Goal: Task Accomplishment & Management: Use online tool/utility

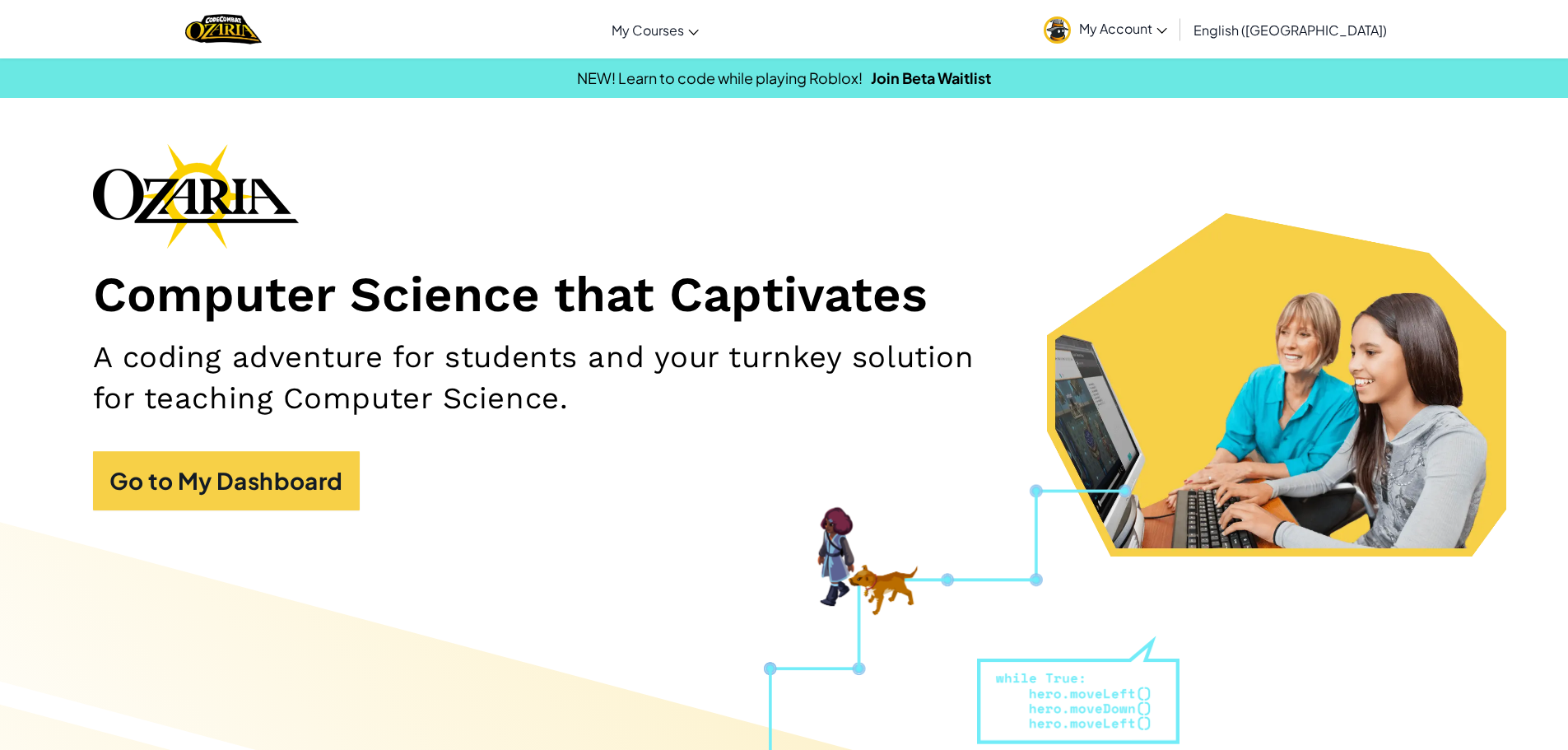
click at [88, 520] on section "Computer Science that Captivates A coding adventure for students and your turnk…" at bounding box center [784, 350] width 1497 height 413
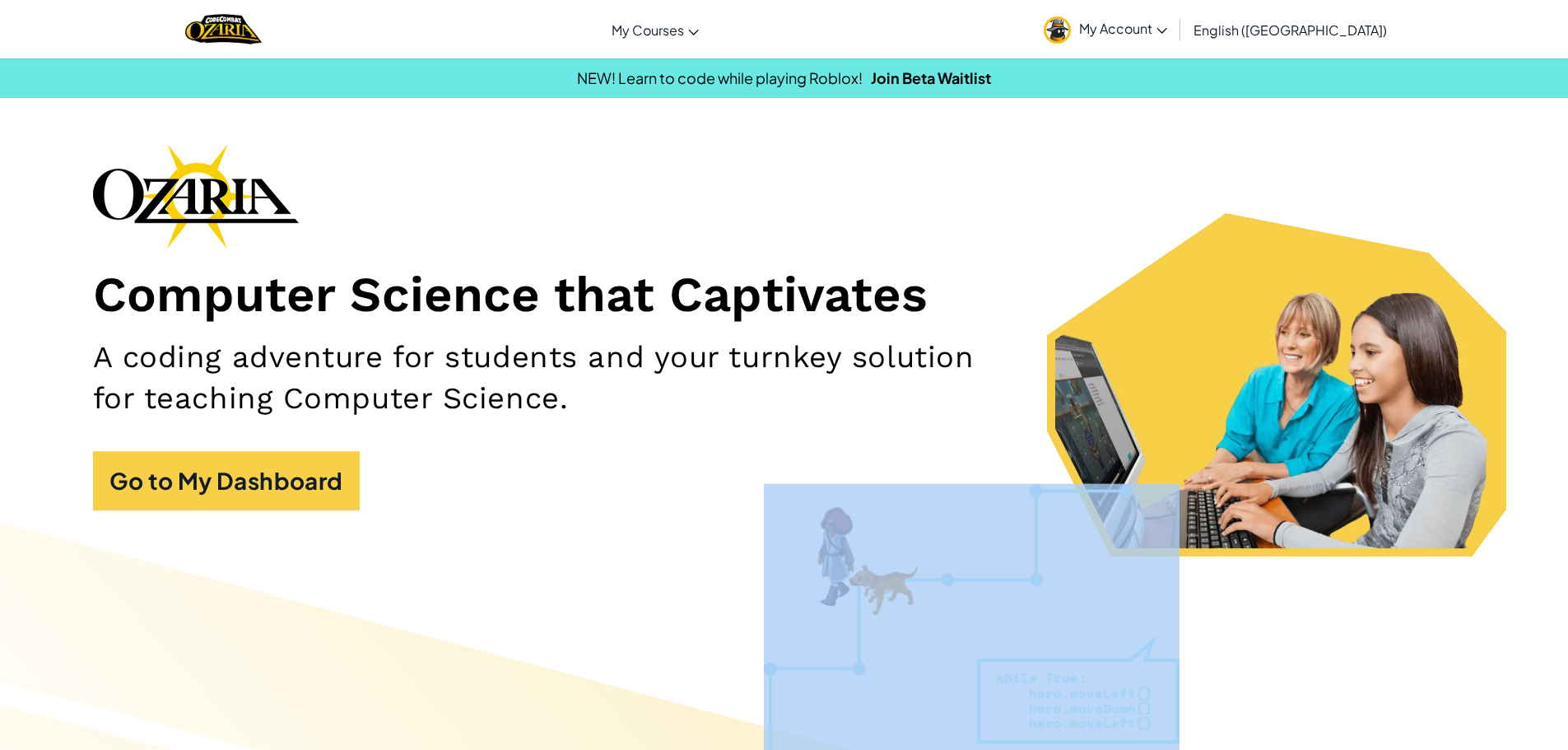
click at [88, 520] on section "Computer Science that Captivates A coding adventure for students and your turnk…" at bounding box center [784, 350] width 1497 height 413
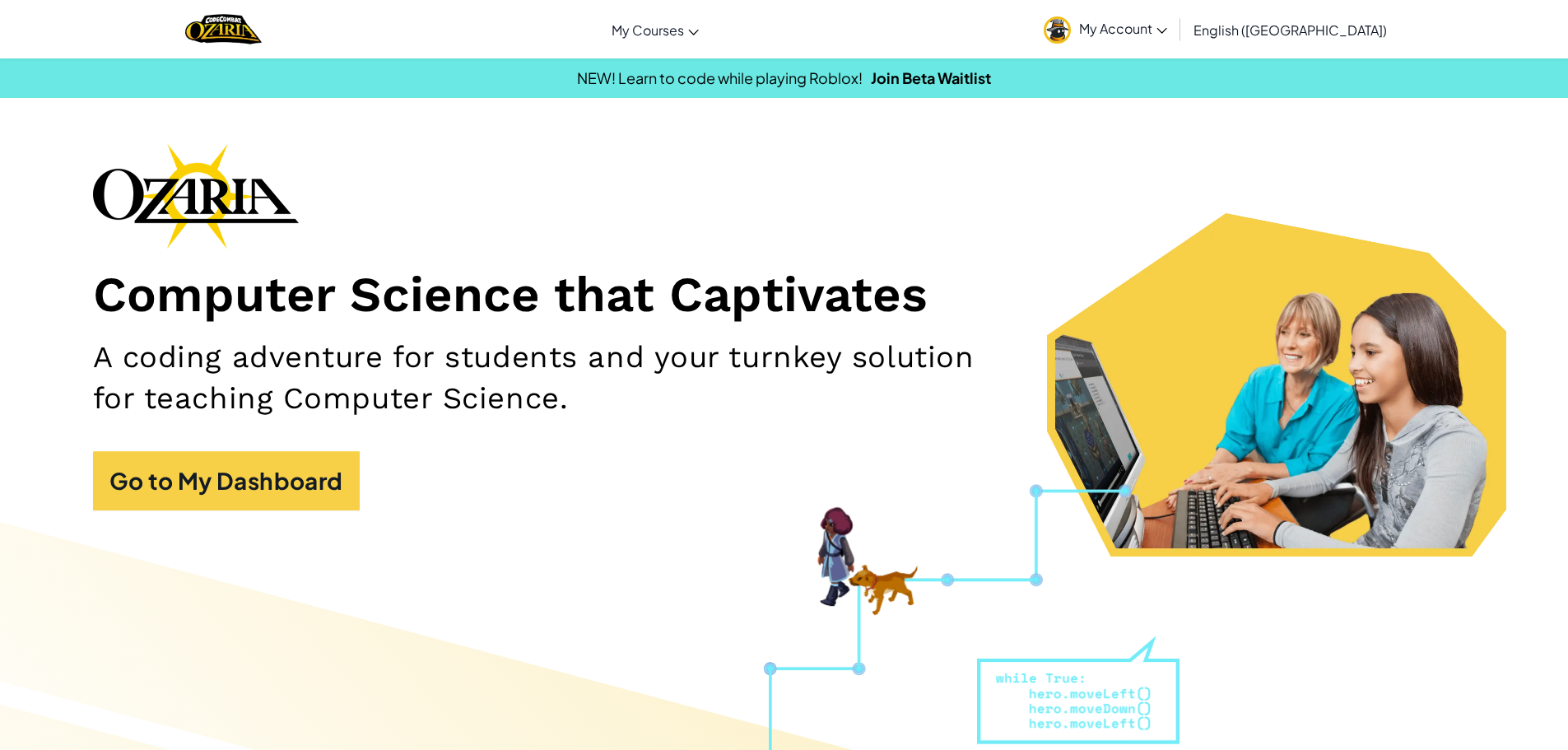
click at [88, 520] on section "Computer Science that Captivates A coding adventure for students and your turnk…" at bounding box center [784, 350] width 1497 height 413
click at [165, 512] on div "Computer Science that Captivates A coding adventure for students and your turnk…" at bounding box center [784, 335] width 1383 height 384
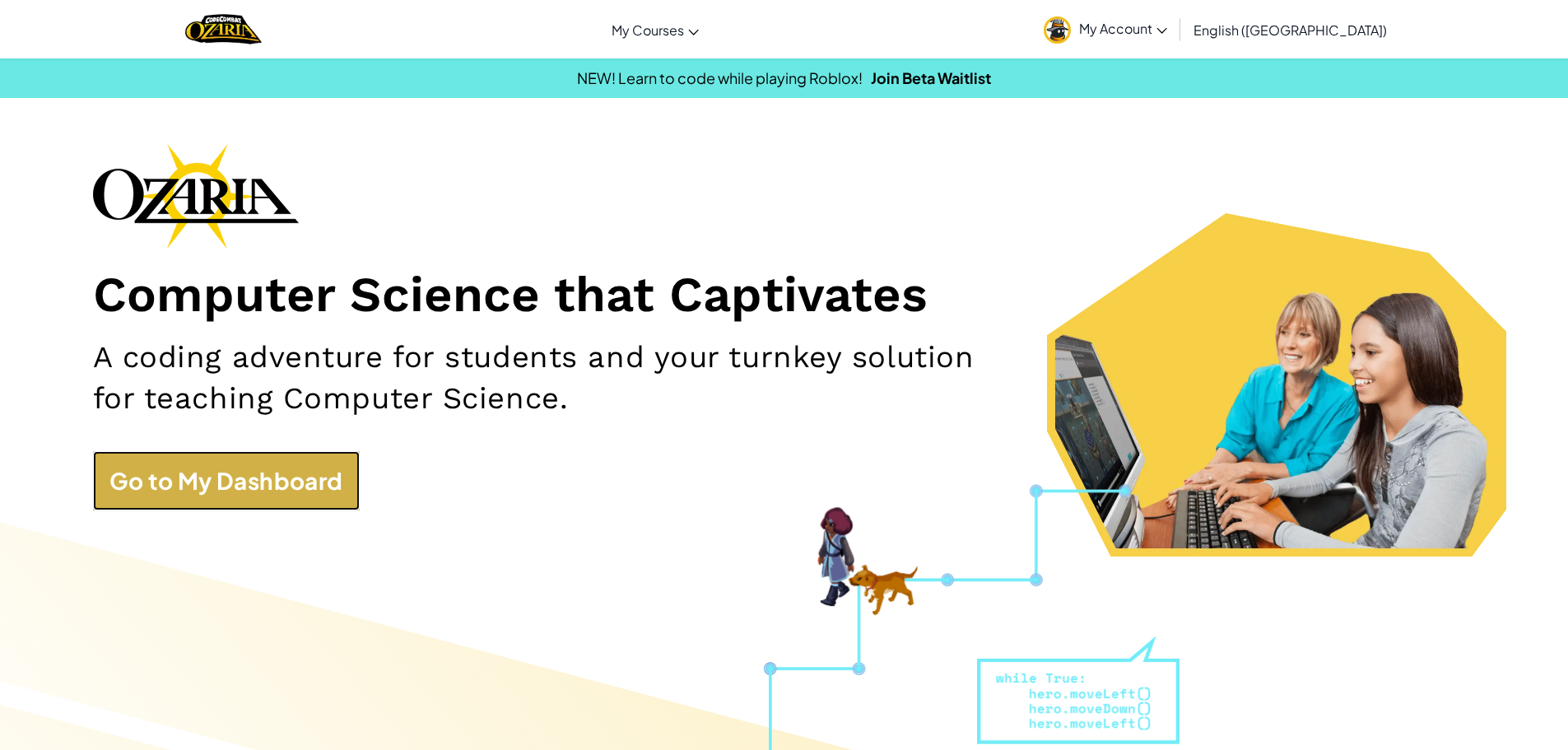
click at [173, 499] on link "Go to My Dashboard" at bounding box center [226, 480] width 267 height 59
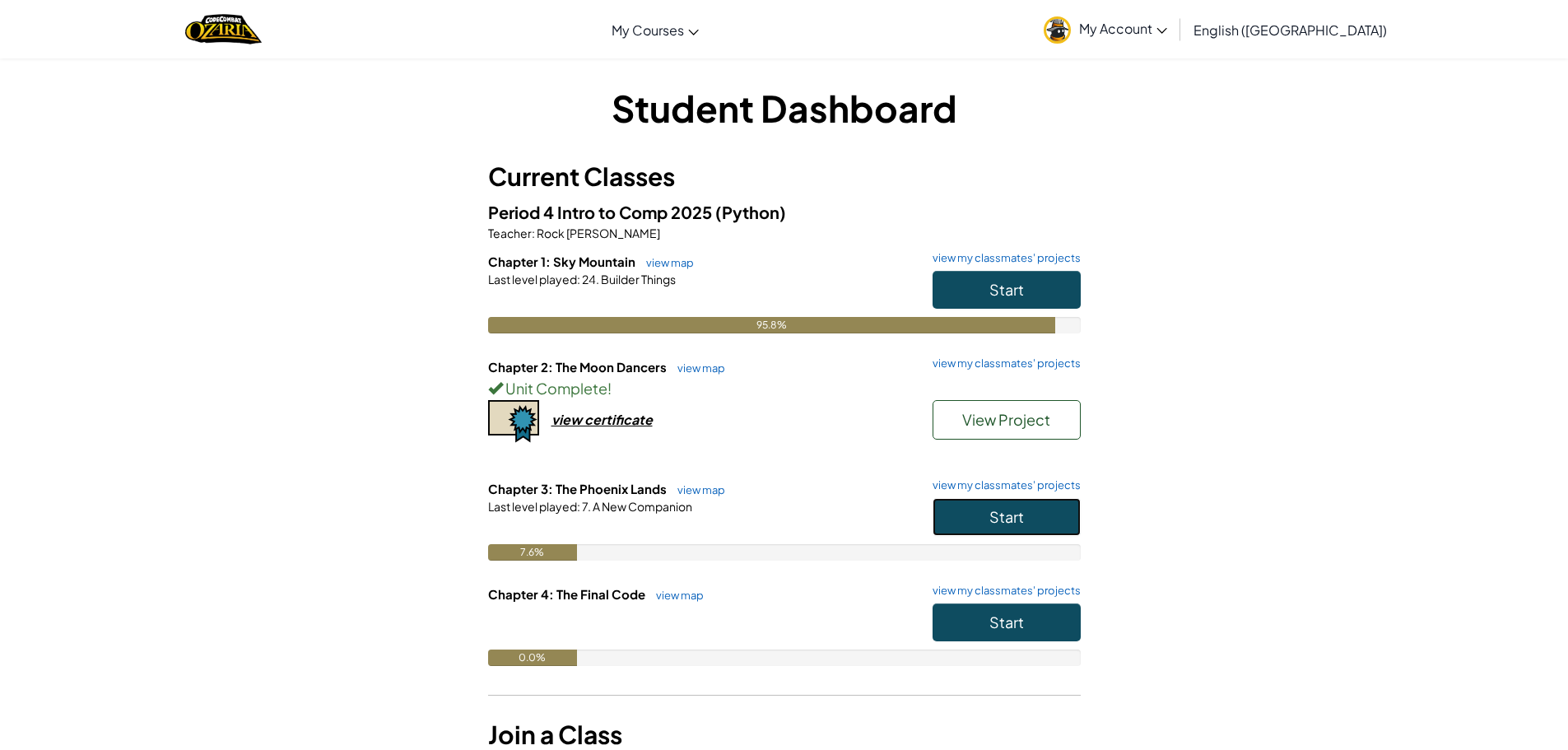
click at [1061, 517] on button "Start" at bounding box center [1006, 516] width 148 height 38
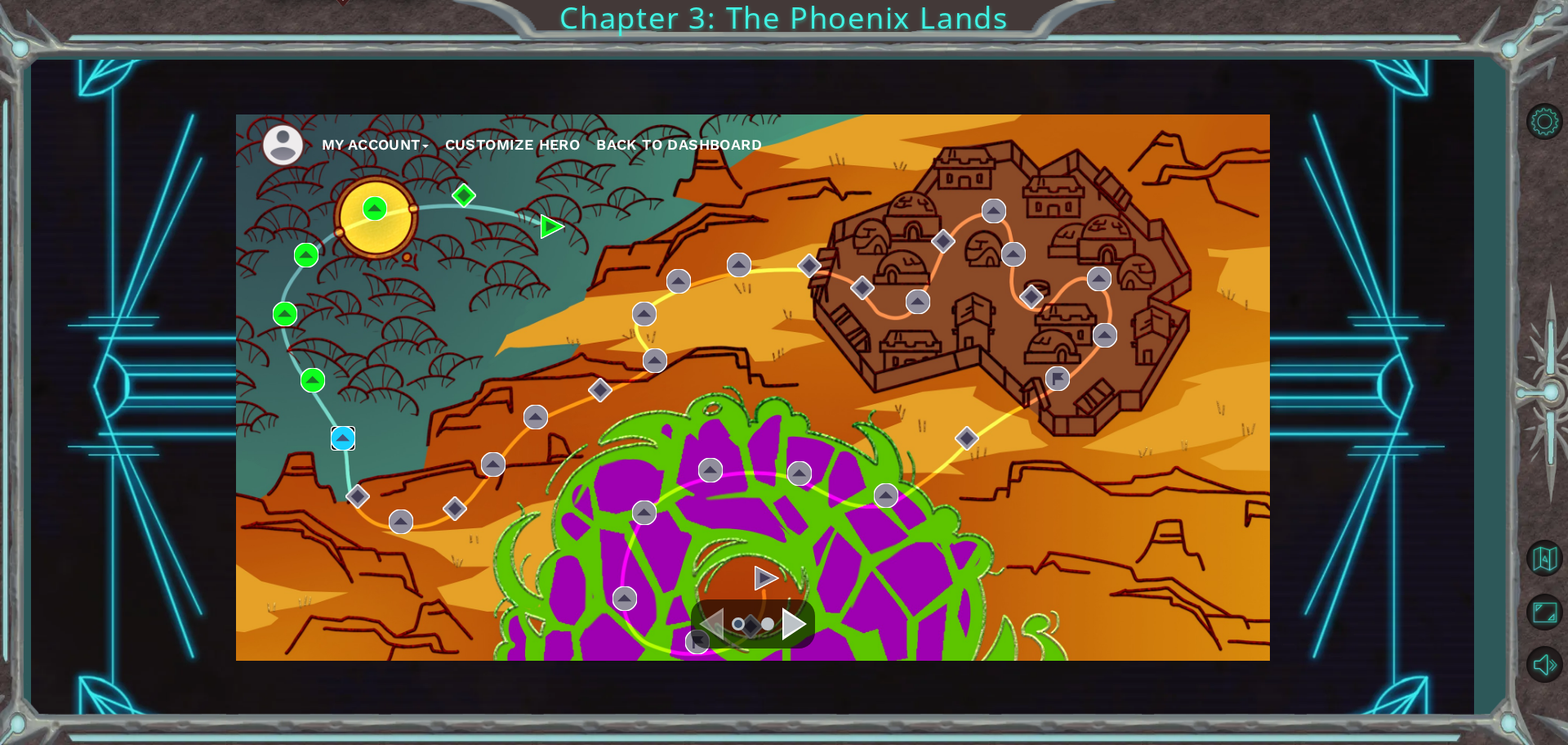
click at [333, 433] on img at bounding box center [342, 437] width 24 height 24
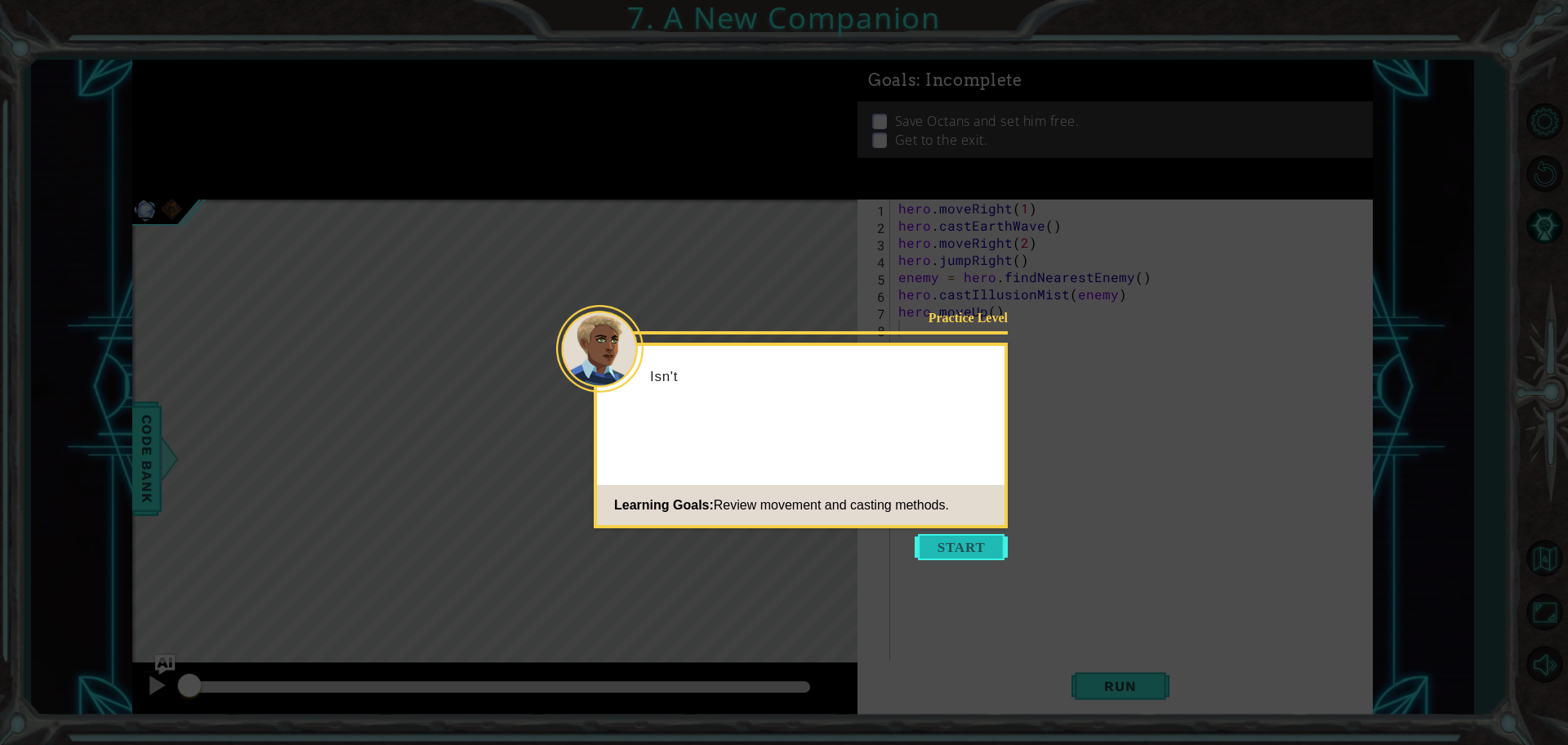
click at [933, 555] on button "Start" at bounding box center [961, 546] width 93 height 26
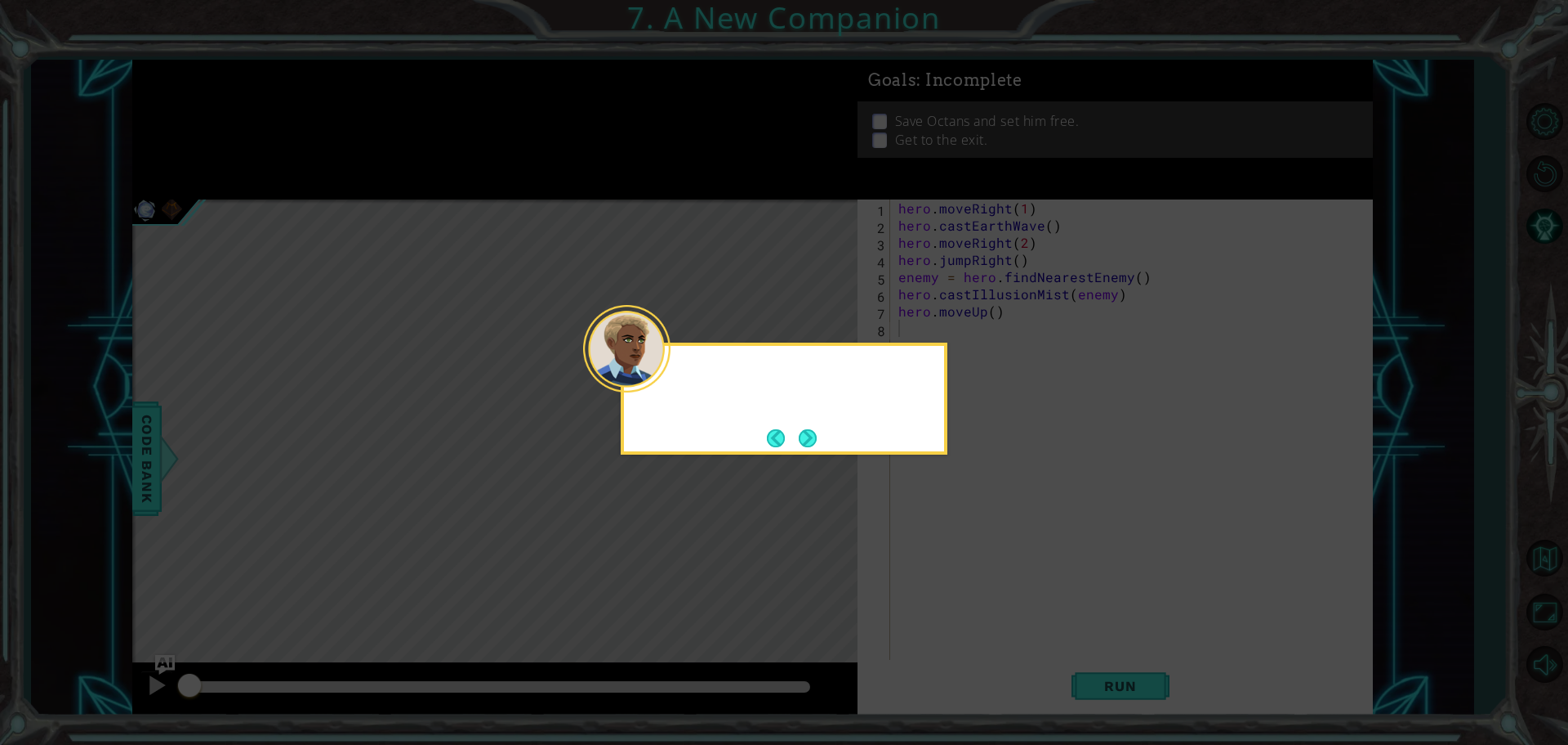
click at [933, 555] on icon at bounding box center [784, 372] width 1568 height 745
click at [813, 422] on div "You only have 2 totems , so cast you" at bounding box center [784, 398] width 327 height 112
click at [801, 433] on button "Next" at bounding box center [808, 438] width 19 height 19
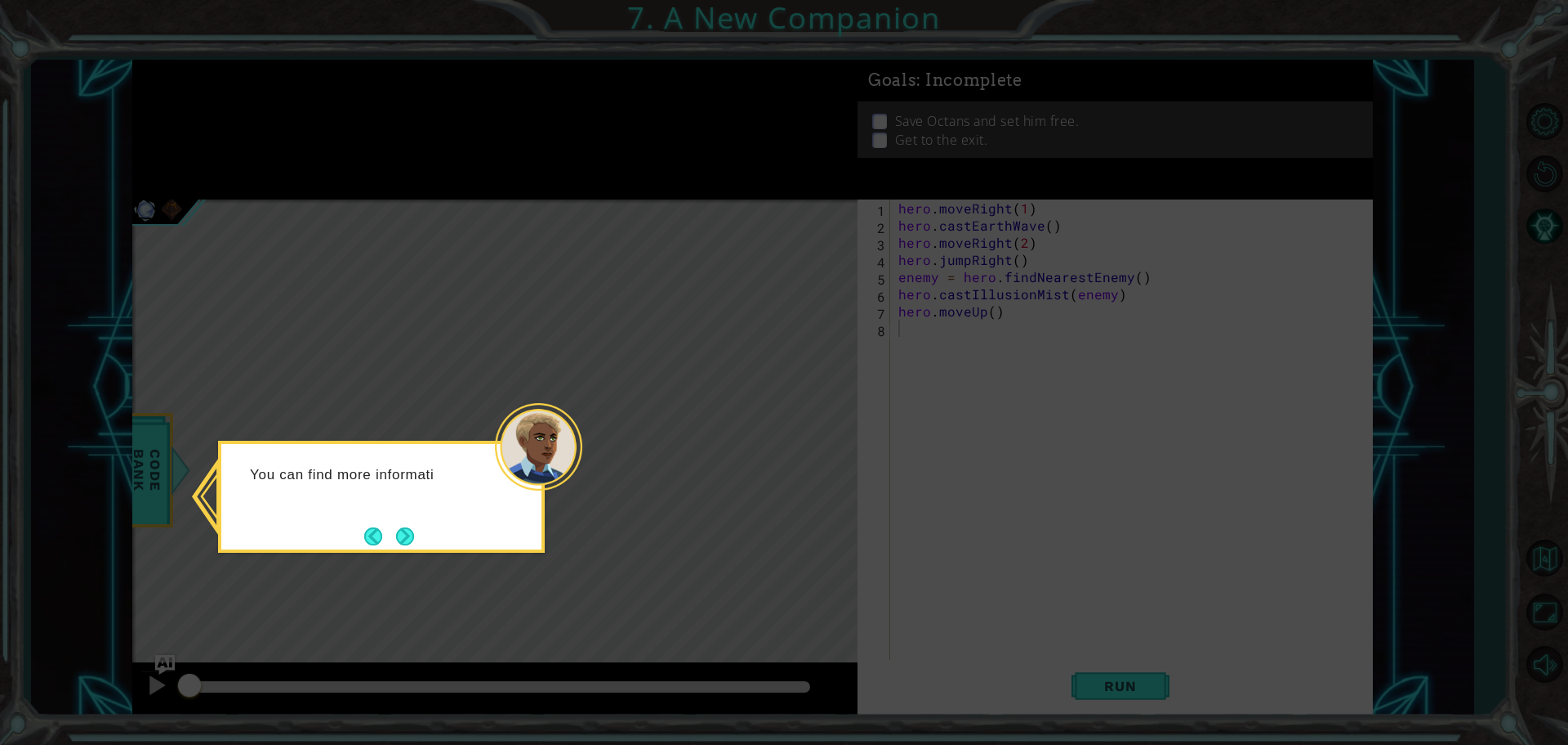
click at [416, 552] on icon at bounding box center [784, 372] width 1568 height 745
click at [411, 529] on button "Next" at bounding box center [406, 536] width 19 height 19
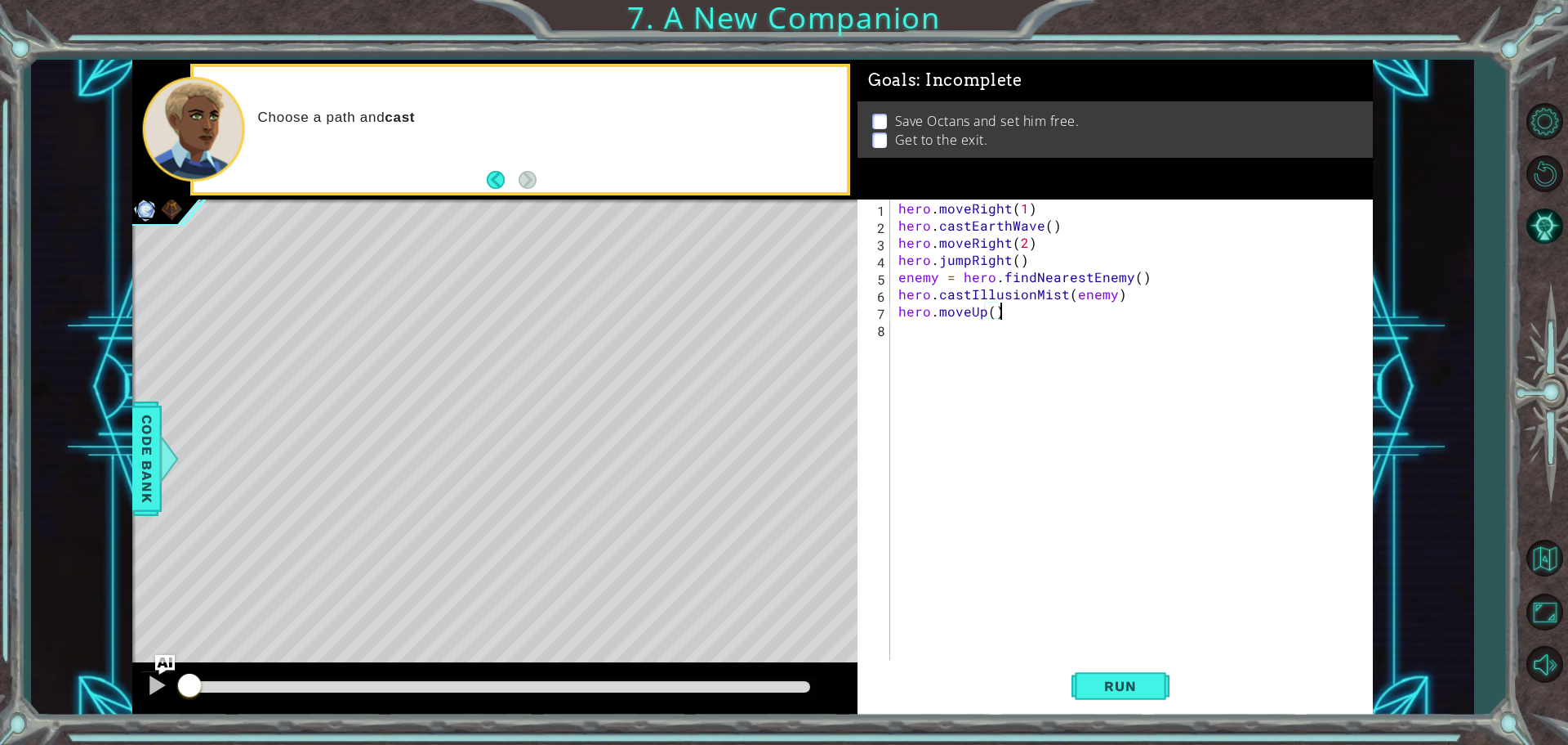
click at [1050, 306] on div "hero . moveRight ( 1 ) hero . castEarthWave ( ) hero . moveRight ( 2 ) hero . j…" at bounding box center [1136, 448] width 481 height 498
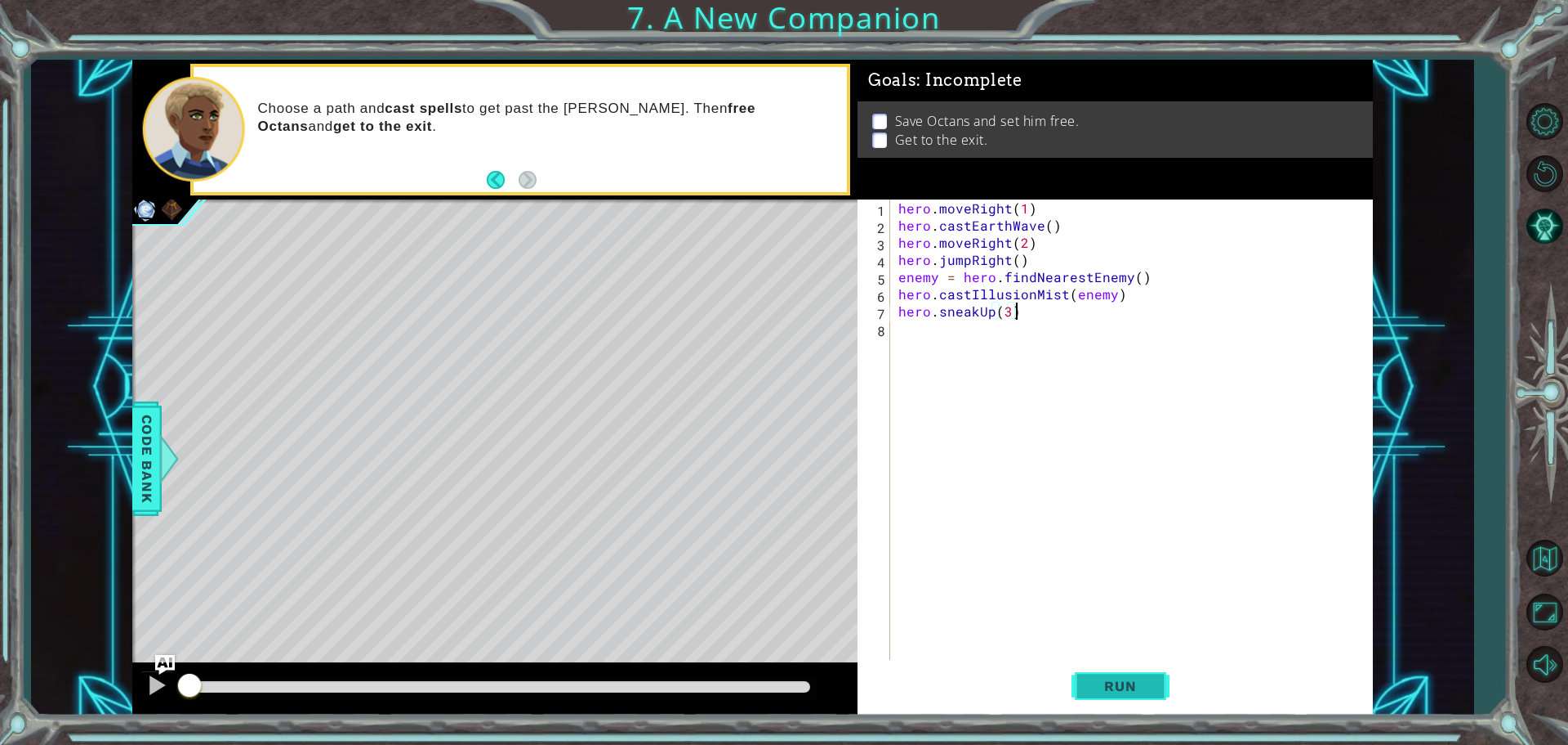
type textarea "hero.sneakUp(3)"
click at [1132, 680] on span "Run" at bounding box center [1120, 685] width 64 height 16
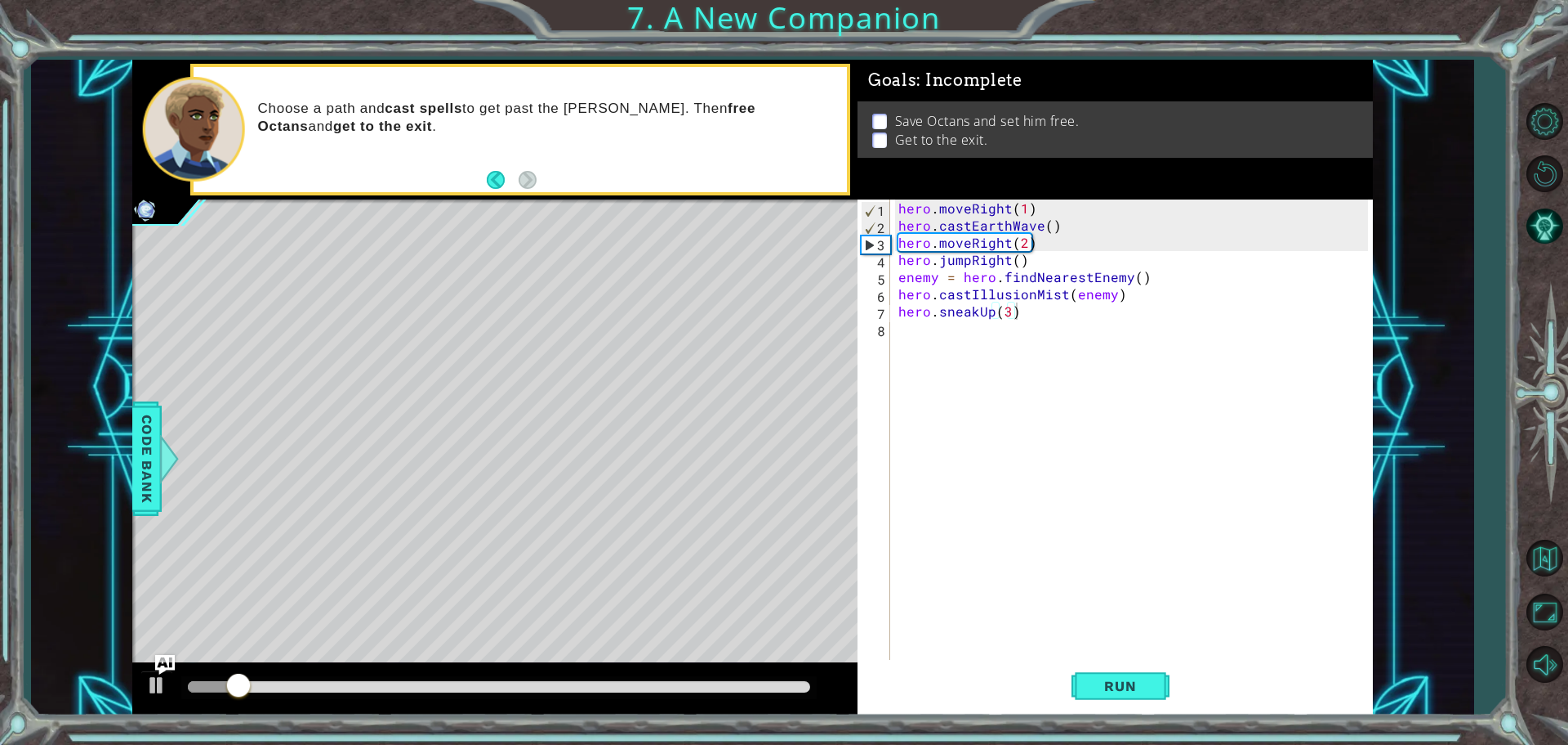
drag, startPoint x: 225, startPoint y: 702, endPoint x: 295, endPoint y: 682, distance: 72.8
click at [295, 682] on div at bounding box center [495, 689] width 725 height 52
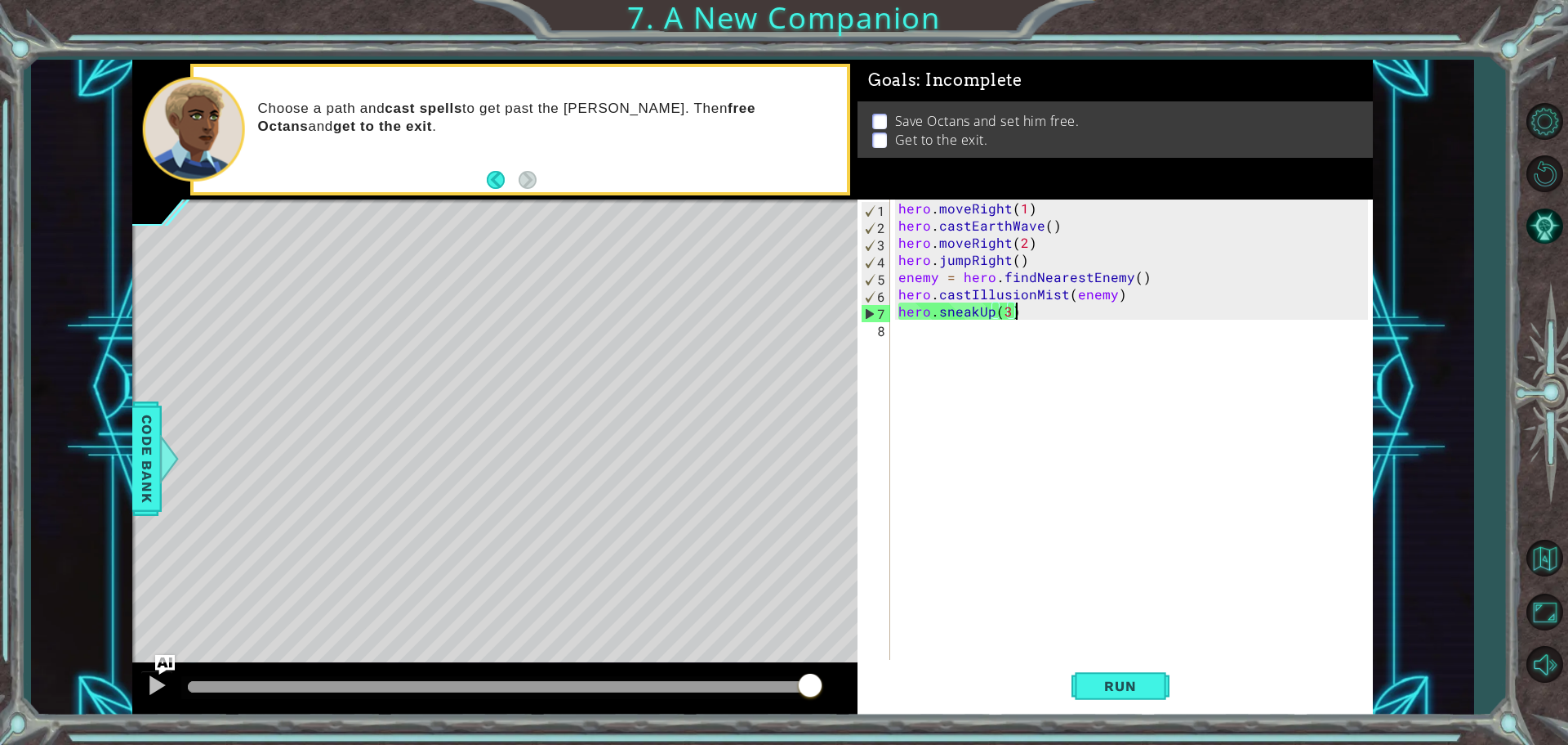
drag, startPoint x: 267, startPoint y: 680, endPoint x: 1164, endPoint y: 783, distance: 902.9
click at [1164, 744] on html "1 ההההההההההההההההההההההההההההההההההההההההההההההההההההההההההההההההההההההההההההה…" at bounding box center [784, 372] width 1568 height 745
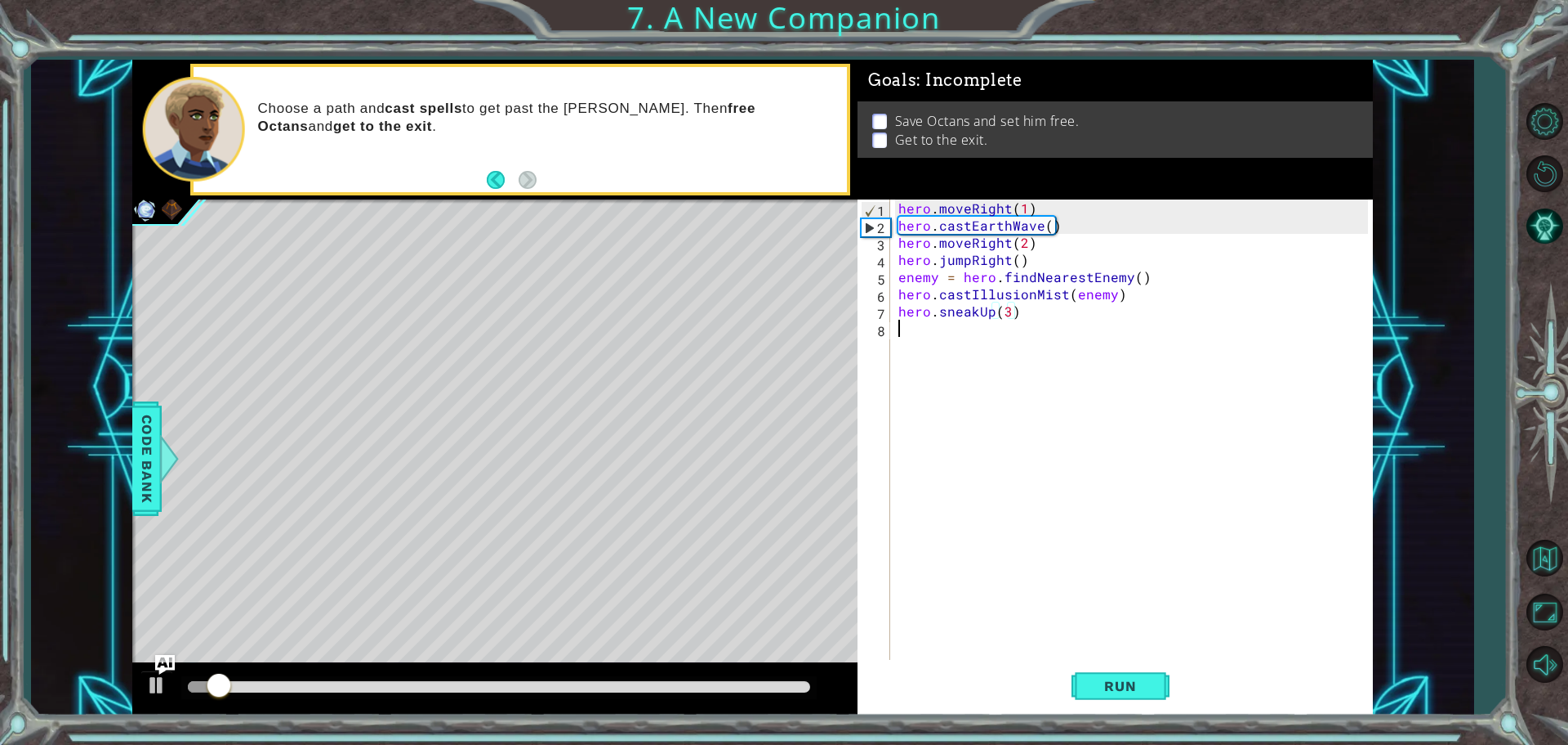
click at [1046, 353] on div "hero . moveRight ( 1 ) hero . castEarthWave ( ) hero . moveRight ( 2 ) hero . j…" at bounding box center [1136, 448] width 481 height 498
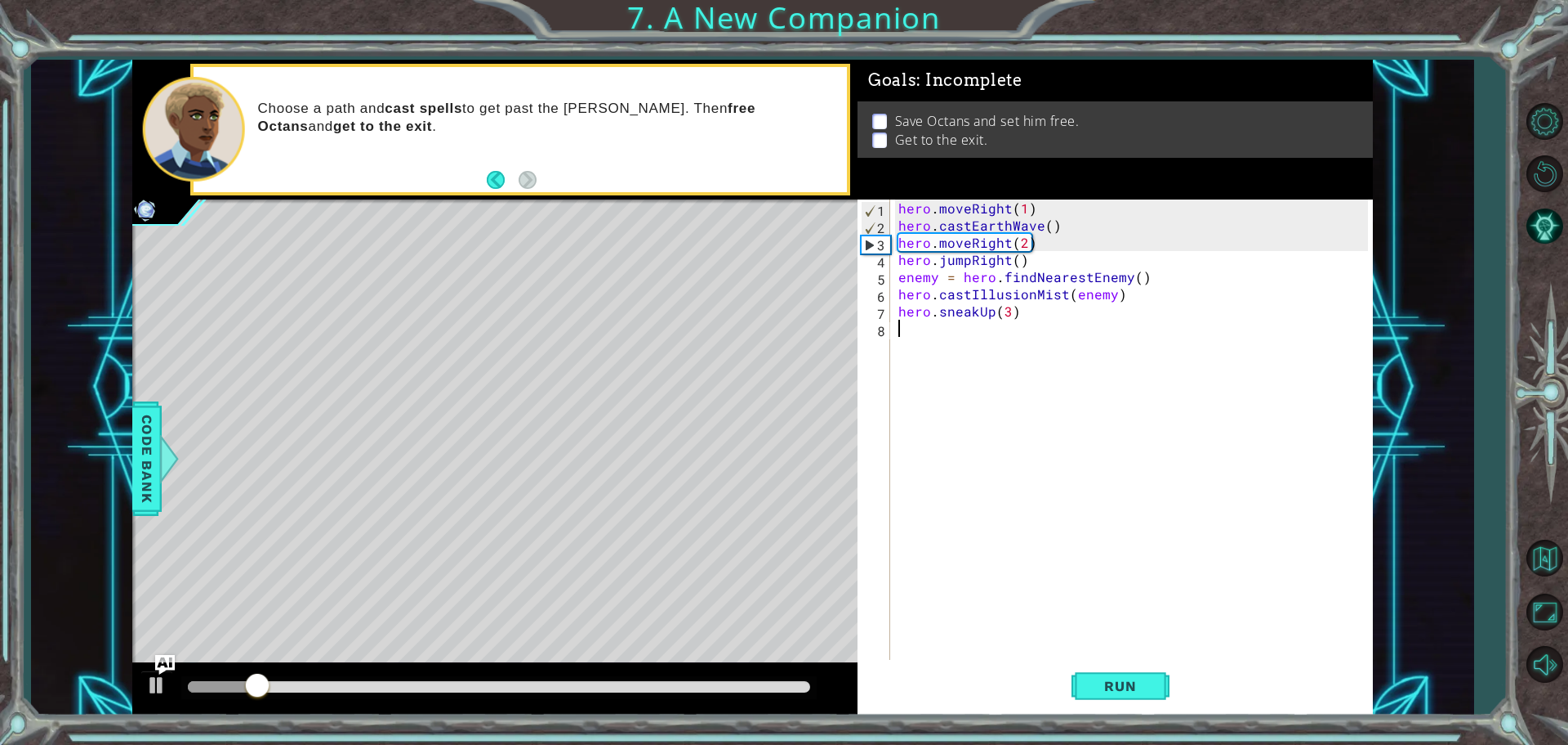
click at [534, 195] on div "Choose a path and cast spells to get past the [PERSON_NAME]. Then free Octans a…" at bounding box center [495, 129] width 725 height 140
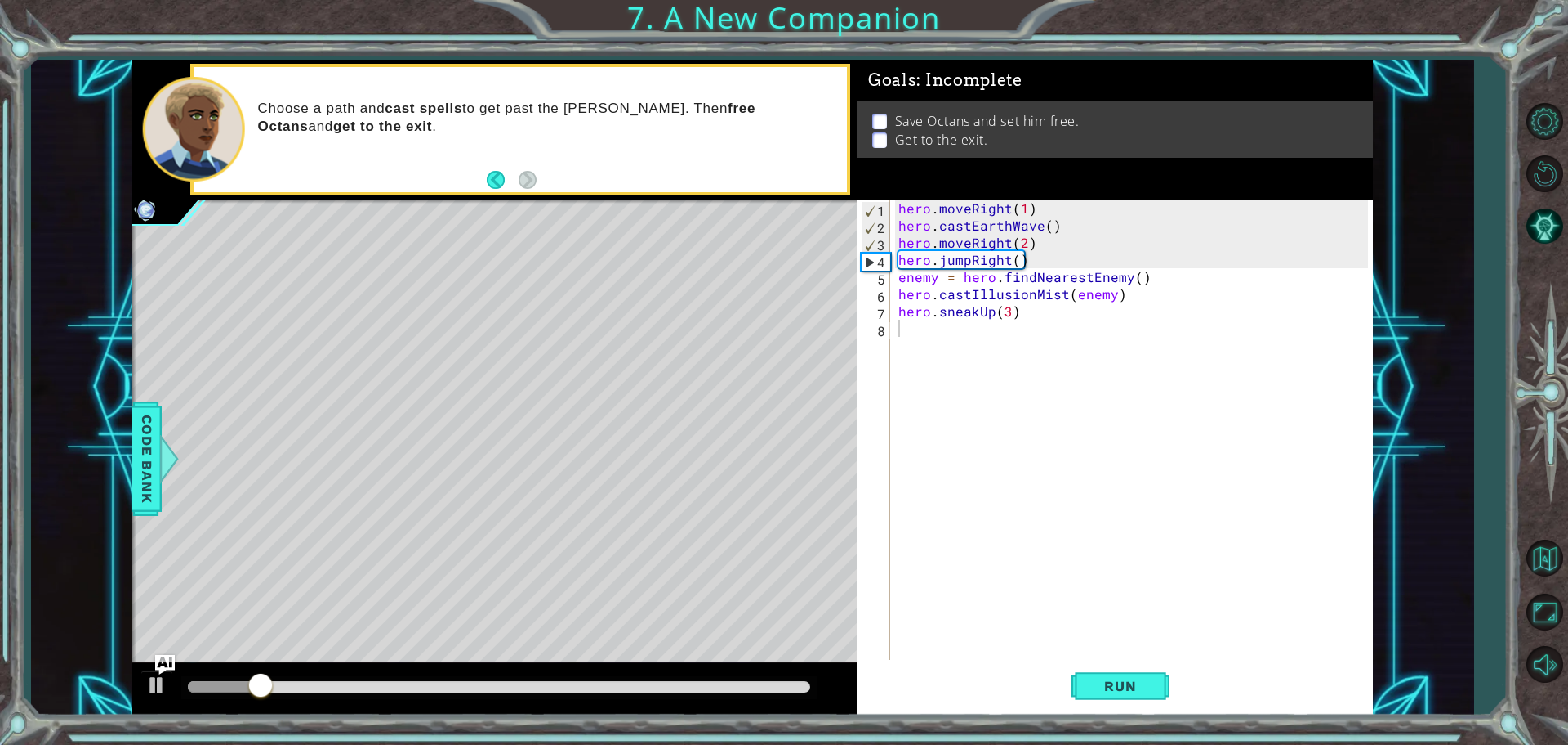
click at [534, 195] on div "Choose a path and cast spells to get past the [PERSON_NAME]. Then free Octans a…" at bounding box center [495, 129] width 725 height 140
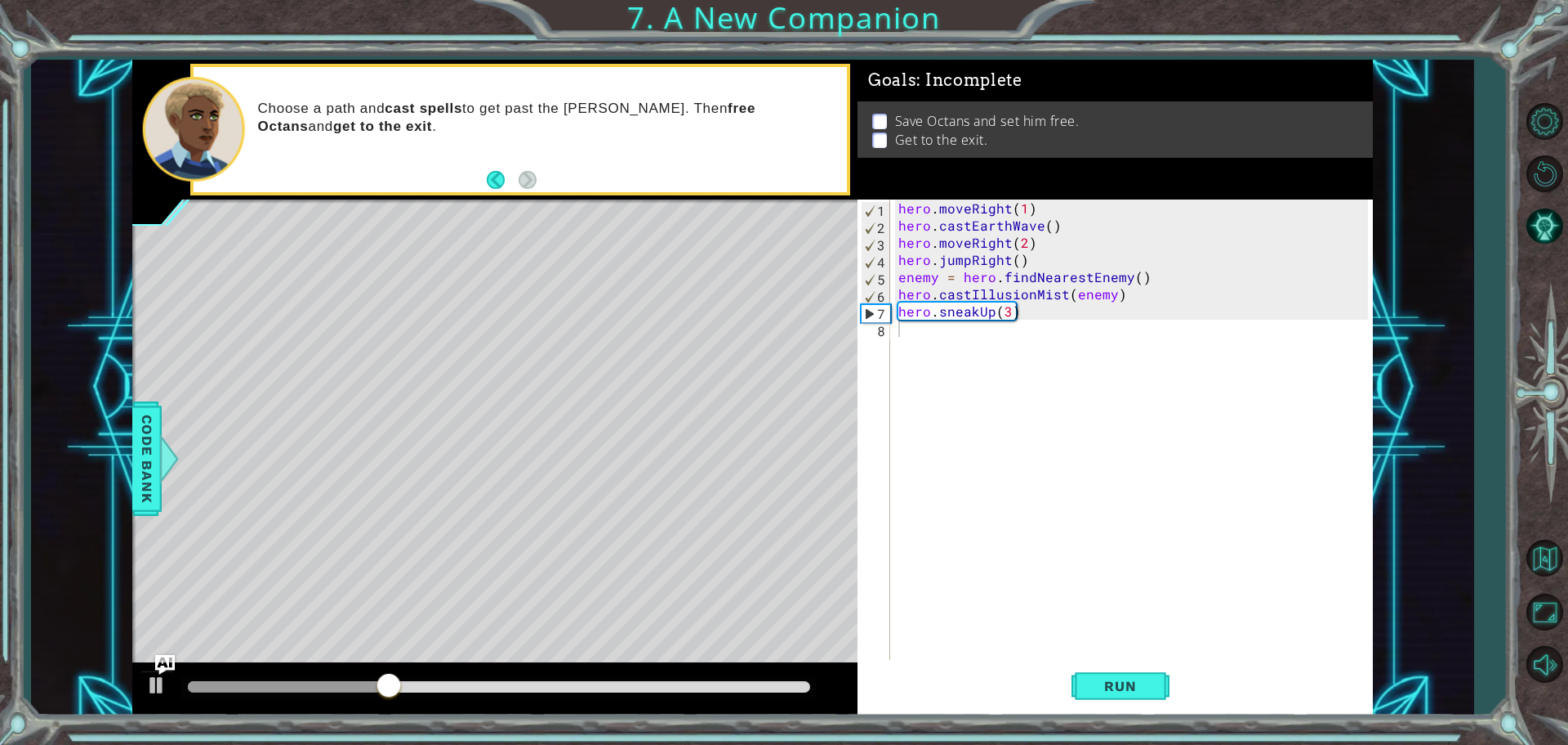
click at [130, 467] on div "1 ההההההההההההההההההההההההההההההההההההההההההההההההההההההההההההההההההההההההההההה…" at bounding box center [752, 387] width 1443 height 655
click at [147, 465] on span "Code Bank" at bounding box center [146, 459] width 26 height 100
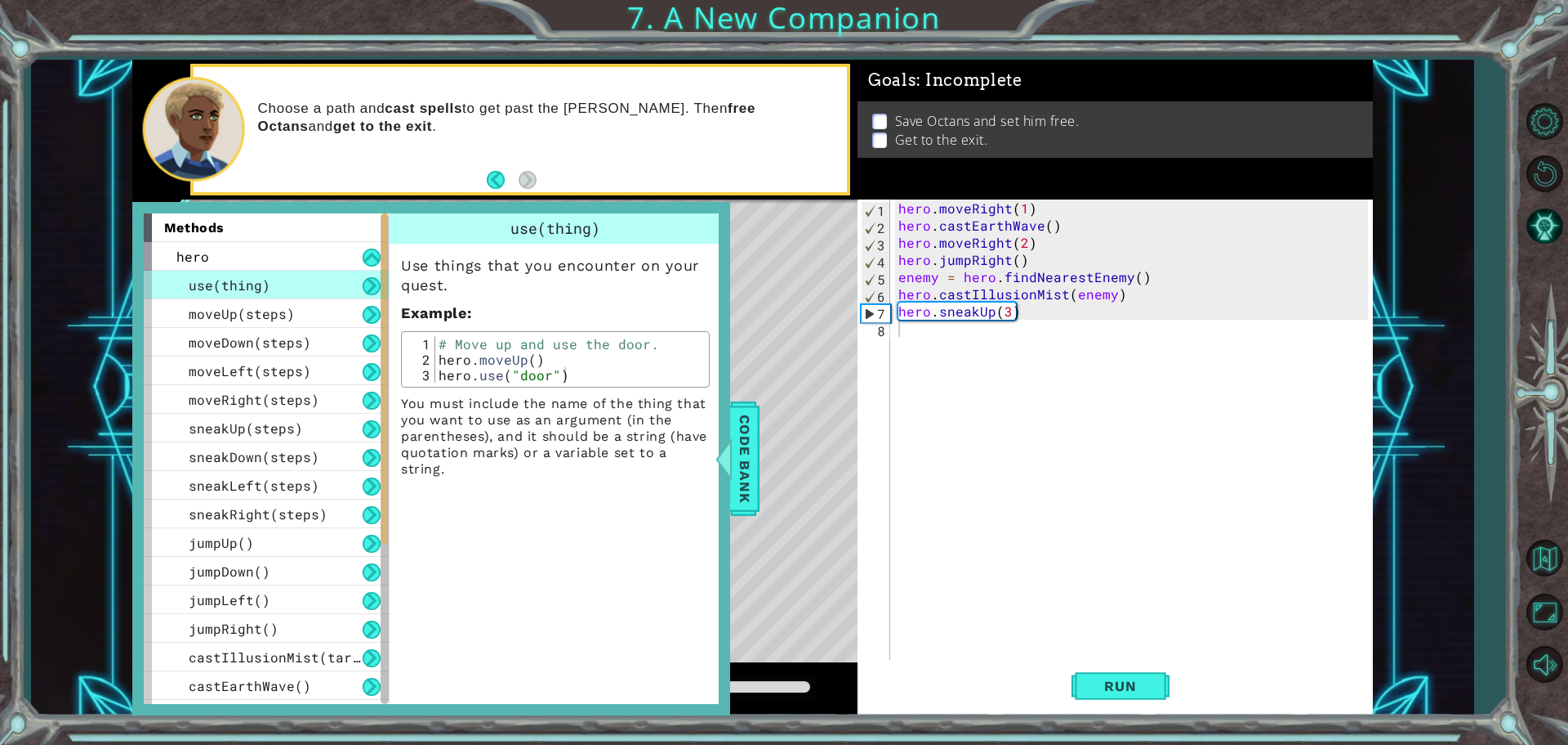
click at [323, 292] on div "use(thing)" at bounding box center [266, 285] width 245 height 29
click at [376, 288] on button at bounding box center [371, 286] width 18 height 18
click at [367, 284] on button at bounding box center [371, 286] width 18 height 18
click at [363, 286] on button at bounding box center [371, 286] width 18 height 18
click at [361, 286] on div "use(thing)" at bounding box center [266, 285] width 245 height 29
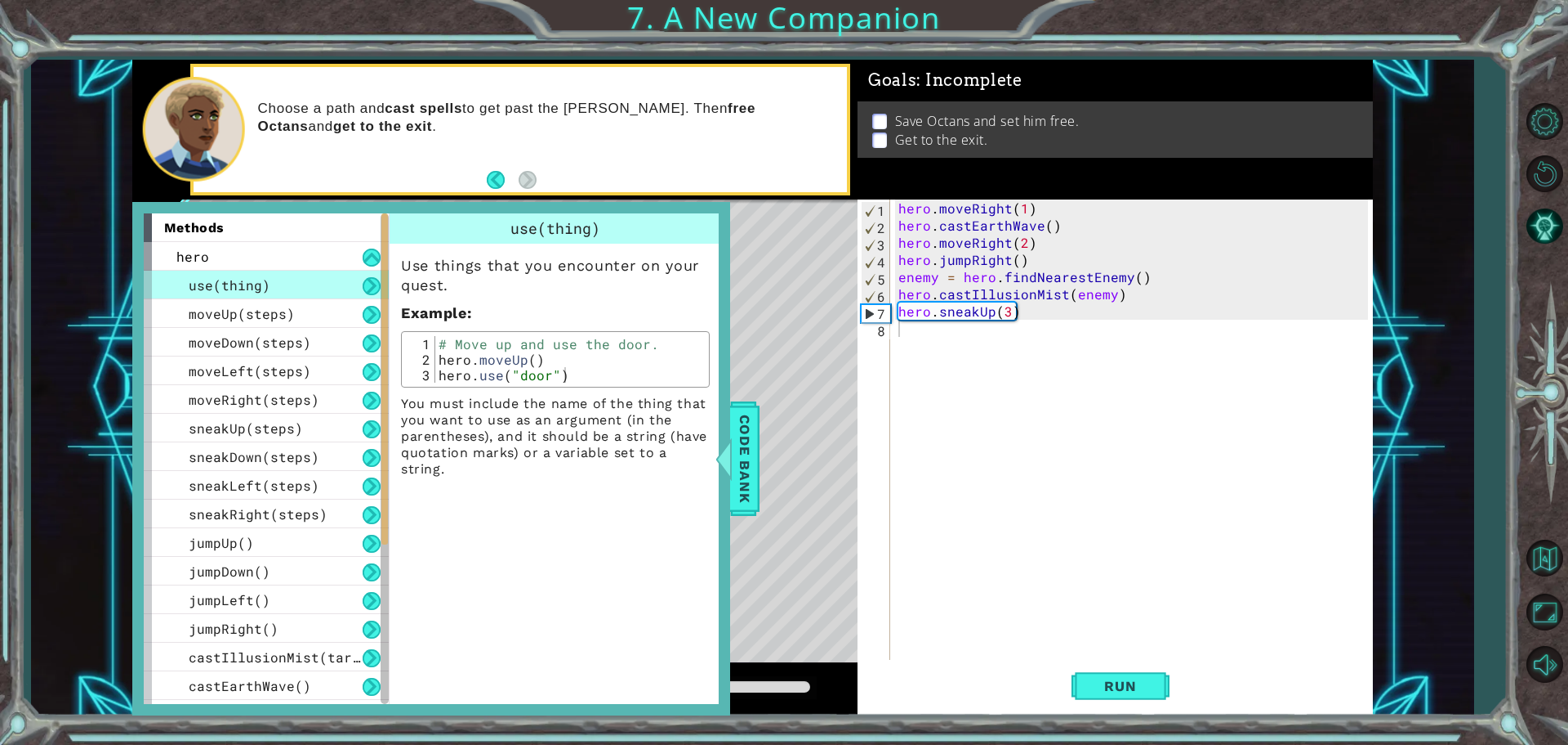
click at [361, 286] on div "use(thing)" at bounding box center [266, 285] width 245 height 29
click at [950, 346] on div "hero . moveRight ( 1 ) hero . castEarthWave ( ) hero . moveRight ( 2 ) hero . j…" at bounding box center [1136, 448] width 481 height 498
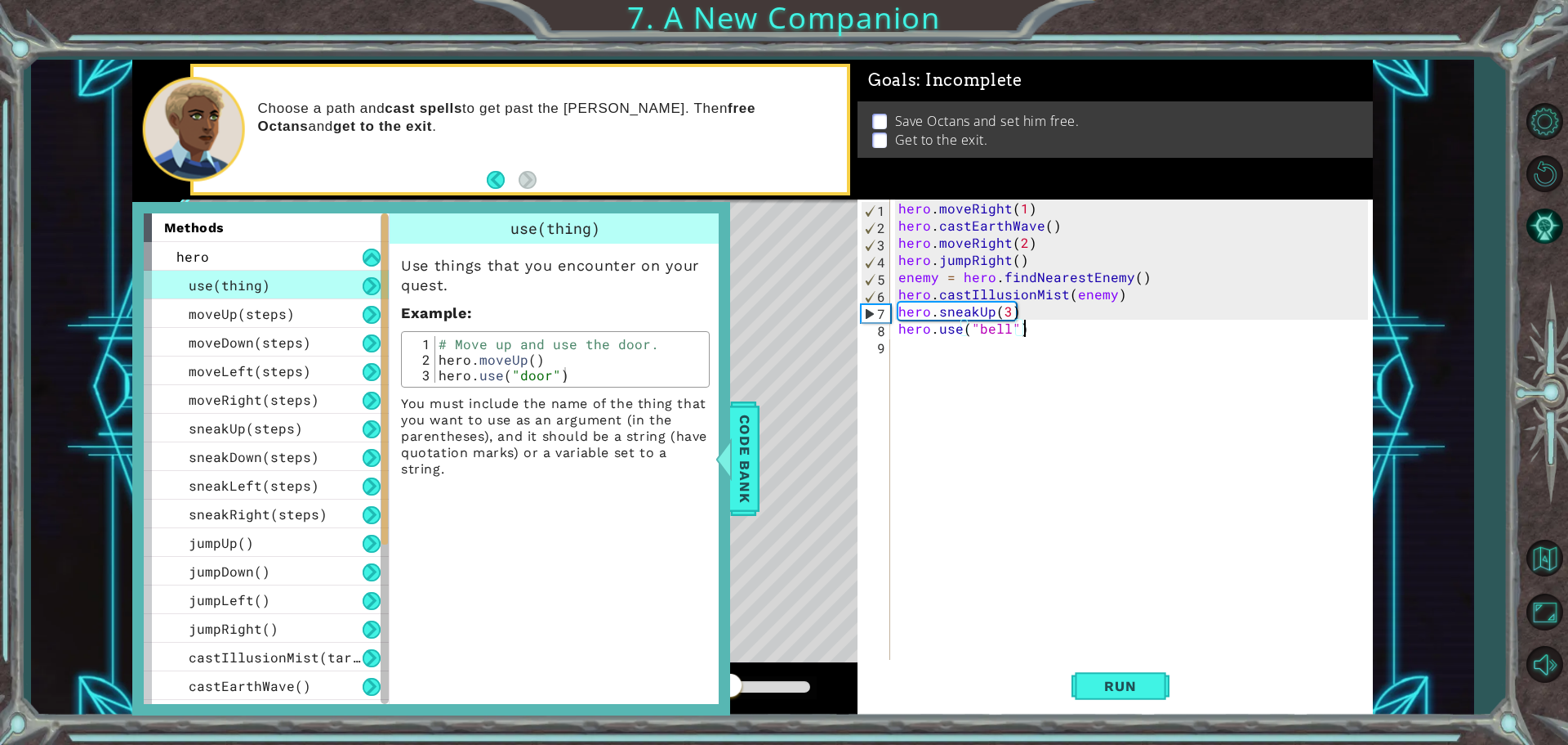
type textarea "hero.use("bell")"
click at [847, 563] on div "Level Map" at bounding box center [510, 440] width 755 height 481
click at [764, 447] on div "Level Map" at bounding box center [510, 440] width 755 height 481
click at [745, 457] on span "Code Bank" at bounding box center [745, 459] width 26 height 100
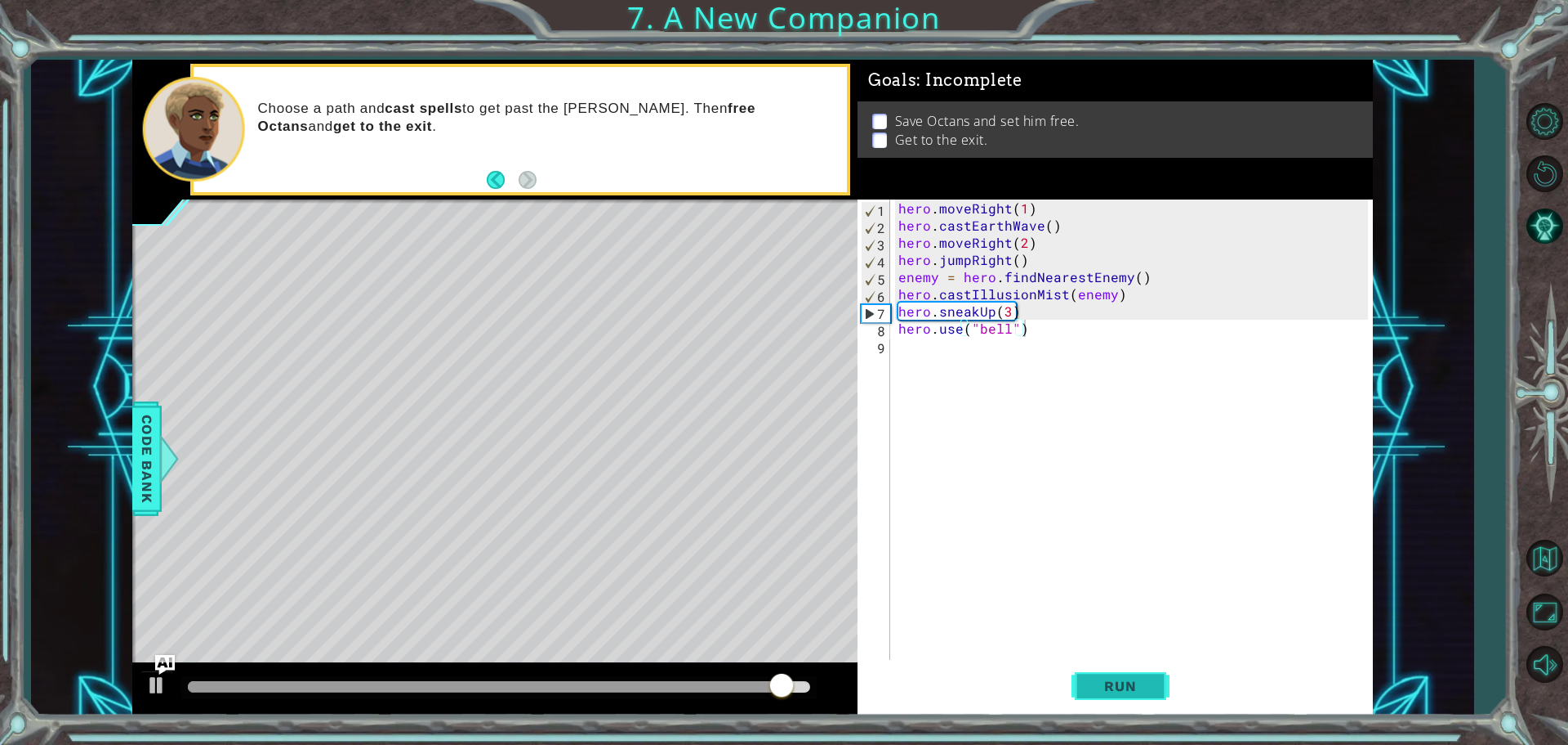
click at [1130, 695] on button "Run" at bounding box center [1121, 684] width 98 height 51
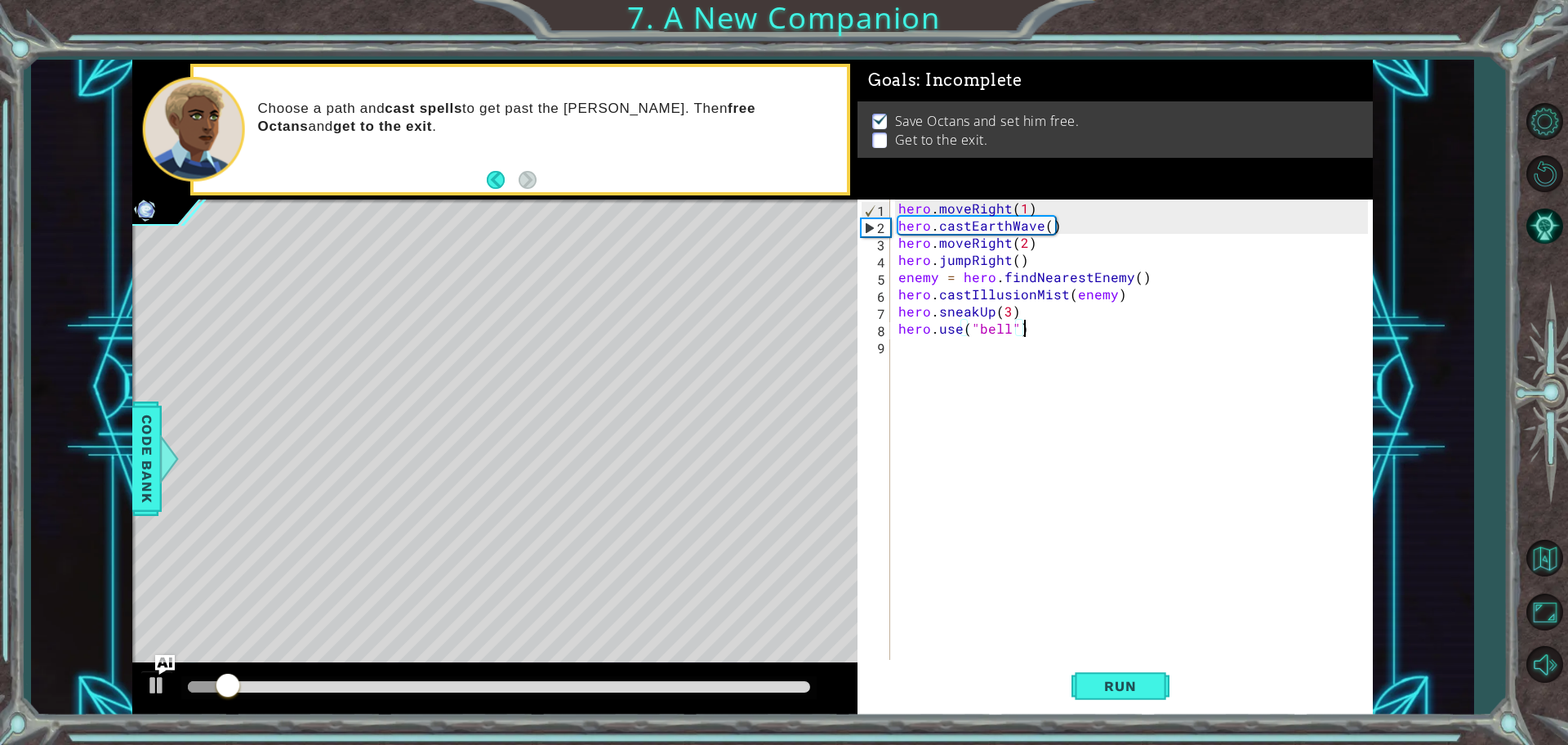
click at [1004, 371] on div "hero . moveRight ( 1 ) hero . castEarthWave ( ) hero . moveRight ( 2 ) hero . j…" at bounding box center [1136, 448] width 481 height 498
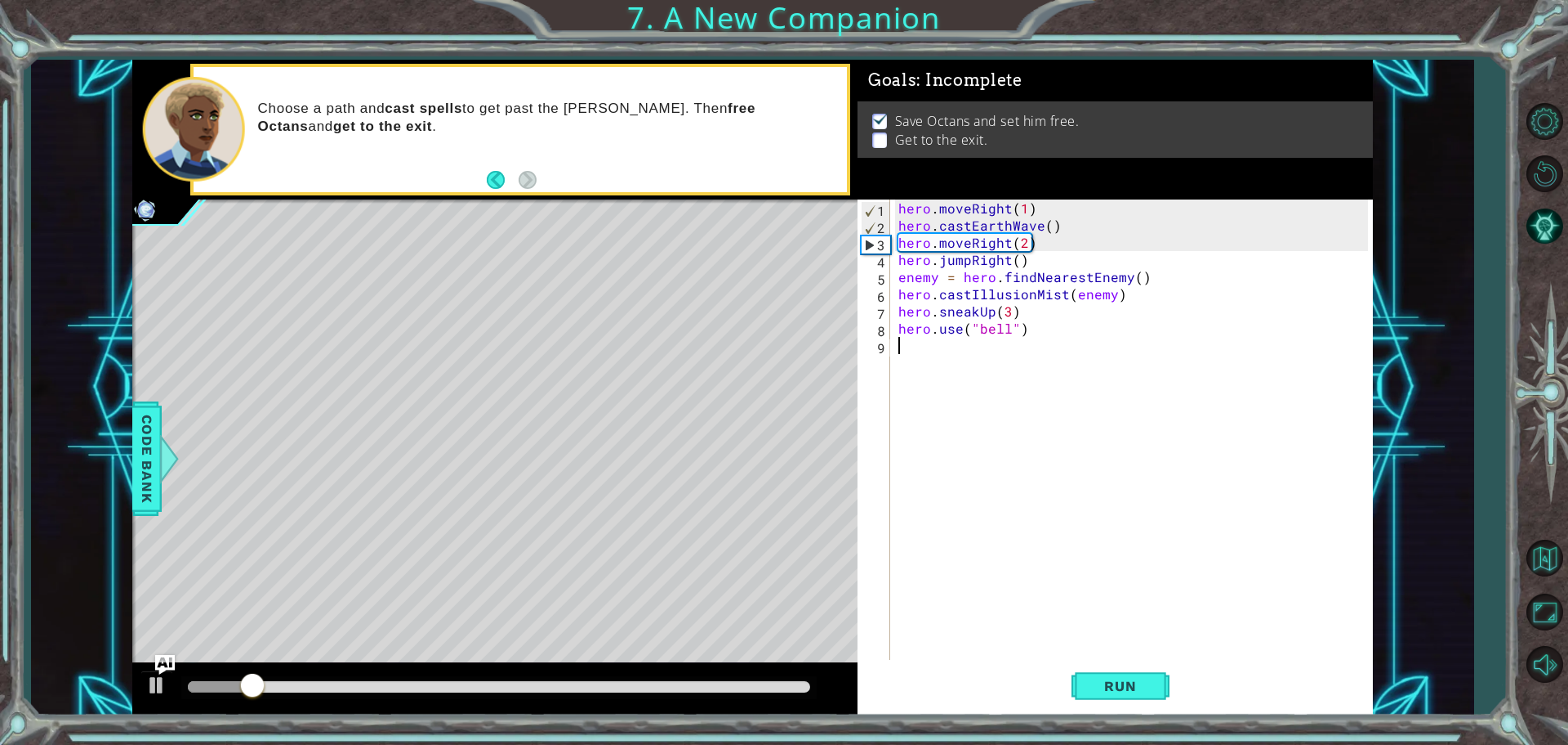
click at [1004, 371] on div "hero . moveRight ( 1 ) hero . castEarthWave ( ) hero . moveRight ( 2 ) hero . j…" at bounding box center [1136, 448] width 481 height 498
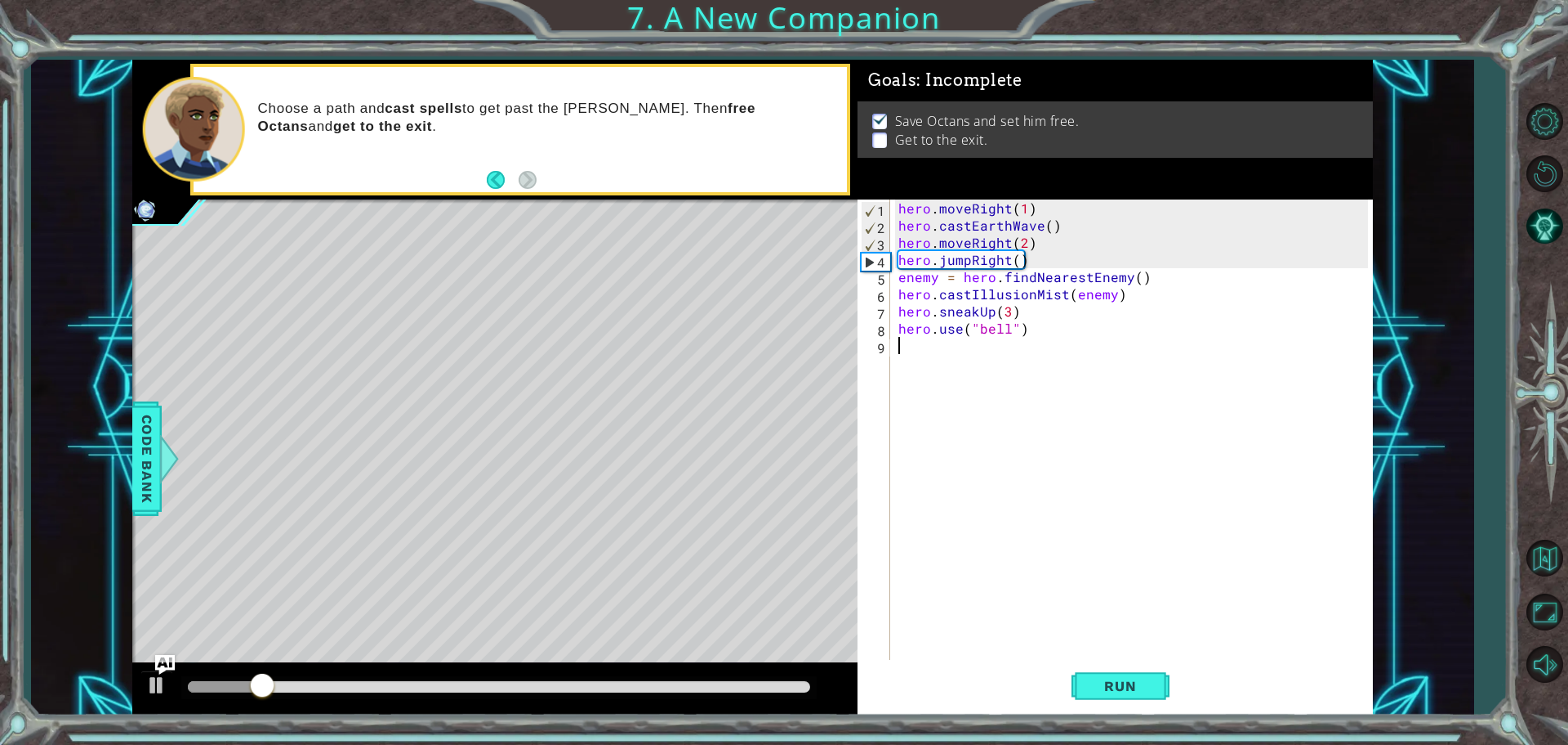
click at [952, 369] on div "hero . moveRight ( 1 ) hero . castEarthWave ( ) hero . moveRight ( 2 ) hero . j…" at bounding box center [1136, 448] width 481 height 498
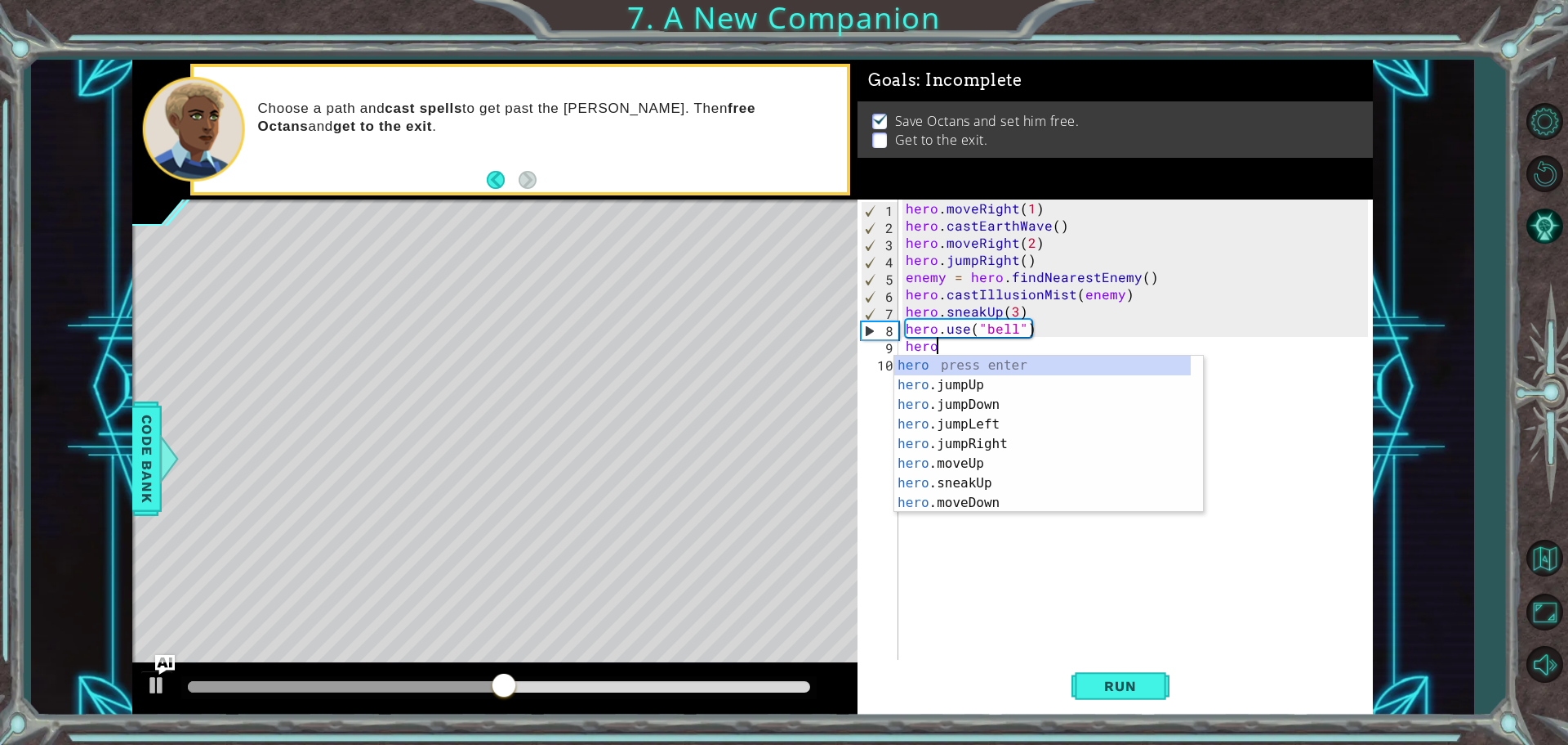
type textarea "hero."
click at [972, 427] on div "hero. jumpUp press enter hero. jumpDown press enter hero. jumpLeft press enter …" at bounding box center [1043, 453] width 296 height 196
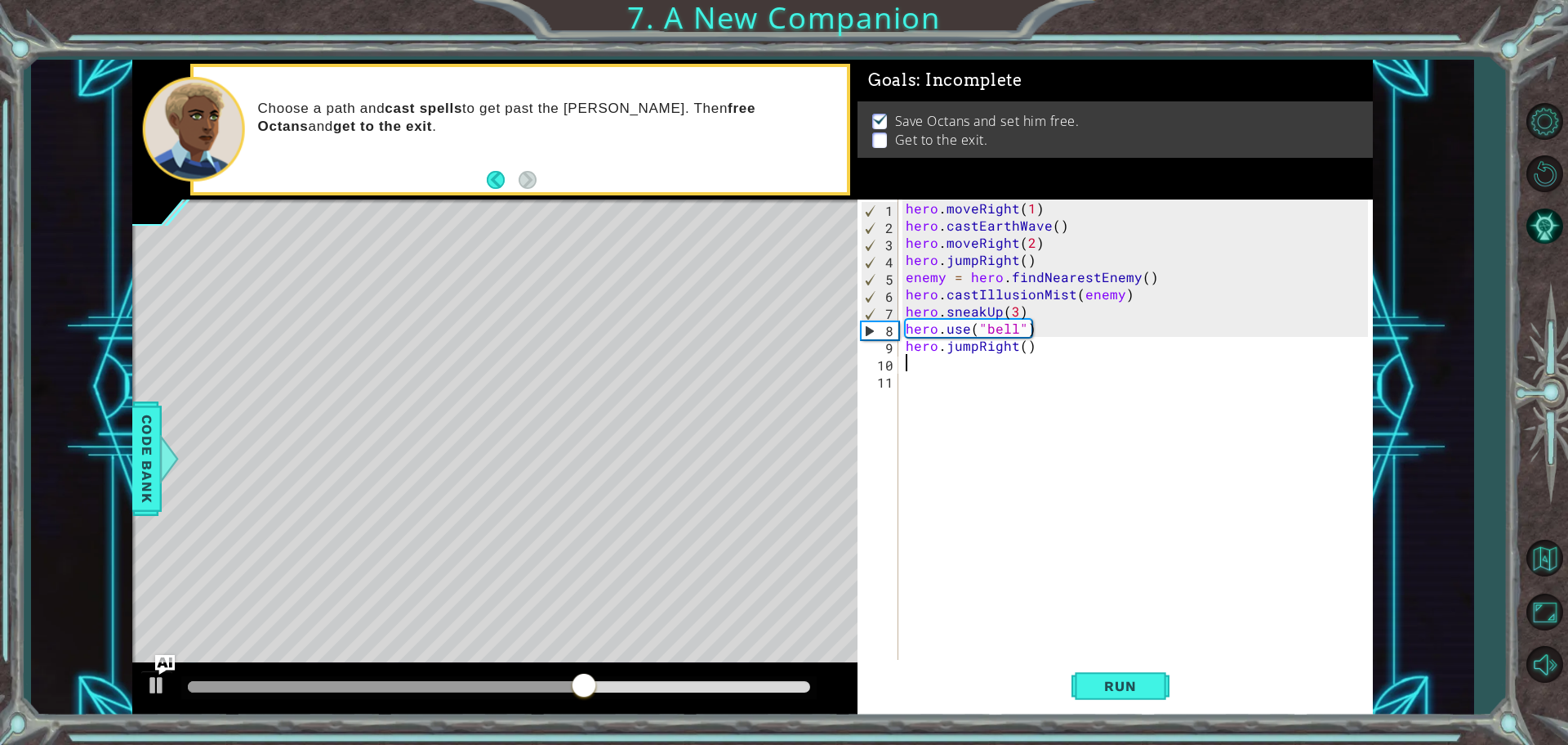
scroll to position [0, 0]
click at [1131, 667] on button "Run" at bounding box center [1121, 684] width 98 height 51
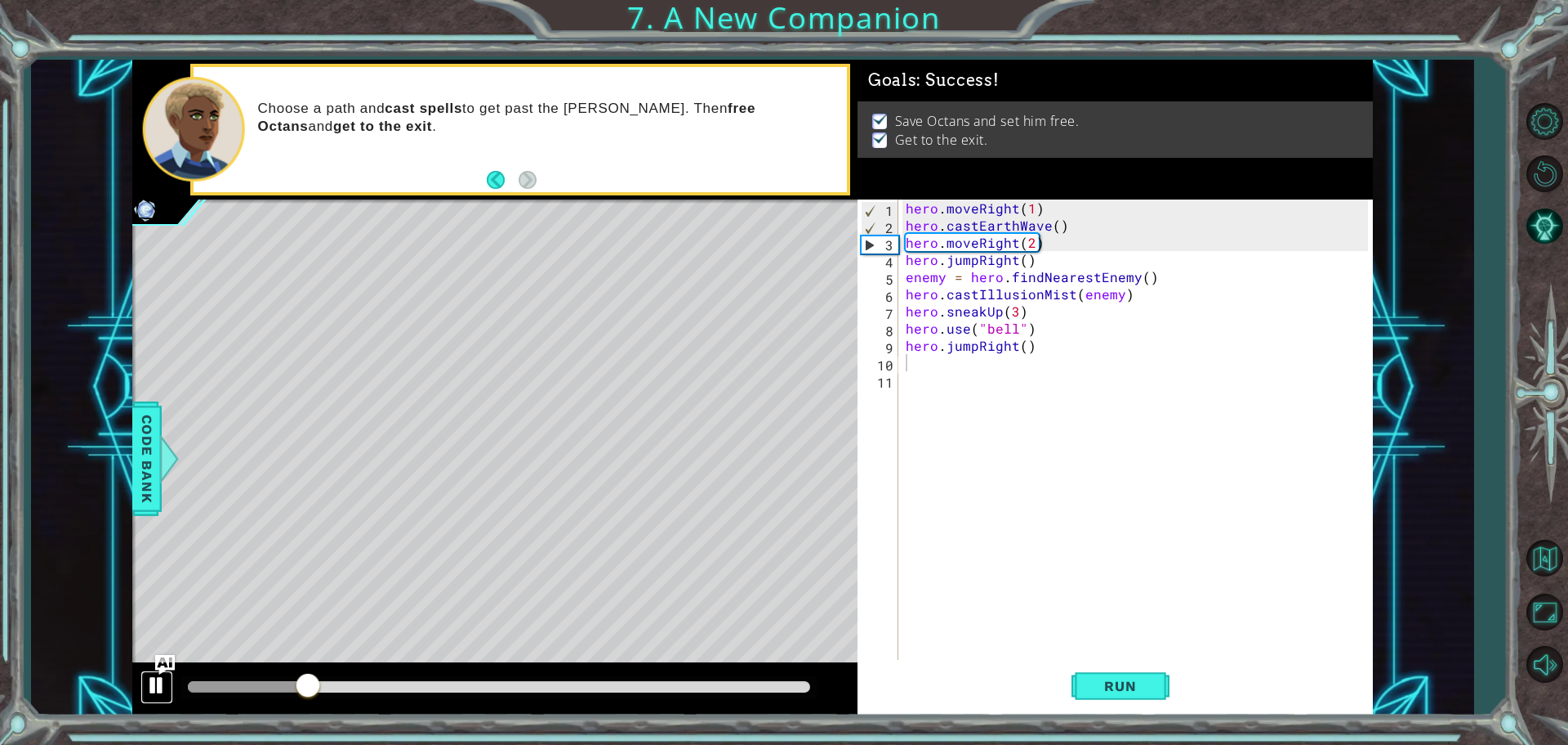
click at [150, 695] on div at bounding box center [157, 685] width 21 height 21
click at [1150, 668] on button "Run" at bounding box center [1121, 684] width 98 height 51
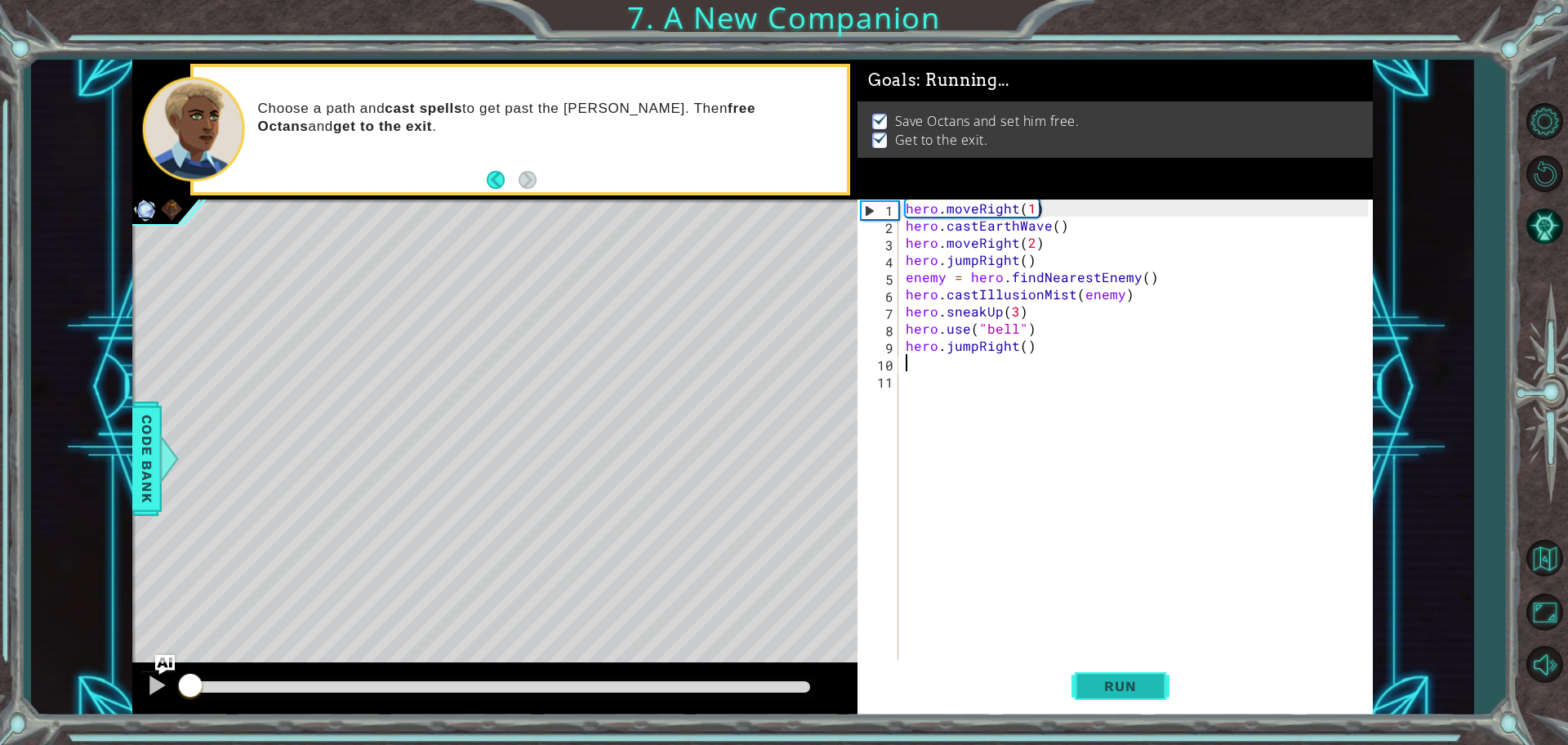
click at [1150, 668] on button "Run" at bounding box center [1121, 684] width 98 height 51
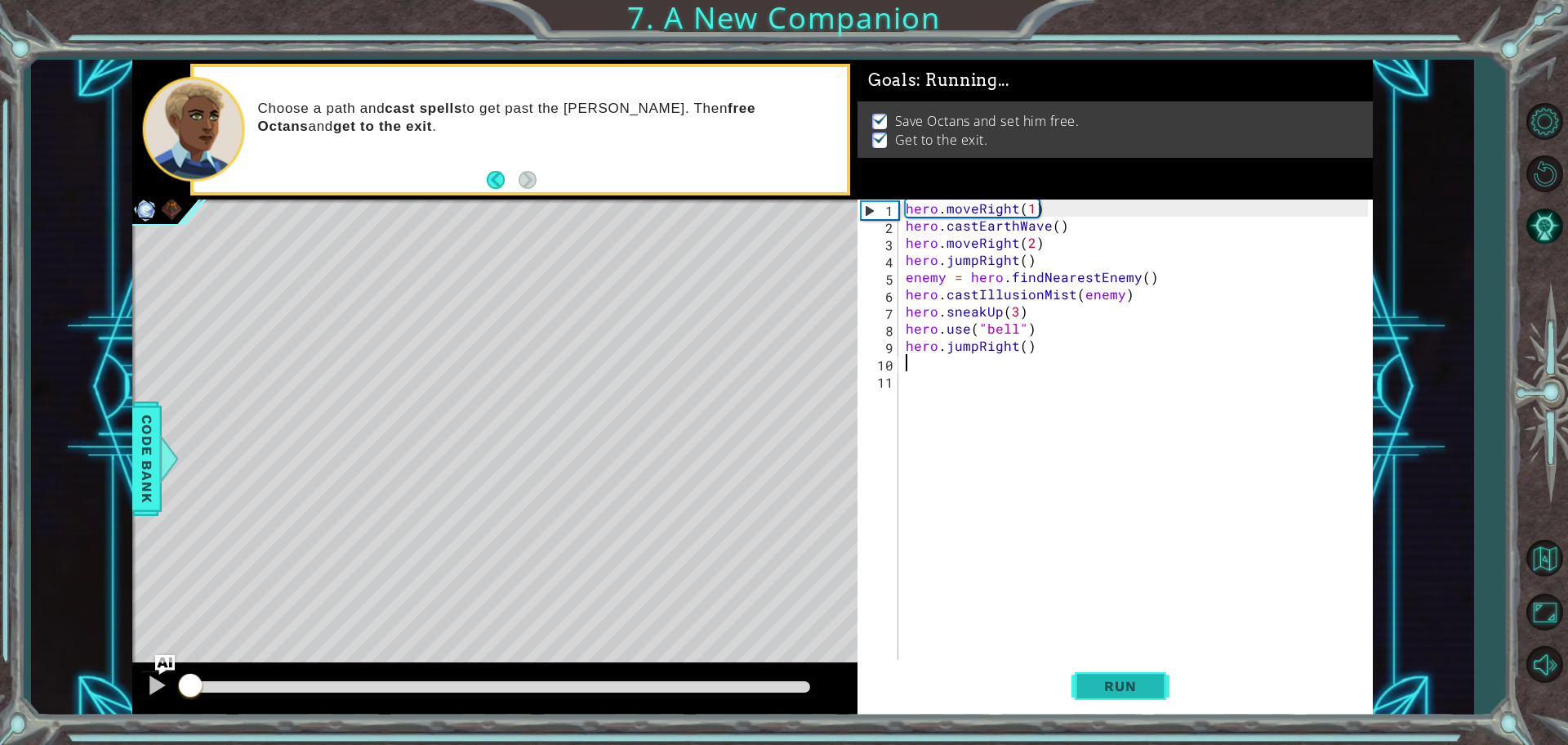
click at [1150, 668] on button "Run" at bounding box center [1121, 684] width 98 height 51
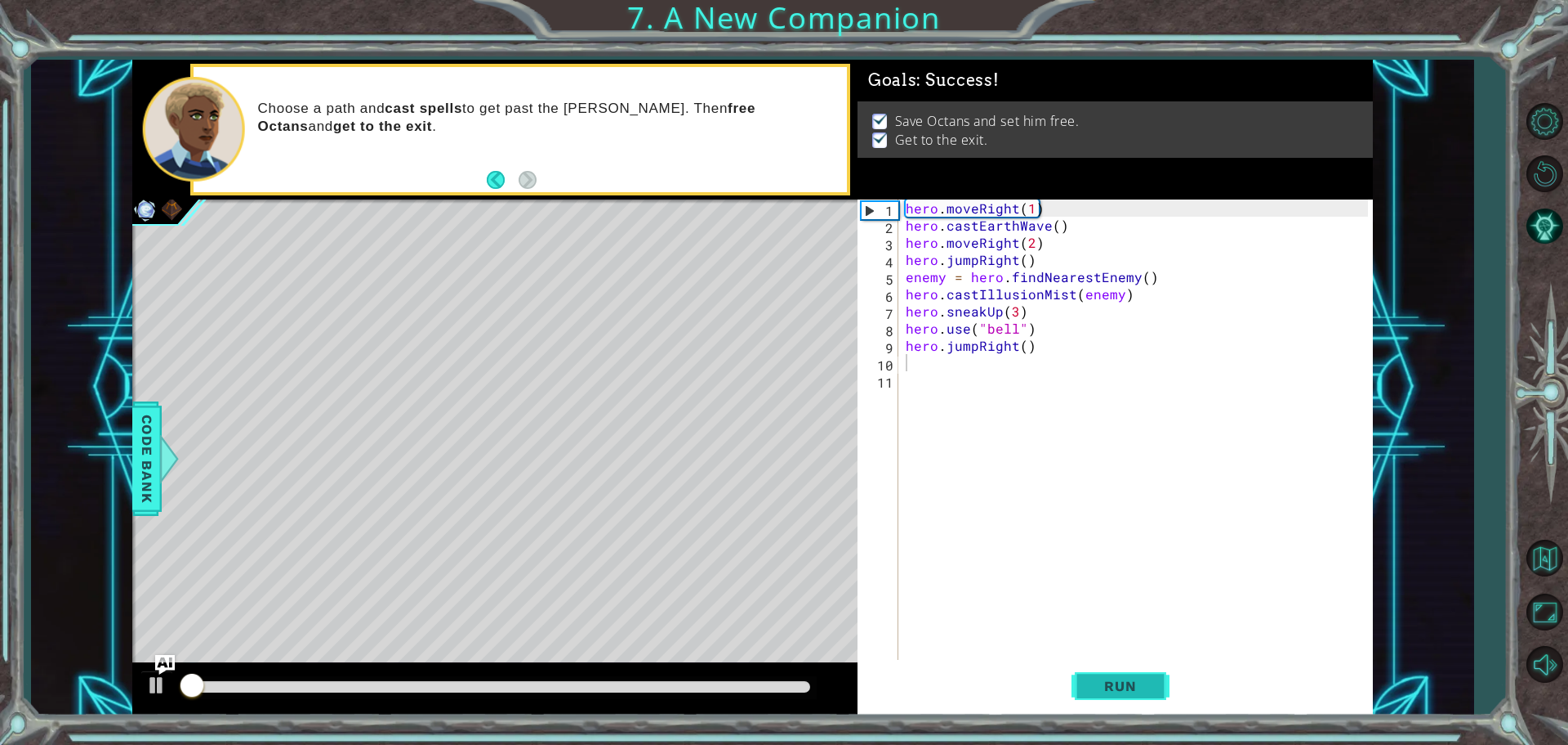
click at [1150, 668] on button "Run" at bounding box center [1121, 684] width 98 height 51
click at [1151, 668] on button "Run" at bounding box center [1121, 684] width 98 height 51
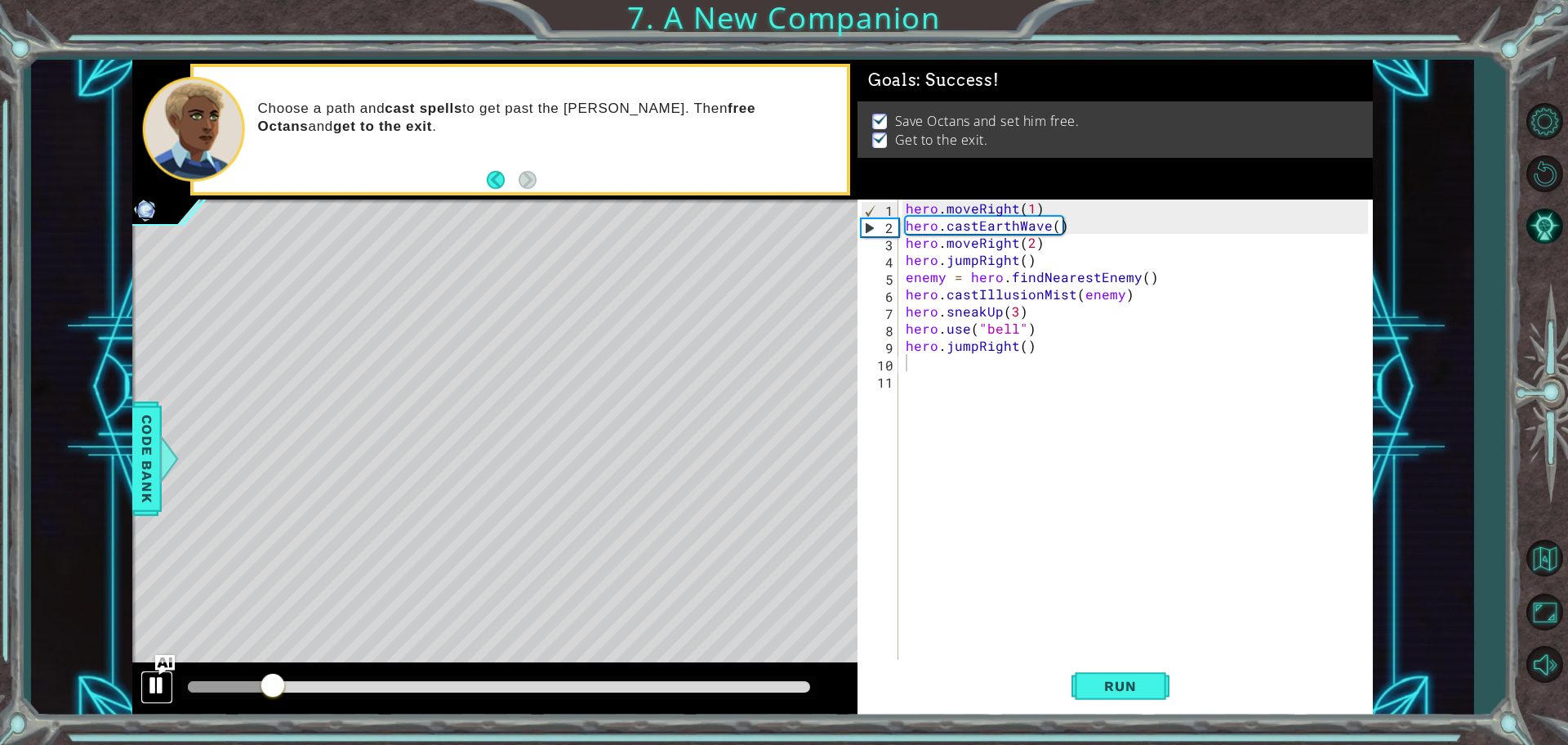
click at [142, 696] on button at bounding box center [157, 686] width 33 height 34
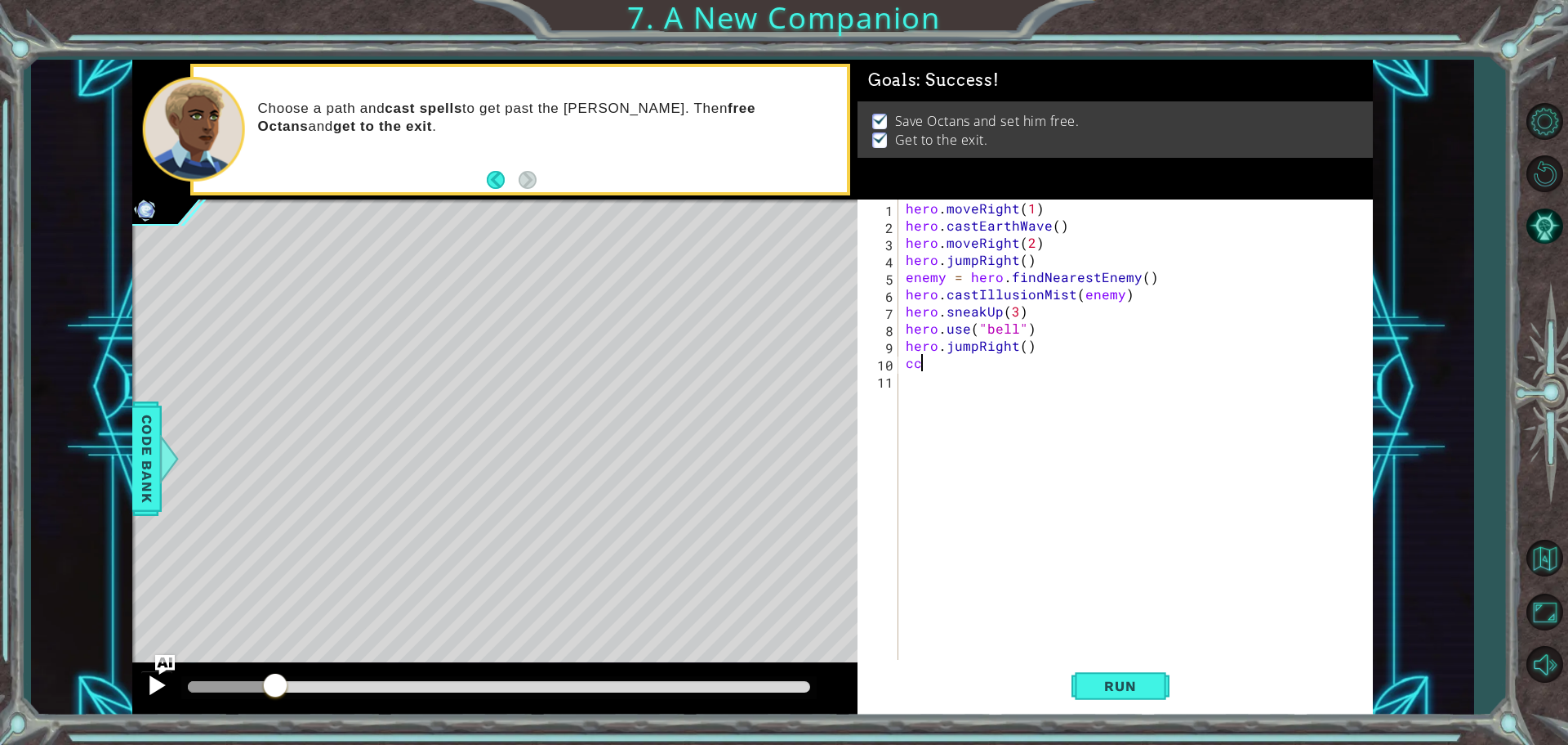
type textarea "c"
type textarea "hero.jumpRight()"
click at [142, 696] on button at bounding box center [157, 686] width 33 height 34
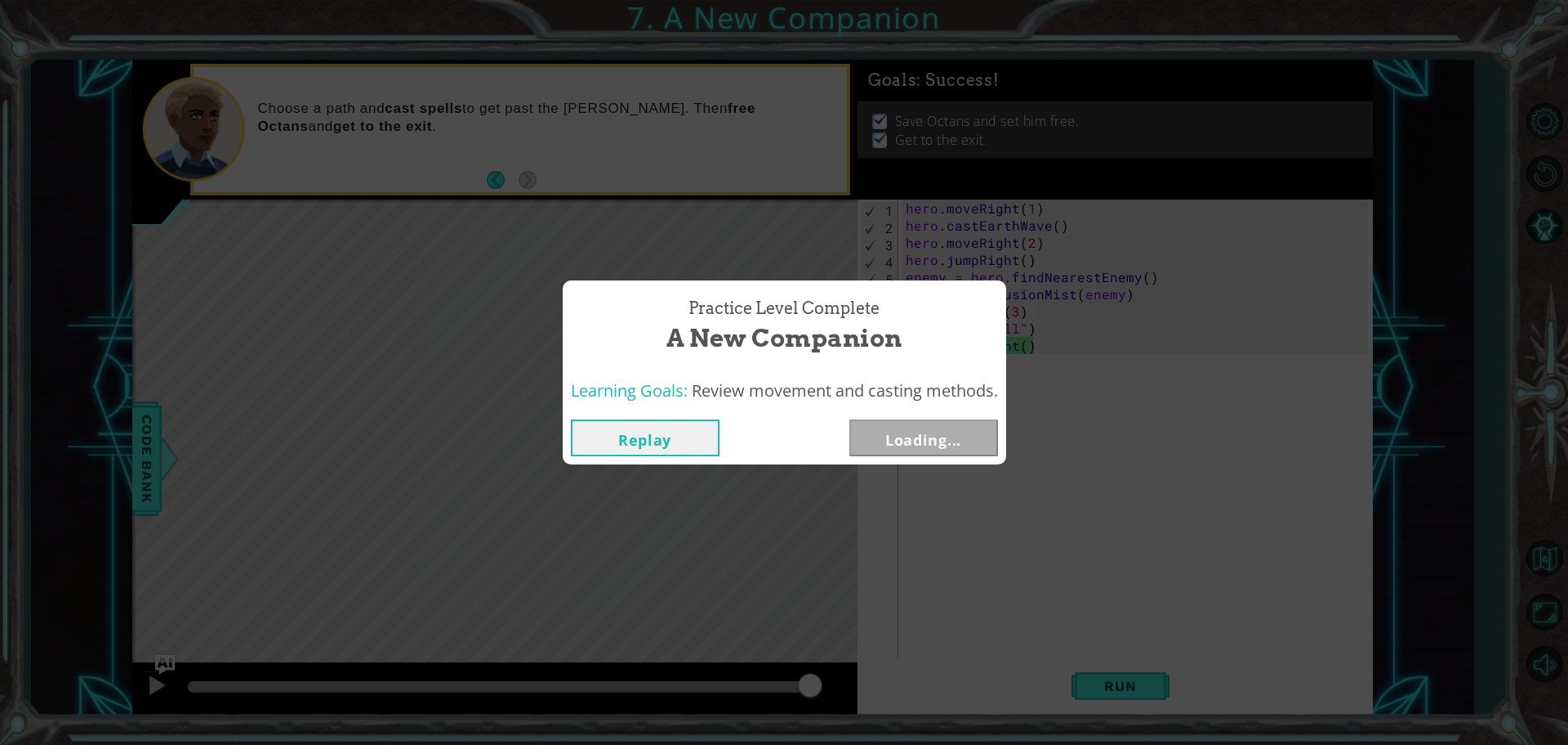
drag, startPoint x: 338, startPoint y: 692, endPoint x: 951, endPoint y: 759, distance: 616.7
click at [951, 744] on html "1 ההההההההההההההההההההההההההההההההההההההההההההההההההההההההההההההההההההההההההההה…" at bounding box center [784, 372] width 1568 height 745
click at [869, 412] on div "Replay Next" at bounding box center [784, 437] width 443 height 53
click at [869, 429] on button "Next" at bounding box center [923, 438] width 149 height 37
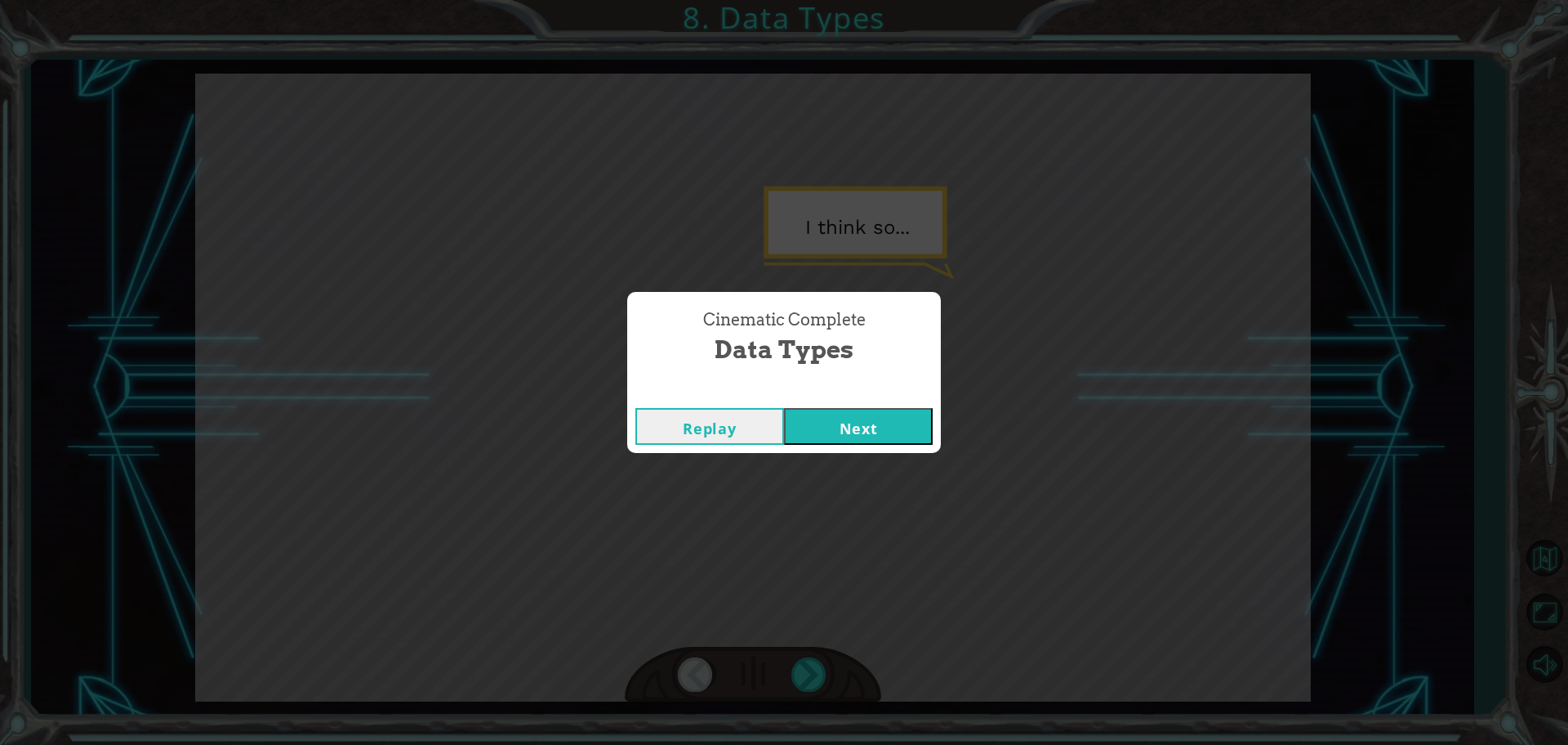
click at [847, 408] on button "Next" at bounding box center [858, 426] width 149 height 37
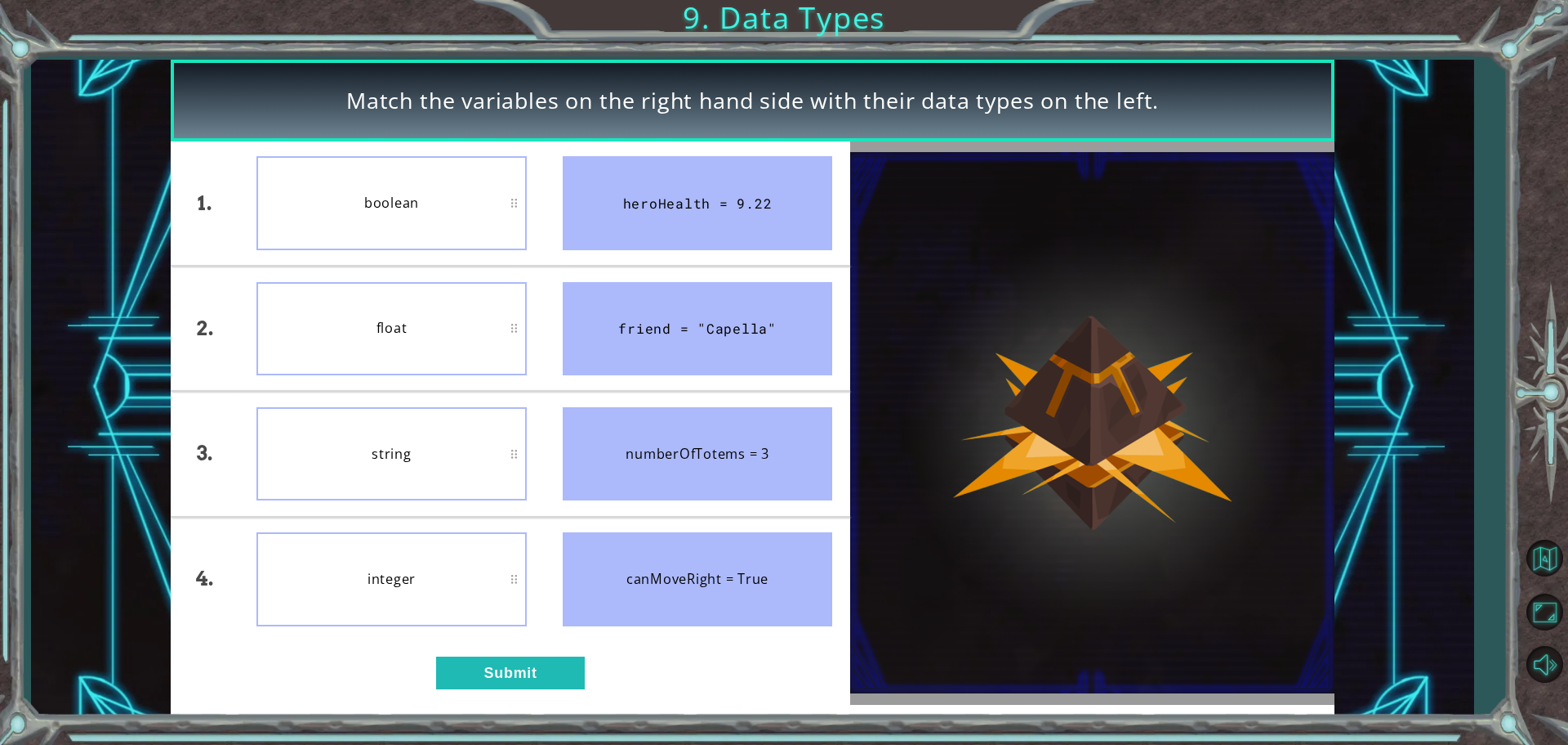
click at [848, 407] on li "numberOfTotems = 3" at bounding box center [697, 453] width 306 height 123
click at [442, 124] on div "Match the variables on the right hand side with their data types on the left." at bounding box center [752, 100] width 1164 height 82
click at [549, 642] on div "1. 2. 3. 4. float boolean integer string heroHealth = 9.22 friend = "Capella" n…" at bounding box center [510, 423] width 679 height 563
click at [540, 654] on div "1. 2. 3. 4. float boolean integer string heroHealth = 9.22 friend = "Capella" n…" at bounding box center [510, 423] width 679 height 563
click at [535, 661] on button "Submit" at bounding box center [510, 673] width 149 height 33
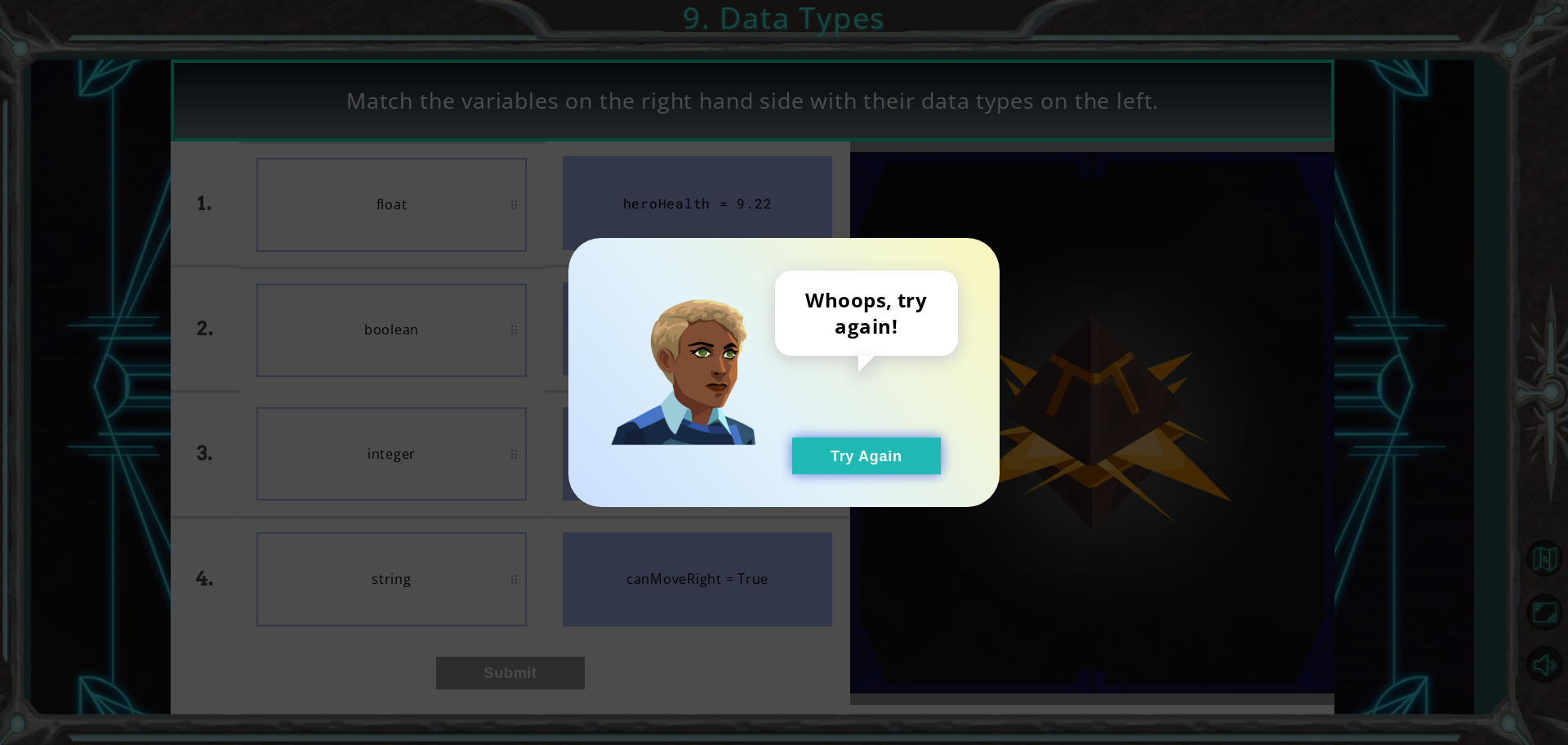
click at [833, 441] on button "Try Again" at bounding box center [867, 455] width 149 height 37
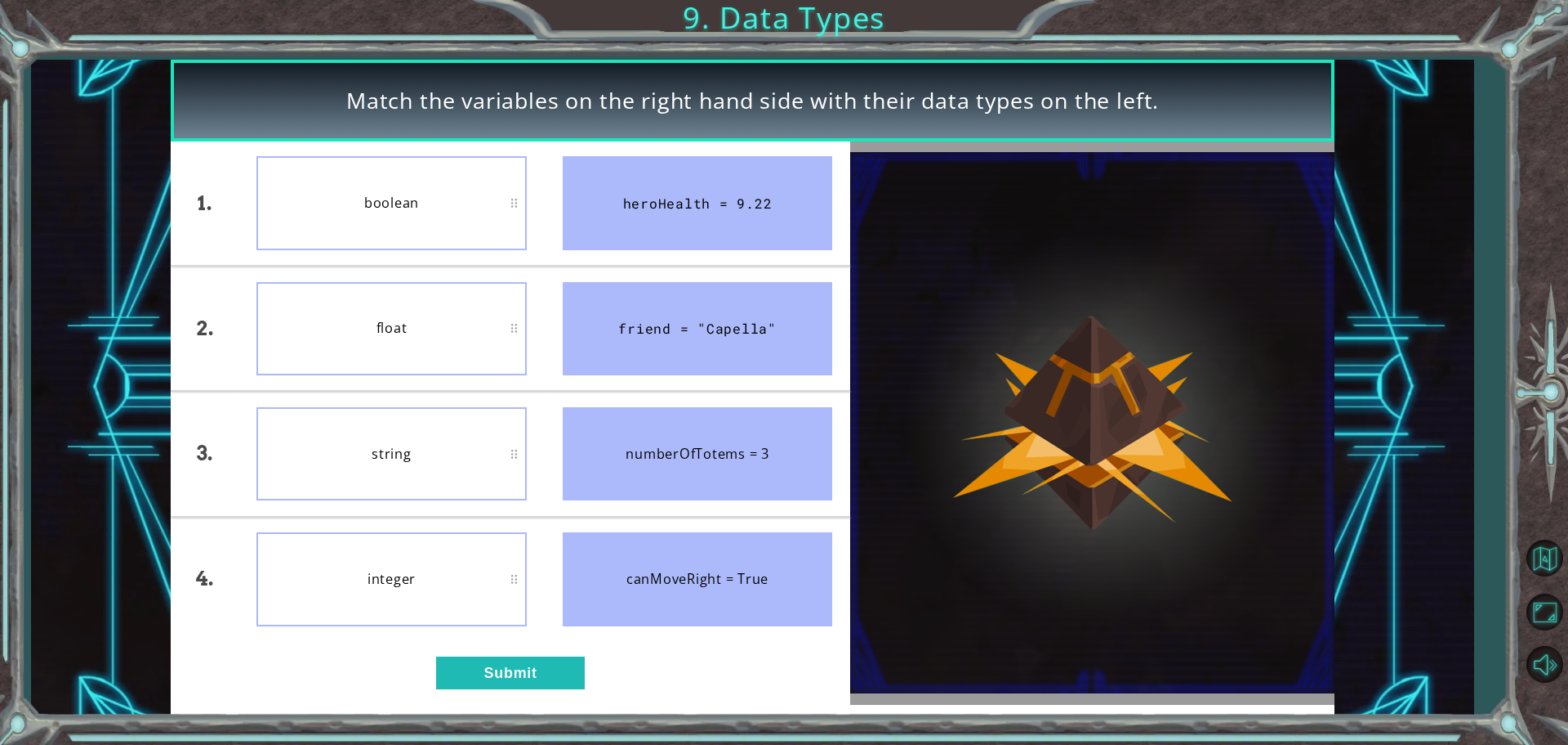
click at [472, 456] on div "string" at bounding box center [392, 453] width 270 height 93
click at [442, 668] on button "Submit" at bounding box center [510, 673] width 149 height 33
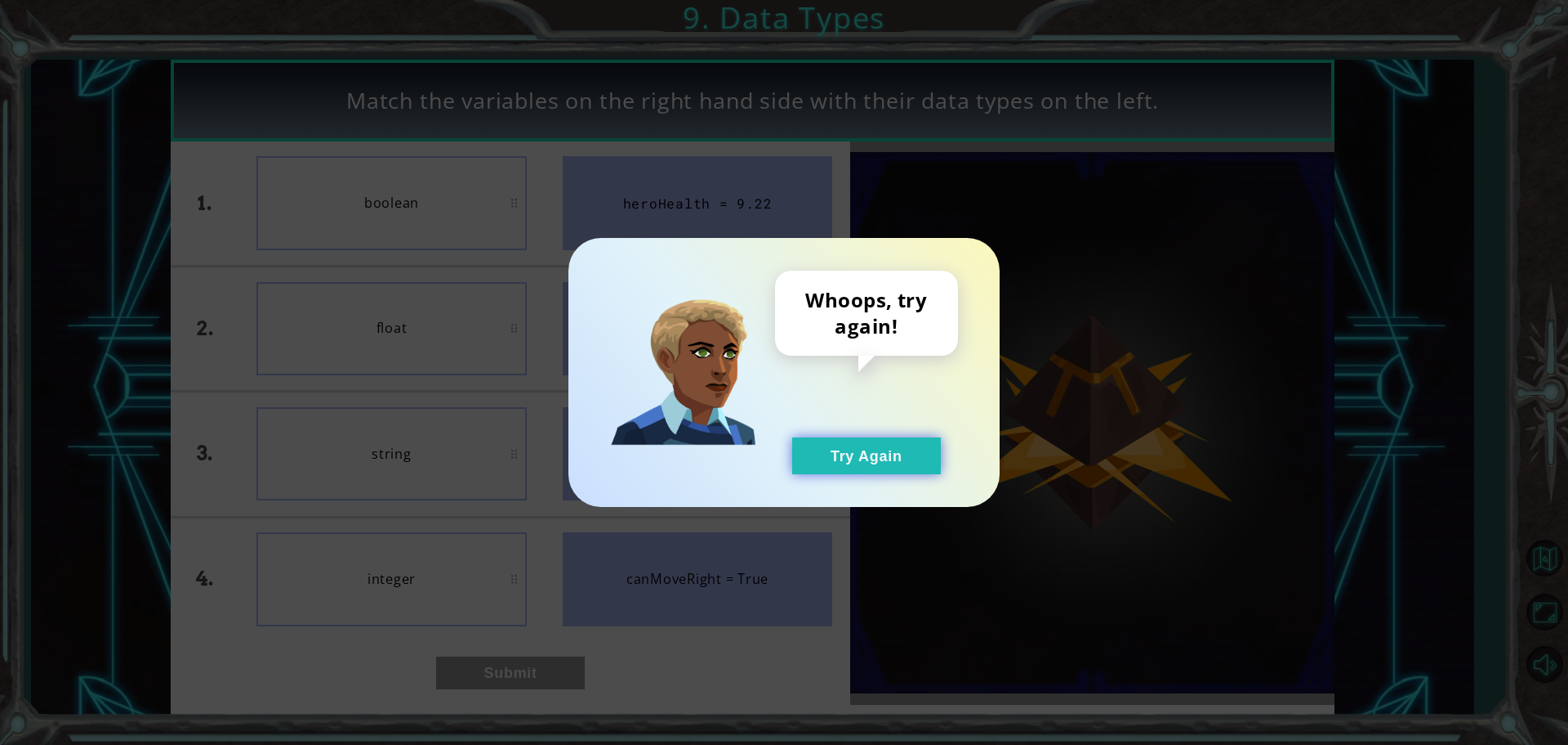
click at [894, 466] on button "Try Again" at bounding box center [867, 455] width 149 height 37
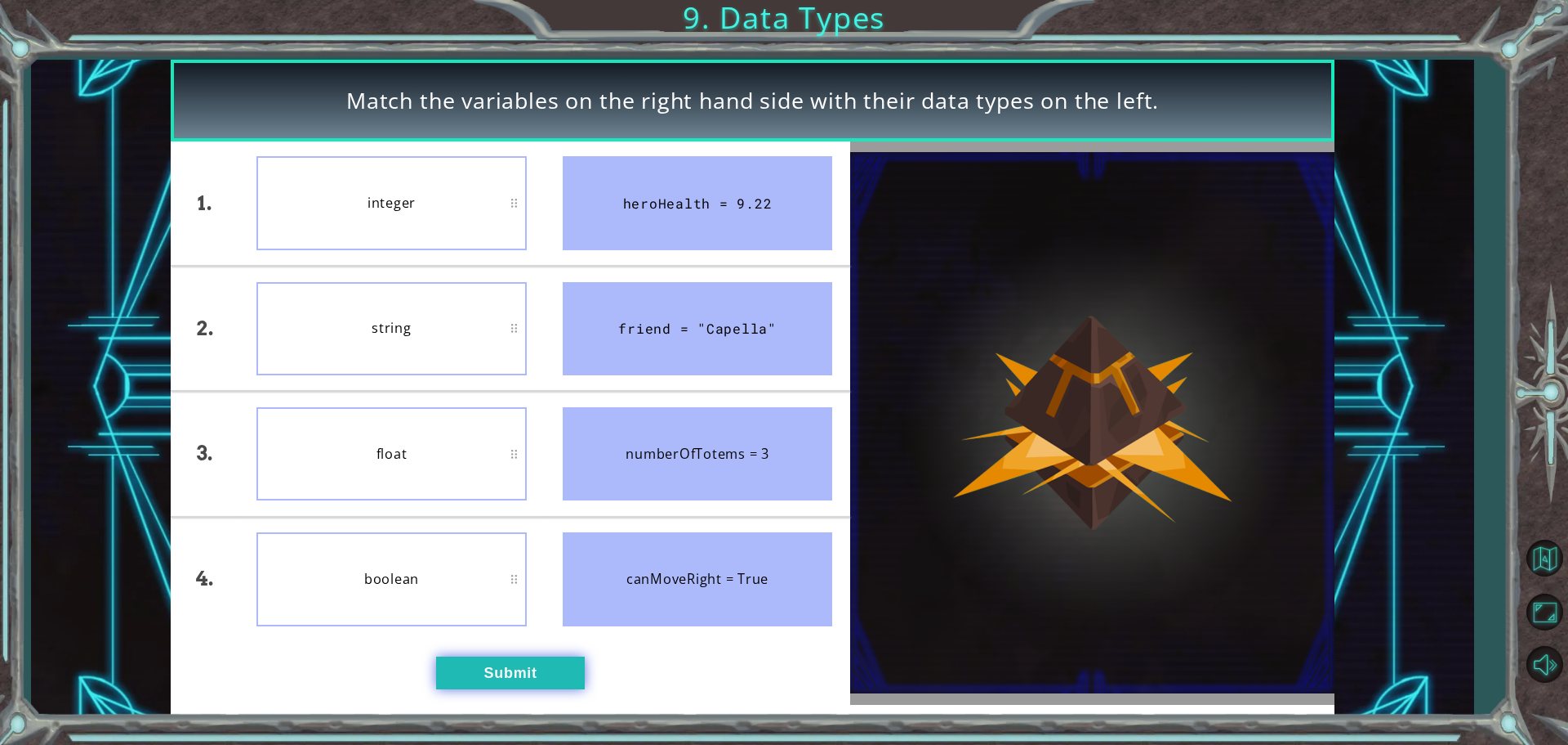
click at [507, 661] on button "Submit" at bounding box center [510, 673] width 149 height 33
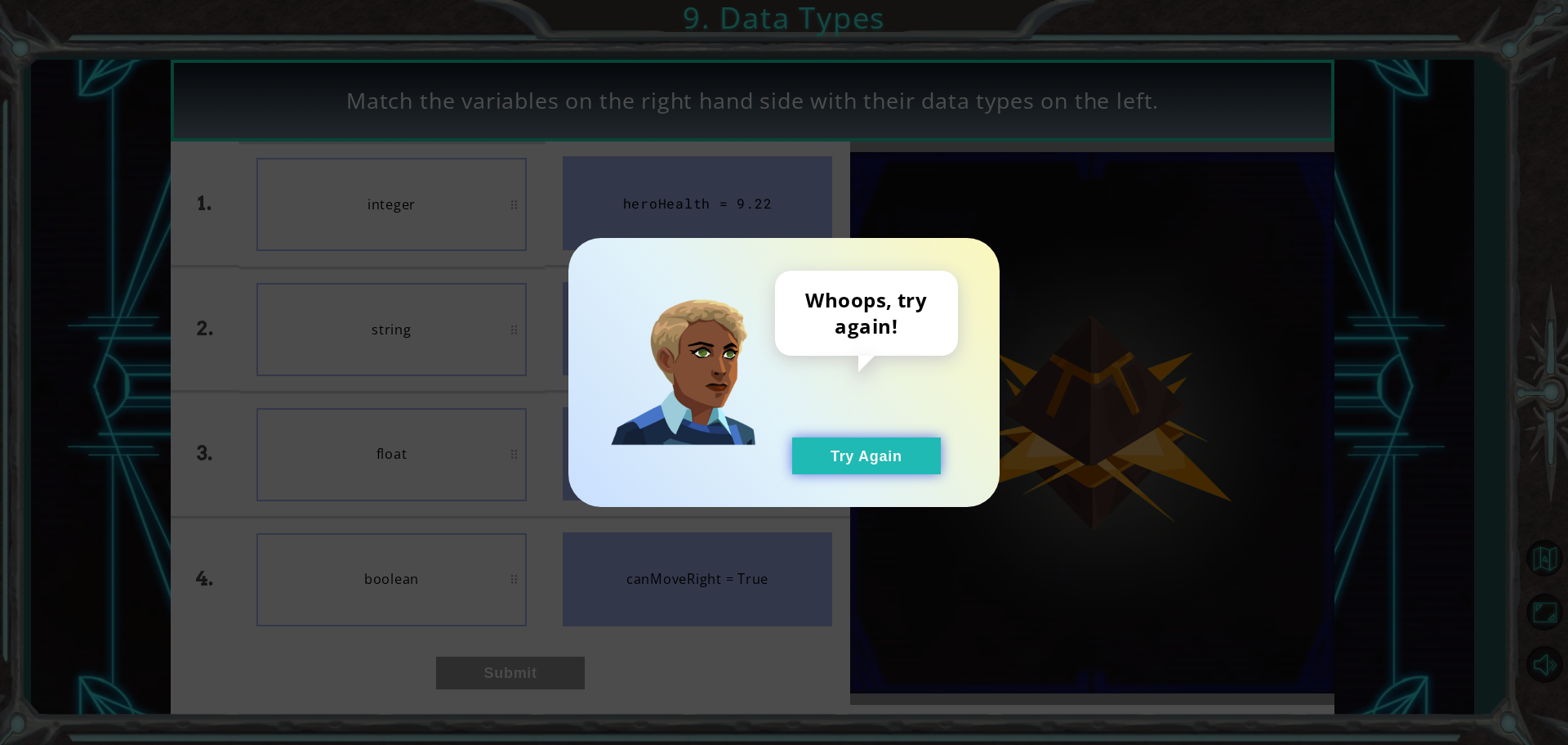
click at [804, 463] on button "Try Again" at bounding box center [867, 455] width 149 height 37
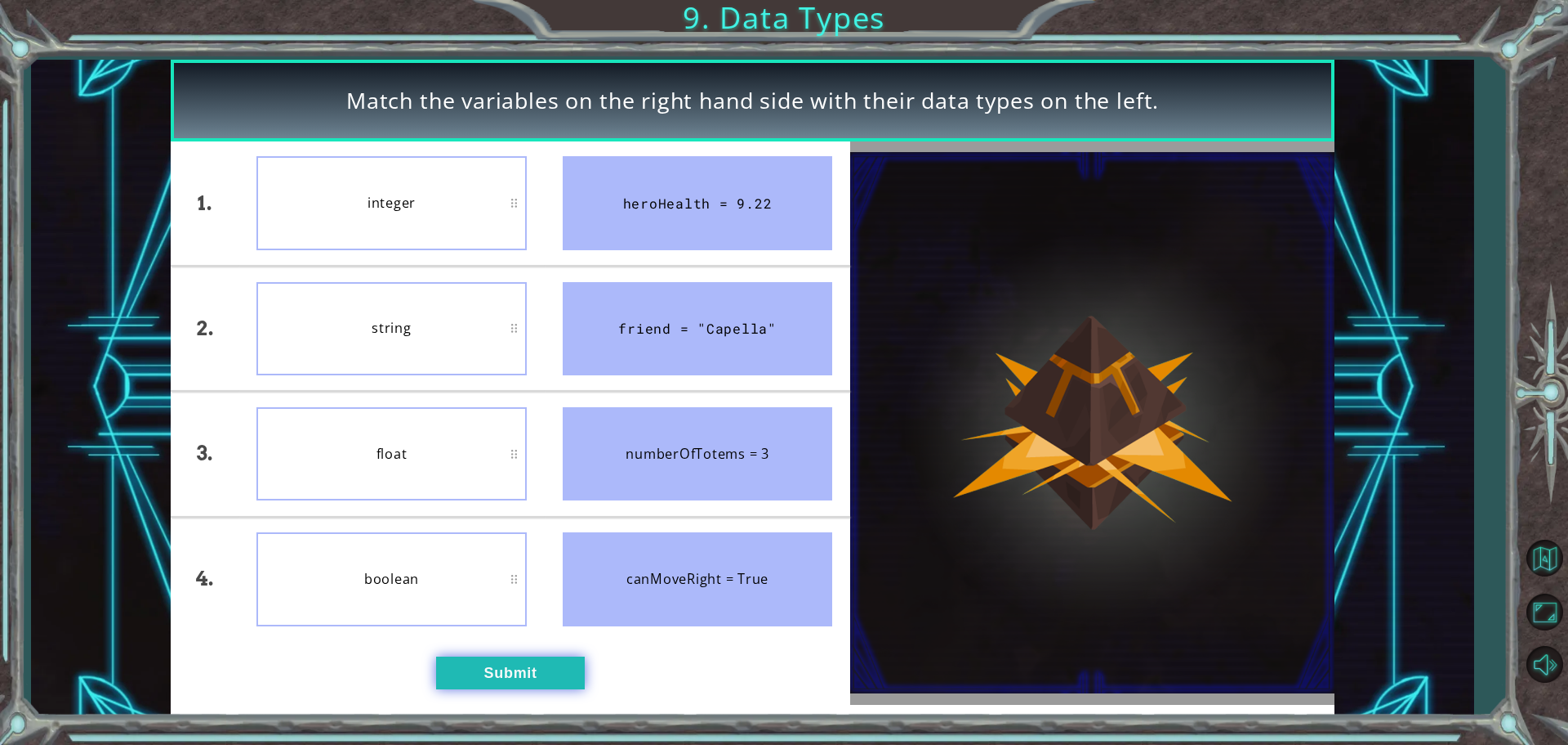
click at [465, 661] on button "Submit" at bounding box center [510, 673] width 149 height 33
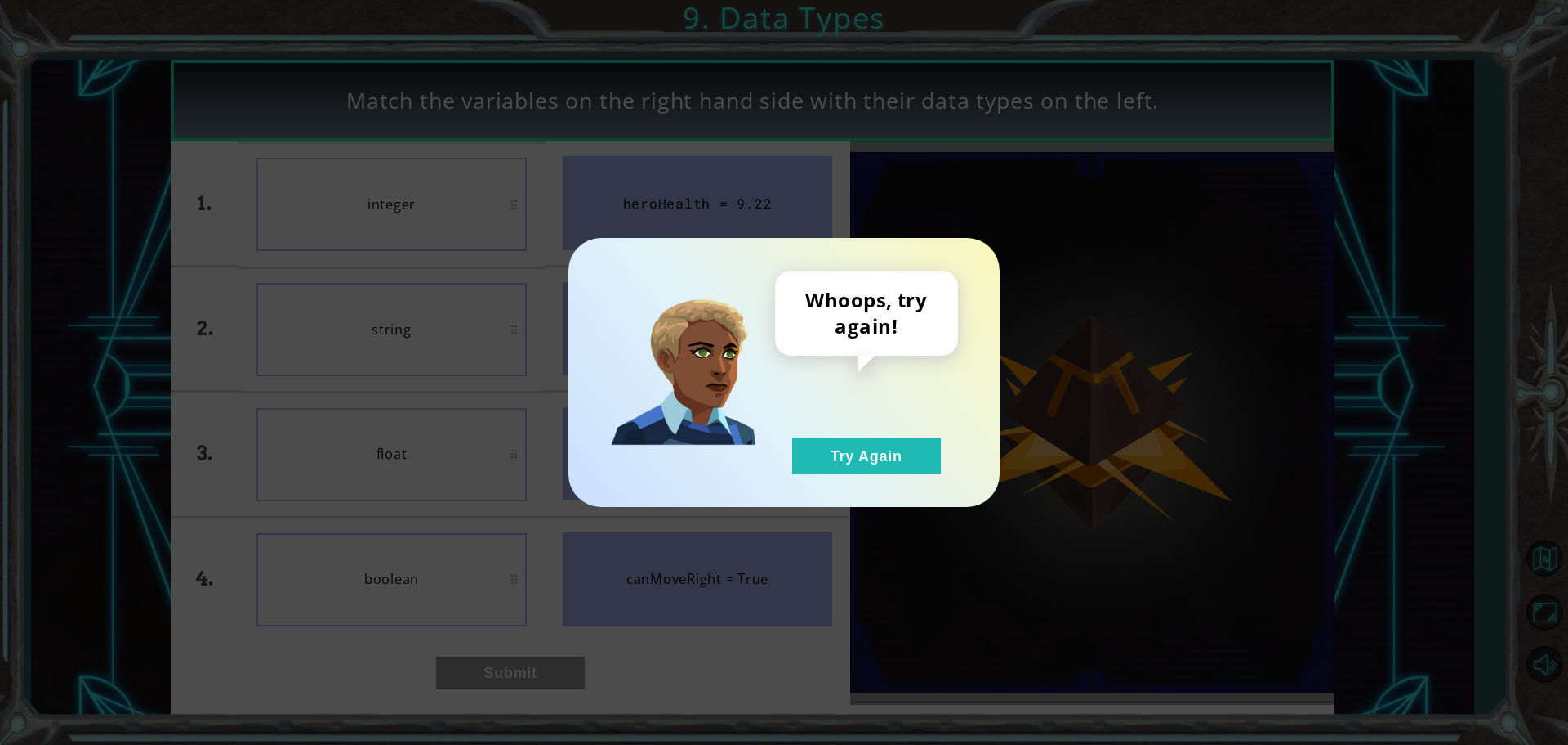
click at [943, 493] on div "Whoops, try again! Try Again" at bounding box center [784, 372] width 431 height 269
click at [923, 463] on button "Try Again" at bounding box center [867, 455] width 149 height 37
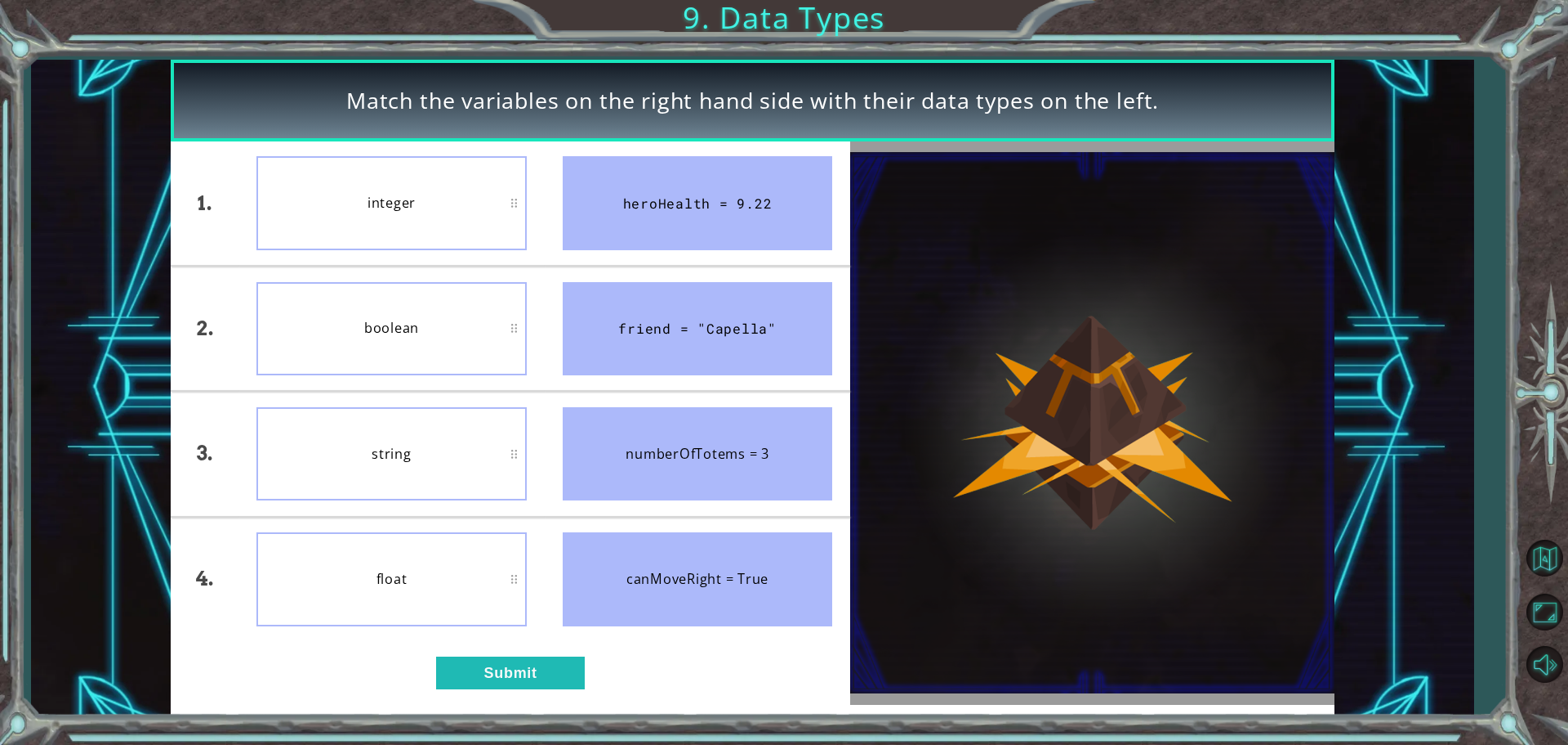
click at [463, 629] on li "float" at bounding box center [392, 578] width 306 height 123
click at [485, 673] on button "Submit" at bounding box center [510, 673] width 149 height 33
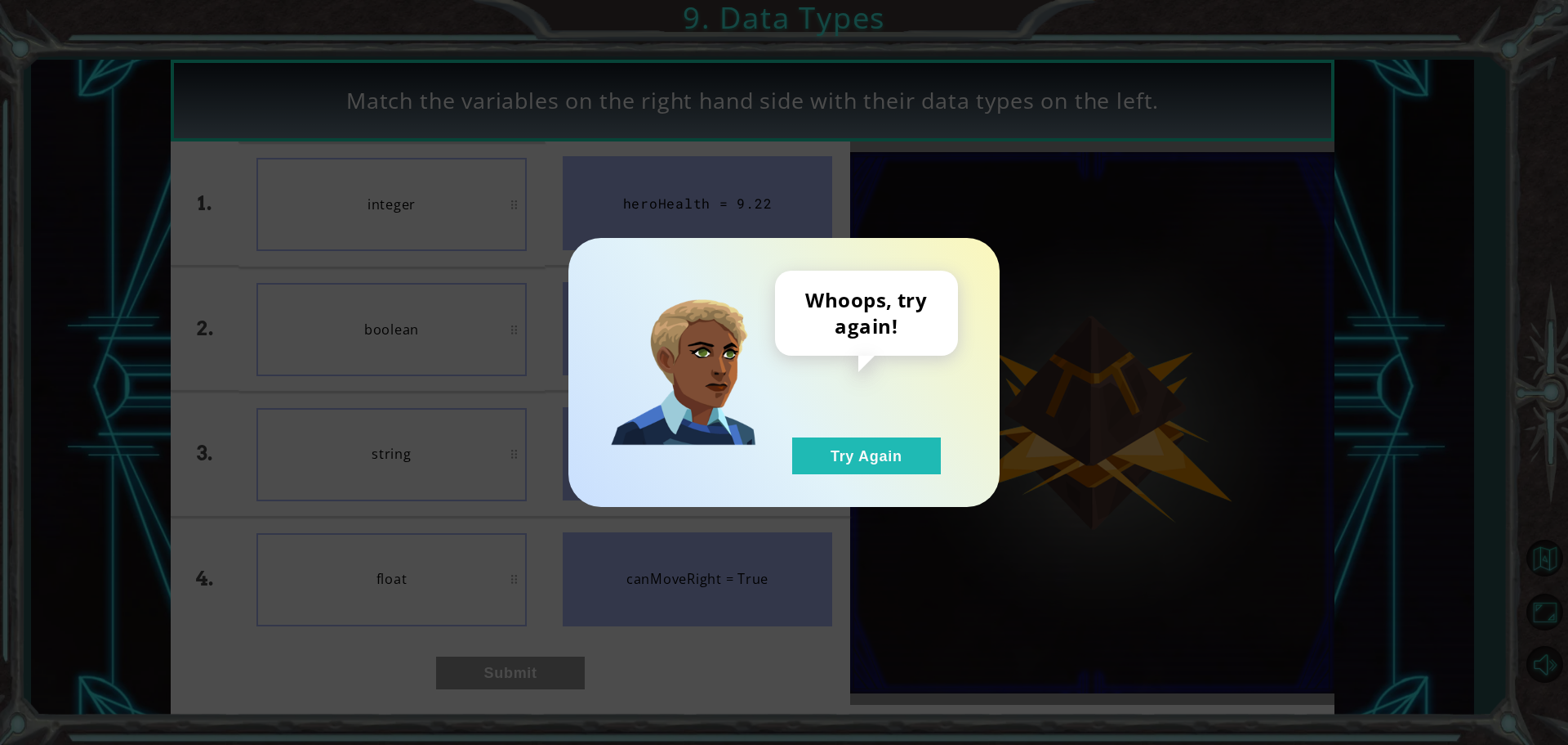
click at [866, 479] on div "Whoops, try again! Try Again" at bounding box center [784, 372] width 431 height 269
click at [879, 439] on button "Try Again" at bounding box center [867, 455] width 149 height 37
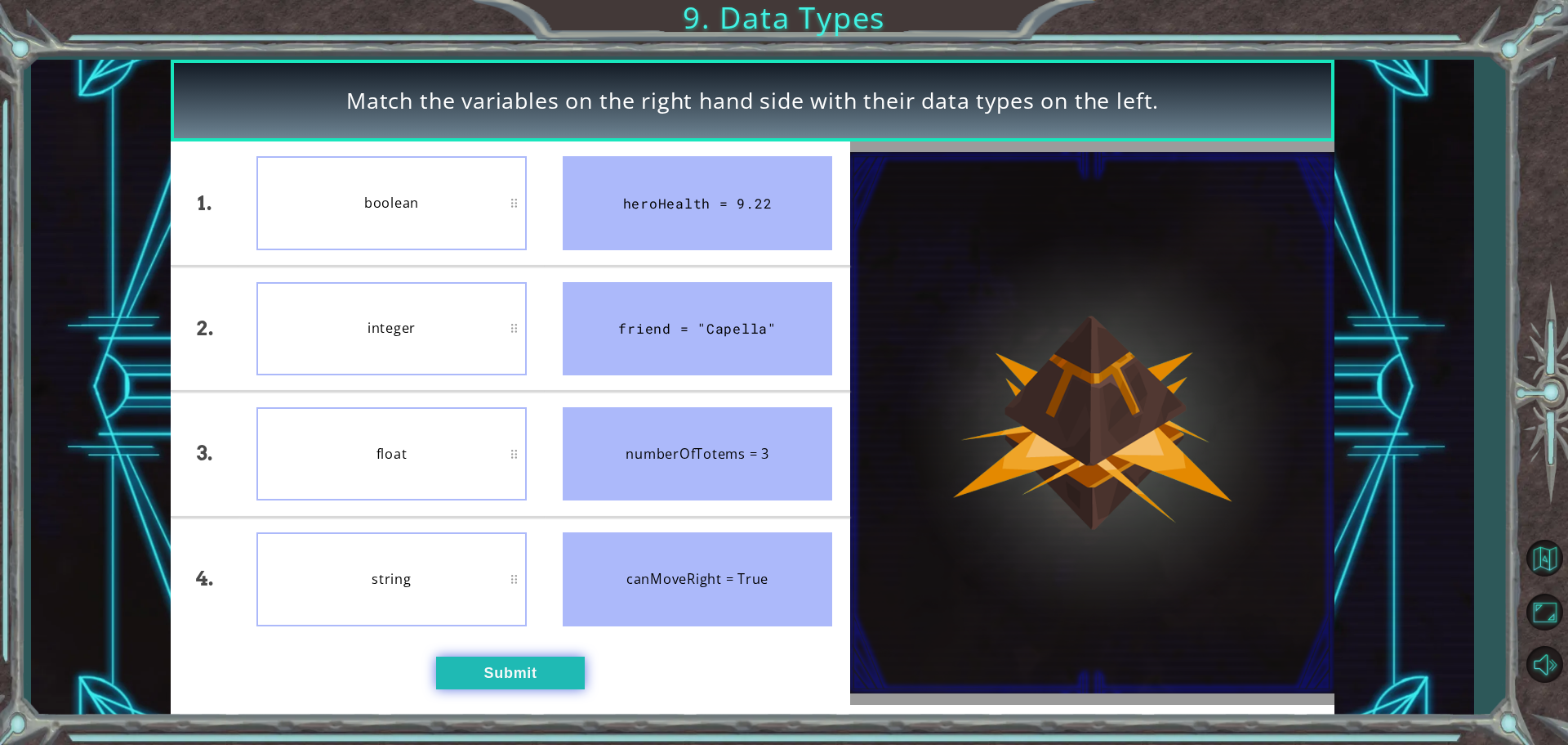
click at [513, 681] on button "Submit" at bounding box center [510, 673] width 149 height 33
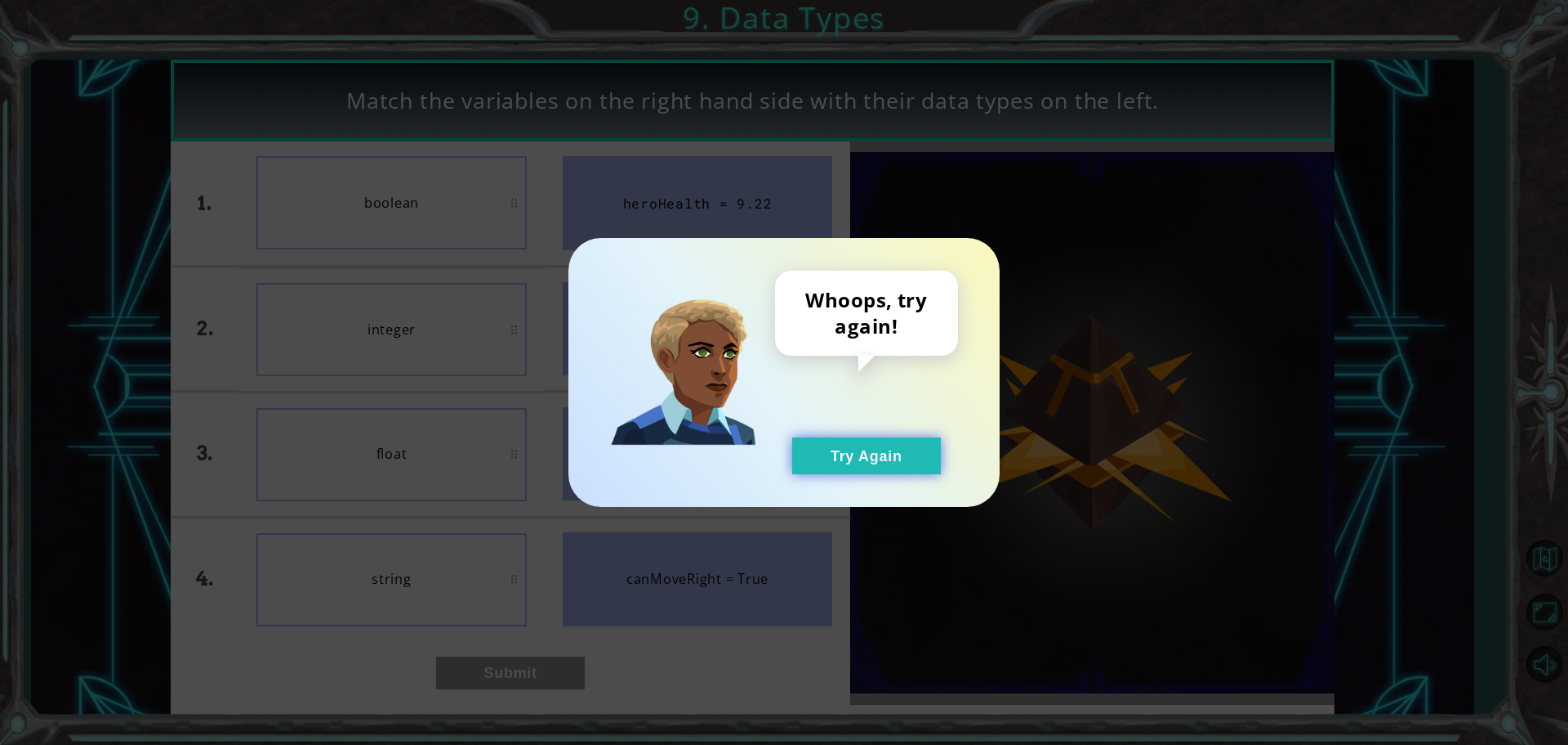
click at [815, 455] on button "Try Again" at bounding box center [867, 455] width 149 height 37
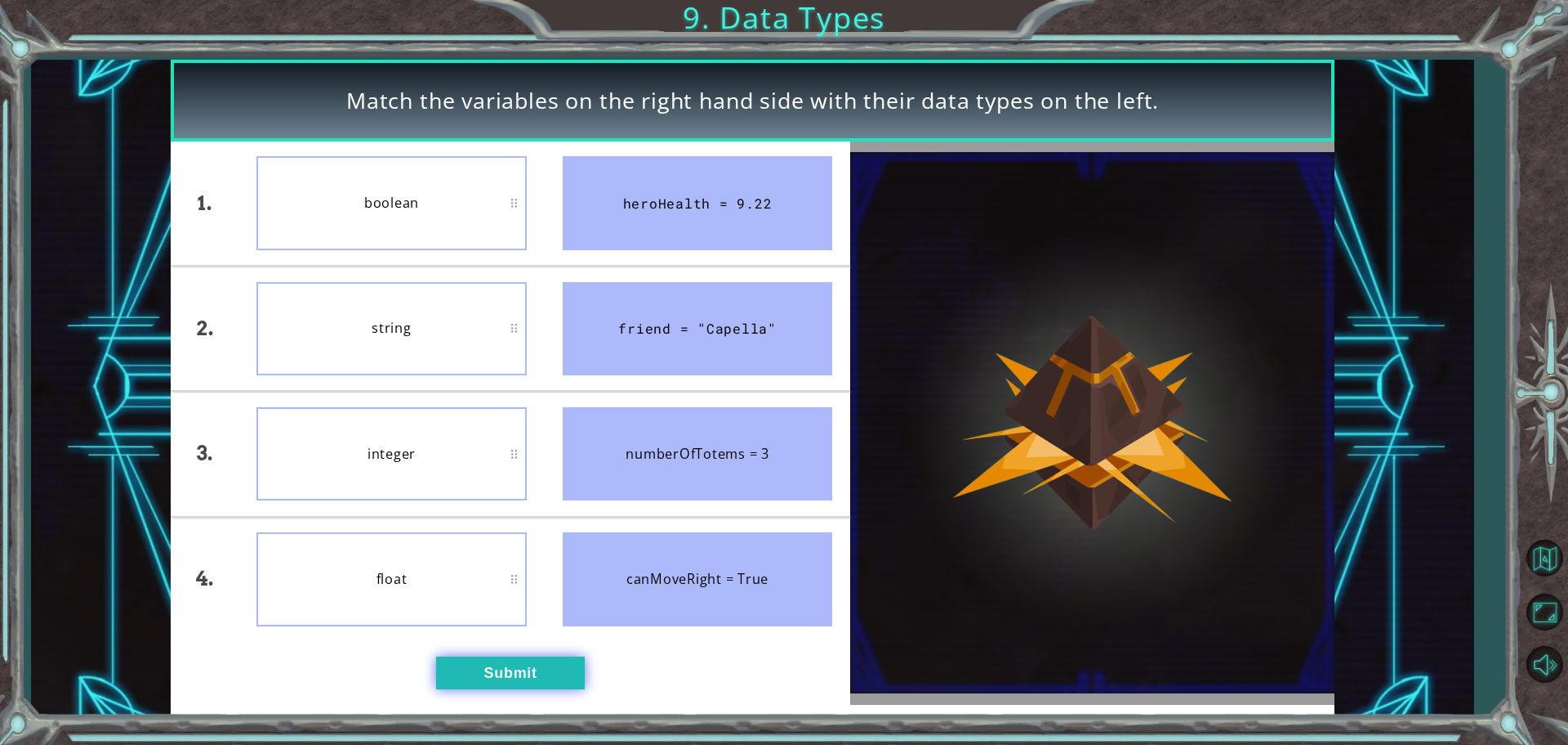
click at [540, 680] on button "Submit" at bounding box center [510, 673] width 149 height 33
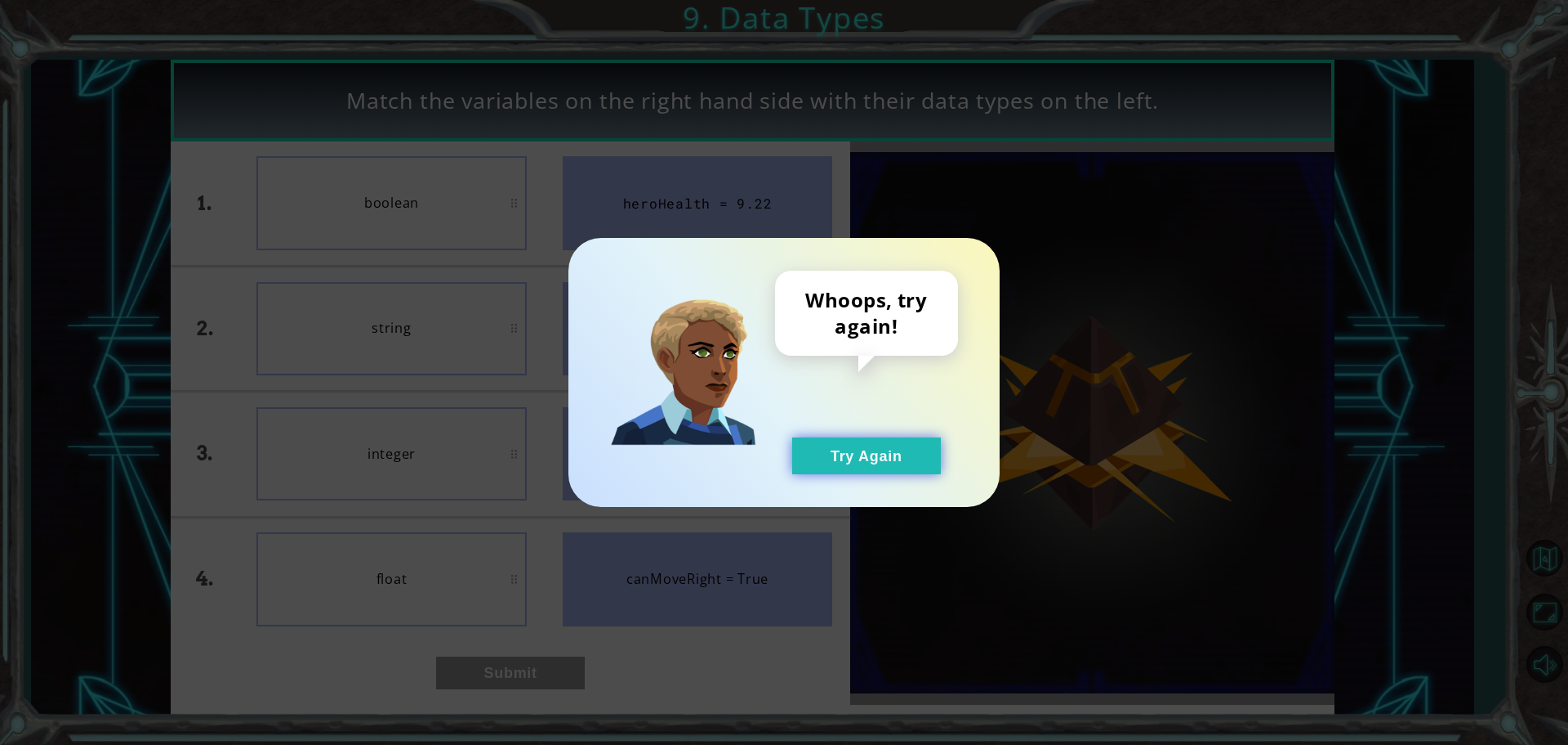
click at [827, 467] on button "Try Again" at bounding box center [867, 455] width 149 height 37
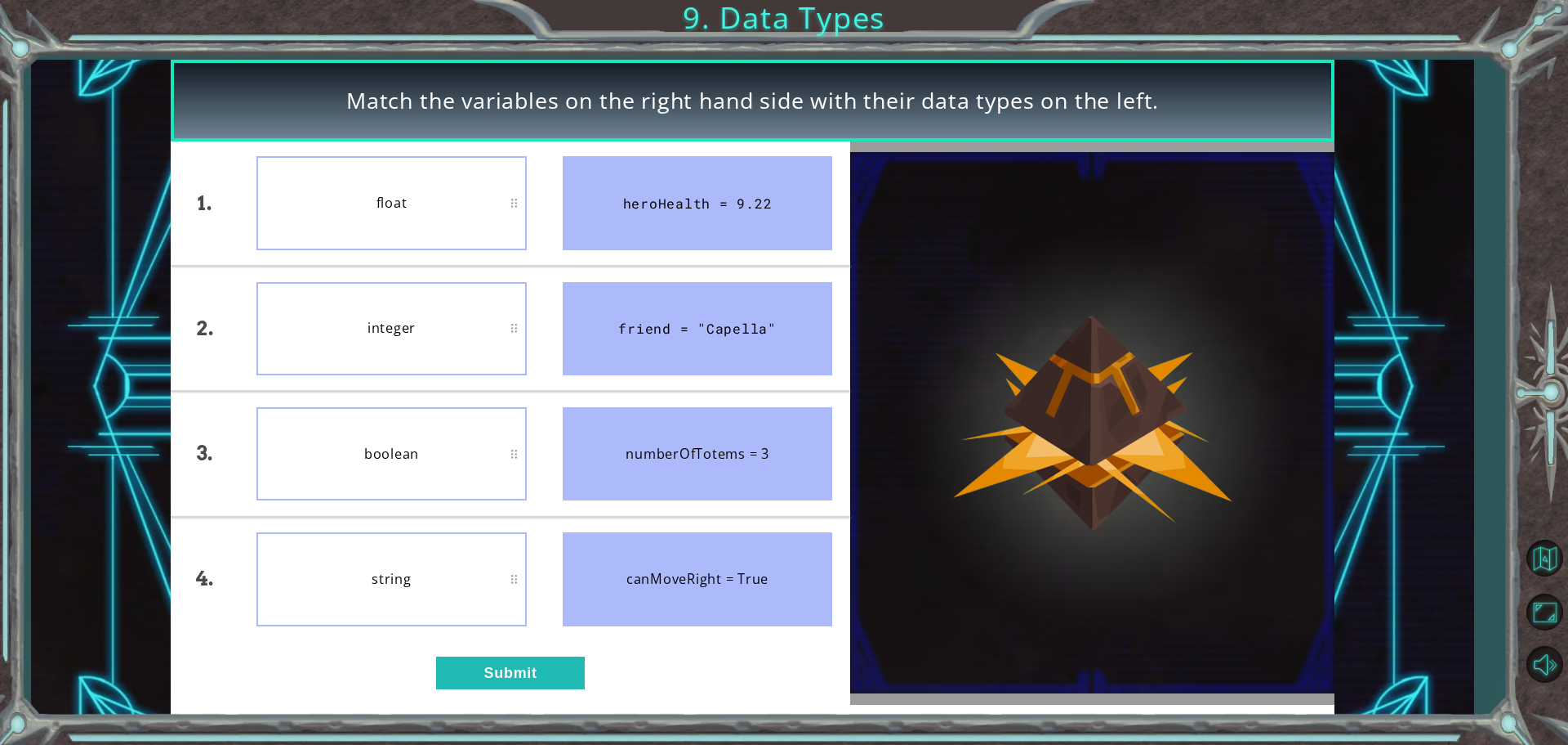
click at [387, 393] on li "boolean" at bounding box center [392, 453] width 306 height 123
click at [498, 678] on button "Submit" at bounding box center [510, 673] width 149 height 33
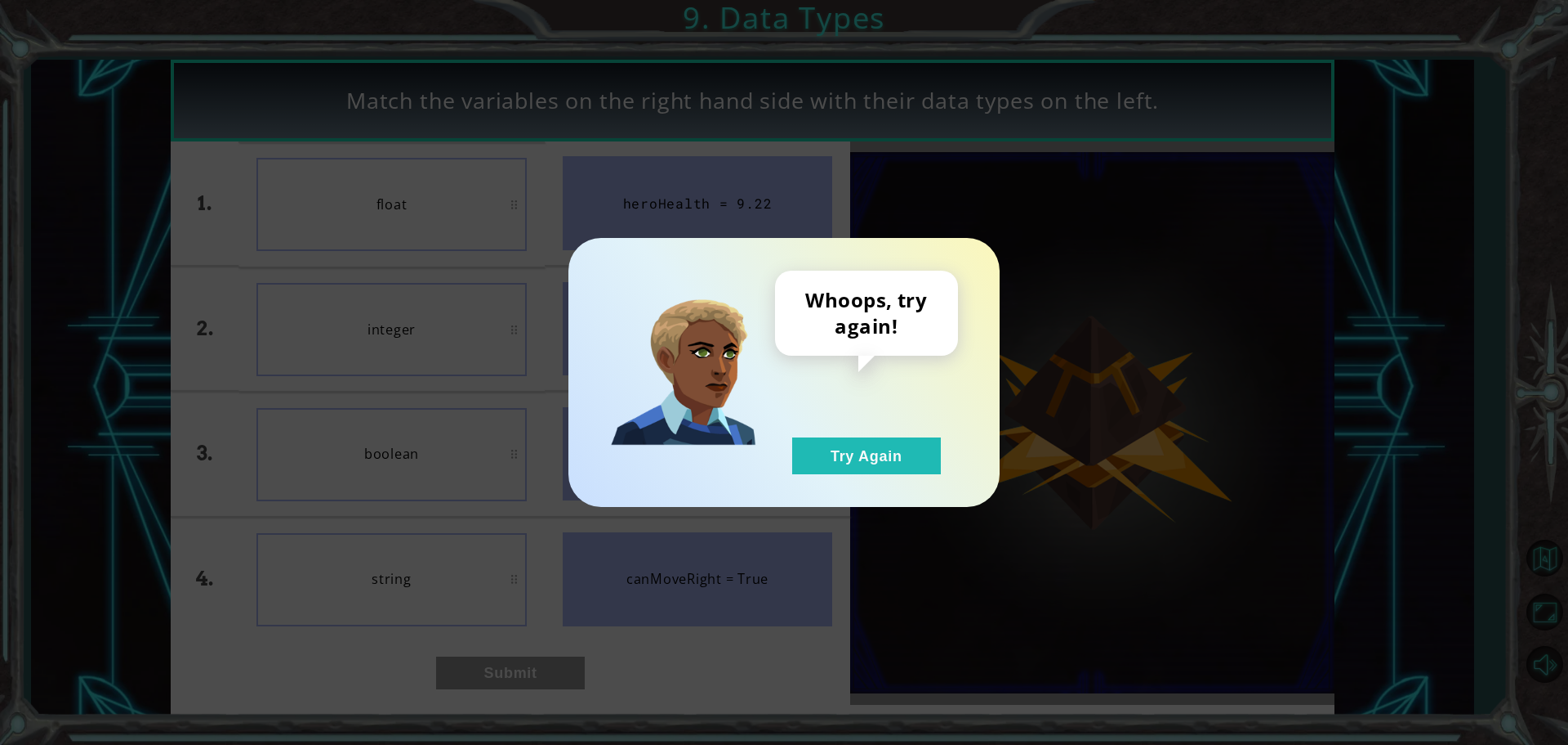
click at [819, 475] on div "Whoops, try again! Try Again" at bounding box center [784, 372] width 431 height 269
click at [821, 475] on div "Whoops, try again! Try Again" at bounding box center [784, 372] width 431 height 269
drag, startPoint x: 821, startPoint y: 475, endPoint x: 831, endPoint y: 466, distance: 13.5
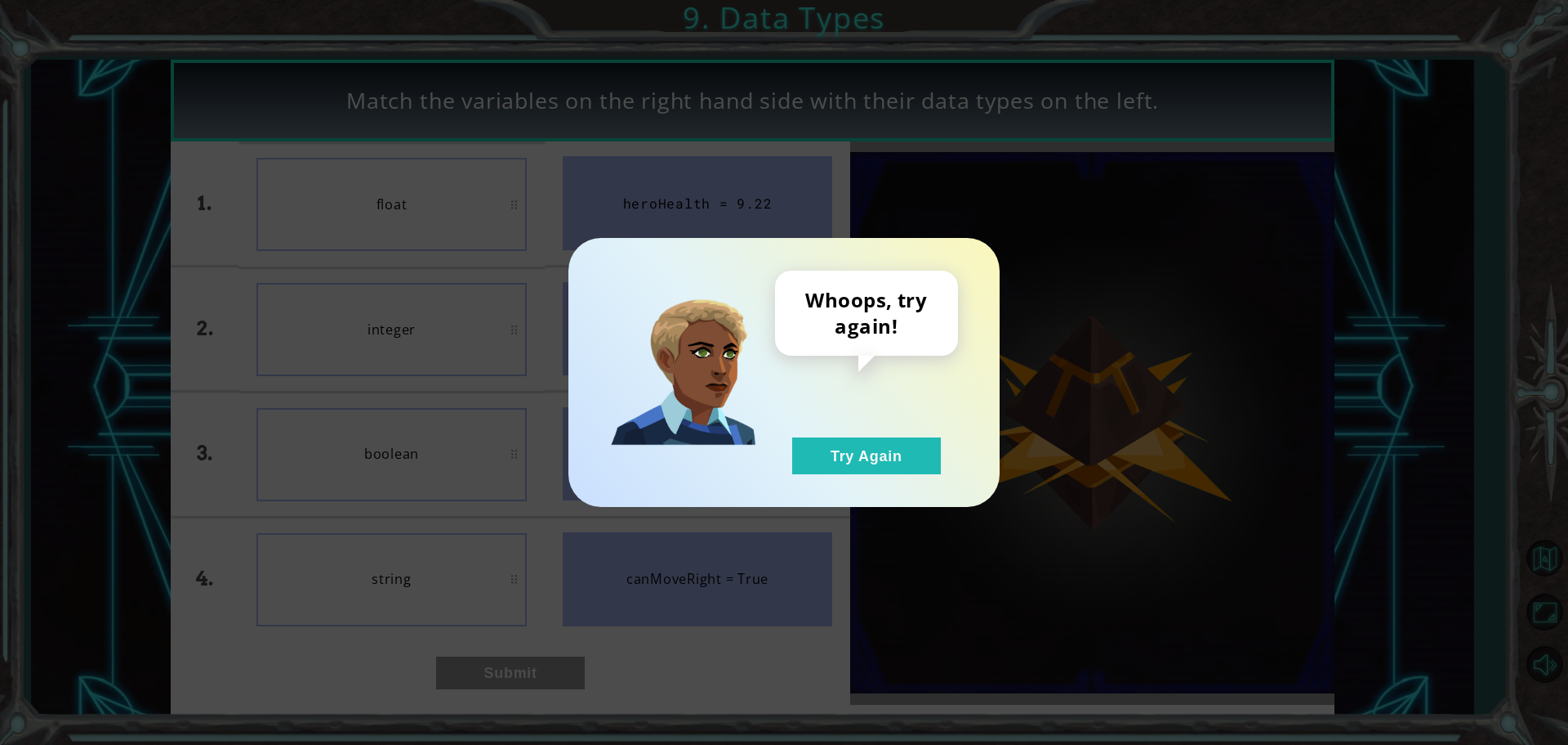
click at [822, 475] on div "Whoops, try again! Try Again" at bounding box center [784, 372] width 431 height 269
click at [831, 466] on button "Try Again" at bounding box center [867, 455] width 149 height 37
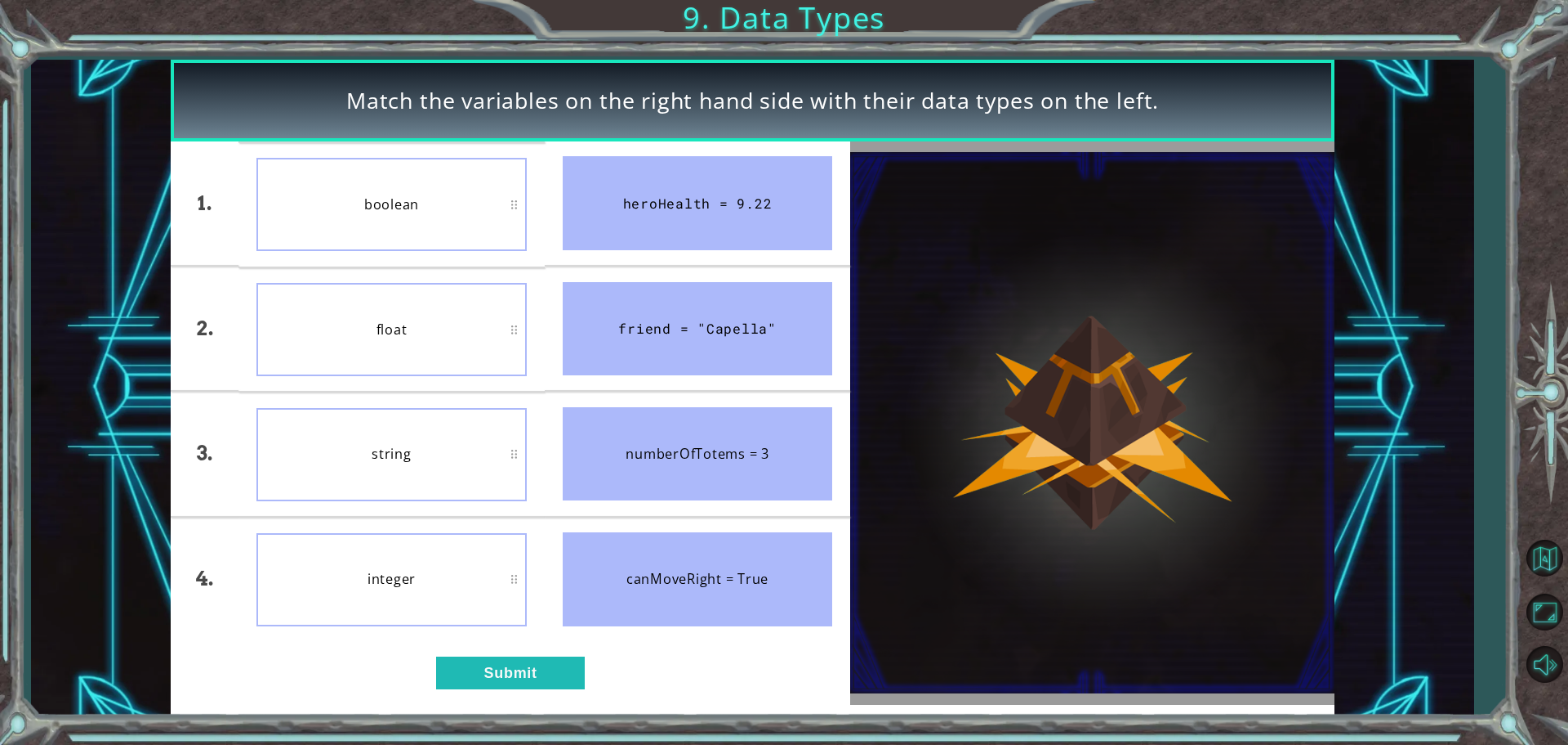
drag, startPoint x: 298, startPoint y: 463, endPoint x: 363, endPoint y: 521, distance: 87.1
click at [363, 521] on div "1. 2. 3. 4. boolean float string integer heroHealth = 9.22 friend = "Capella" n…" at bounding box center [510, 391] width 679 height 500
click at [543, 691] on div "1. 2. 3. 4. integer string boolean float heroHealth = 9.22 friend = "Capella" n…" at bounding box center [510, 423] width 679 height 563
click at [550, 663] on button "Submit" at bounding box center [510, 673] width 149 height 33
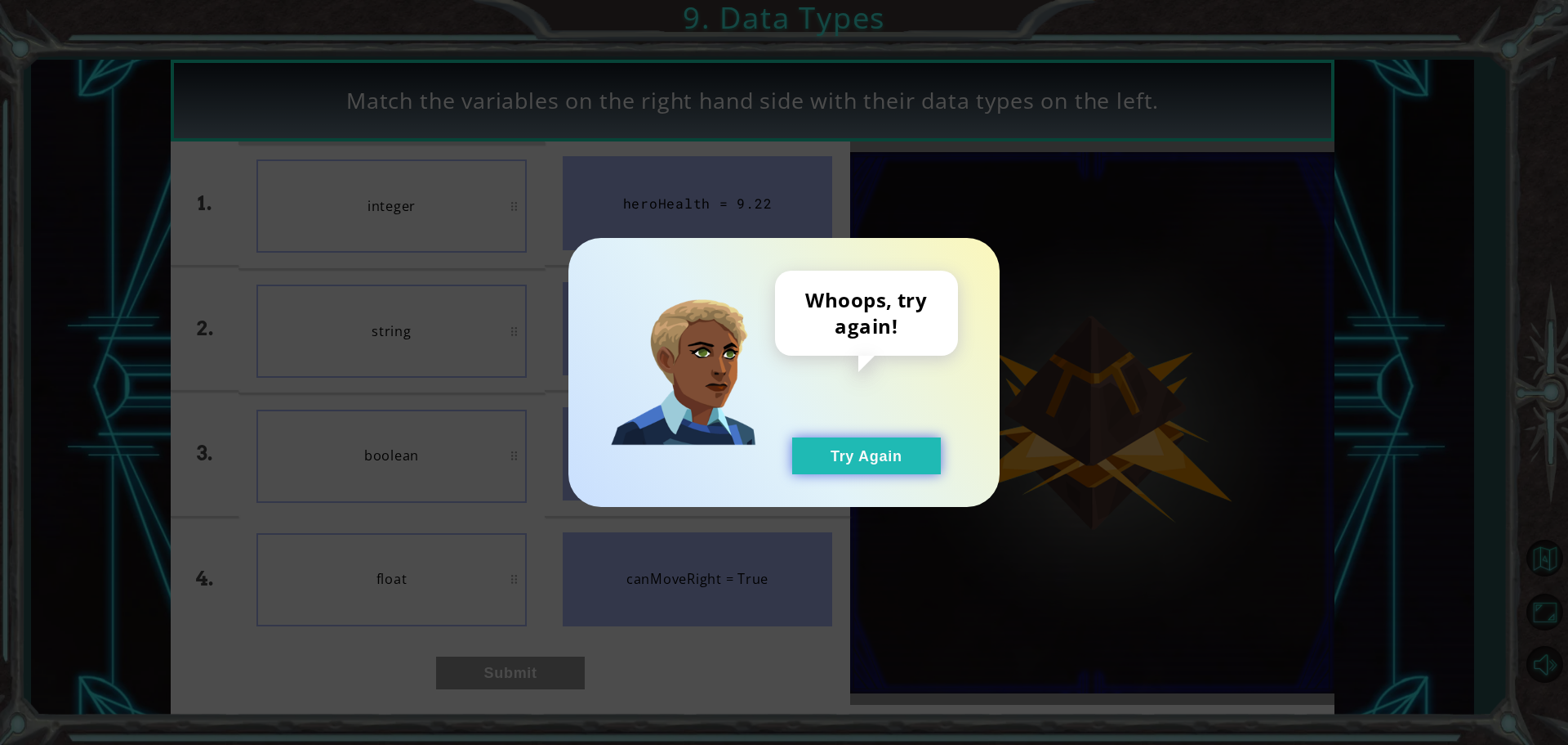
click at [843, 439] on button "Try Again" at bounding box center [867, 455] width 149 height 37
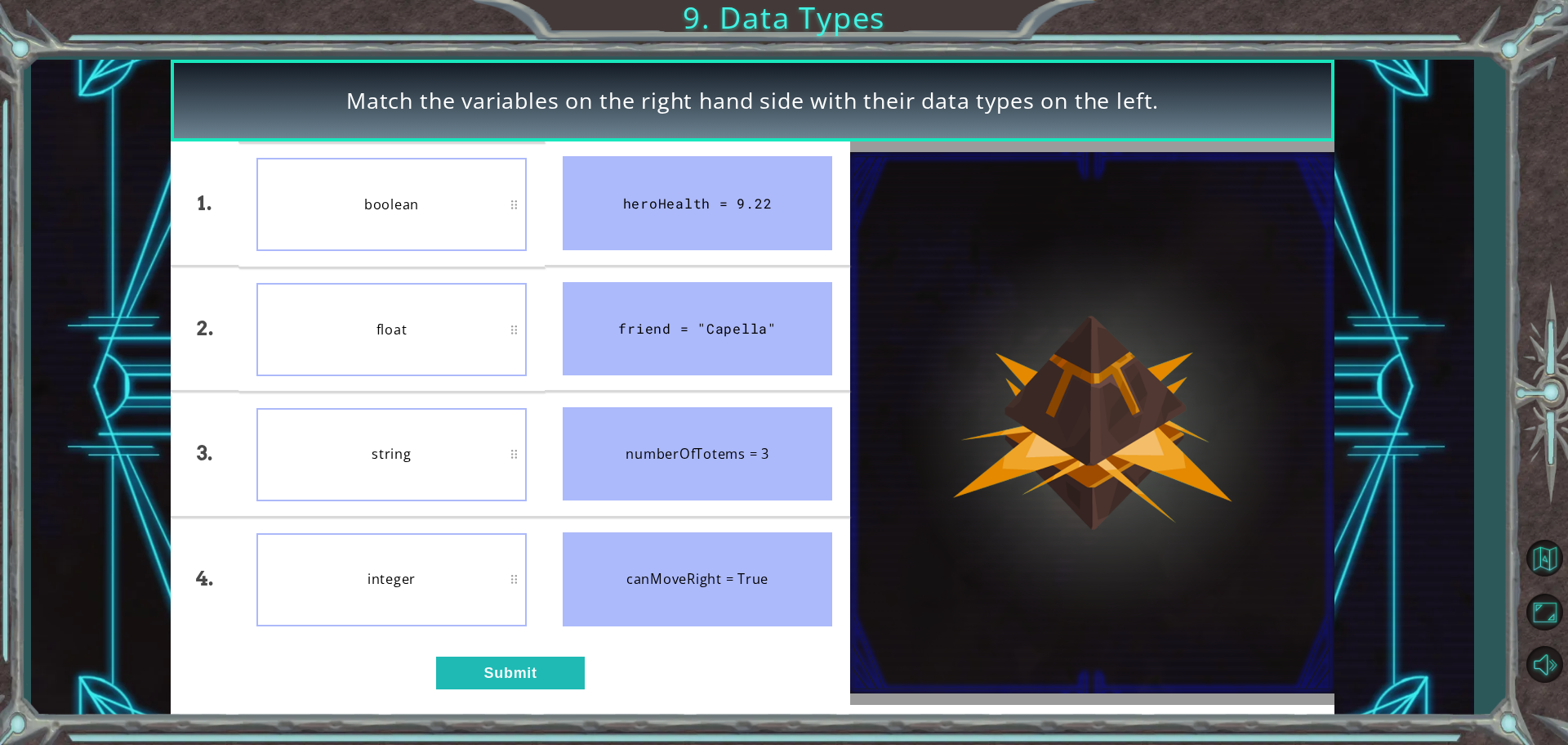
click at [564, 600] on div "canMoveRight = True" at bounding box center [697, 578] width 270 height 93
click at [539, 673] on button "Submit" at bounding box center [510, 673] width 149 height 33
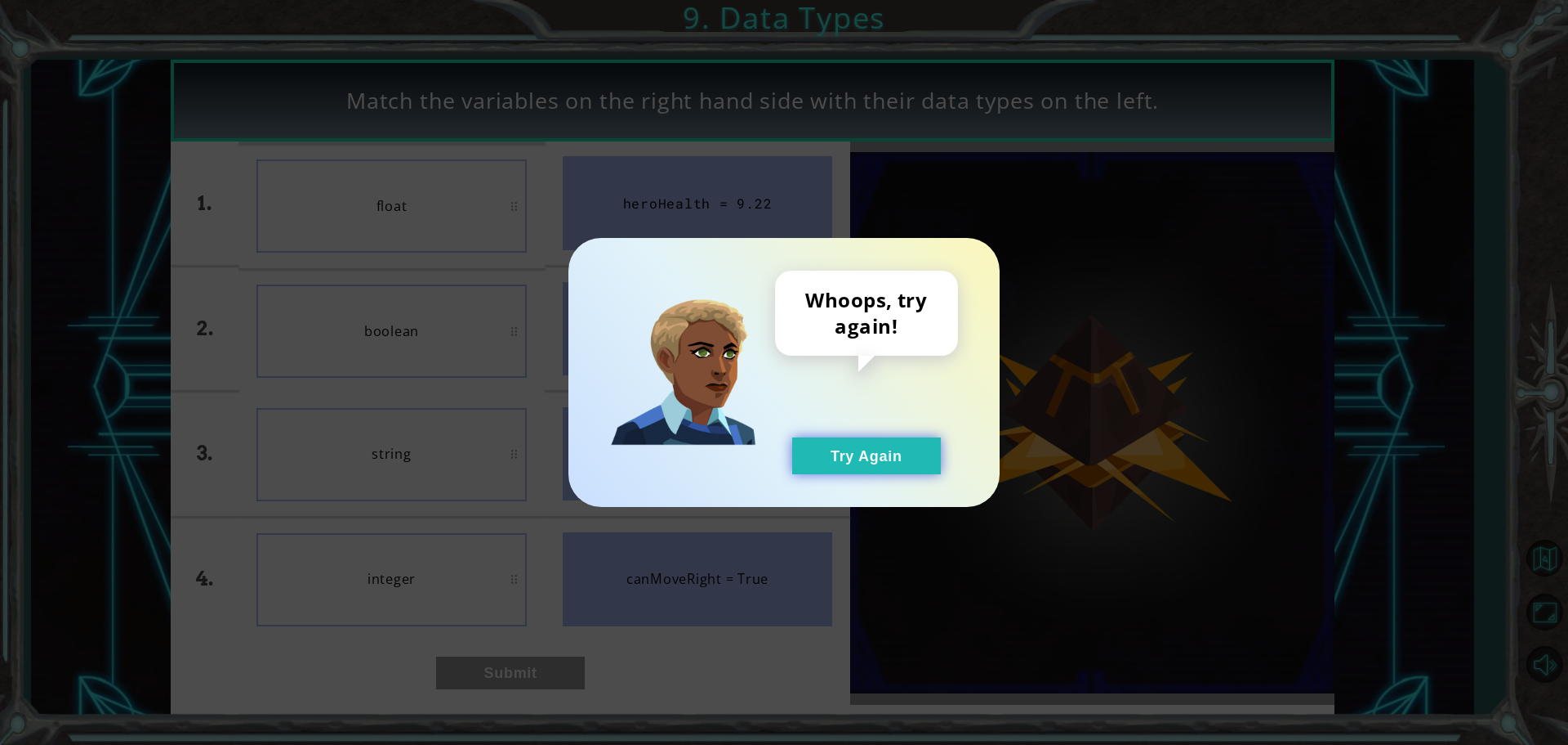
click at [853, 473] on button "Try Again" at bounding box center [867, 455] width 149 height 37
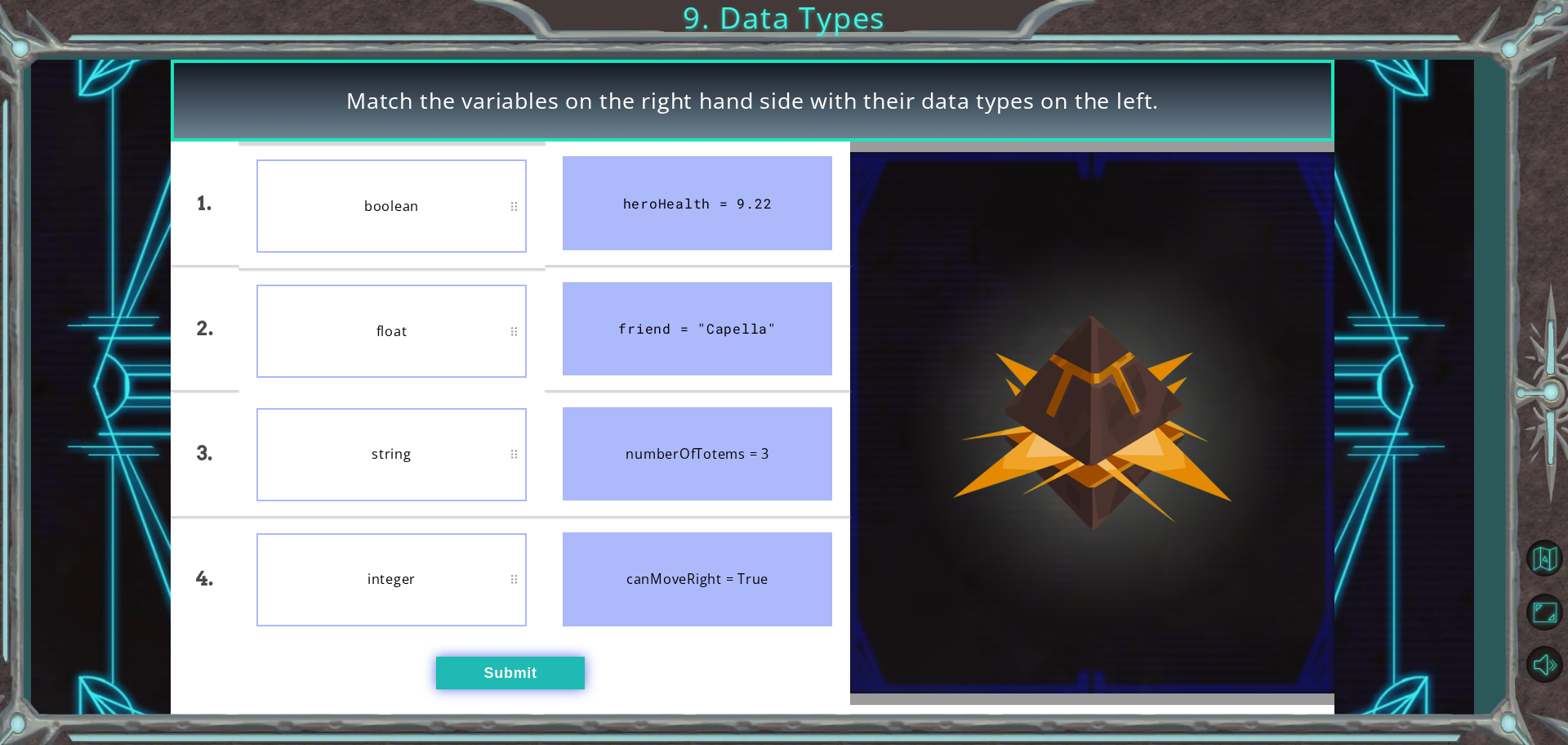
drag, startPoint x: 497, startPoint y: 671, endPoint x: 507, endPoint y: 668, distance: 10.4
click at [507, 668] on button "Submit" at bounding box center [510, 673] width 149 height 33
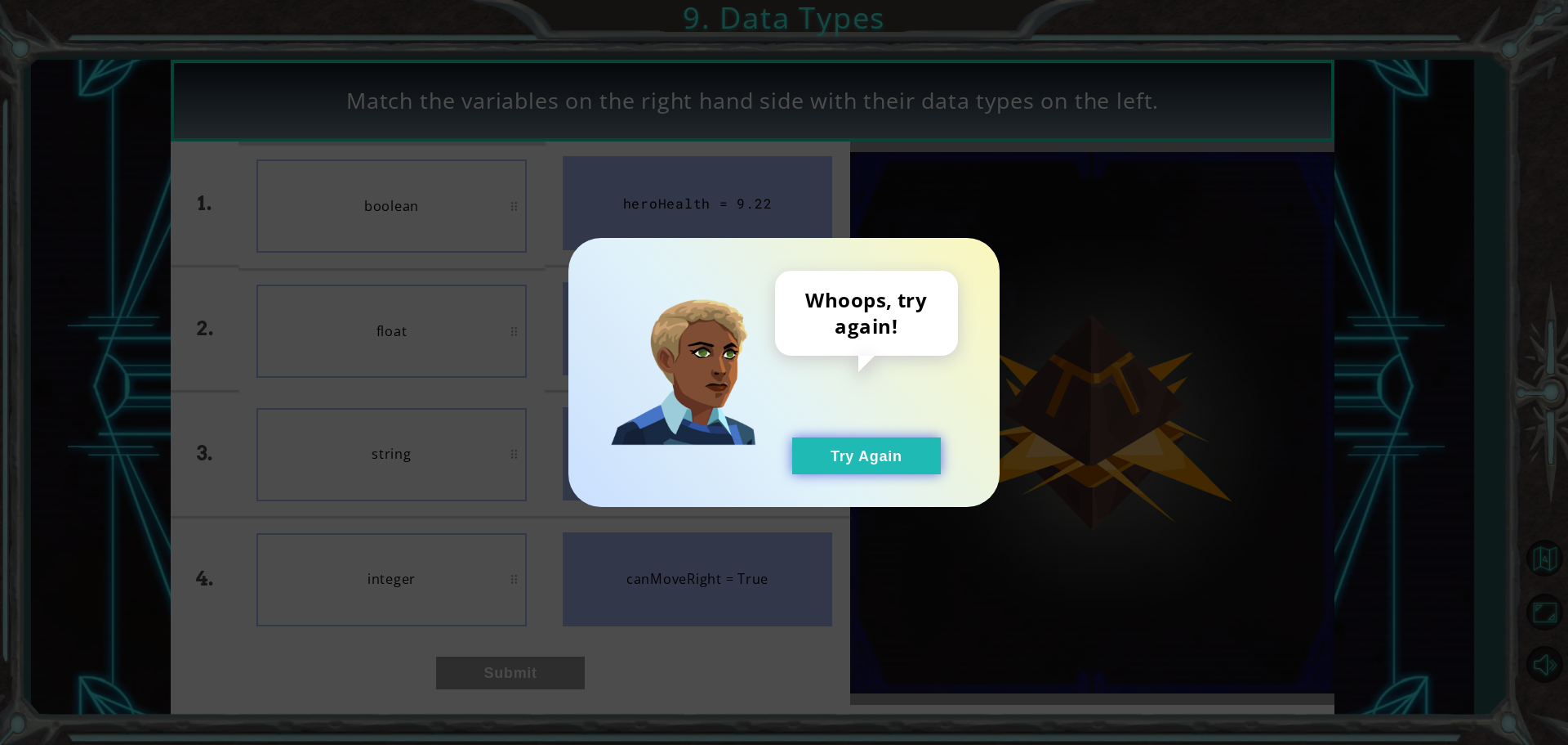
click at [907, 453] on button "Try Again" at bounding box center [867, 455] width 149 height 37
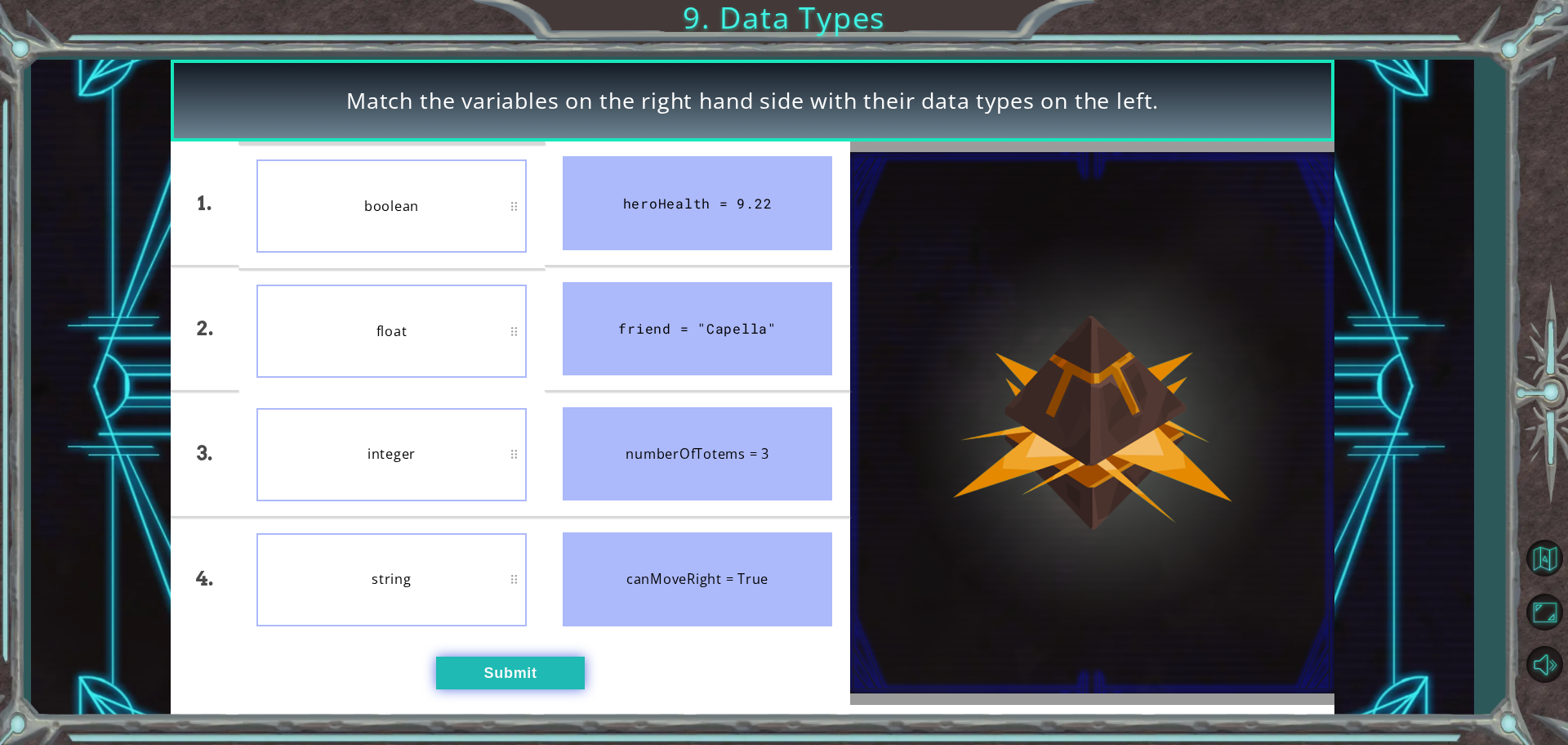
click at [492, 658] on button "Submit" at bounding box center [510, 673] width 149 height 33
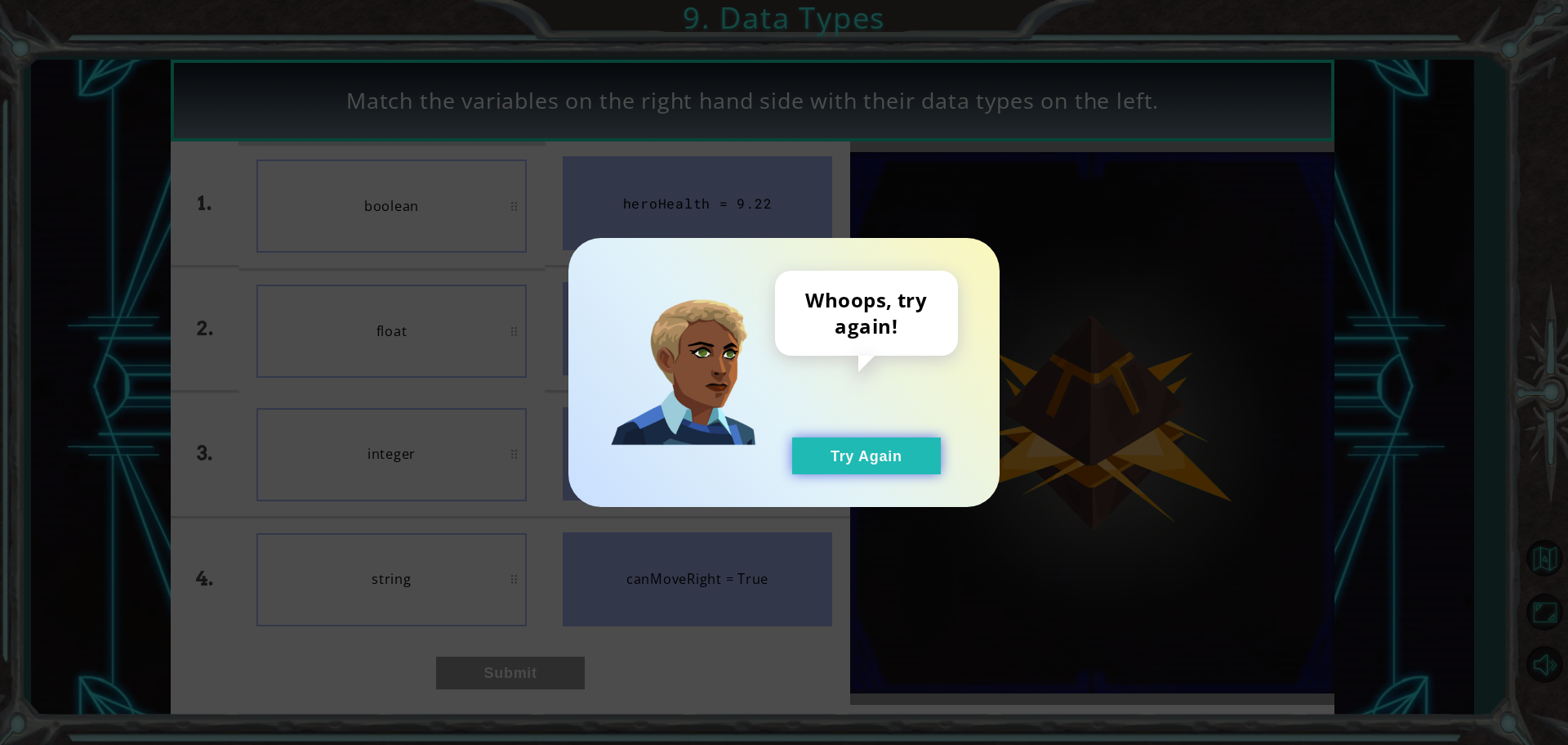
click at [860, 458] on button "Try Again" at bounding box center [867, 455] width 149 height 37
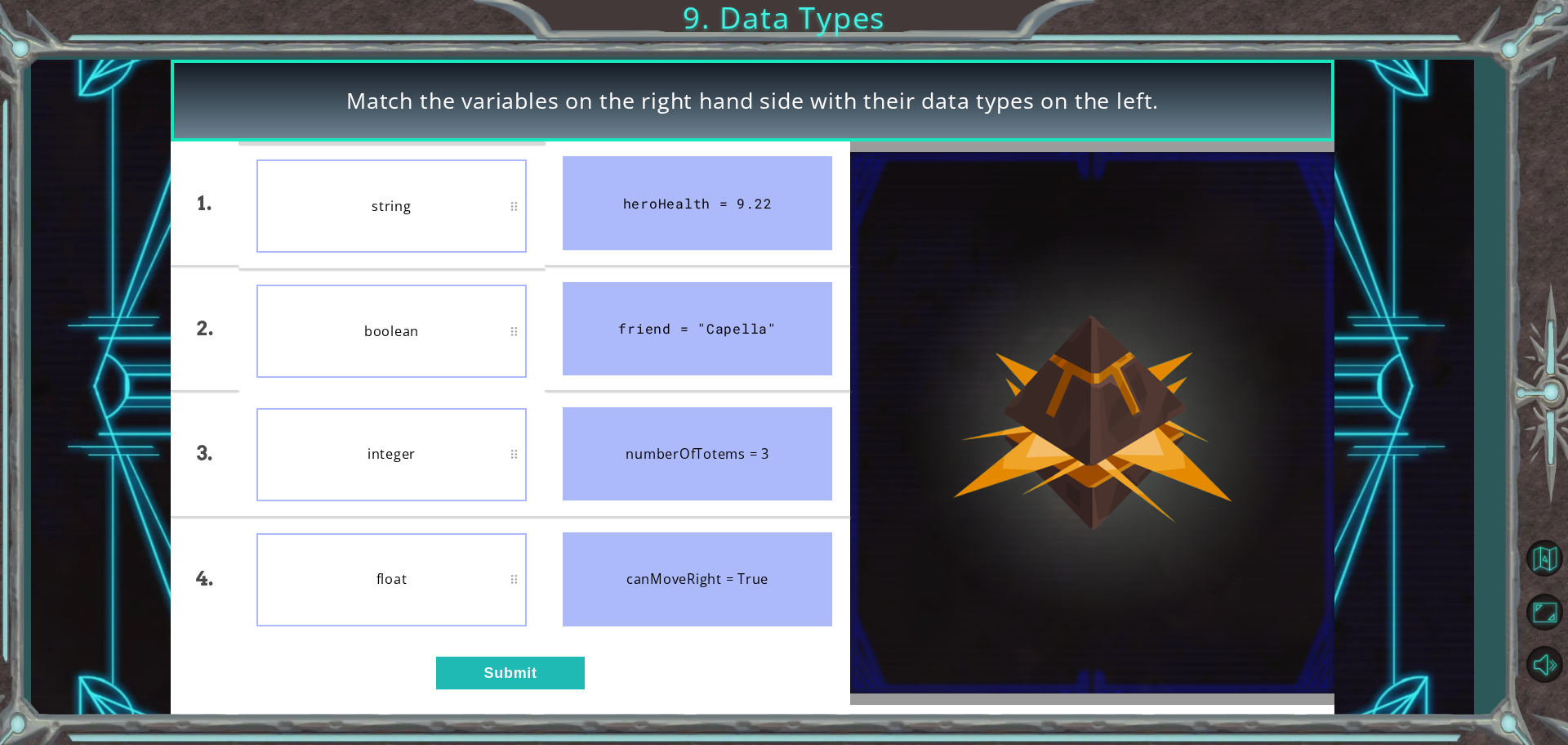
click at [507, 692] on div "1. 2. 3. 4. string boolean integer float heroHealth = 9.22 friend = "Capella" n…" at bounding box center [510, 423] width 679 height 563
click at [528, 653] on div "1. 2. 3. 4. string boolean integer float heroHealth = 9.22 friend = "Capella" n…" at bounding box center [510, 423] width 679 height 563
click at [521, 664] on button "Submit" at bounding box center [510, 673] width 149 height 33
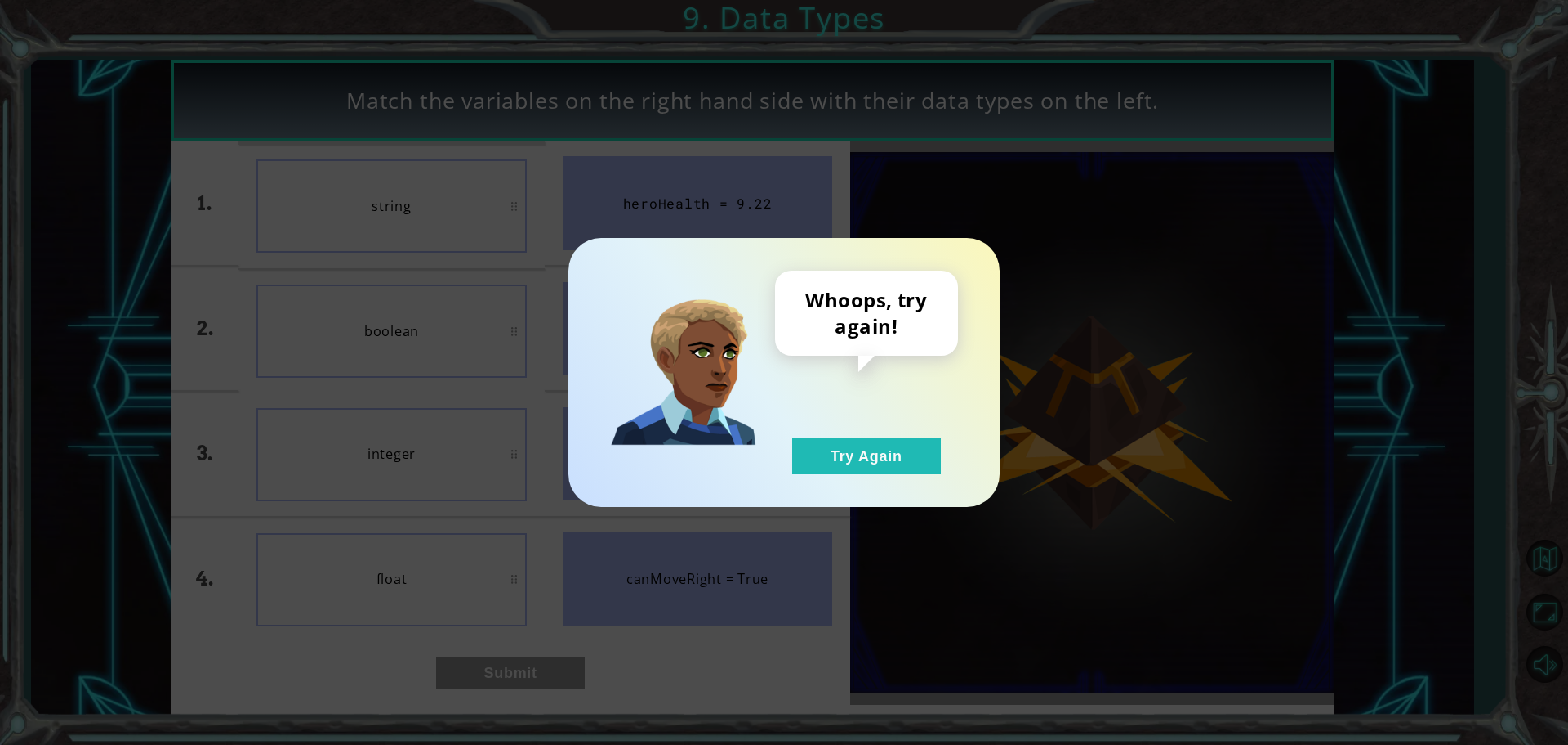
click at [864, 478] on div "Whoops, try again! Try Again" at bounding box center [784, 372] width 431 height 269
click at [885, 440] on button "Try Again" at bounding box center [867, 455] width 149 height 37
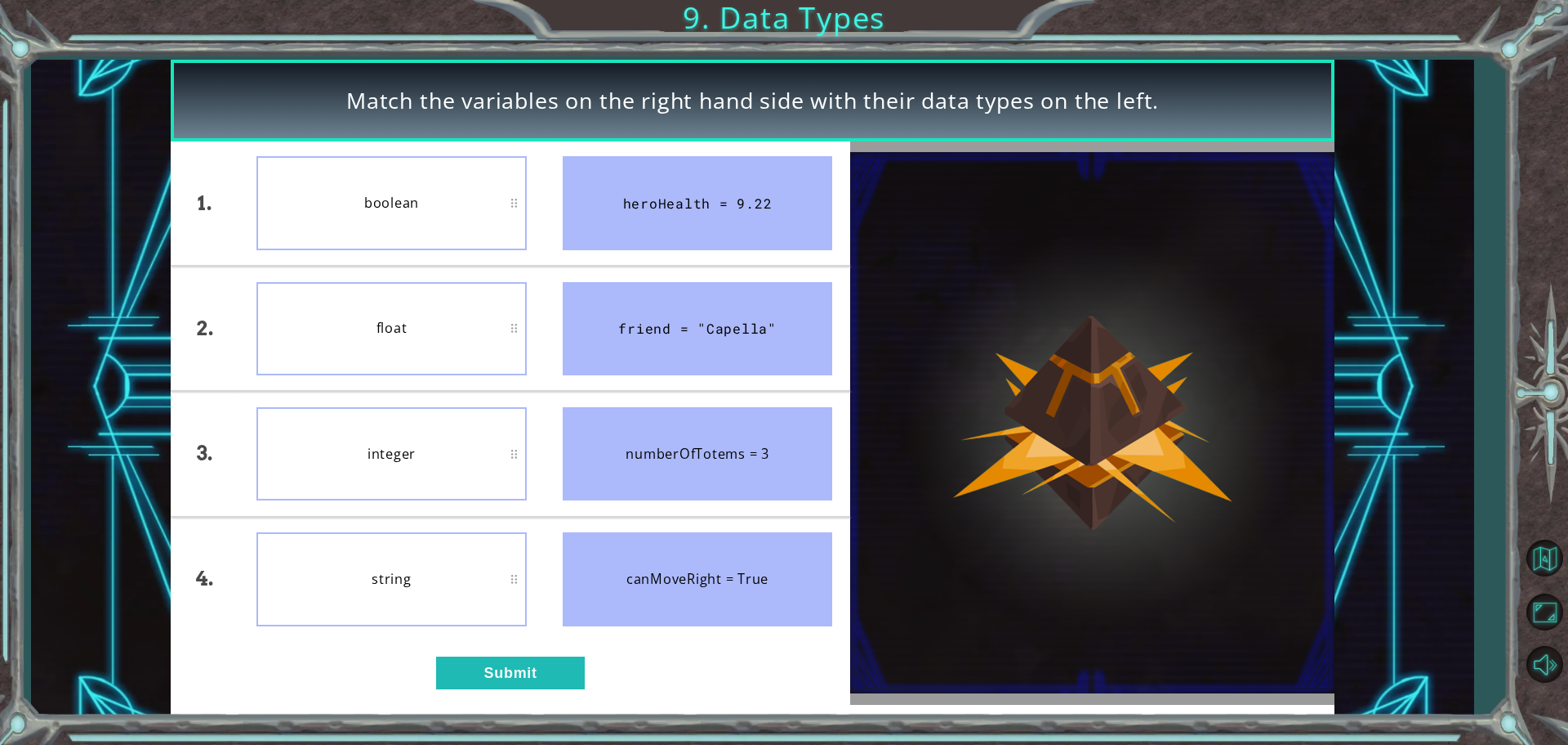
drag, startPoint x: 391, startPoint y: 718, endPoint x: 419, endPoint y: 693, distance: 37.5
click at [419, 693] on div "Match the variables on the right hand side with their data types on the left. 1…" at bounding box center [784, 372] width 1568 height 745
click at [470, 667] on button "Submit" at bounding box center [510, 673] width 149 height 33
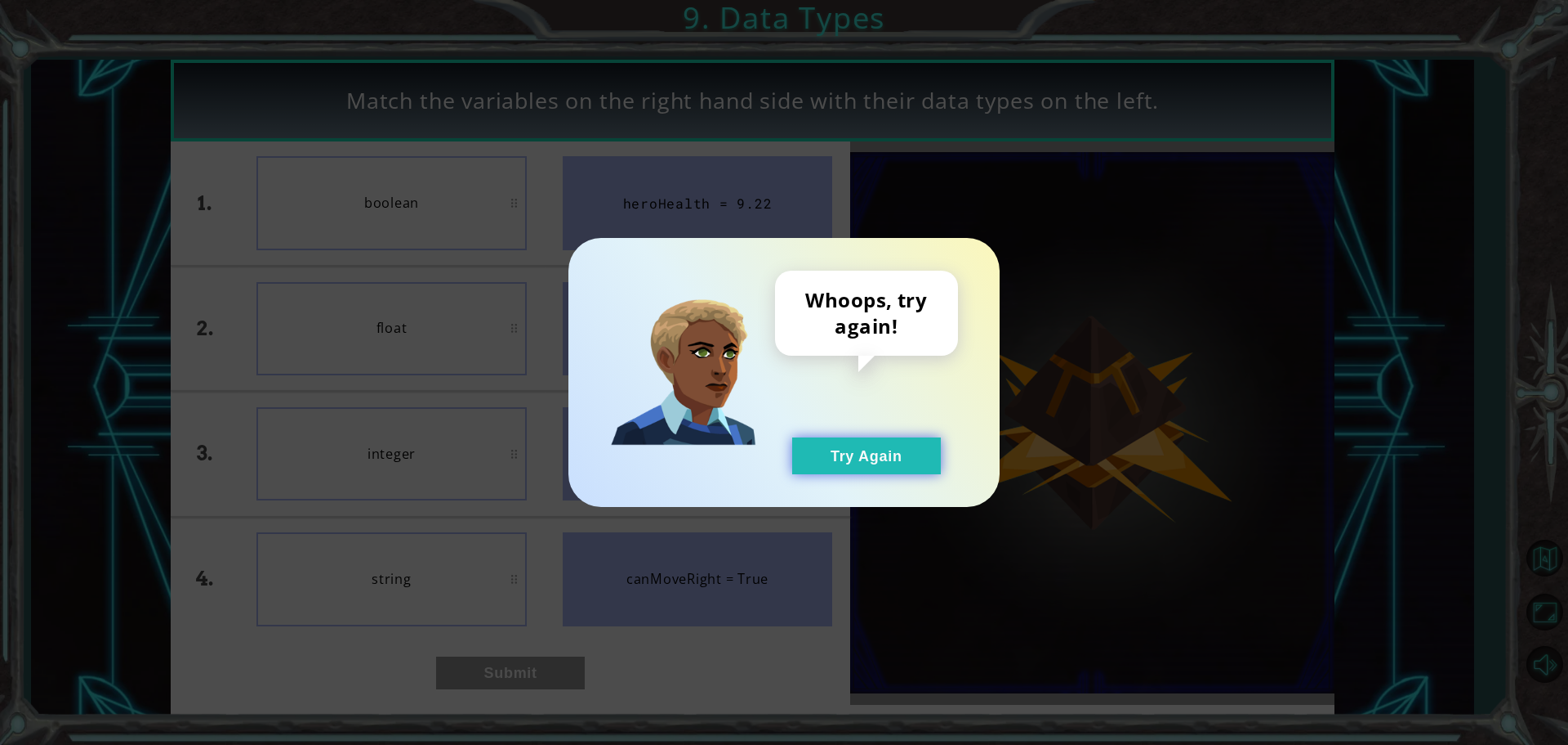
click at [821, 439] on button "Try Again" at bounding box center [867, 455] width 149 height 37
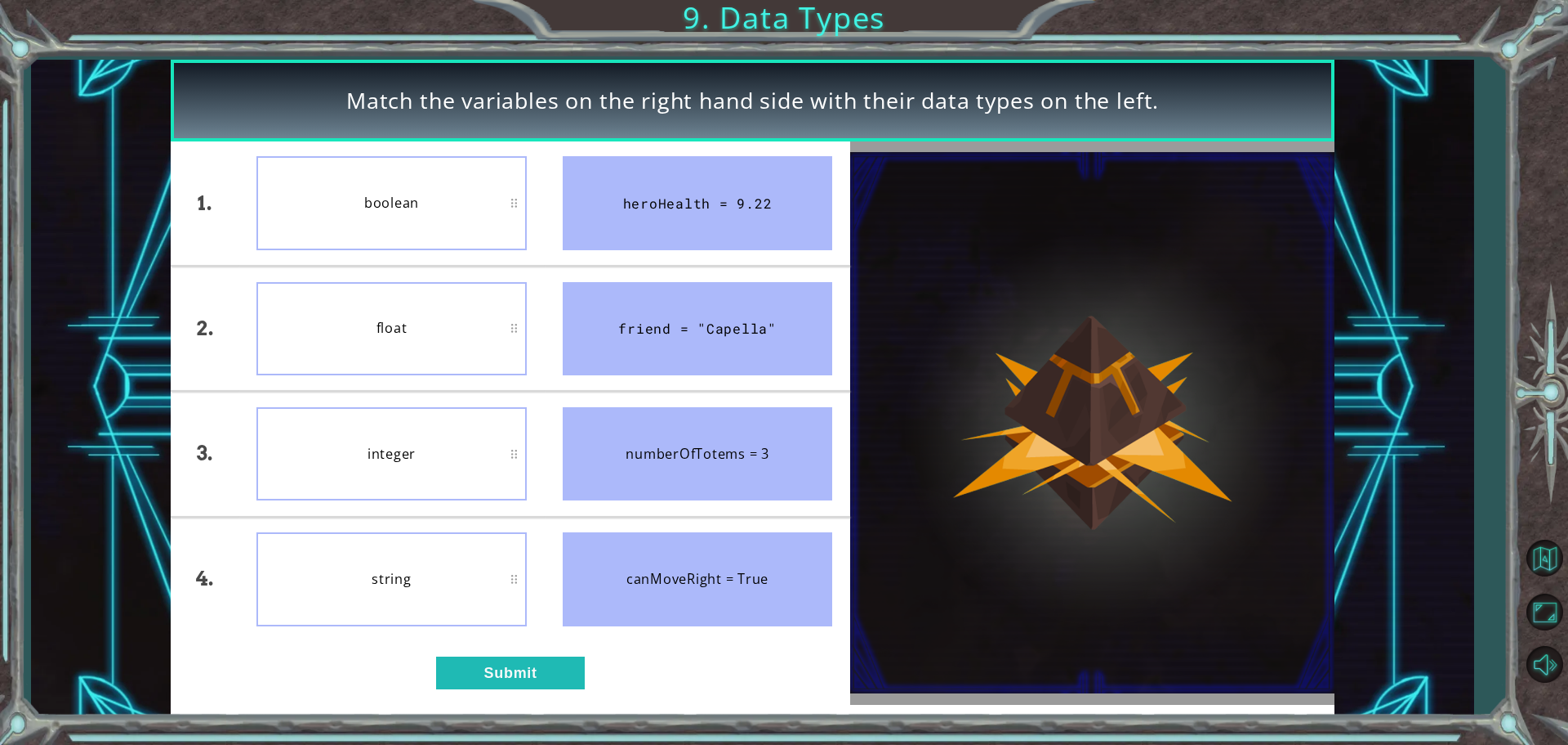
click at [475, 692] on div "1. 2. 3. 4. boolean float integer string heroHealth = 9.22 friend = "Capella" n…" at bounding box center [510, 423] width 679 height 563
click at [497, 638] on li "string" at bounding box center [392, 578] width 306 height 123
click at [500, 662] on button "Submit" at bounding box center [510, 673] width 149 height 33
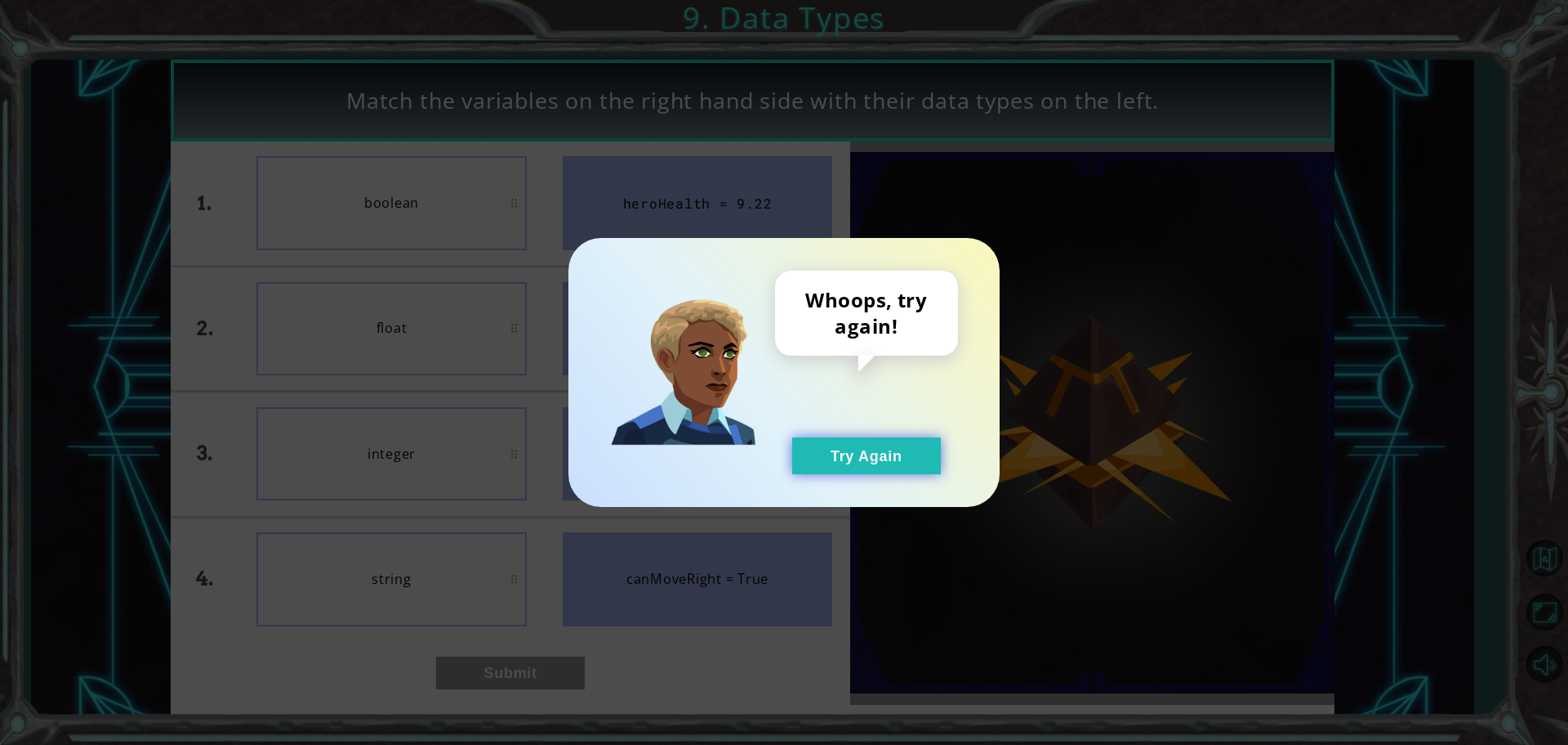
click at [896, 469] on button "Try Again" at bounding box center [867, 455] width 149 height 37
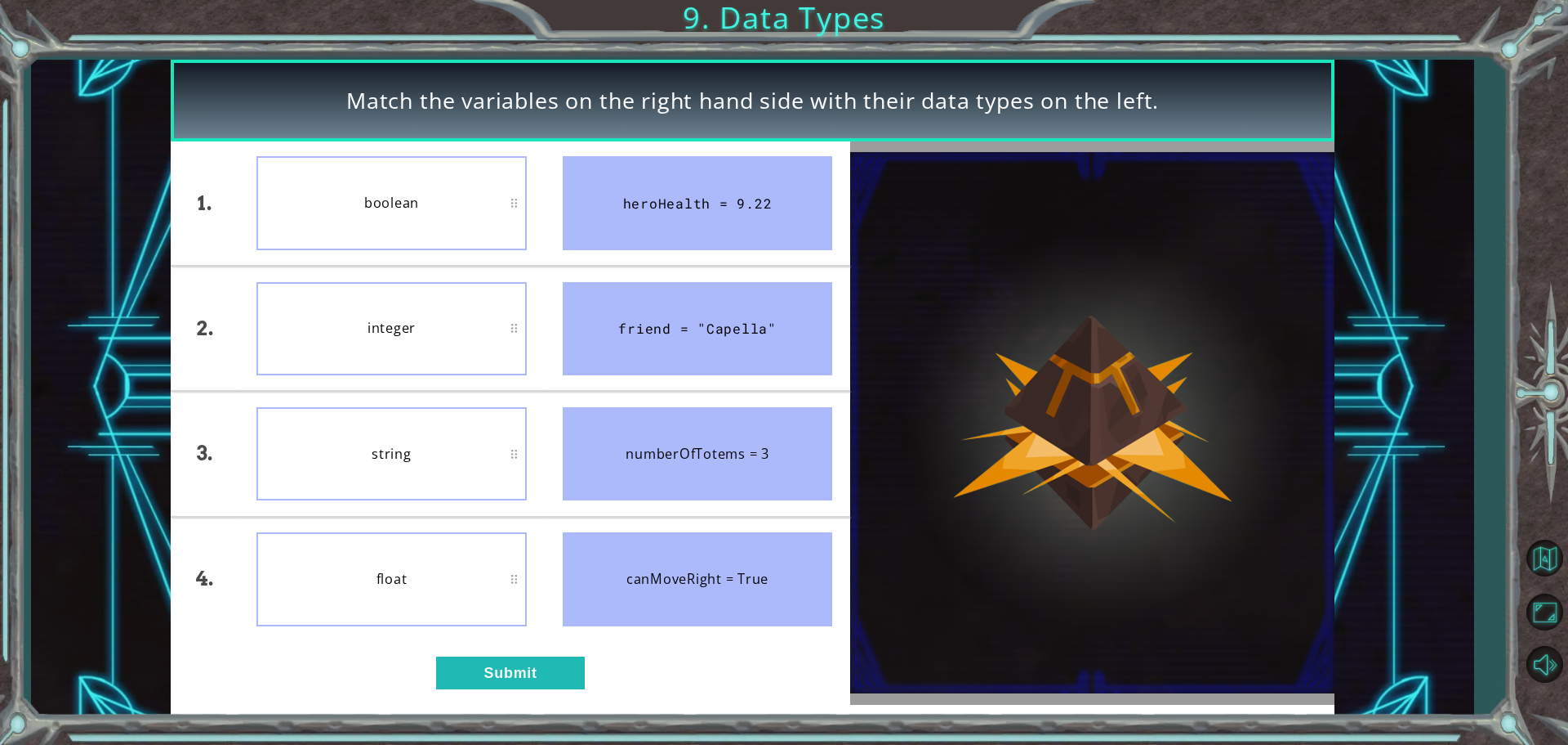
click at [479, 696] on div "1. 2. 3. 4. boolean integer string float heroHealth = 9.22 friend = "Capella" n…" at bounding box center [510, 423] width 679 height 563
click at [480, 684] on button "Submit" at bounding box center [510, 673] width 149 height 33
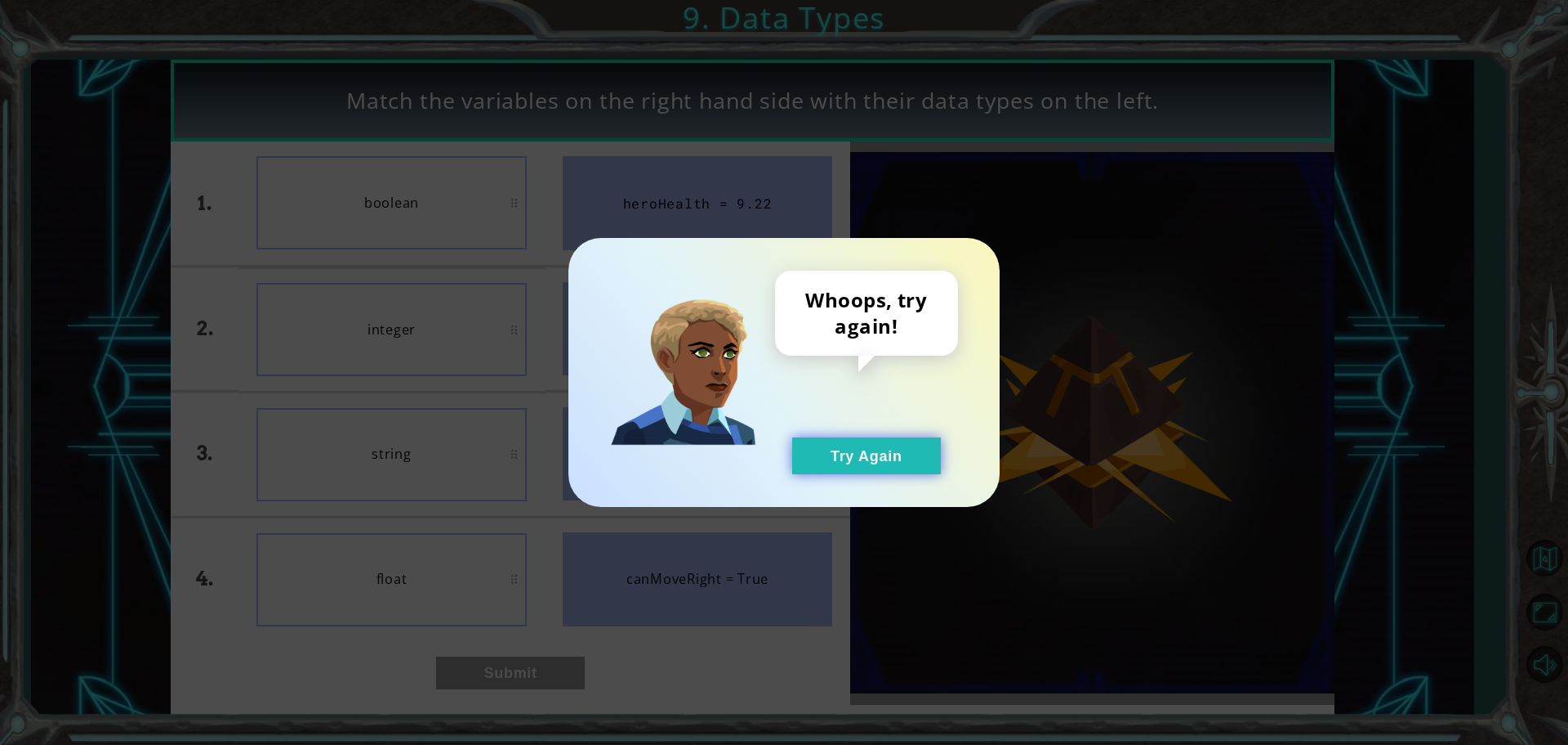
drag, startPoint x: 874, startPoint y: 443, endPoint x: 547, endPoint y: 406, distance: 329.1
click at [859, 461] on button "Try Again" at bounding box center [867, 455] width 149 height 37
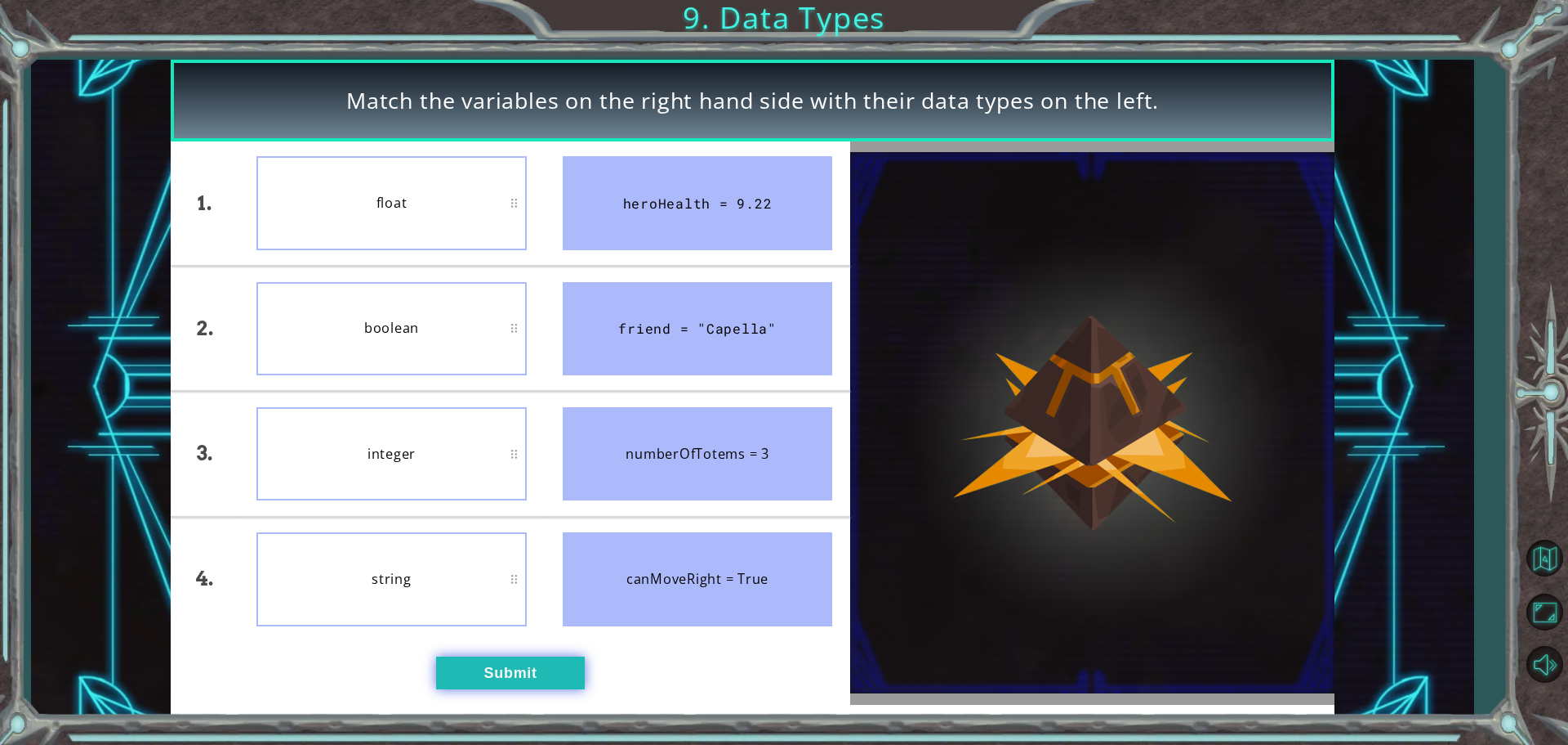
click at [463, 685] on button "Submit" at bounding box center [510, 673] width 149 height 33
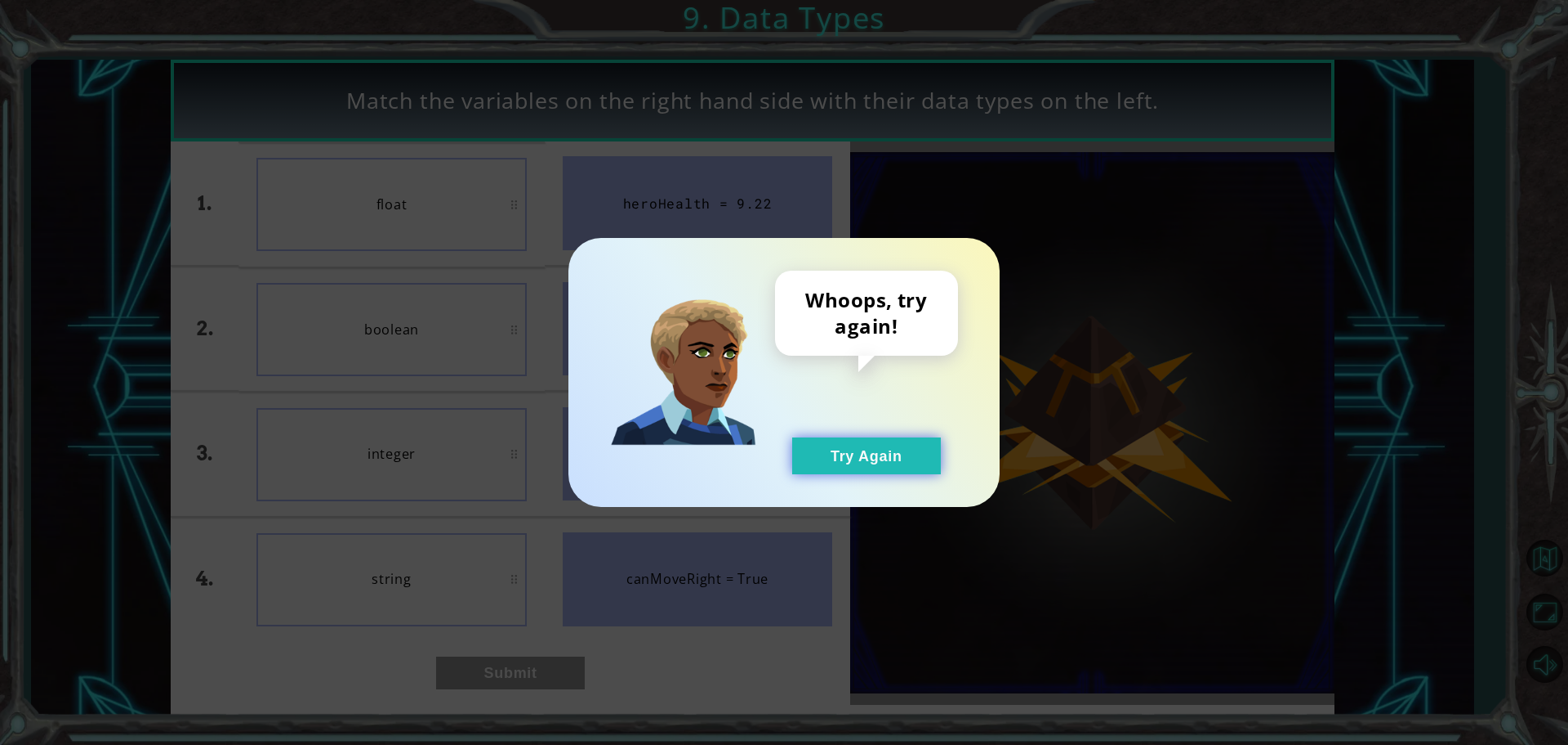
click at [869, 452] on button "Try Again" at bounding box center [867, 455] width 149 height 37
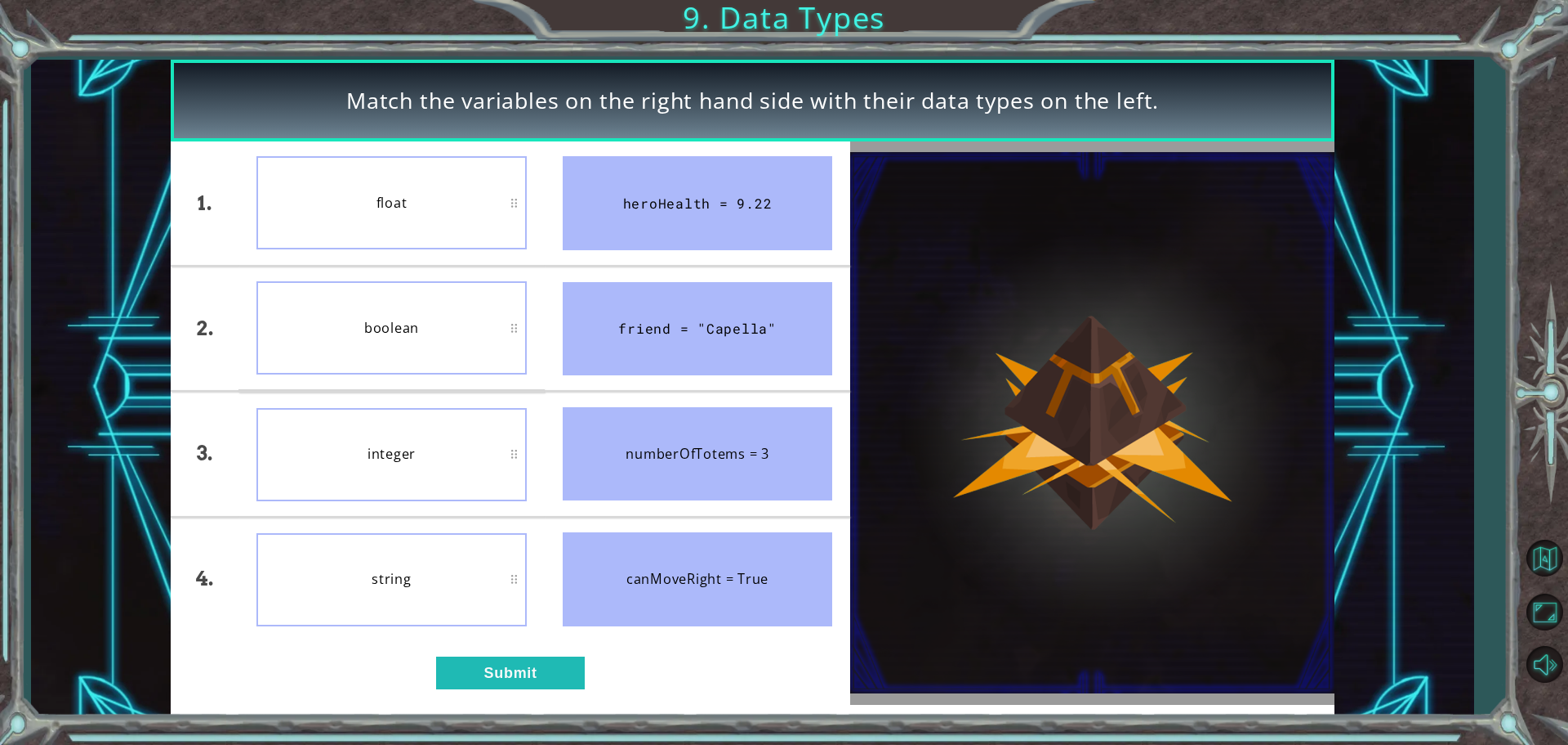
drag, startPoint x: 460, startPoint y: 647, endPoint x: 495, endPoint y: 536, distance: 116.4
click at [495, 536] on div "1. 2. 3. 4. float boolean integer string heroHealth = 9.22 friend = "Capella" n…" at bounding box center [510, 423] width 679 height 563
click at [472, 664] on button "Submit" at bounding box center [510, 673] width 149 height 33
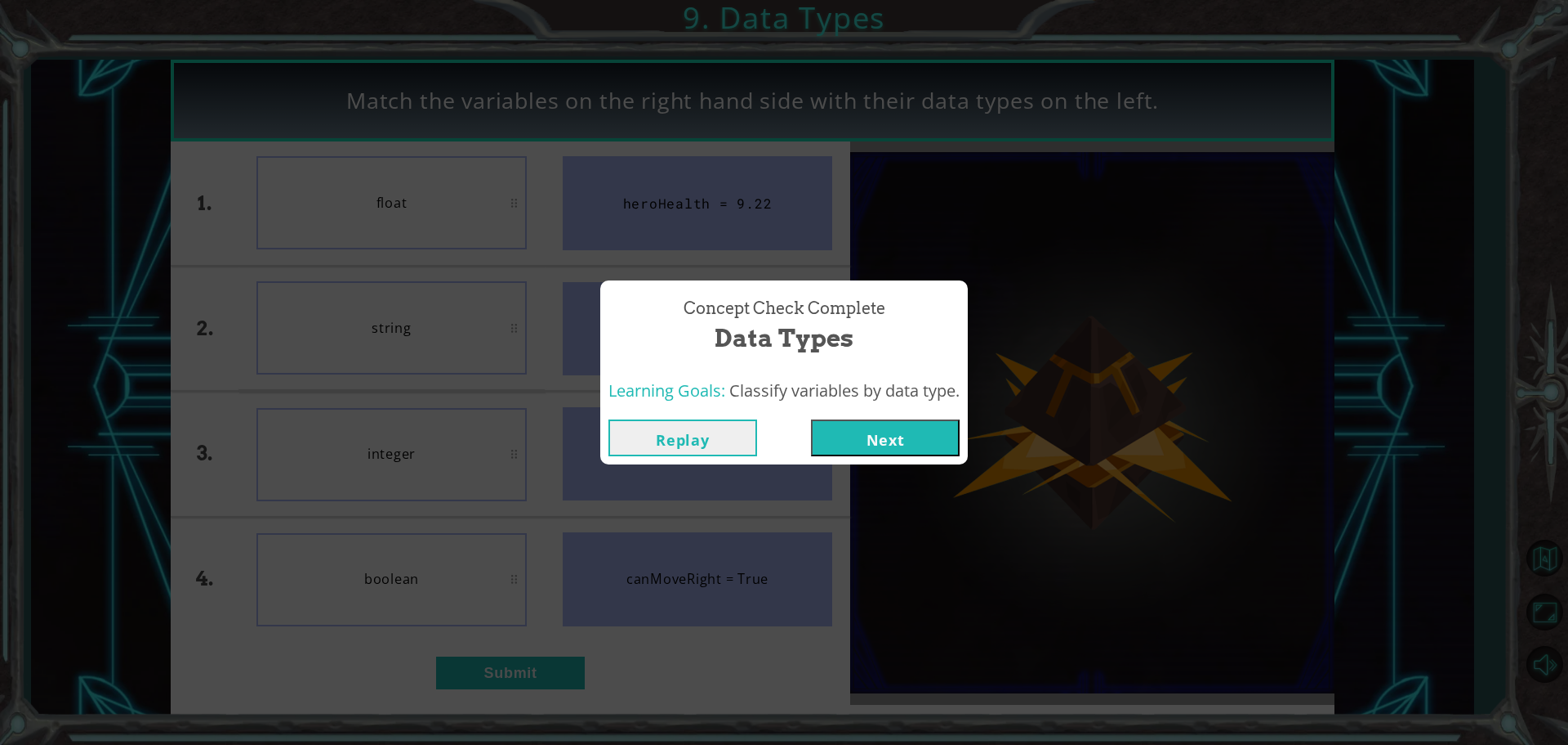
click at [825, 429] on button "Next" at bounding box center [885, 438] width 149 height 37
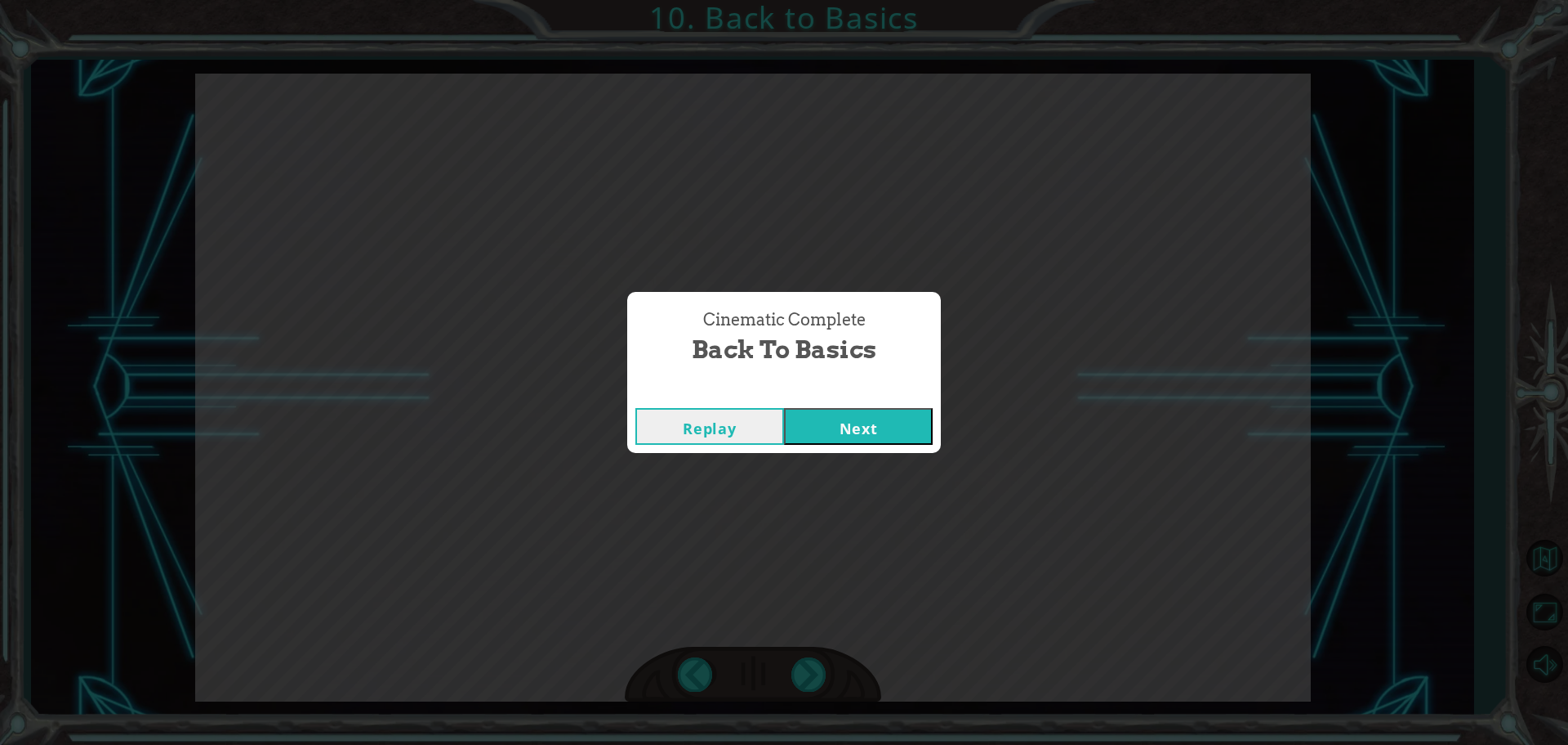
click at [882, 441] on button "Next" at bounding box center [858, 426] width 149 height 37
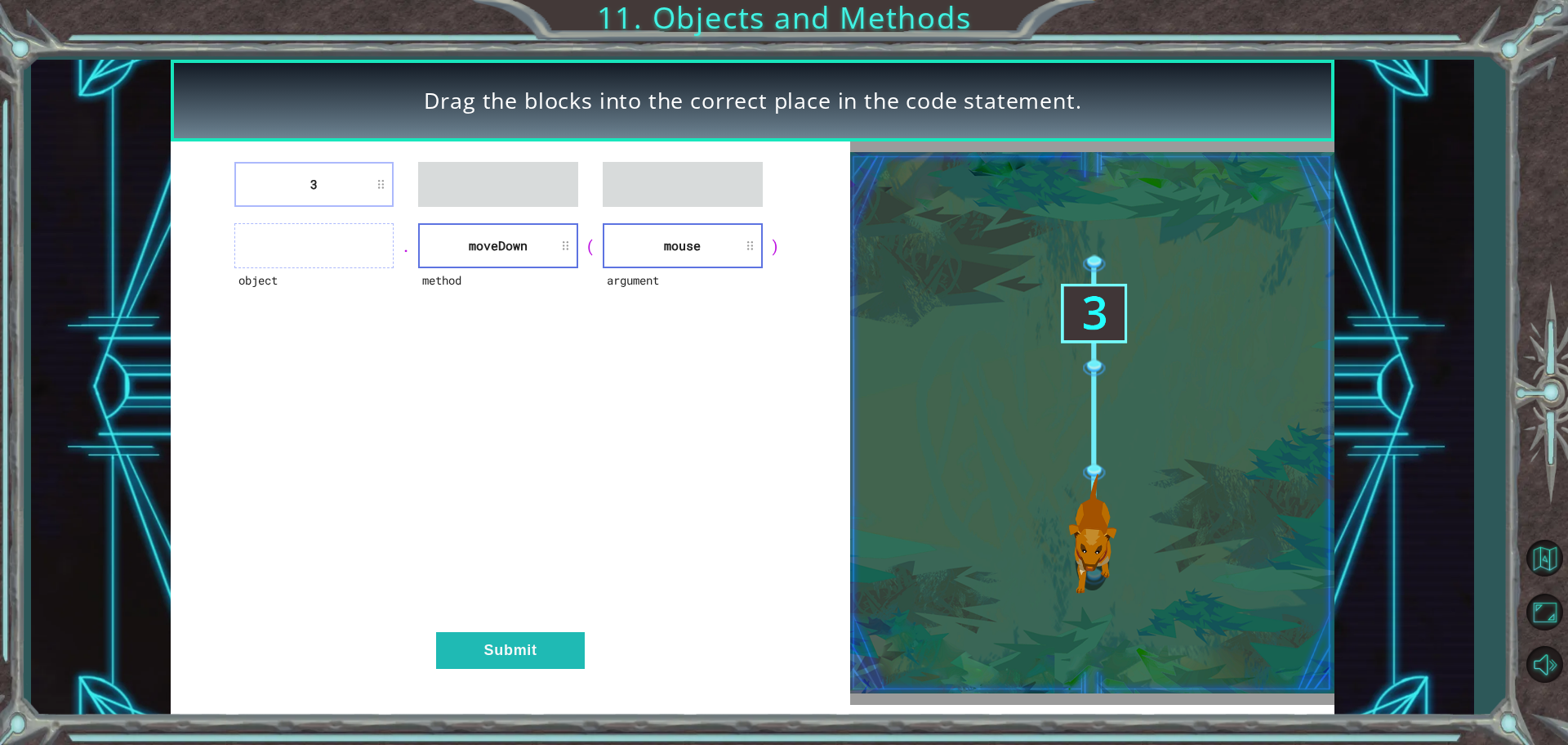
drag, startPoint x: 322, startPoint y: 211, endPoint x: 339, endPoint y: 260, distance: 51.9
click at [339, 273] on div "3 object . method [GEOGRAPHIC_DATA] ( argument mouse ) Submit" at bounding box center [510, 423] width 679 height 563
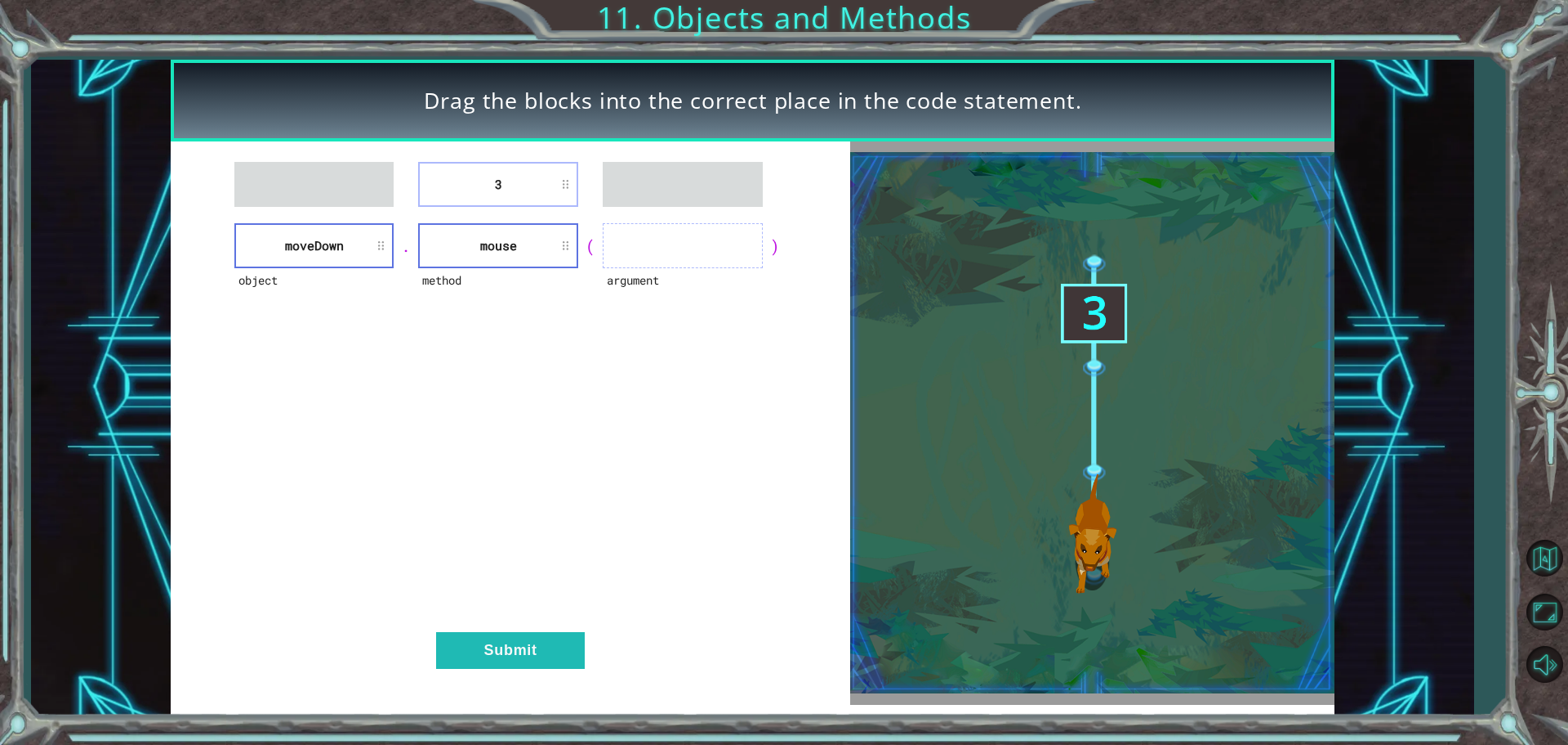
click at [497, 246] on li "mouse" at bounding box center [498, 245] width 160 height 45
click at [495, 246] on li "mouse" at bounding box center [498, 245] width 160 height 45
click at [437, 241] on li "3" at bounding box center [498, 245] width 160 height 45
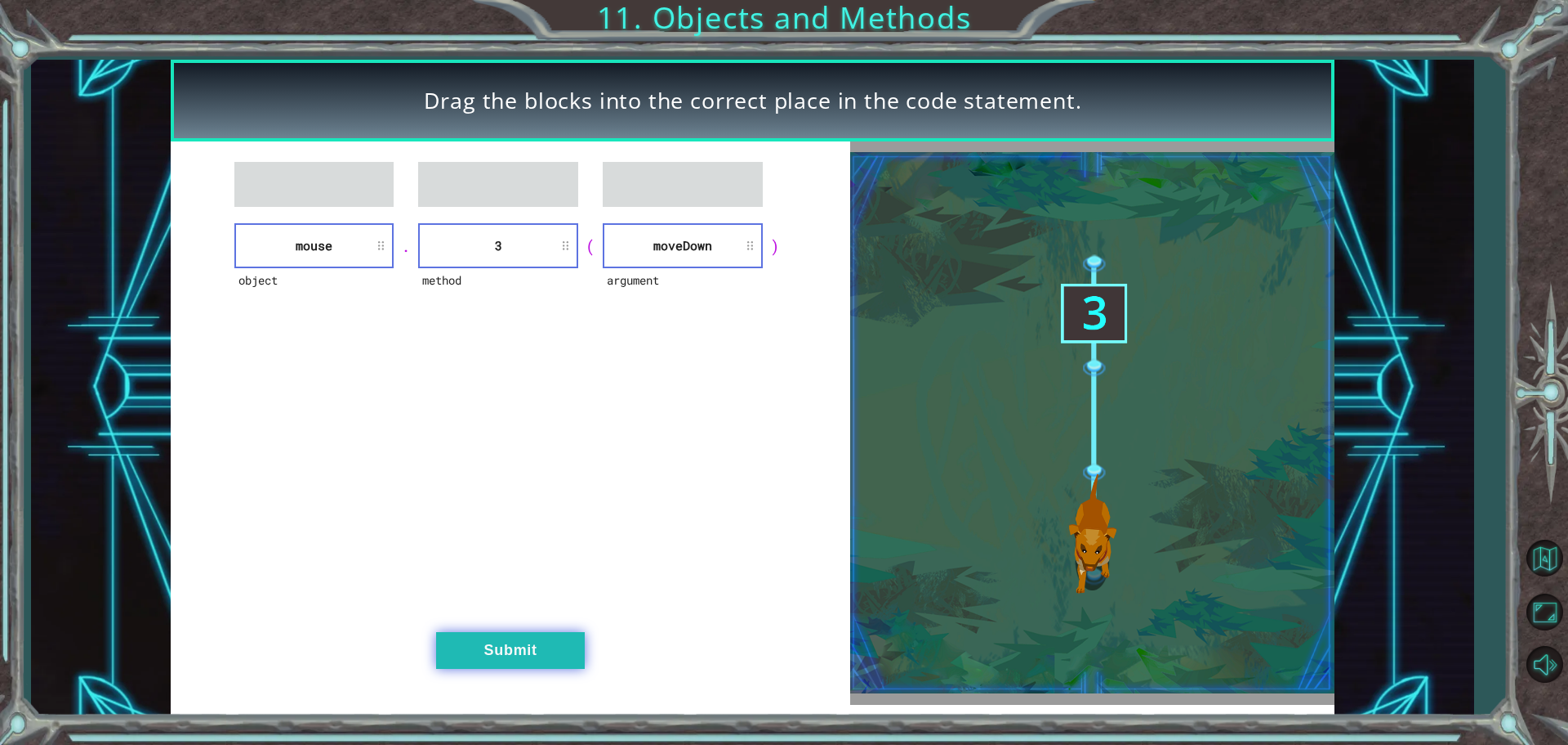
click at [487, 639] on button "Submit" at bounding box center [510, 650] width 149 height 37
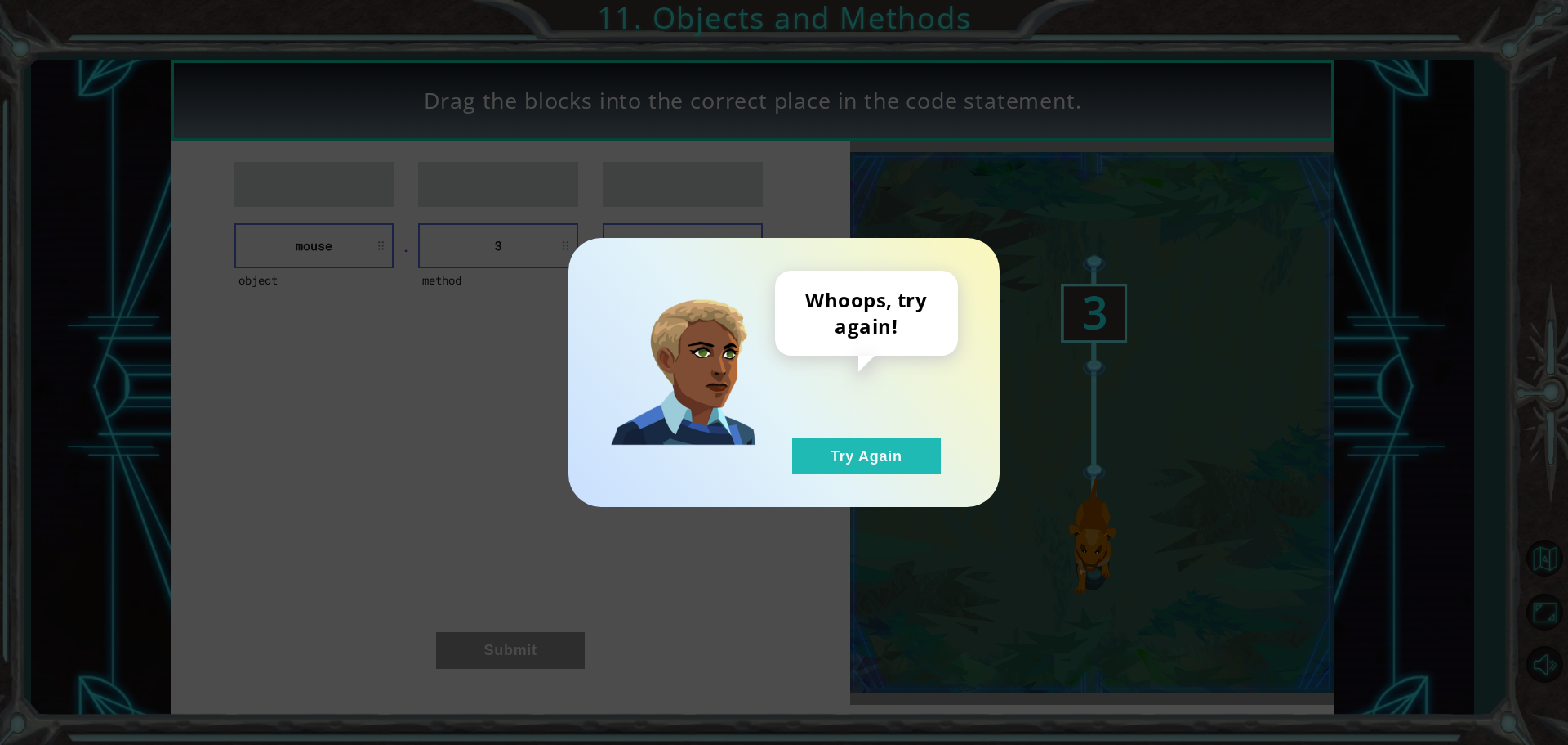
click at [843, 488] on div "Whoops, try again! Try Again" at bounding box center [784, 372] width 431 height 269
click at [845, 473] on button "Try Again" at bounding box center [867, 455] width 149 height 37
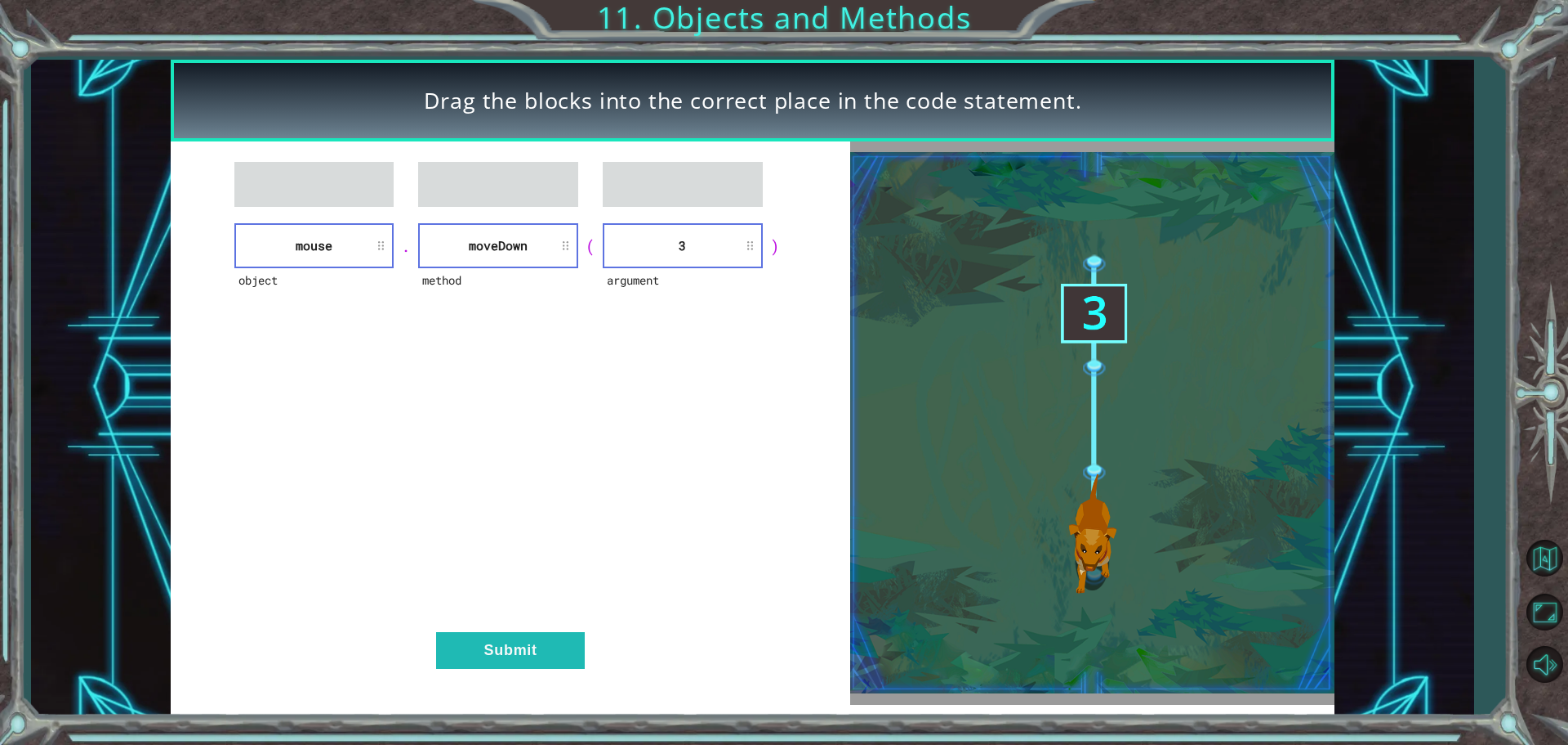
click at [508, 599] on div "object mouse . method [GEOGRAPHIC_DATA] ( argument 3 ) Submit" at bounding box center [510, 423] width 679 height 563
click at [497, 623] on div "object mouse . method [GEOGRAPHIC_DATA] ( argument 3 ) Submit" at bounding box center [510, 423] width 679 height 563
click at [512, 667] on button "Submit" at bounding box center [510, 650] width 149 height 37
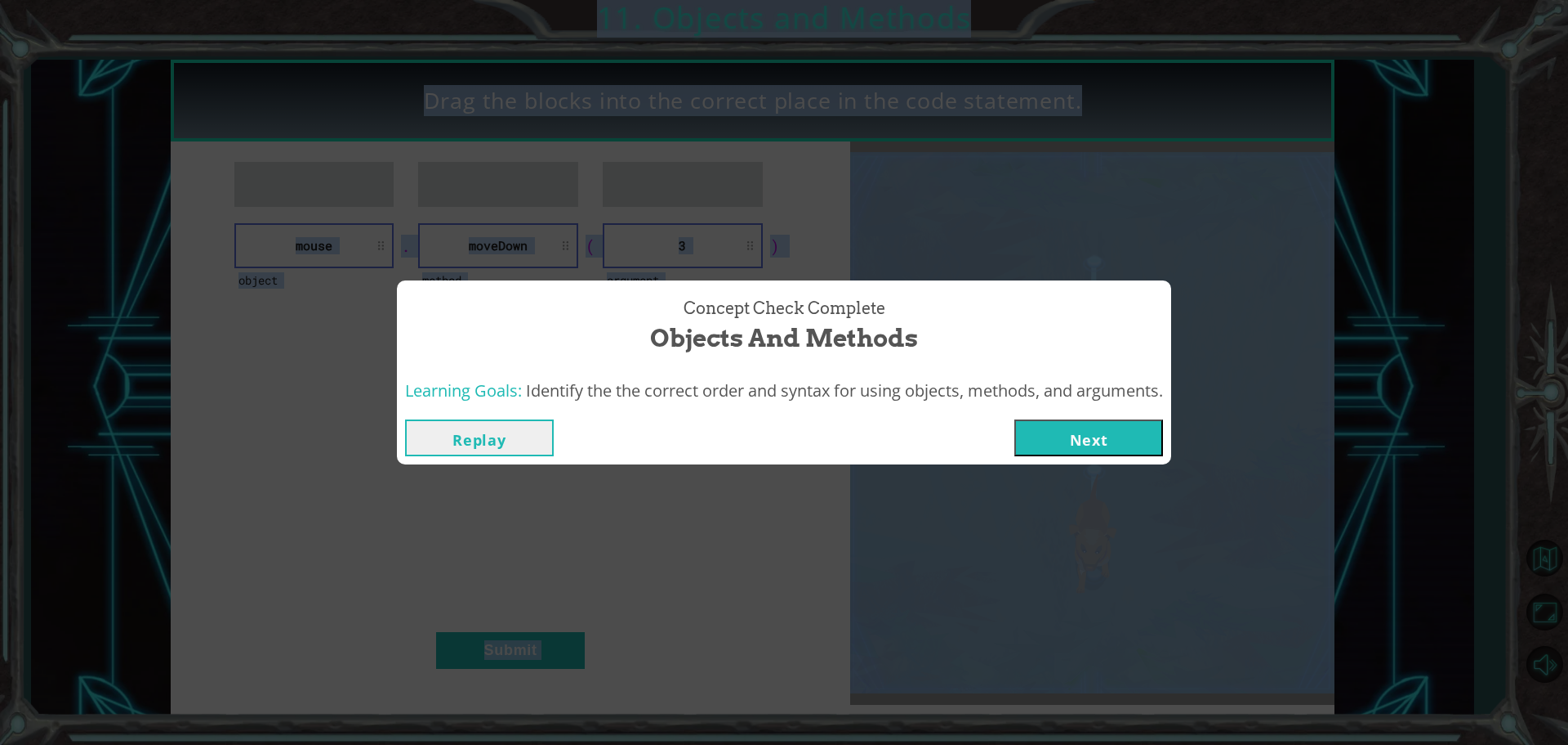
click at [1098, 426] on button "Next" at bounding box center [1089, 438] width 149 height 37
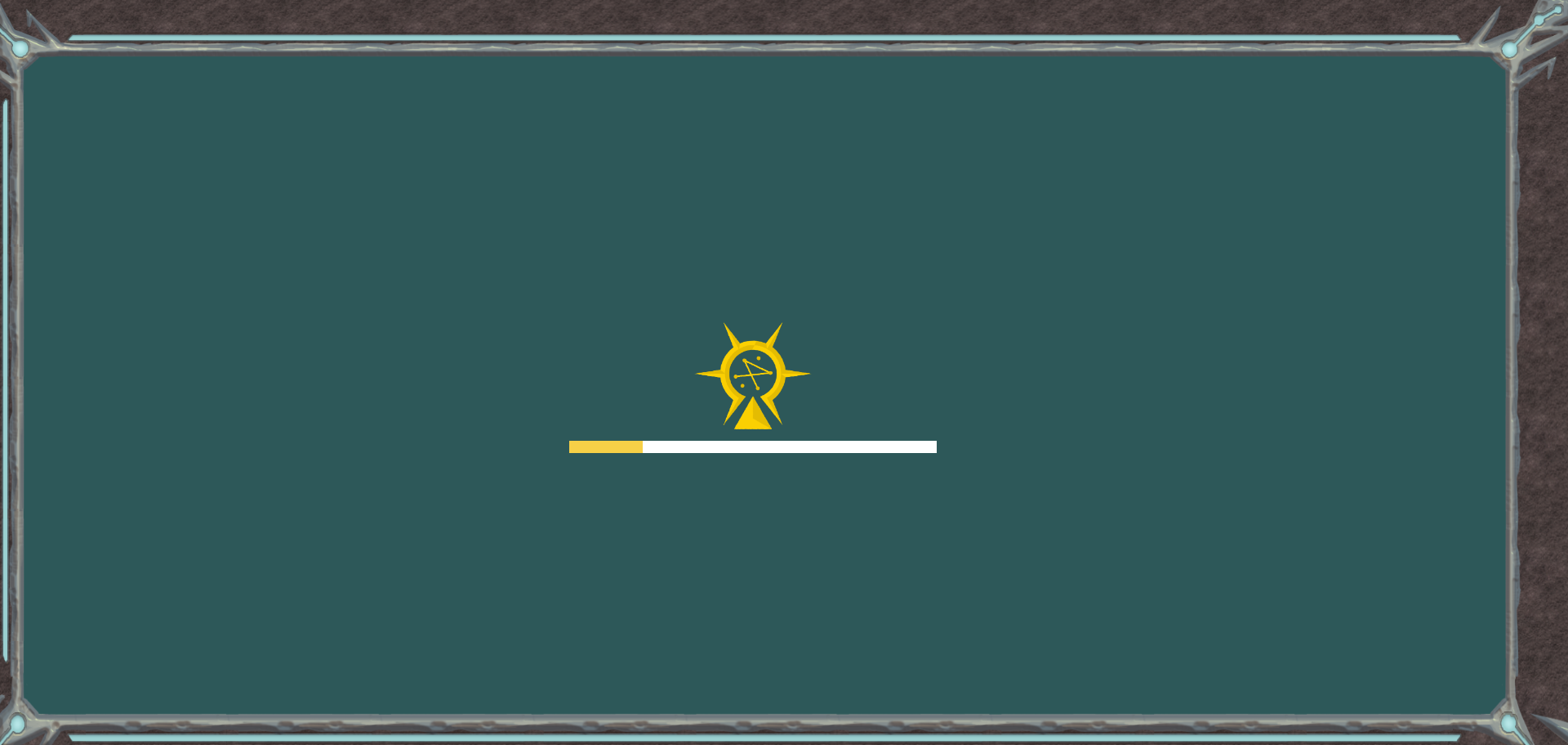
click at [1099, 425] on div "Goals Error loading from server. Try refreshing the page. You'll need to join a…" at bounding box center [784, 372] width 1568 height 745
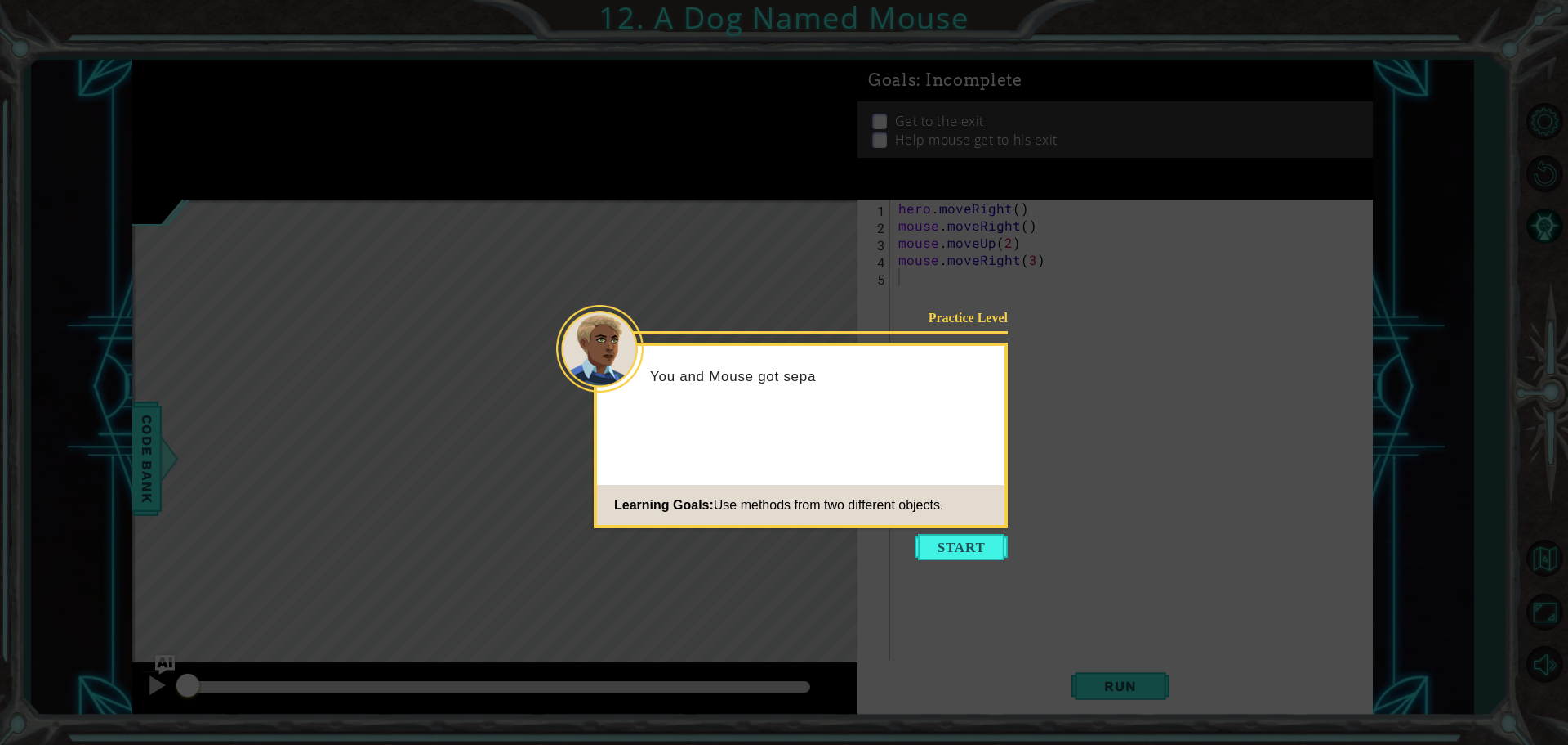
click at [985, 574] on icon at bounding box center [784, 372] width 1568 height 745
click at [980, 550] on button "Start" at bounding box center [961, 546] width 93 height 26
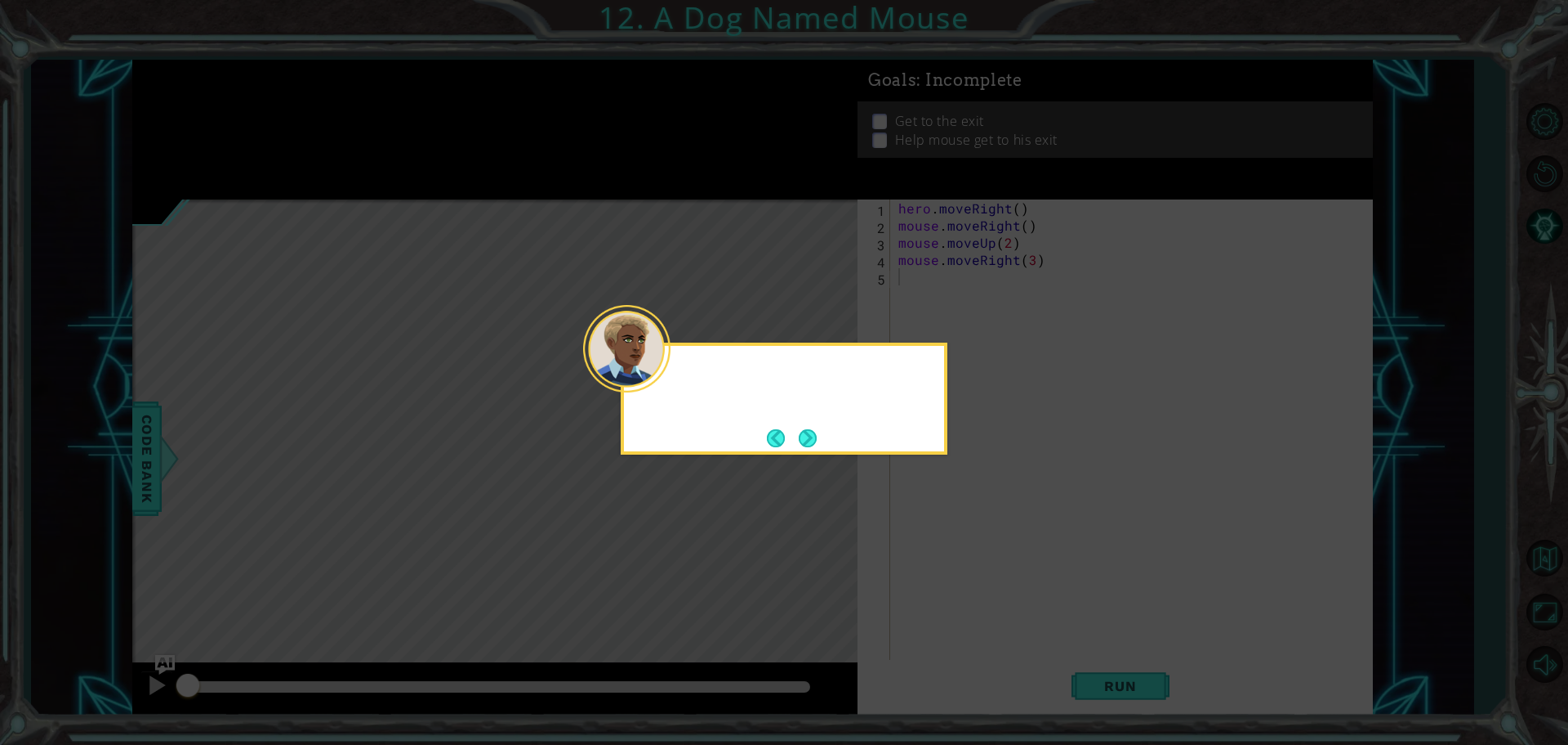
click at [980, 550] on icon at bounding box center [784, 372] width 1568 height 745
click at [837, 424] on div "Bridges only work while you're stepping o" at bounding box center [784, 394] width 320 height 83
click at [821, 429] on div "Bridges only work while you're stepping on the trigge" at bounding box center [784, 394] width 320 height 83
click at [821, 429] on div "Bridges only work while you're stepping on the trigger ." at bounding box center [784, 394] width 320 height 83
click at [797, 425] on footer at bounding box center [792, 437] width 50 height 24
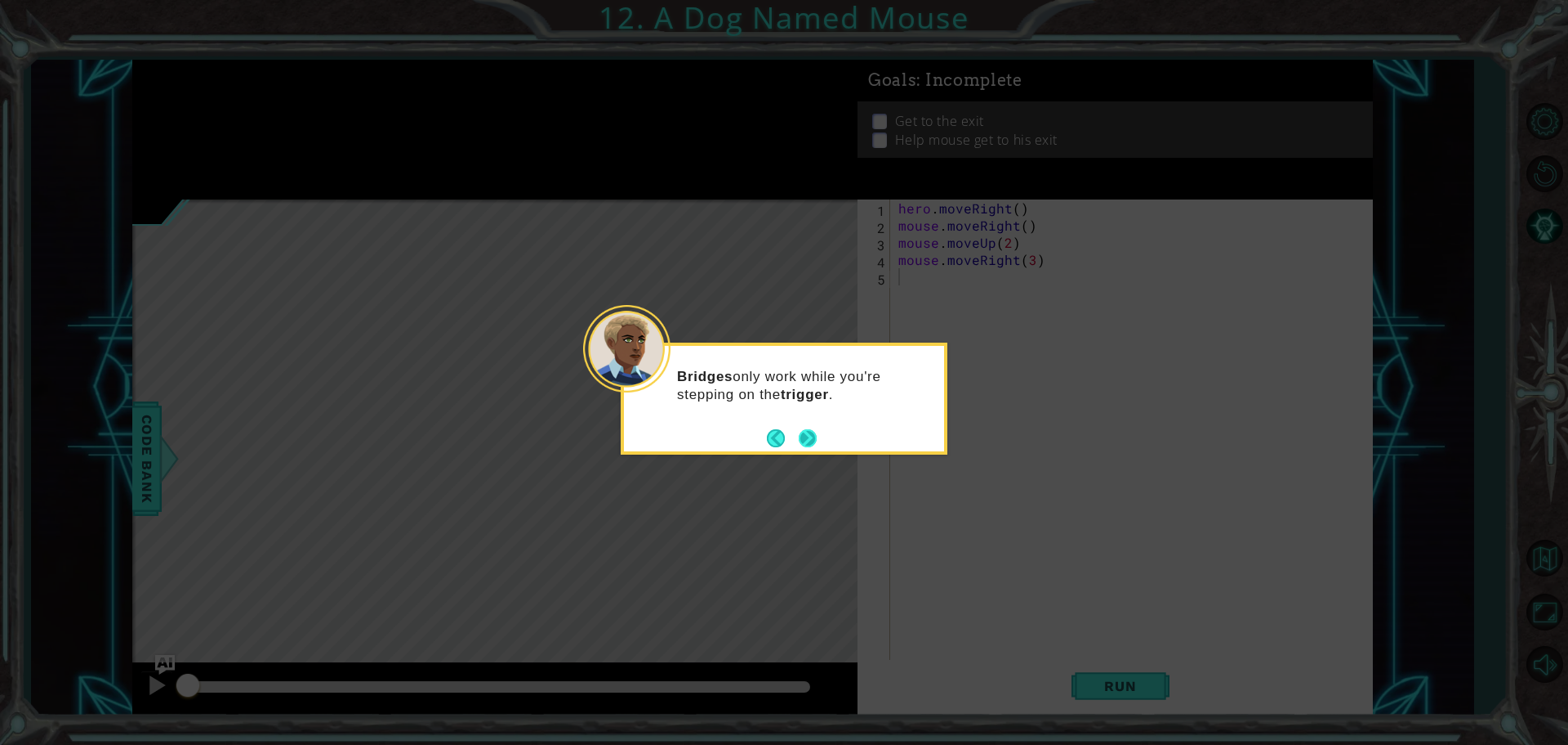
click at [813, 438] on button "Next" at bounding box center [807, 438] width 26 height 26
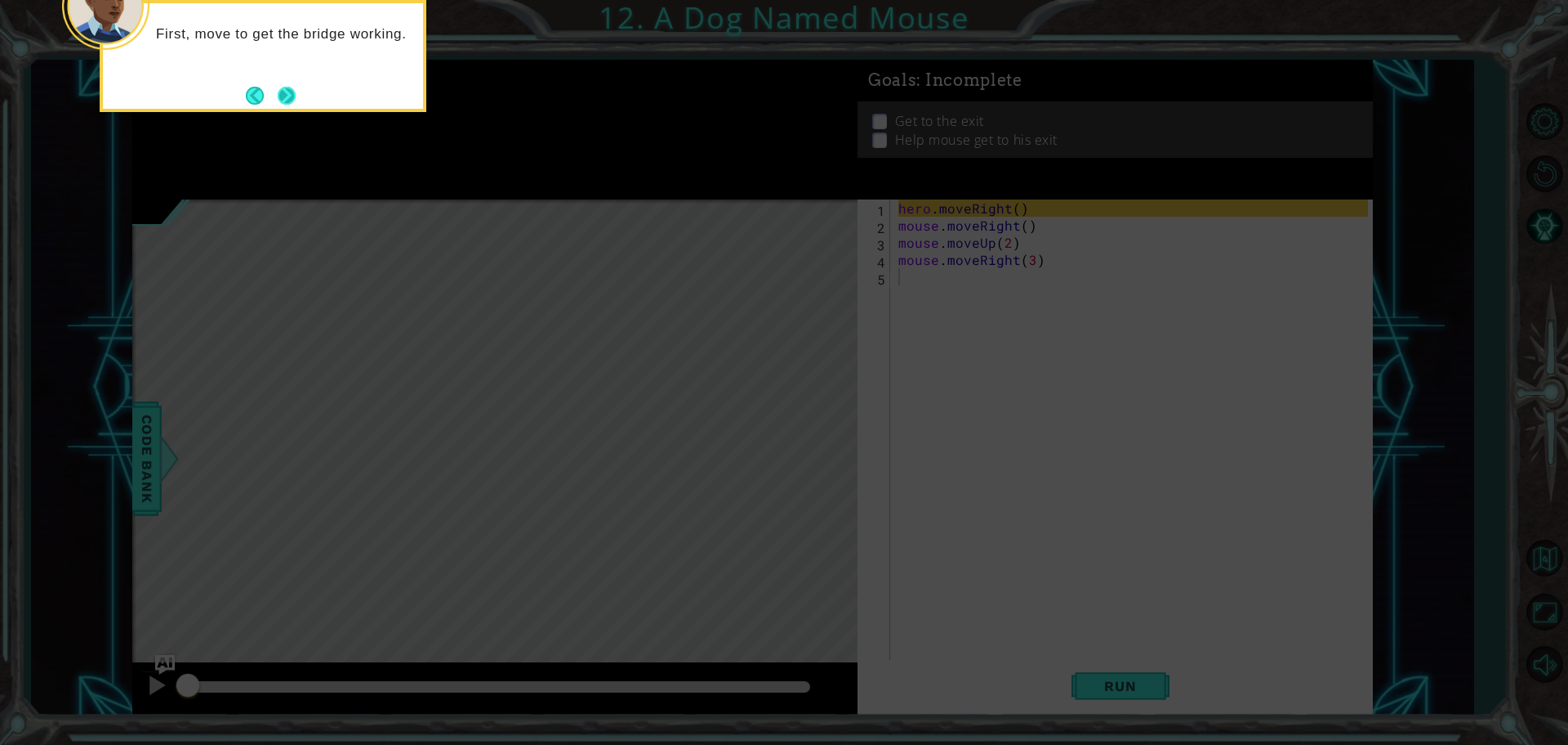
click at [274, 92] on button "Back" at bounding box center [262, 95] width 32 height 18
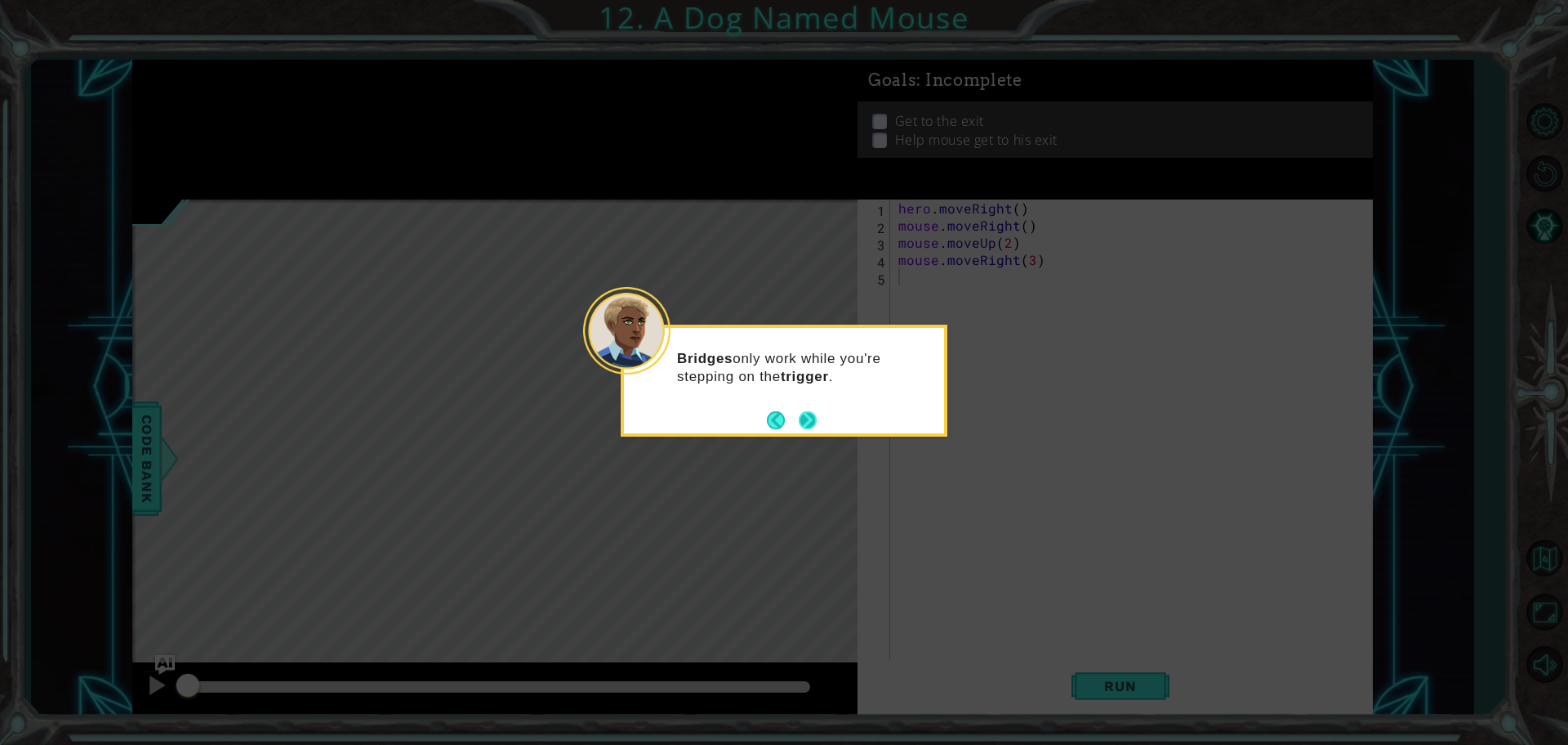
click at [798, 412] on button "Next" at bounding box center [808, 420] width 25 height 25
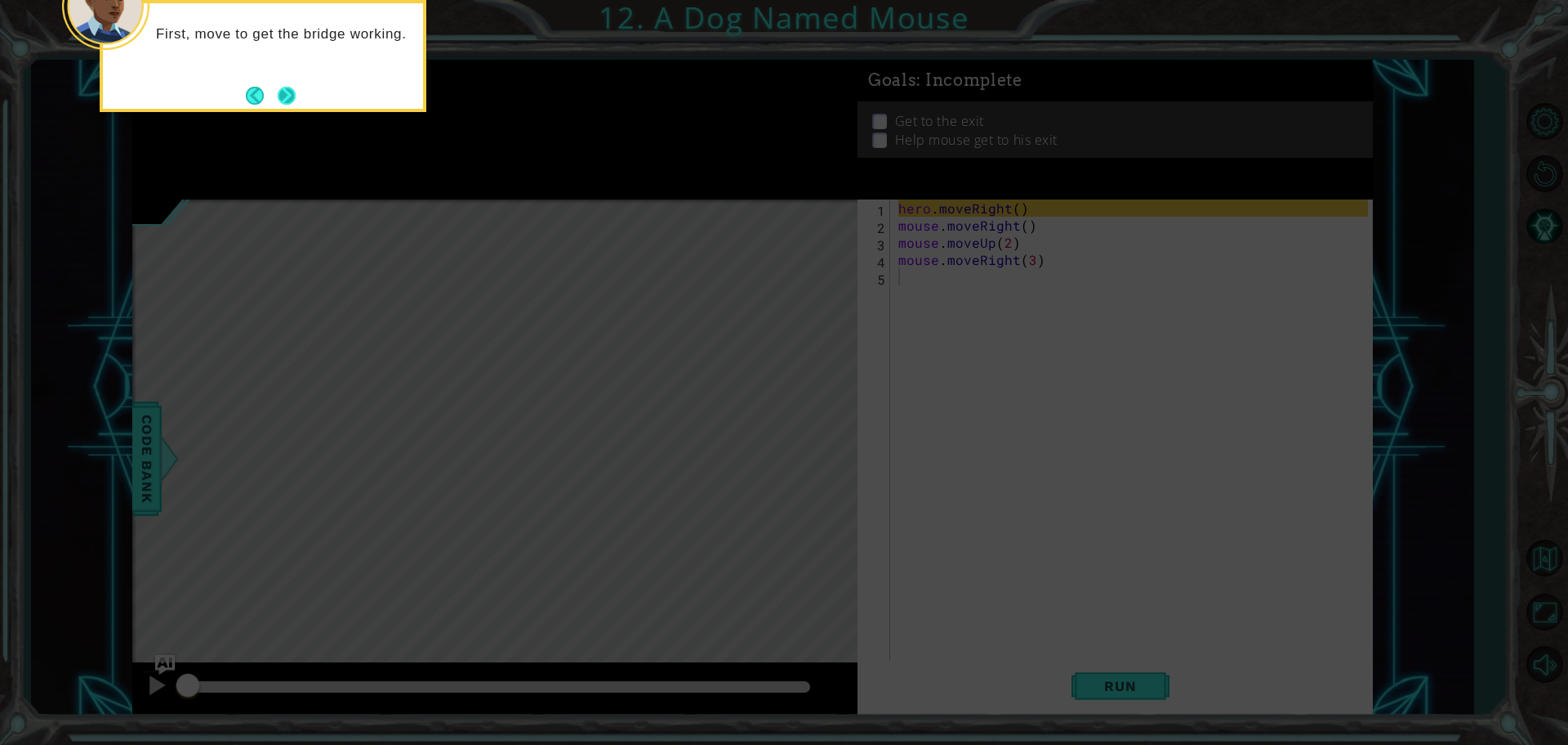
click at [291, 106] on button "Next" at bounding box center [286, 94] width 22 height 22
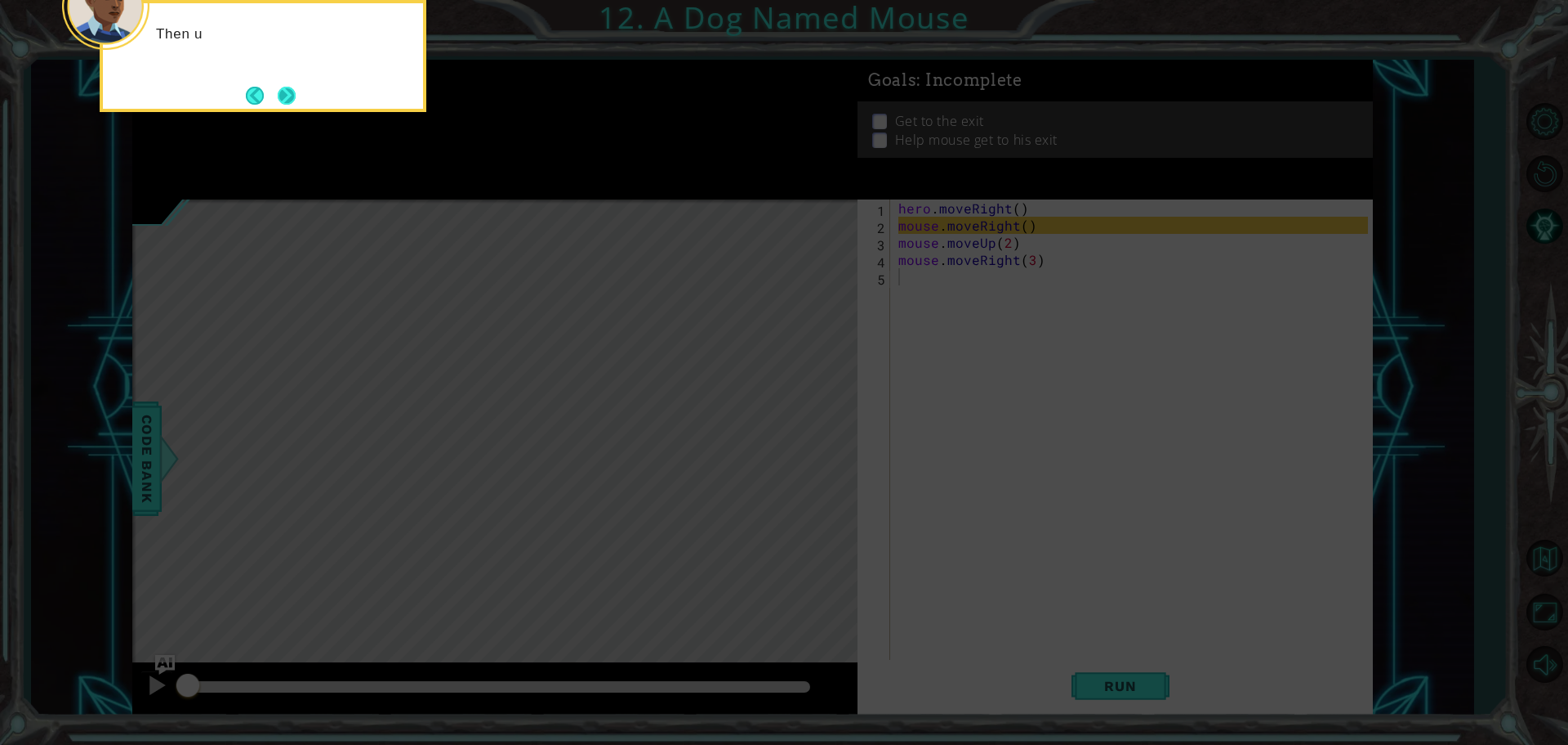
click at [290, 106] on button "Next" at bounding box center [286, 94] width 30 height 30
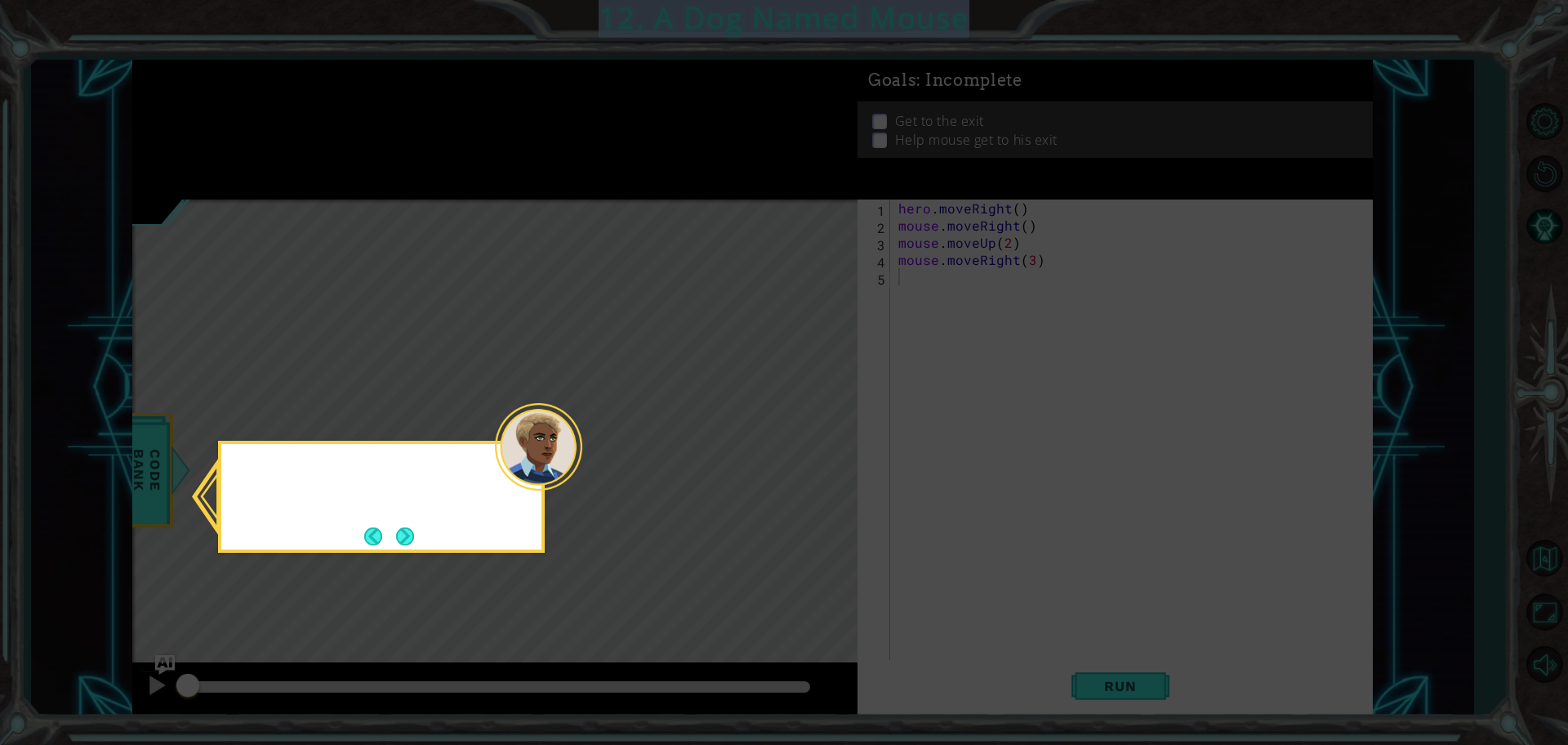
click at [290, 106] on icon at bounding box center [784, 372] width 1568 height 745
click at [409, 527] on button "Next" at bounding box center [405, 535] width 30 height 30
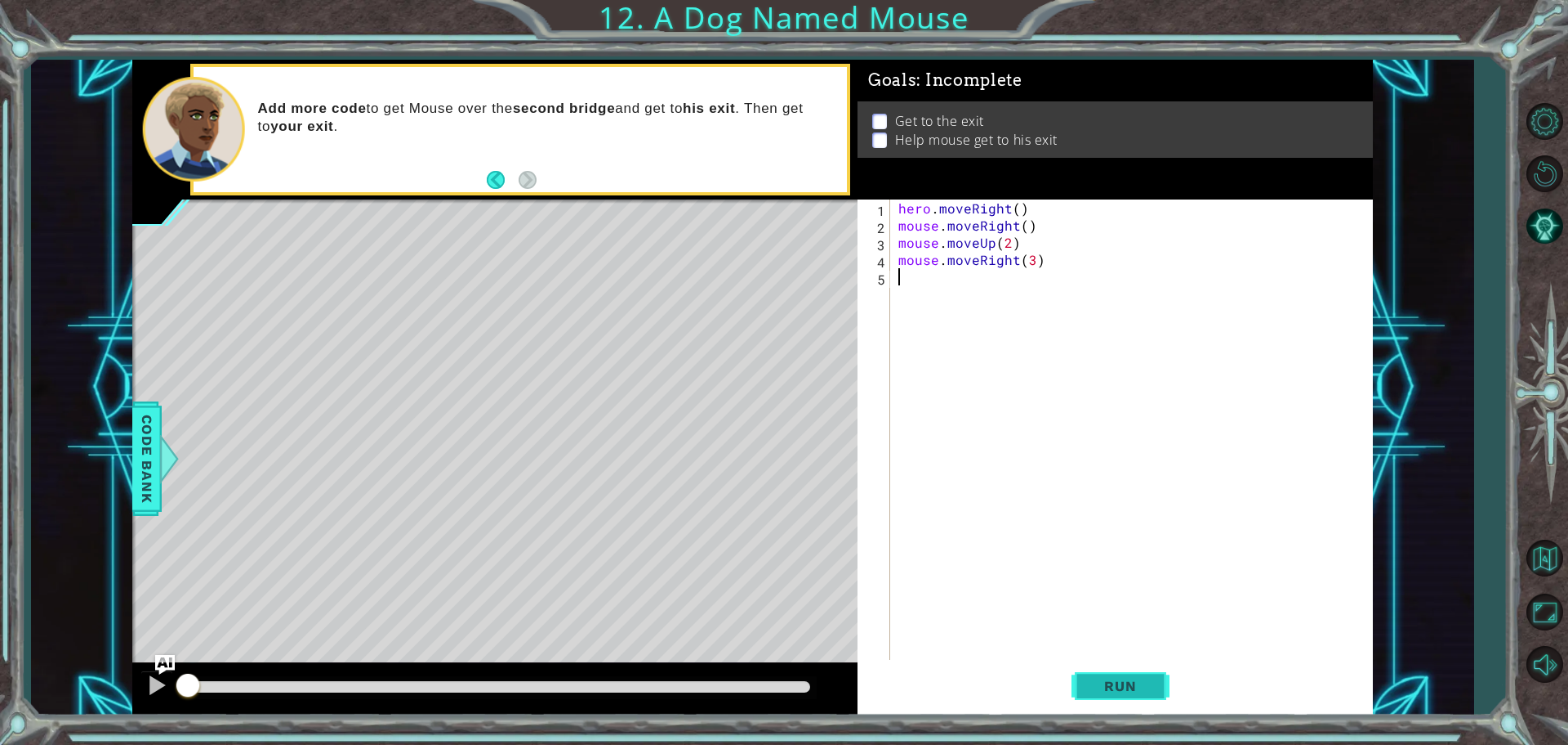
click at [1078, 679] on button "Run" at bounding box center [1121, 684] width 98 height 51
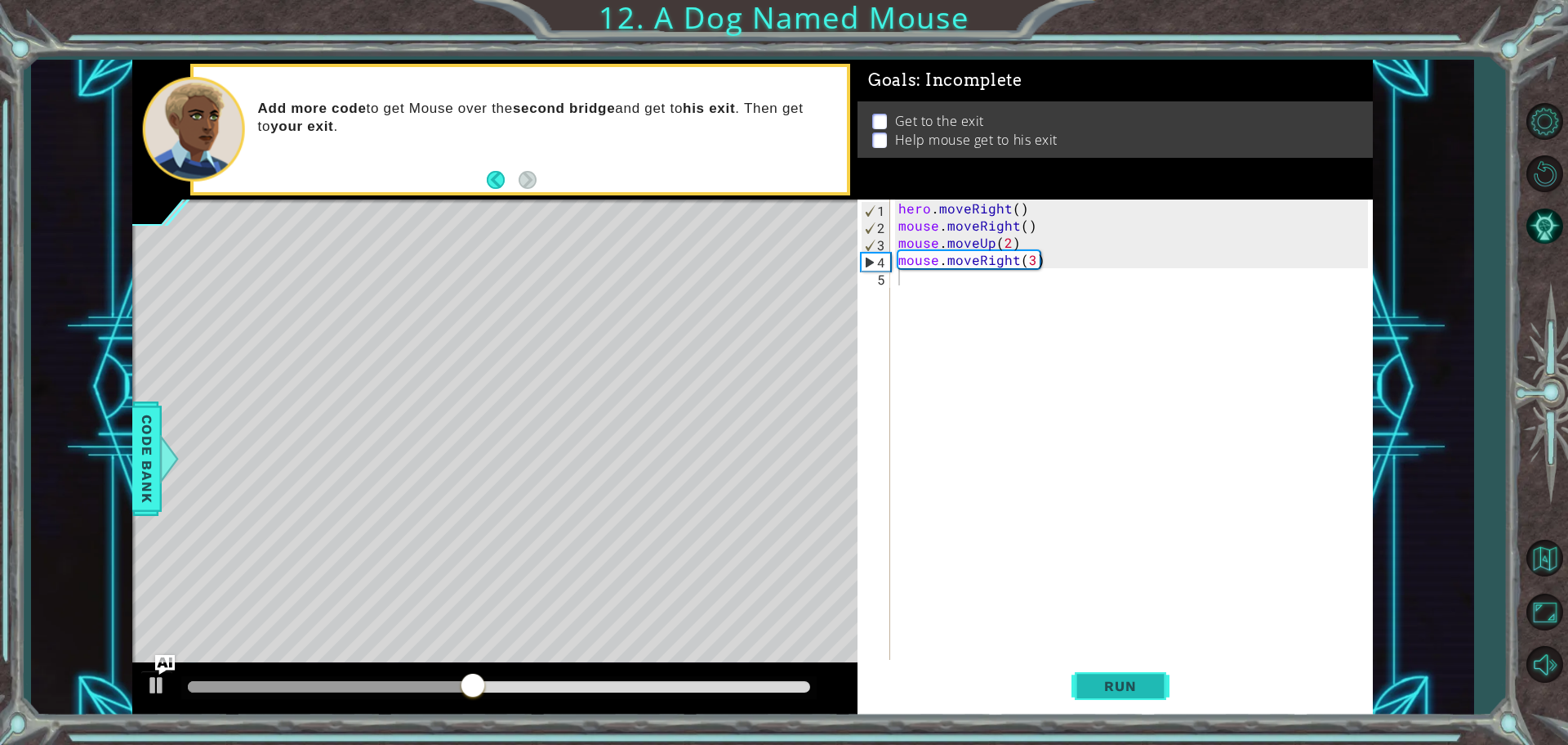
click at [1105, 688] on span "Run" at bounding box center [1120, 685] width 64 height 16
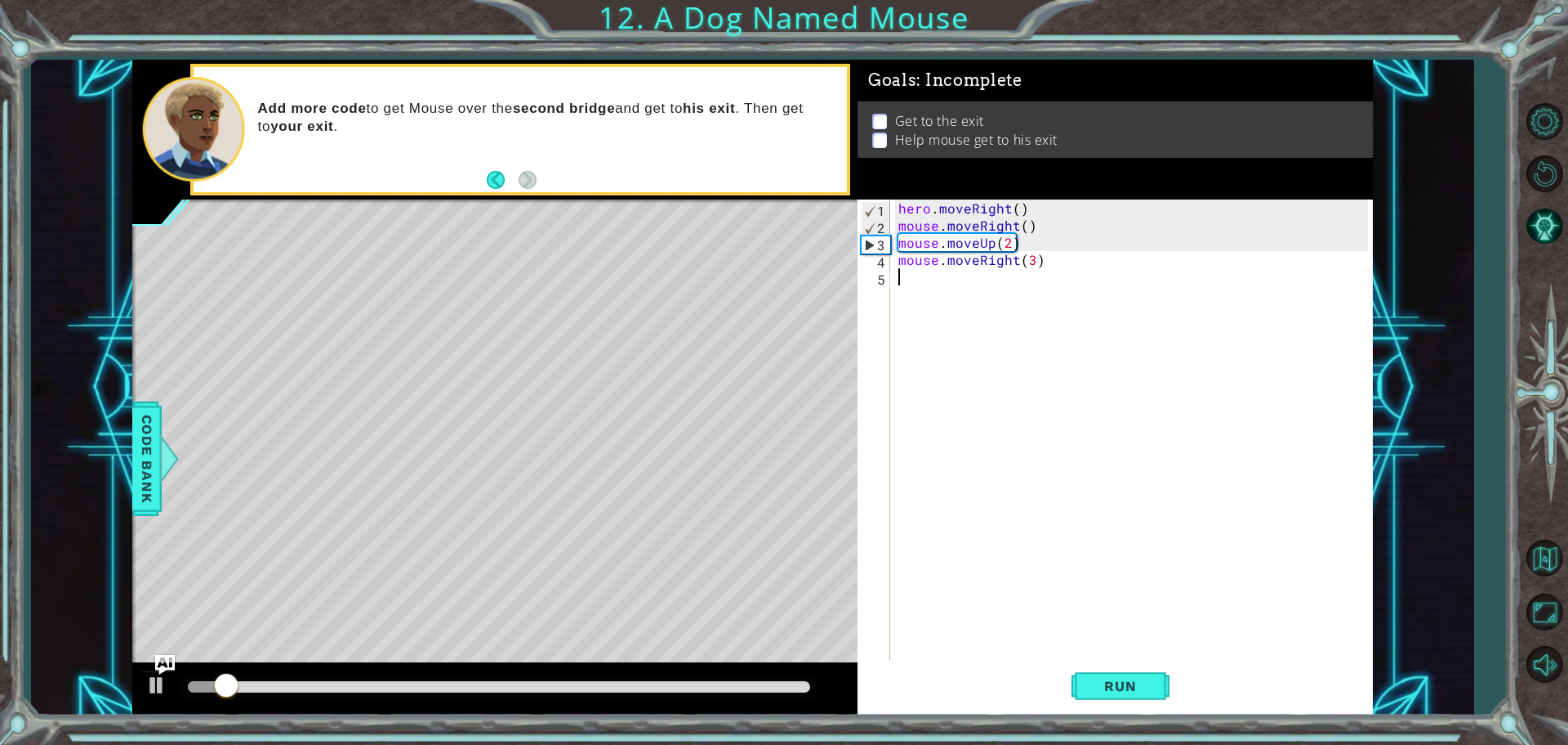
click at [943, 295] on div "hero . moveRight ( ) mouse . moveRight ( ) mouse . moveUp ( 2 ) mouse . moveRig…" at bounding box center [1136, 448] width 481 height 498
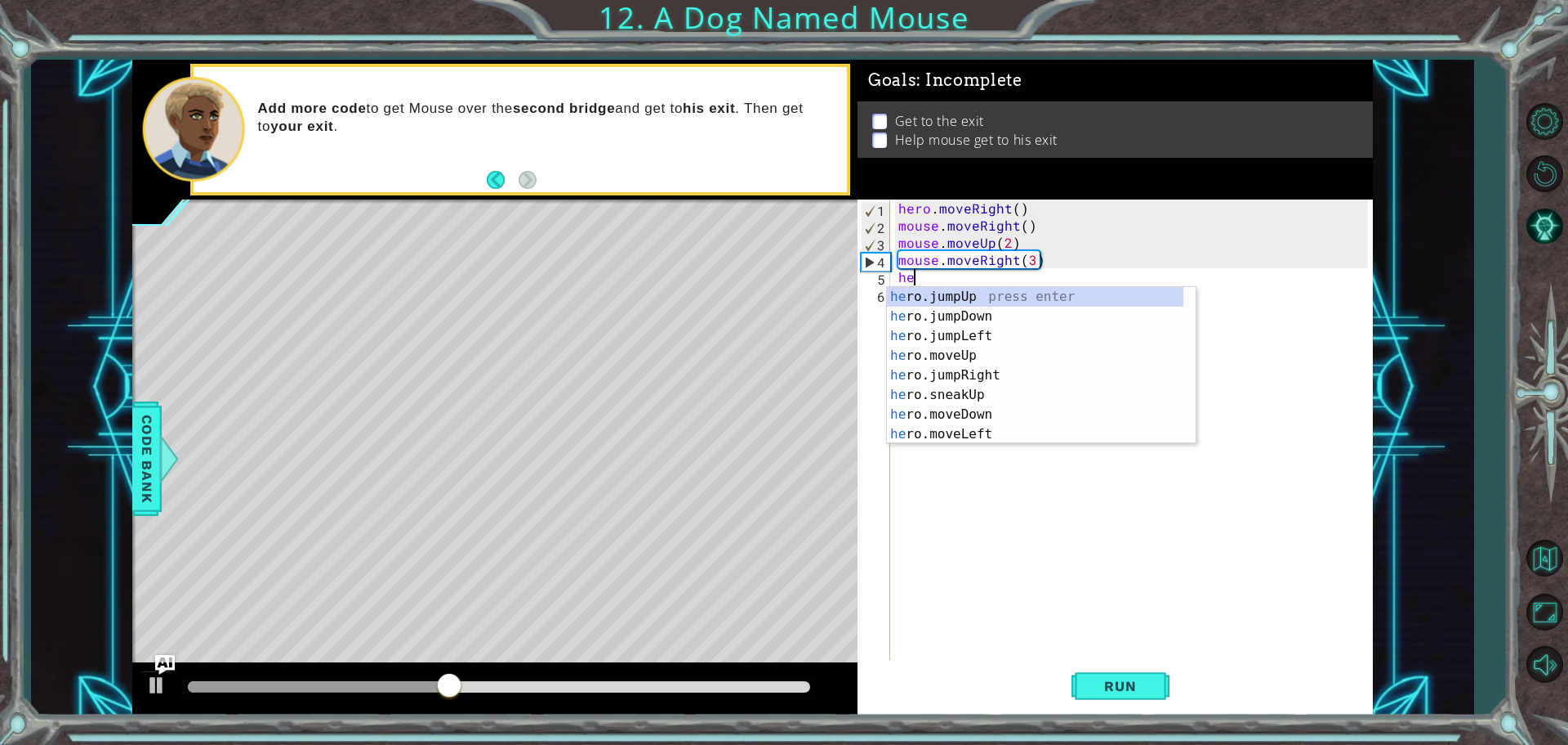
type textarea "h"
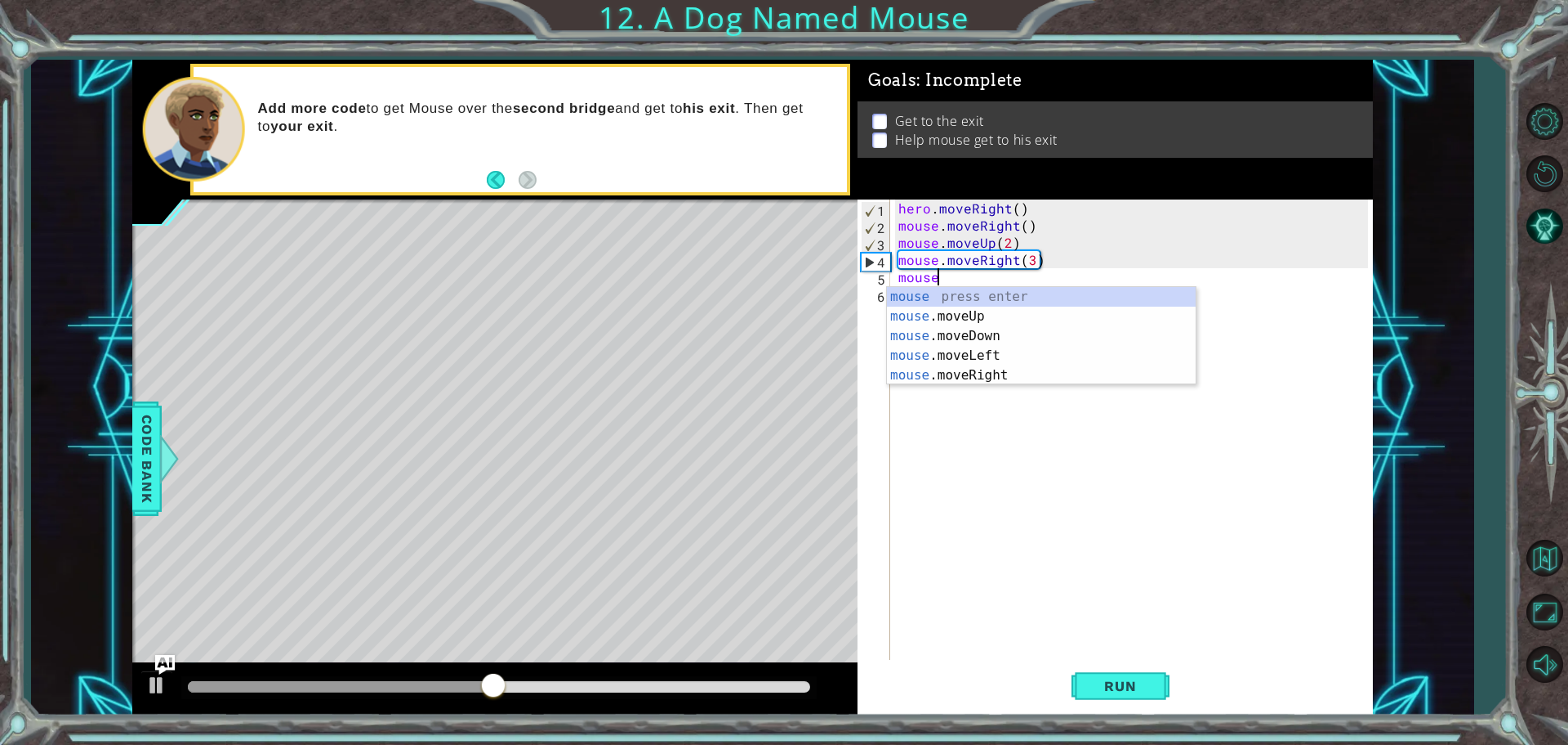
scroll to position [0, 2]
click at [964, 305] on div "mouse. moveUp press enter mouse. moveDown press enter mouse. moveLeft press ent…" at bounding box center [1041, 346] width 309 height 117
type textarea "mouse.moveUp(1)"
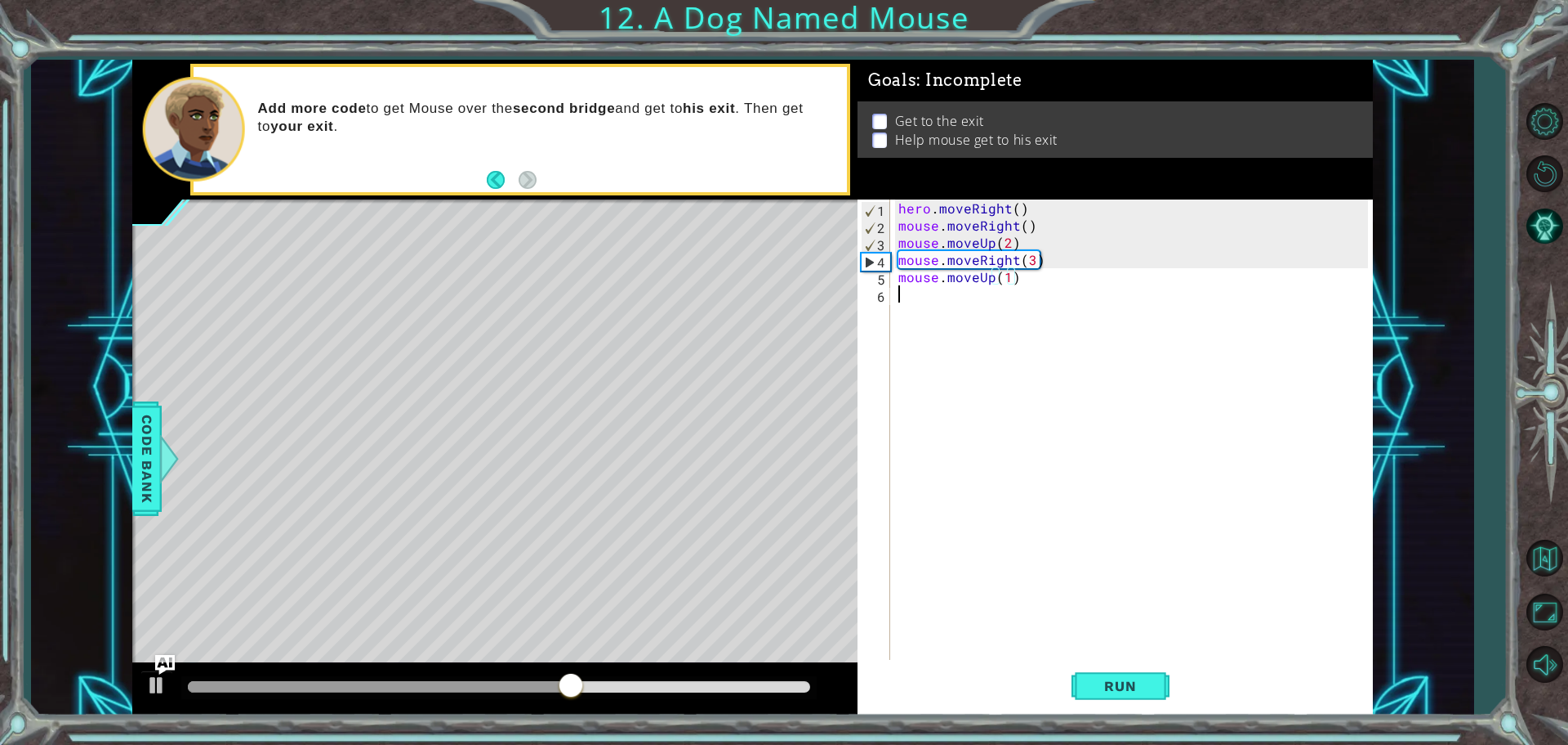
click at [1044, 291] on div "hero . moveRight ( ) mouse . moveRight ( ) mouse . moveUp ( 2 ) mouse . moveRig…" at bounding box center [1136, 448] width 481 height 498
click at [1045, 278] on div "hero . moveRight ( ) mouse . moveRight ( ) mouse . moveUp ( 2 ) mouse . moveRig…" at bounding box center [1136, 448] width 481 height 498
click at [1100, 690] on span "Run" at bounding box center [1120, 685] width 64 height 16
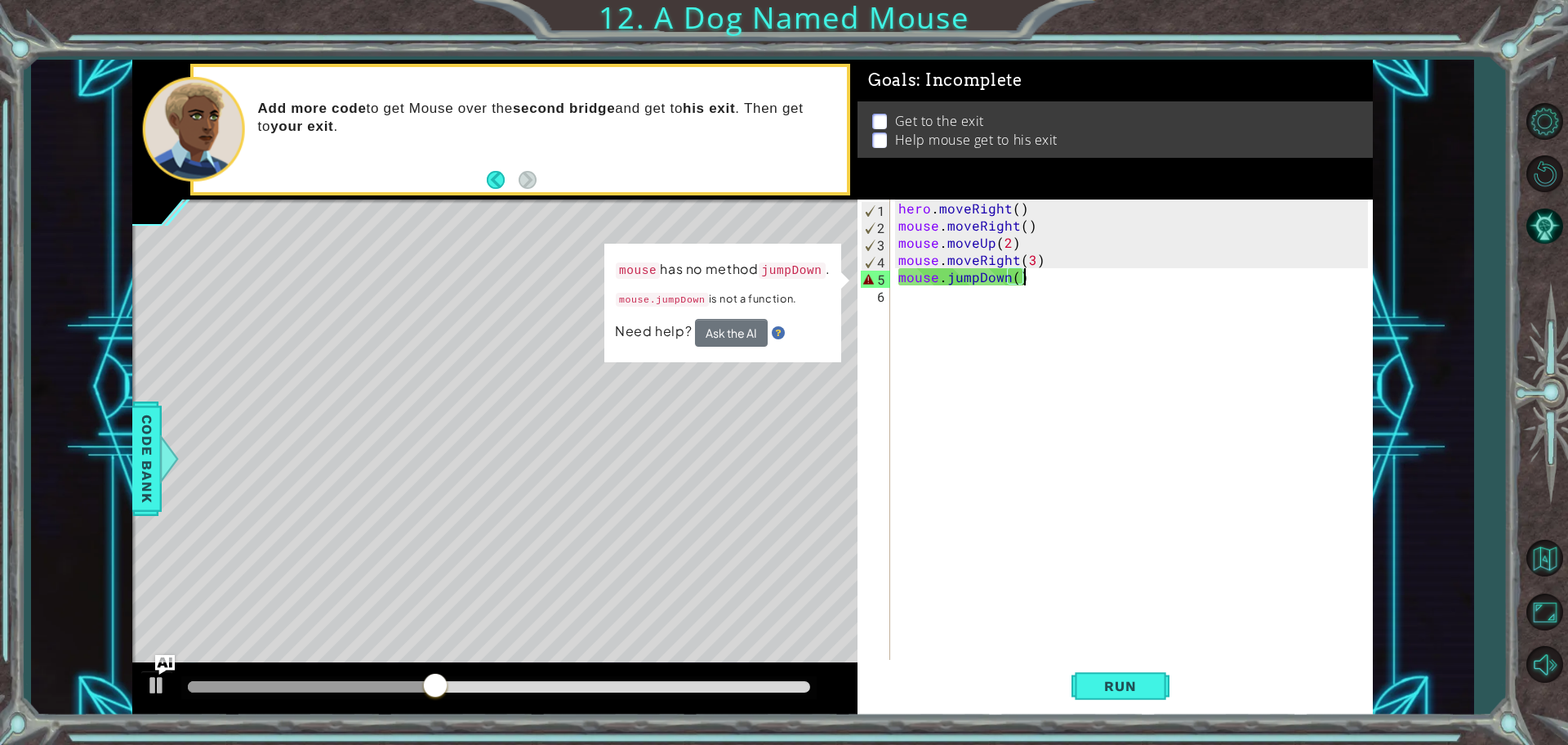
click at [1038, 274] on div "hero . moveRight ( ) mouse . moveRight ( ) mouse . moveUp ( 2 ) mouse . moveRig…" at bounding box center [1136, 448] width 481 height 498
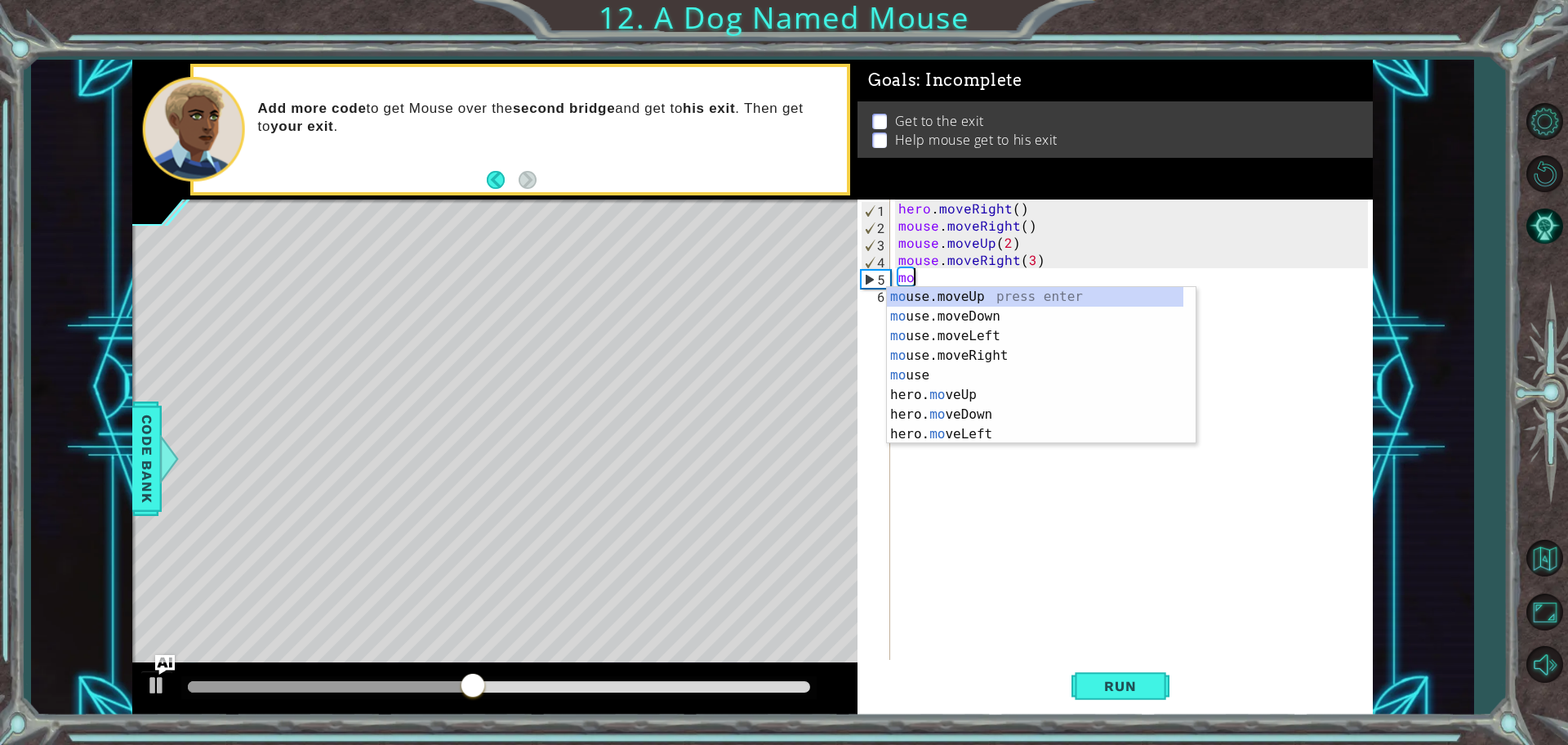
scroll to position [0, 0]
type textarea "m"
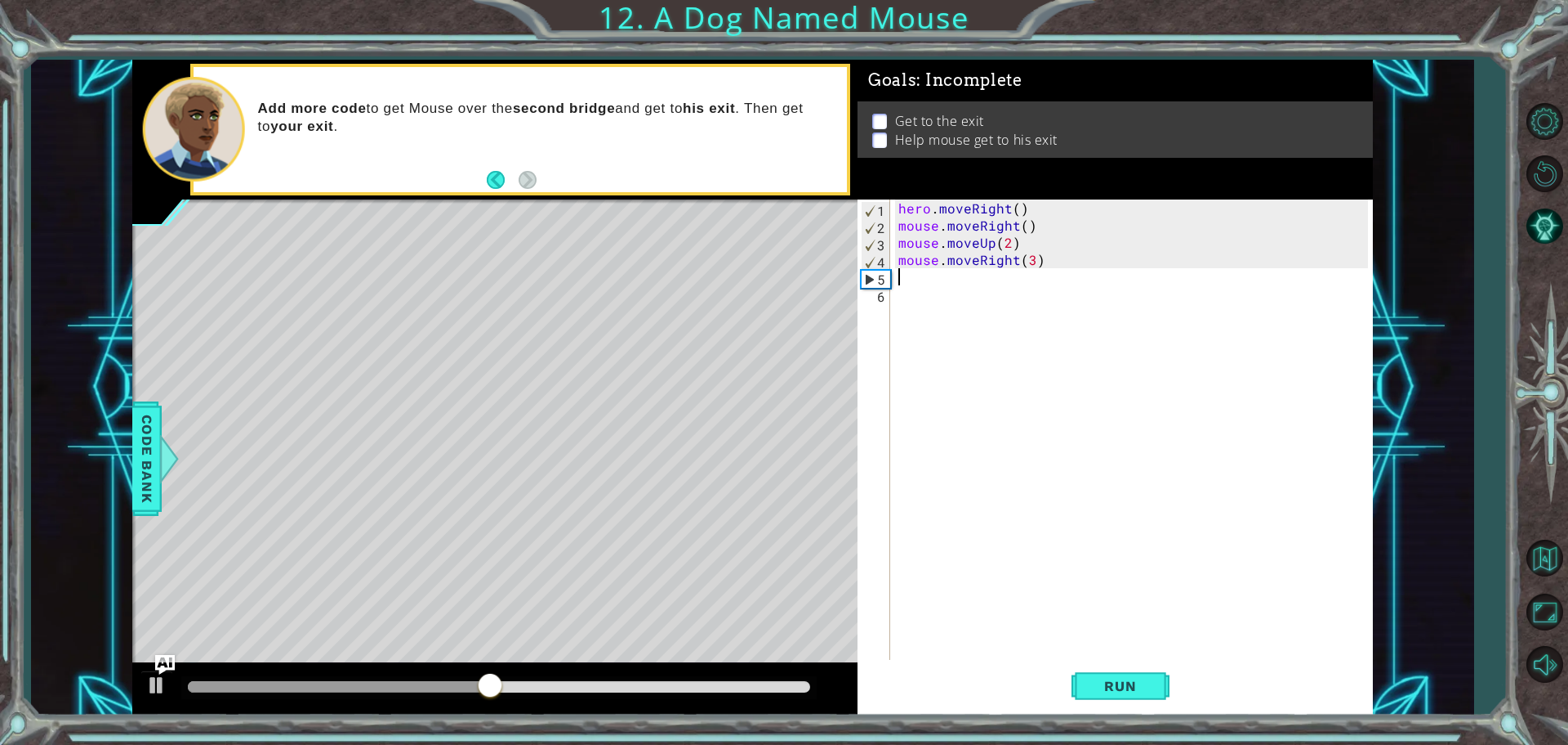
type textarea "mouse.moveRight(3)"
click at [1541, 236] on button "AI Hint" at bounding box center [1544, 225] width 47 height 47
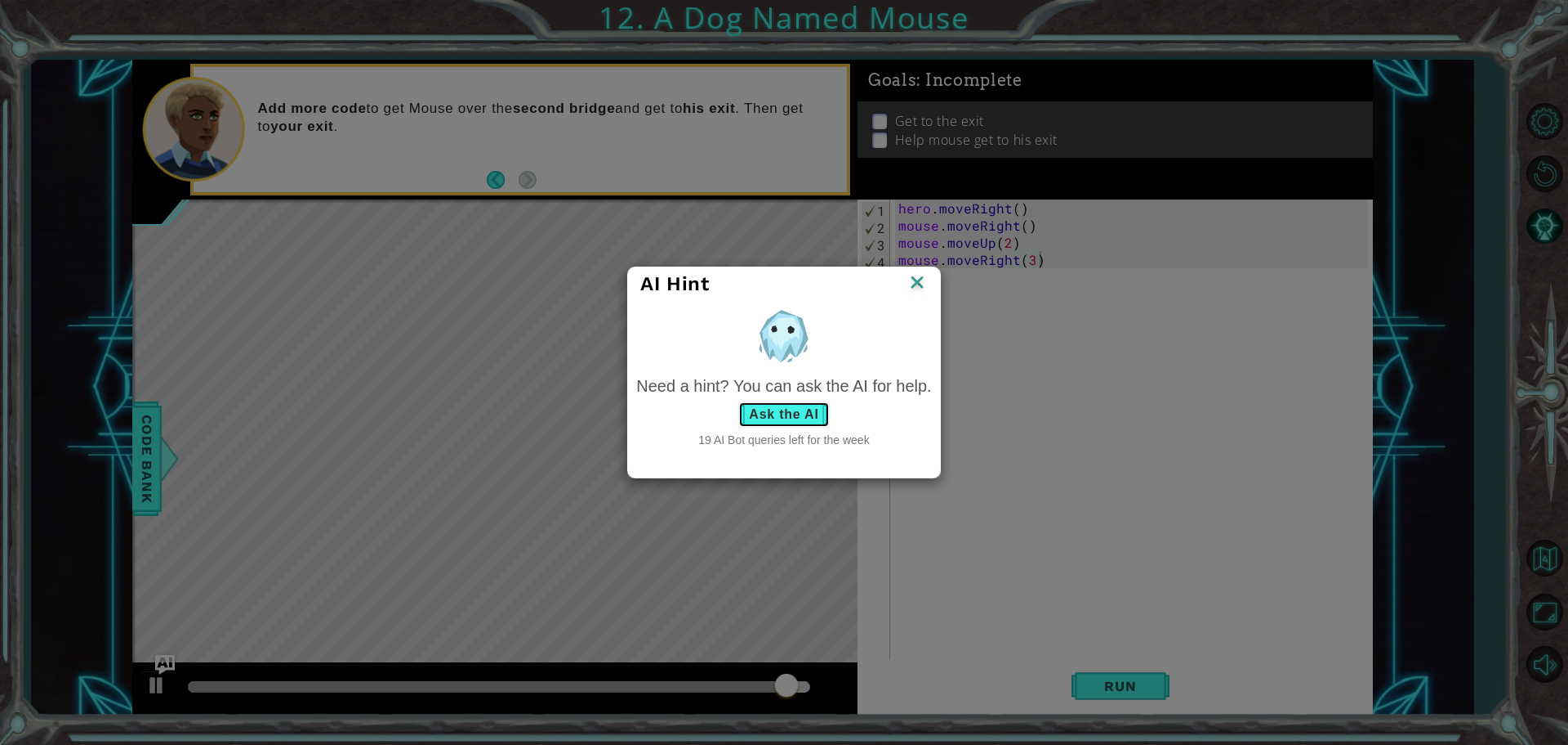
click at [761, 405] on button "Ask the AI" at bounding box center [784, 414] width 90 height 26
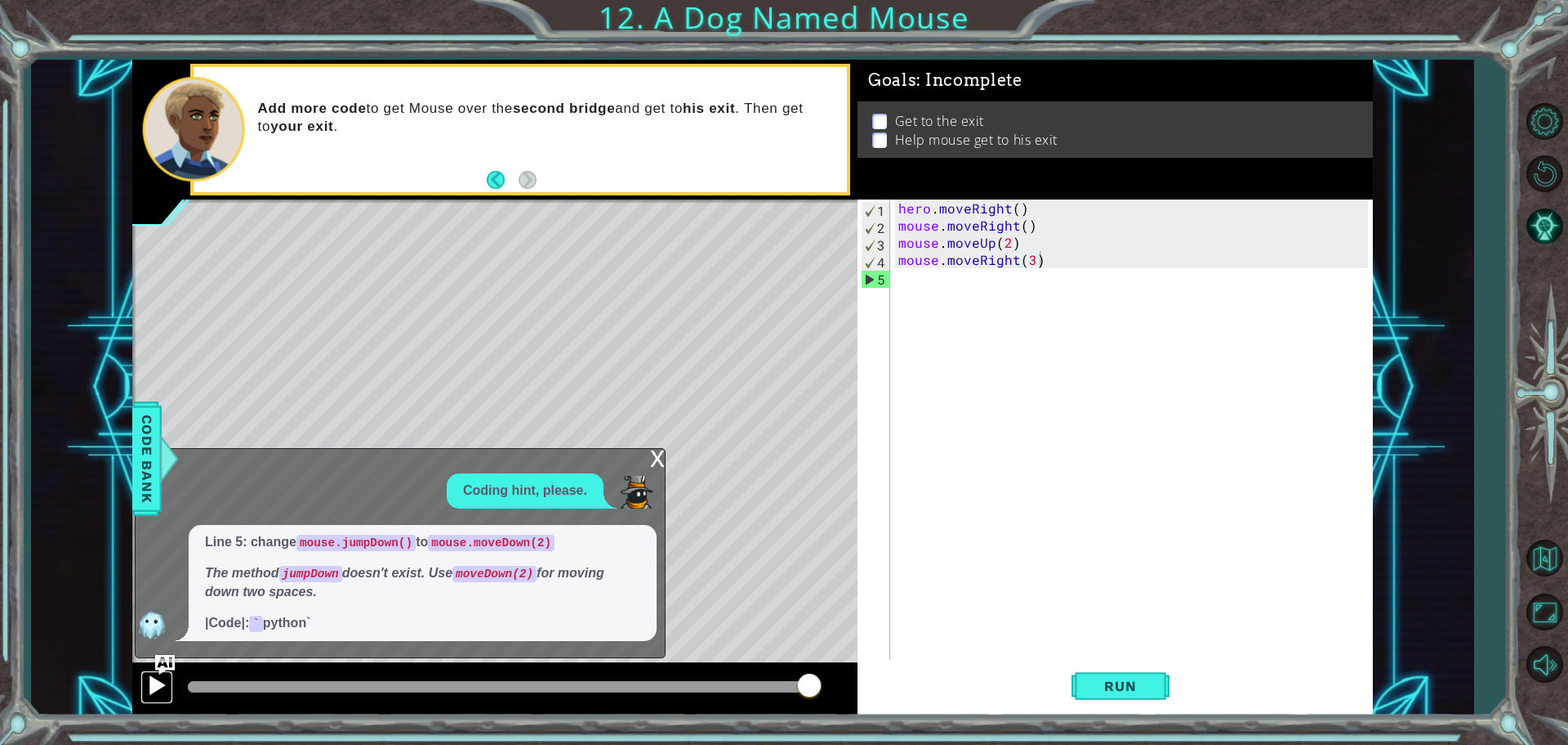
click at [164, 682] on div at bounding box center [157, 685] width 21 height 21
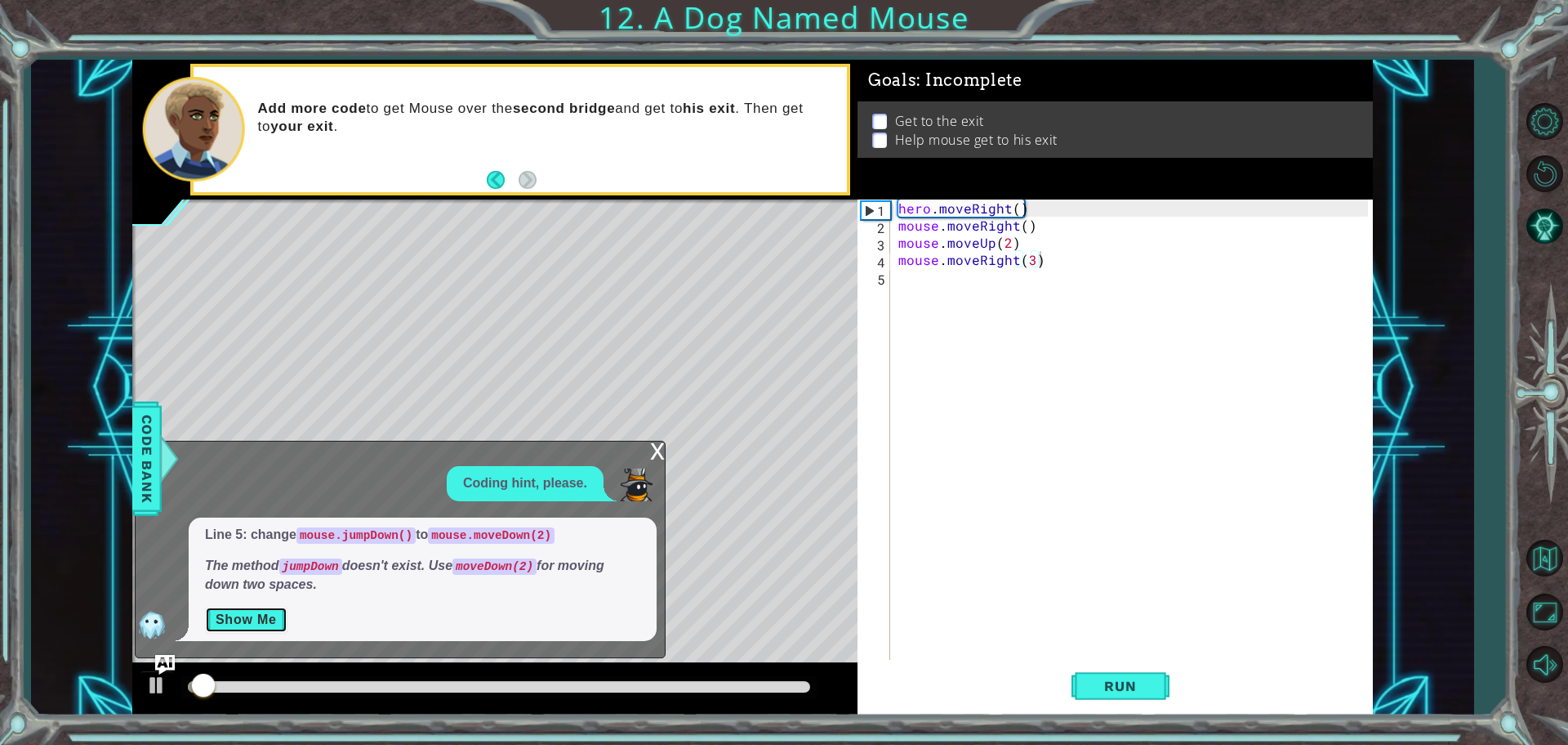
click at [246, 609] on button "Show Me" at bounding box center [246, 619] width 83 height 26
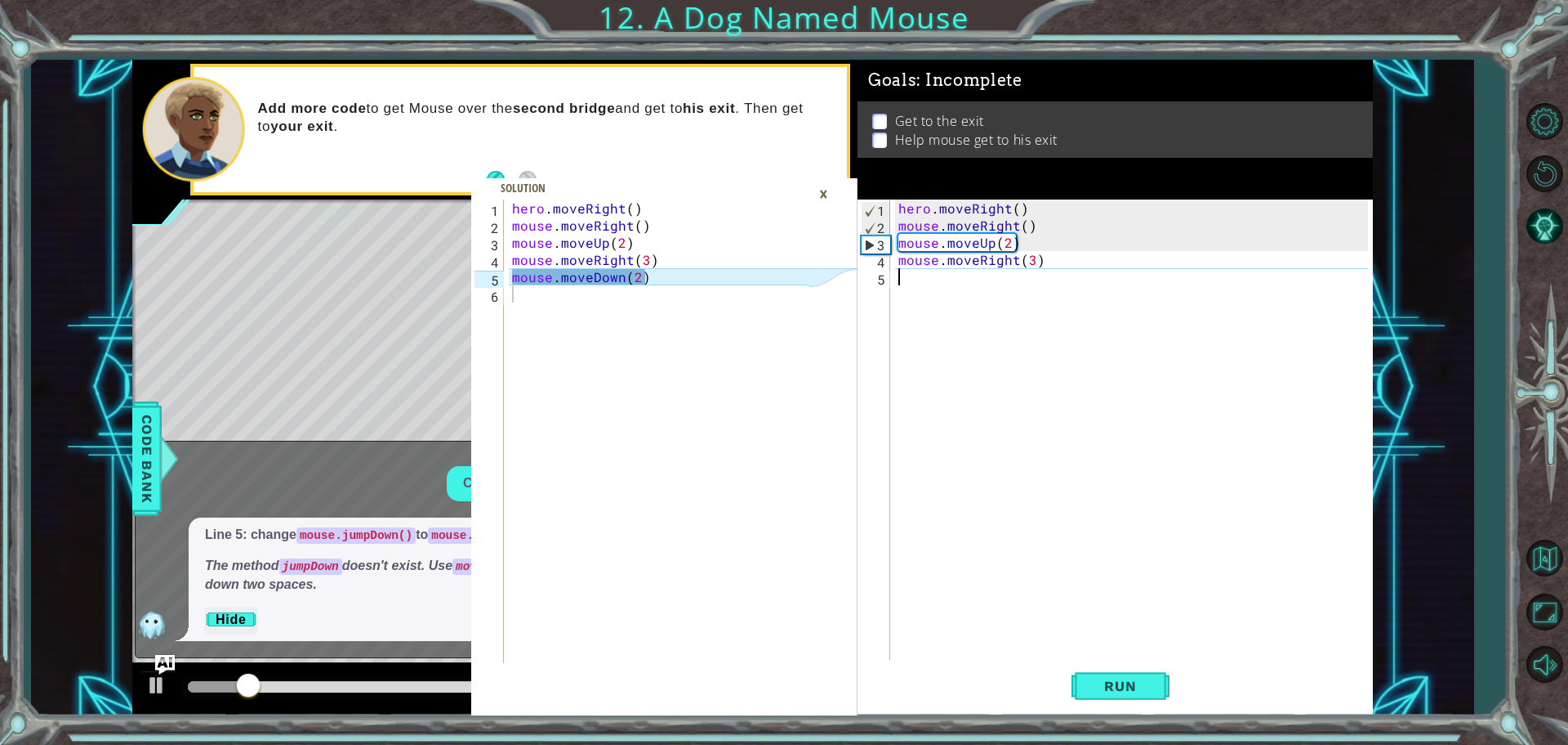
click at [980, 289] on div "hero . moveRight ( ) mouse . moveRight ( ) mouse . moveUp ( 2 ) mouse . moveRig…" at bounding box center [1136, 448] width 481 height 498
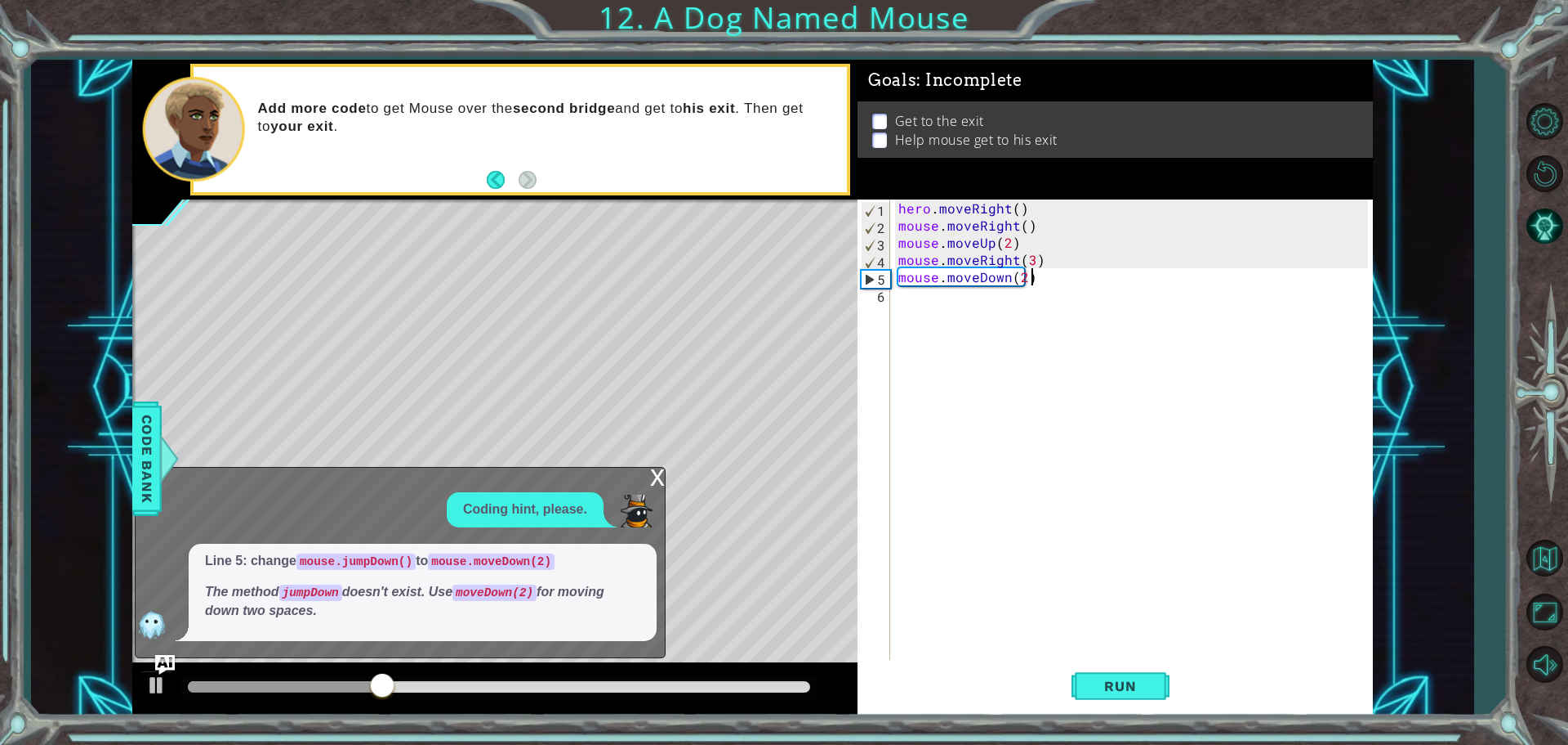
scroll to position [0, 8]
type textarea "mouse.moveDown(2)"
click at [1107, 701] on button "Run" at bounding box center [1121, 684] width 98 height 51
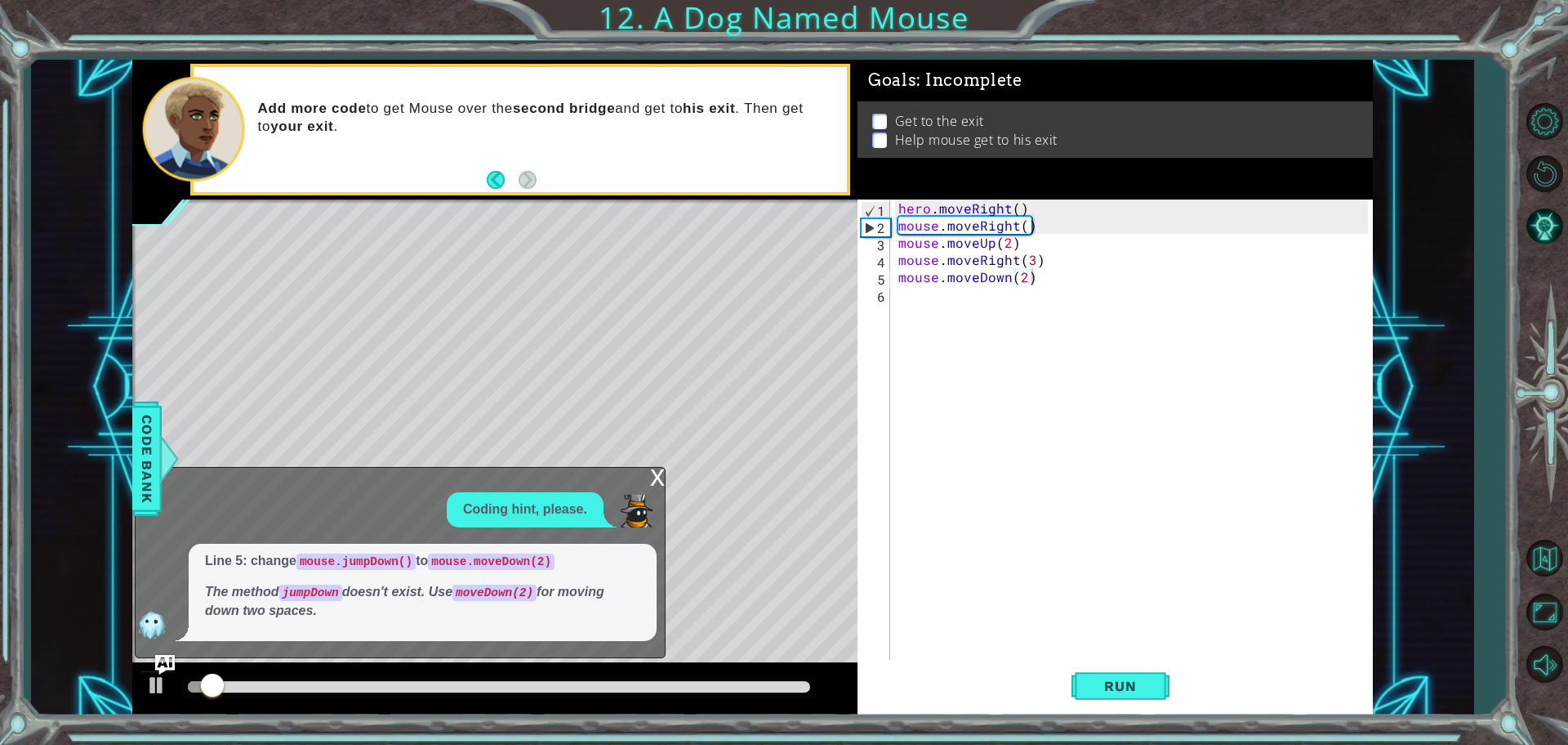
click at [641, 489] on div "x Coding hint, please. Line 5: change mouse.jumpDown() to mouse.moveDown(2) The…" at bounding box center [400, 562] width 531 height 191
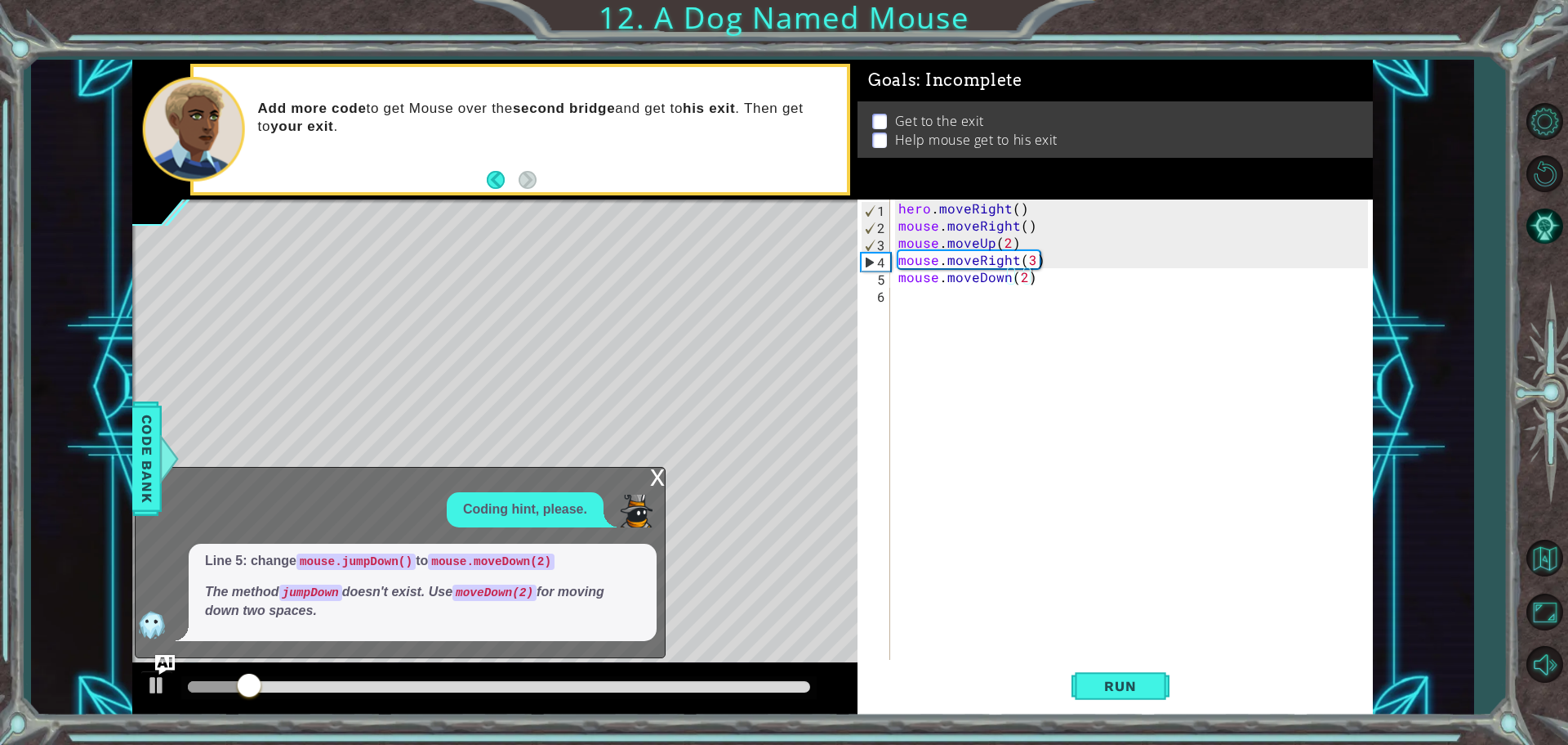
click at [661, 475] on div "x" at bounding box center [657, 475] width 14 height 16
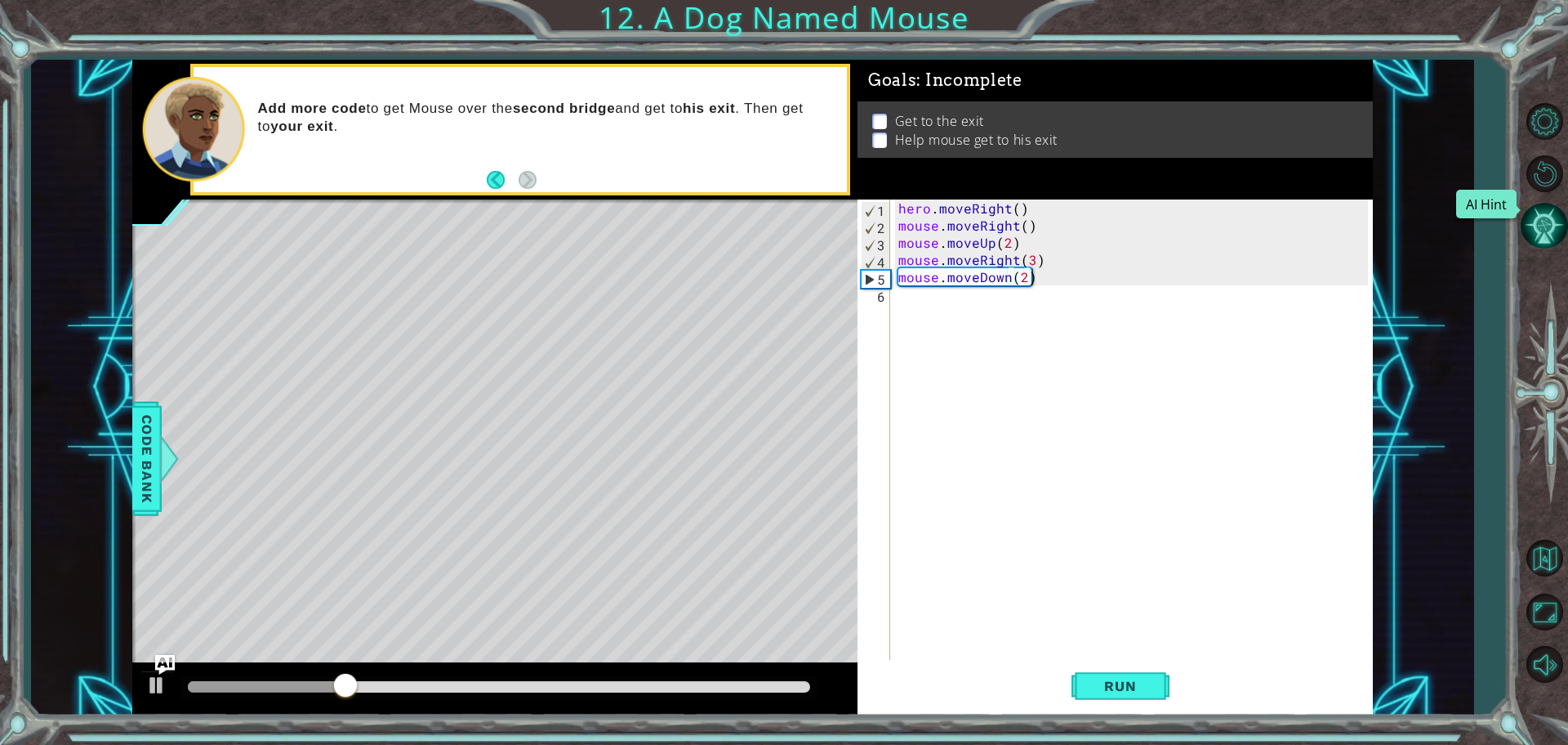
click at [1548, 237] on button "AI Hint" at bounding box center [1544, 225] width 47 height 47
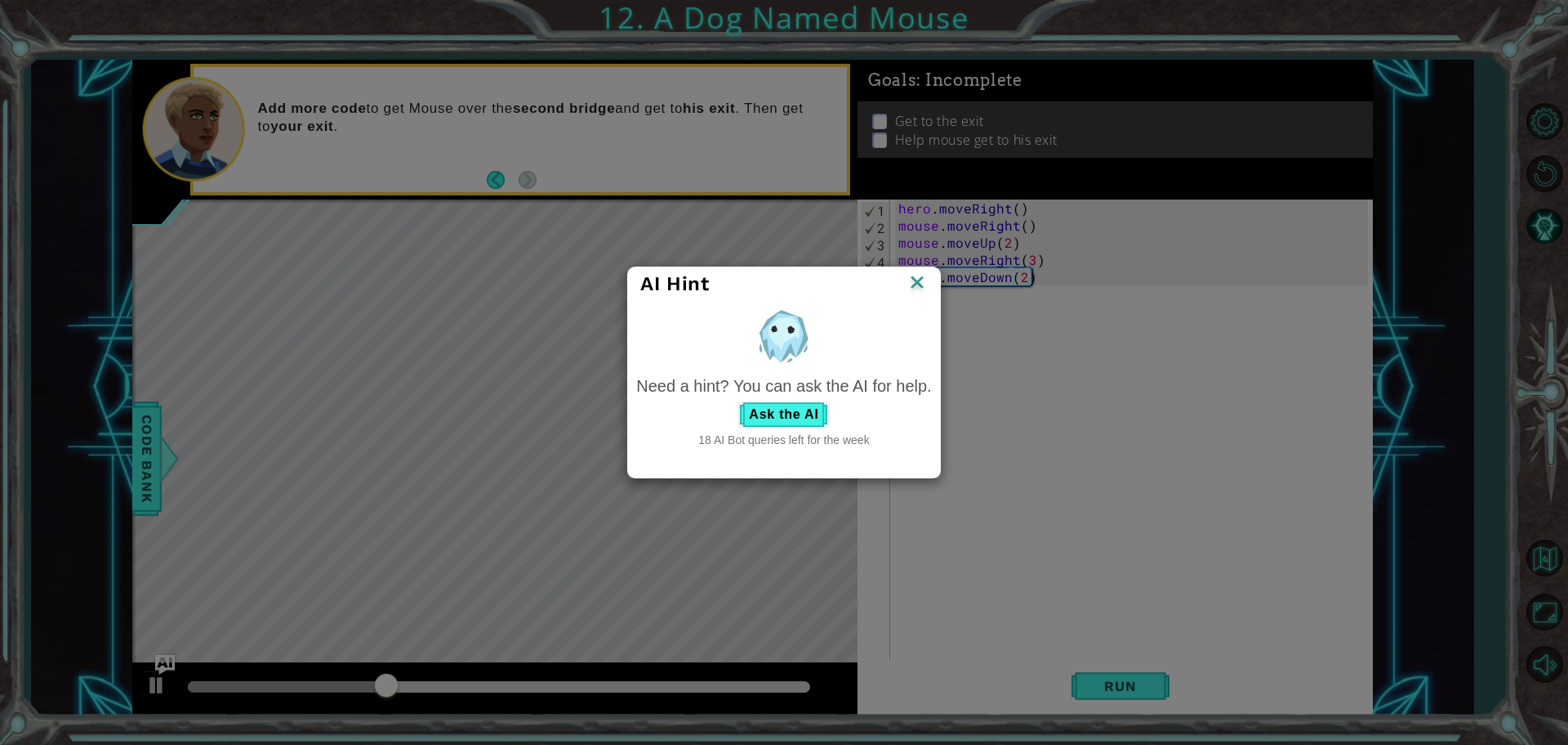
click at [798, 383] on div "Need a hint? You can ask the AI for help." at bounding box center [783, 386] width 295 height 24
click at [779, 407] on button "Ask the AI" at bounding box center [784, 414] width 90 height 26
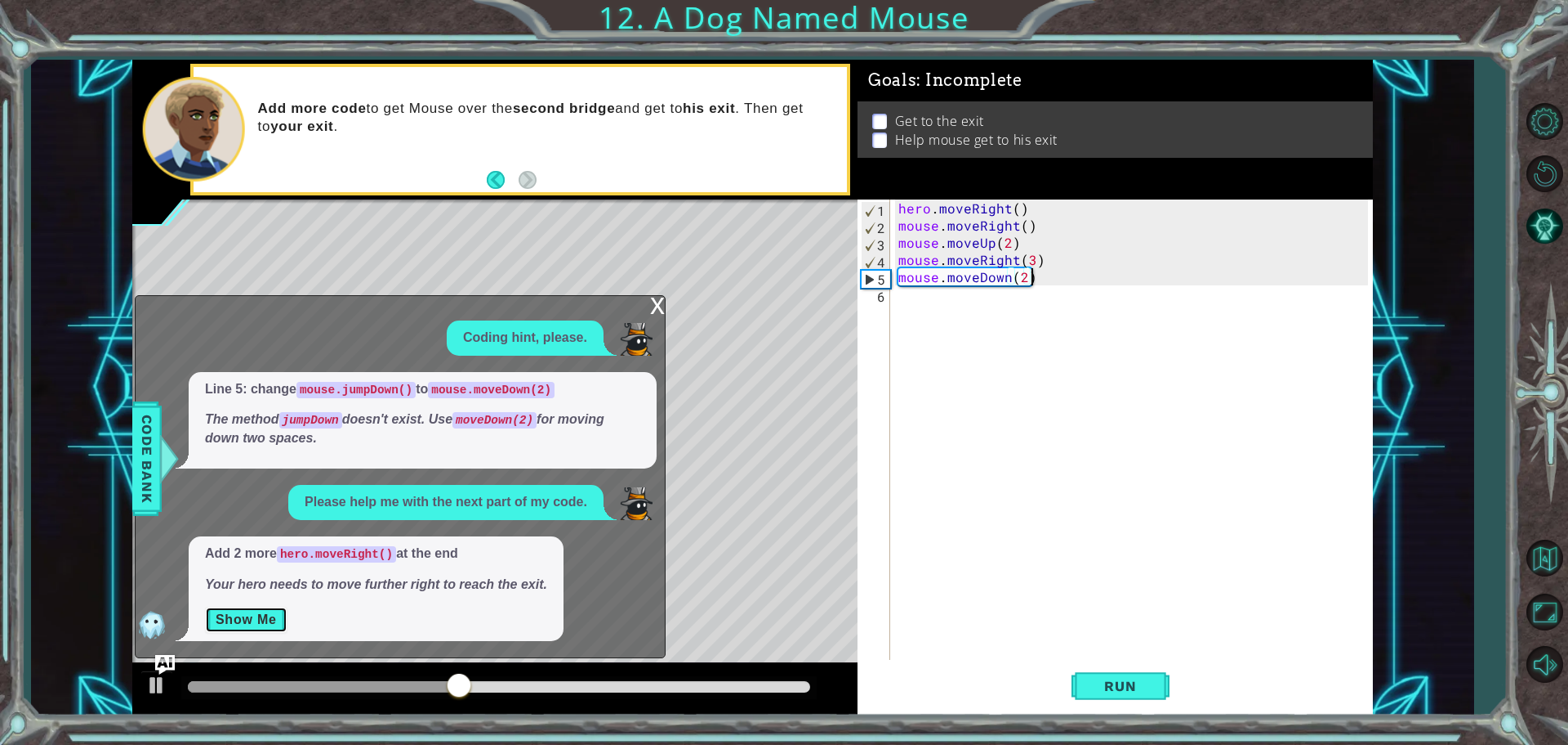
click at [240, 606] on button "Show Me" at bounding box center [246, 619] width 83 height 26
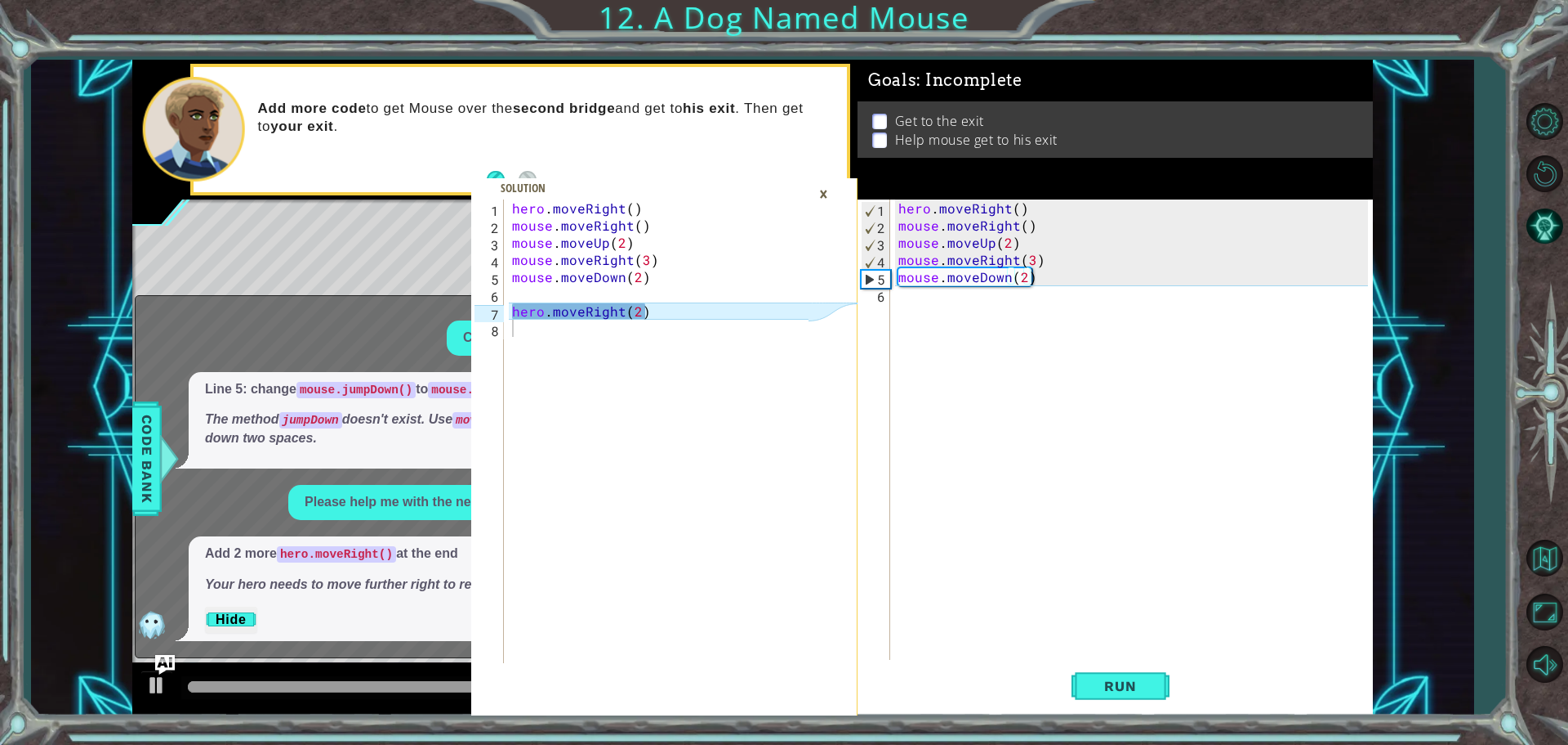
scroll to position [0, 0]
click at [1037, 291] on div "hero . moveRight ( ) mouse . moveRight ( ) mouse . moveUp ( 2 ) mouse . moveRig…" at bounding box center [1136, 448] width 481 height 498
type textarea "\"
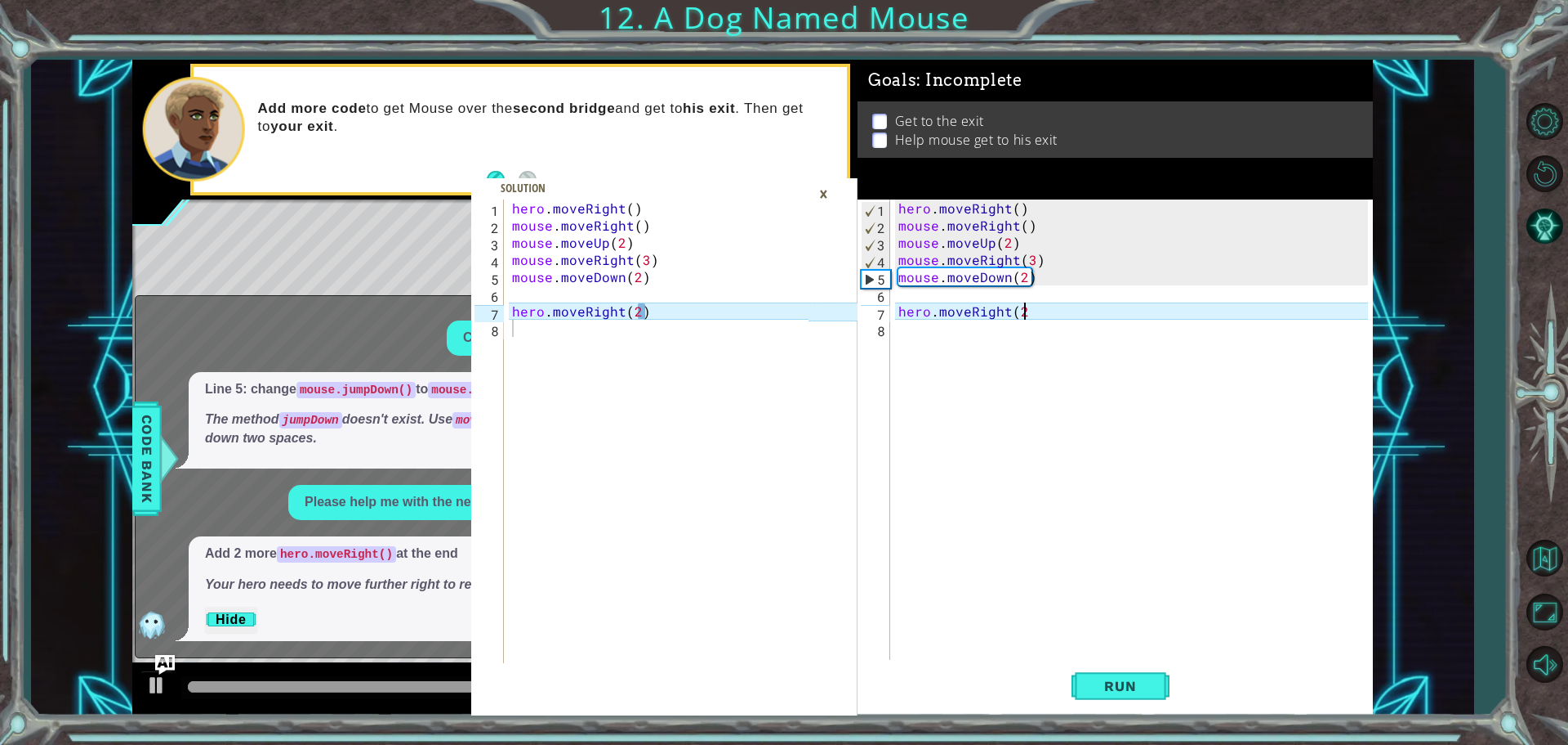
scroll to position [0, 8]
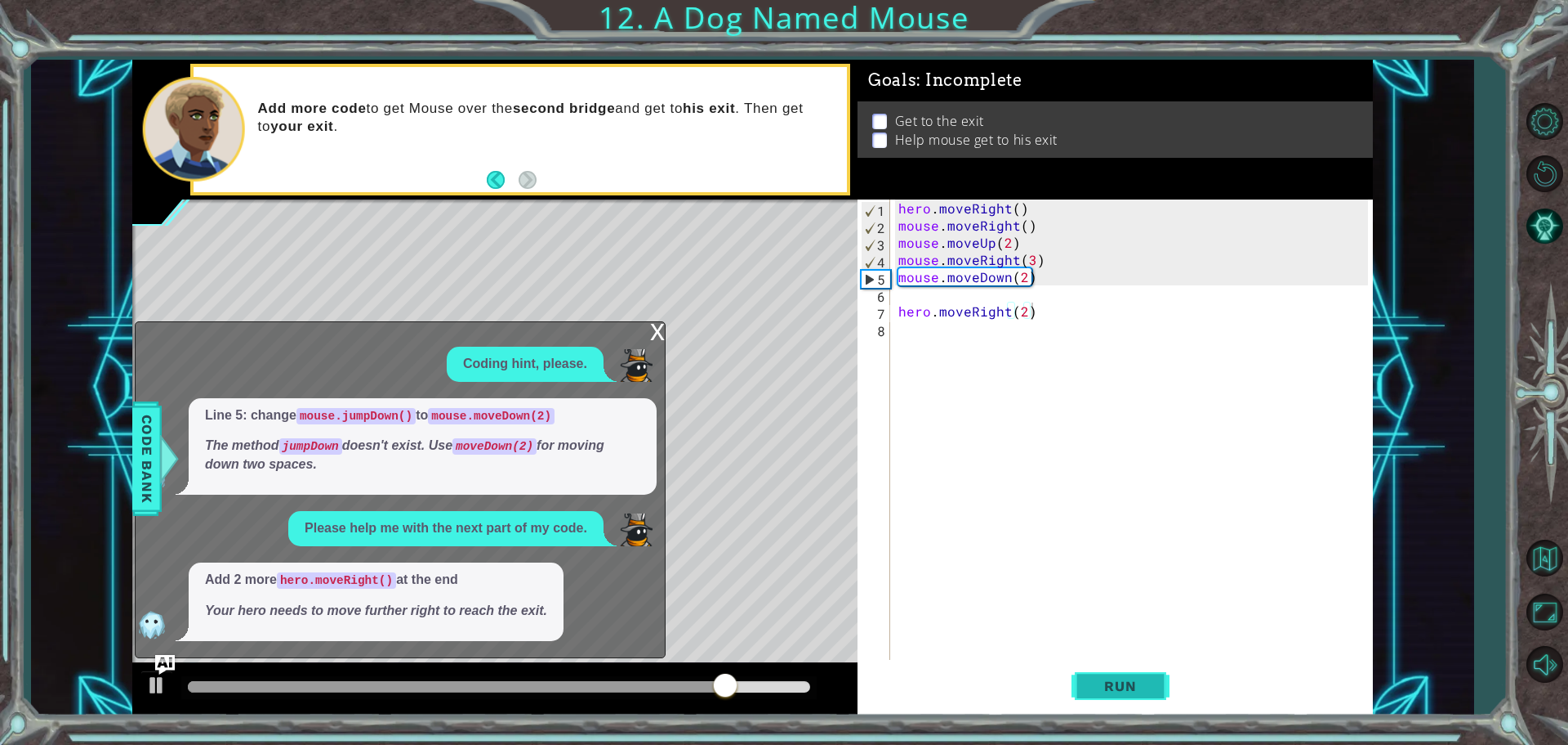
click at [1107, 697] on button "Run" at bounding box center [1121, 684] width 98 height 51
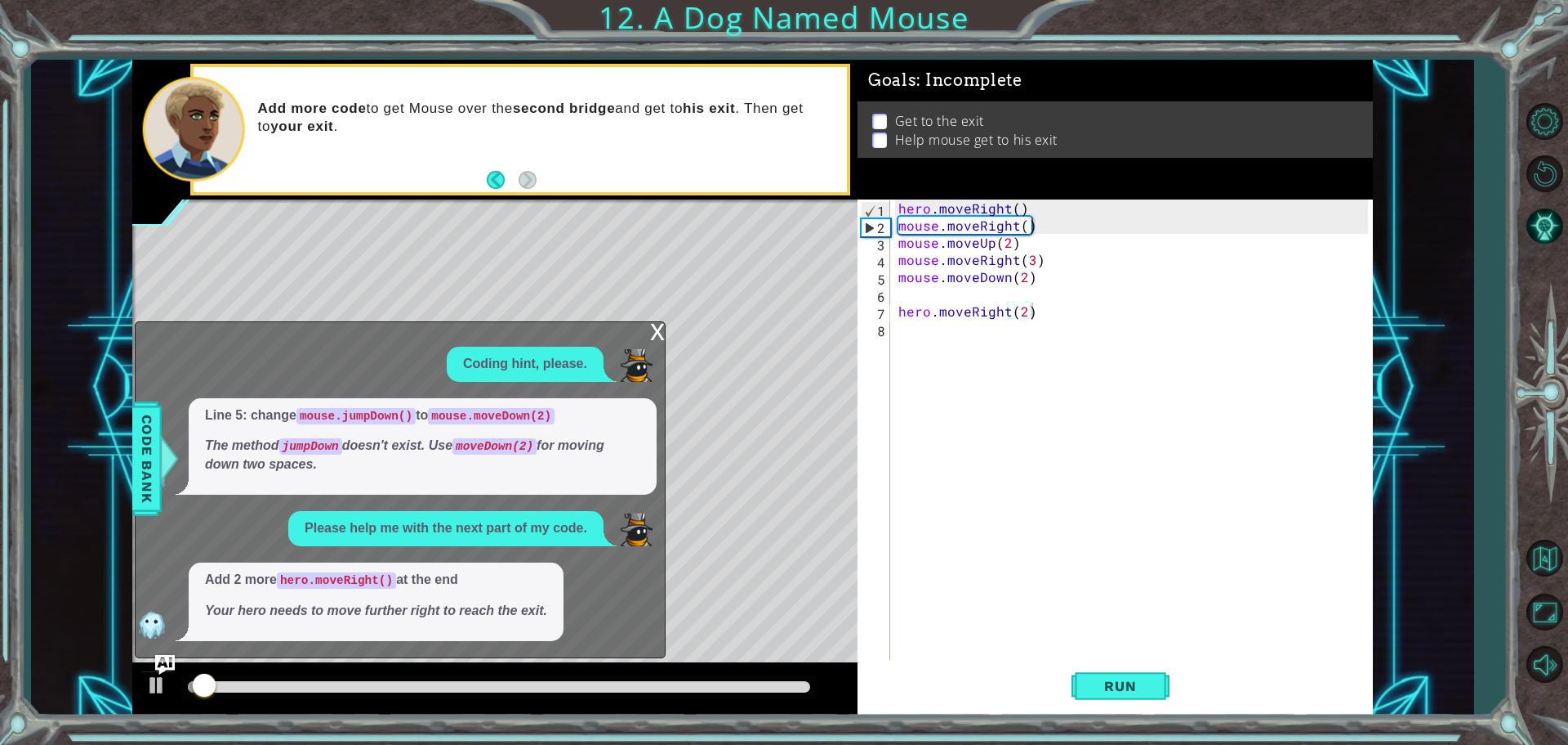
click at [663, 322] on div "x" at bounding box center [657, 330] width 14 height 16
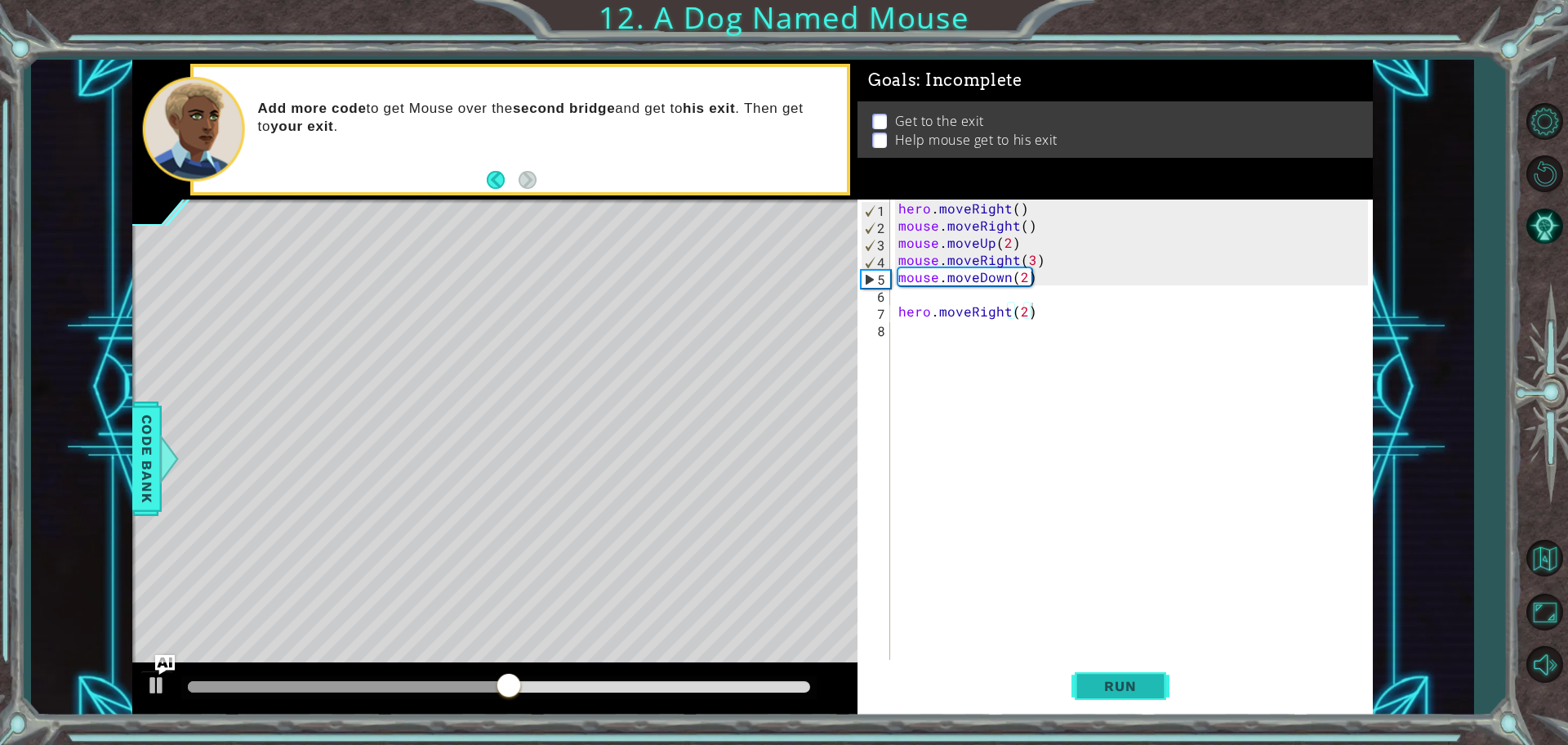
drag, startPoint x: 1094, startPoint y: 695, endPoint x: 1091, endPoint y: 685, distance: 10.4
click at [1095, 693] on button "Run" at bounding box center [1121, 684] width 98 height 51
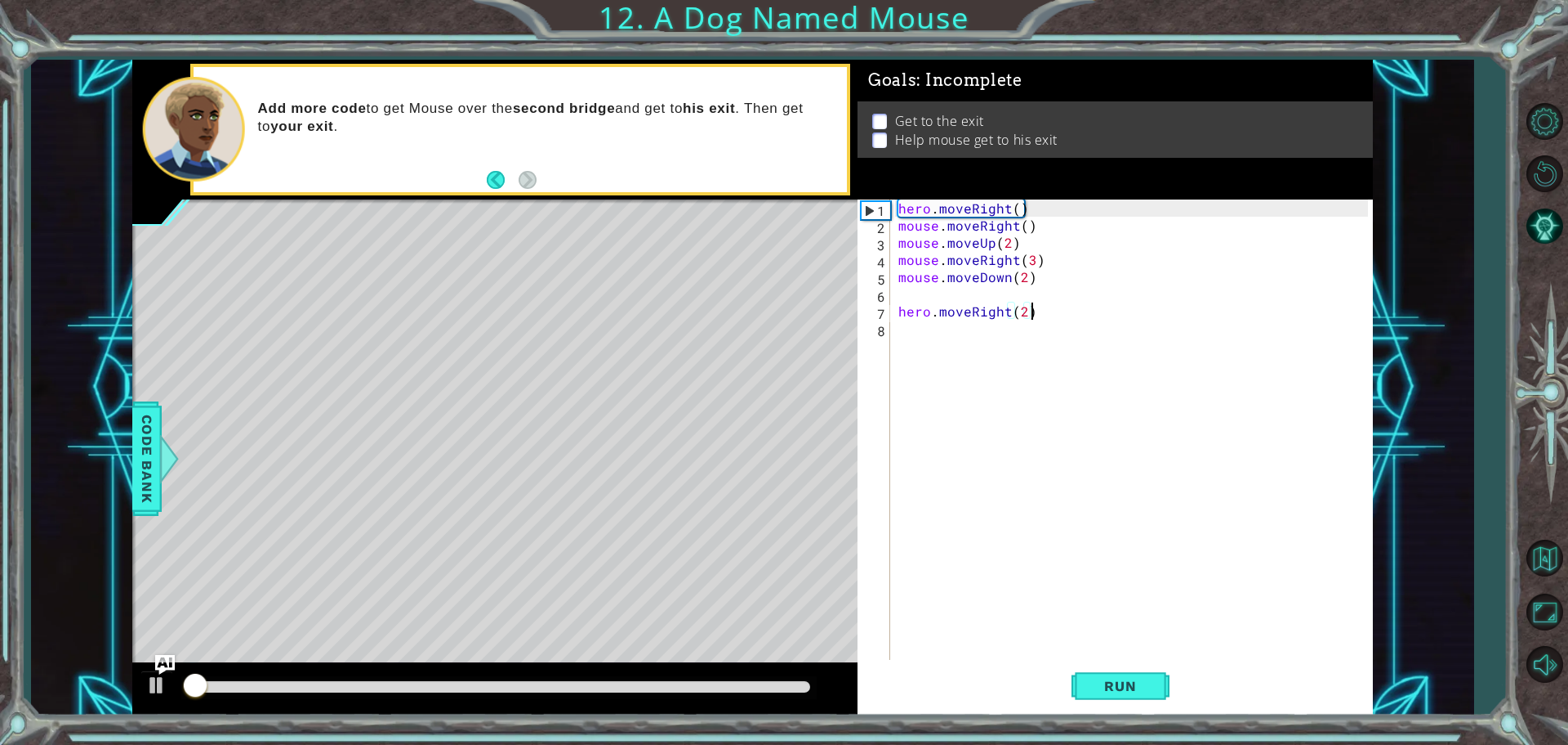
click at [1068, 681] on div "Run" at bounding box center [1121, 684] width 516 height 51
click at [1092, 671] on button "Run" at bounding box center [1121, 684] width 98 height 51
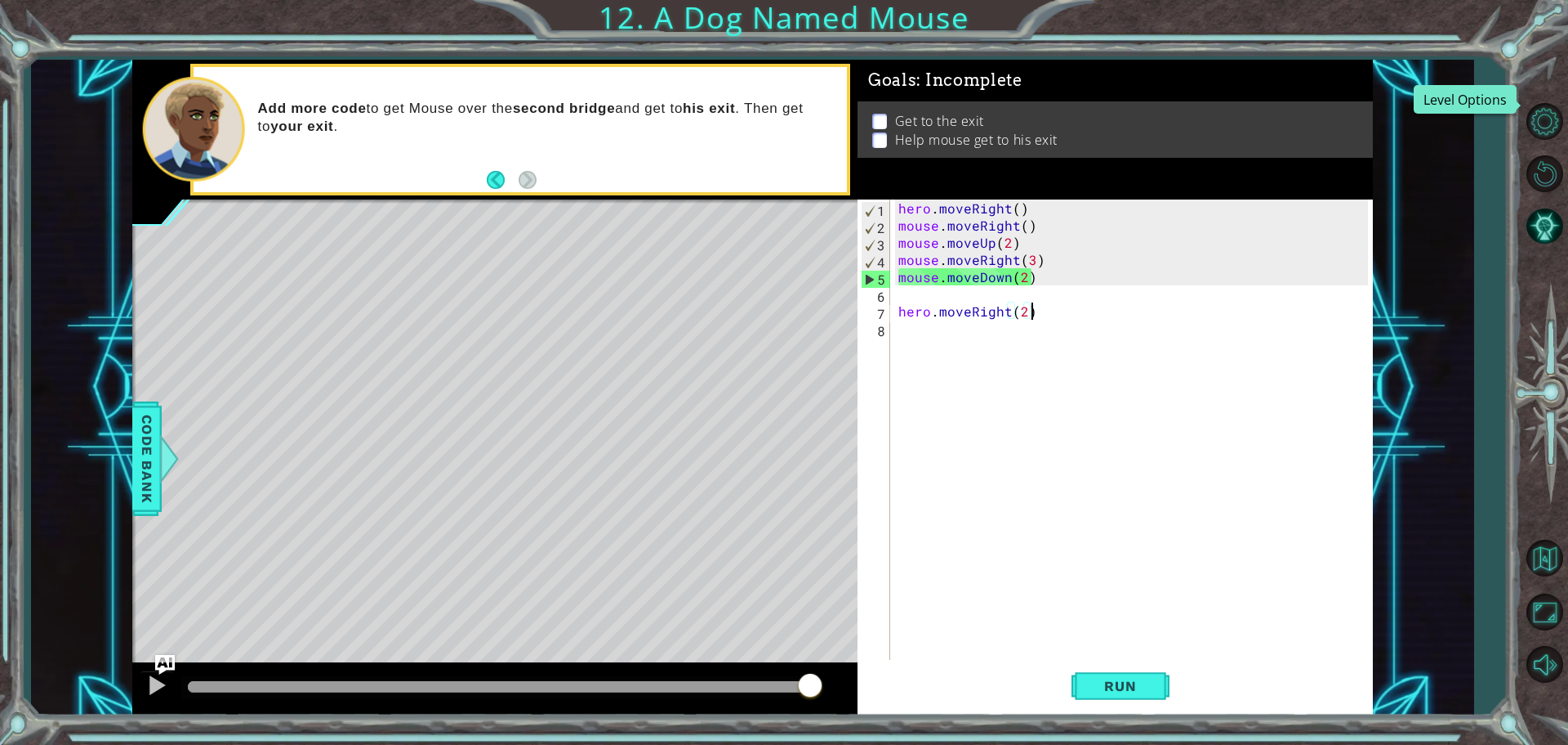
click at [919, 0] on html "1 2 3 4 5 6 7 8 hero . moveRight ( ) mouse . moveRight ( ) mouse . moveUp ( 2 )…" at bounding box center [784, 372] width 1568 height 745
drag, startPoint x: 1080, startPoint y: 690, endPoint x: 1099, endPoint y: 672, distance: 26.2
click at [1097, 681] on button "Run" at bounding box center [1121, 684] width 98 height 51
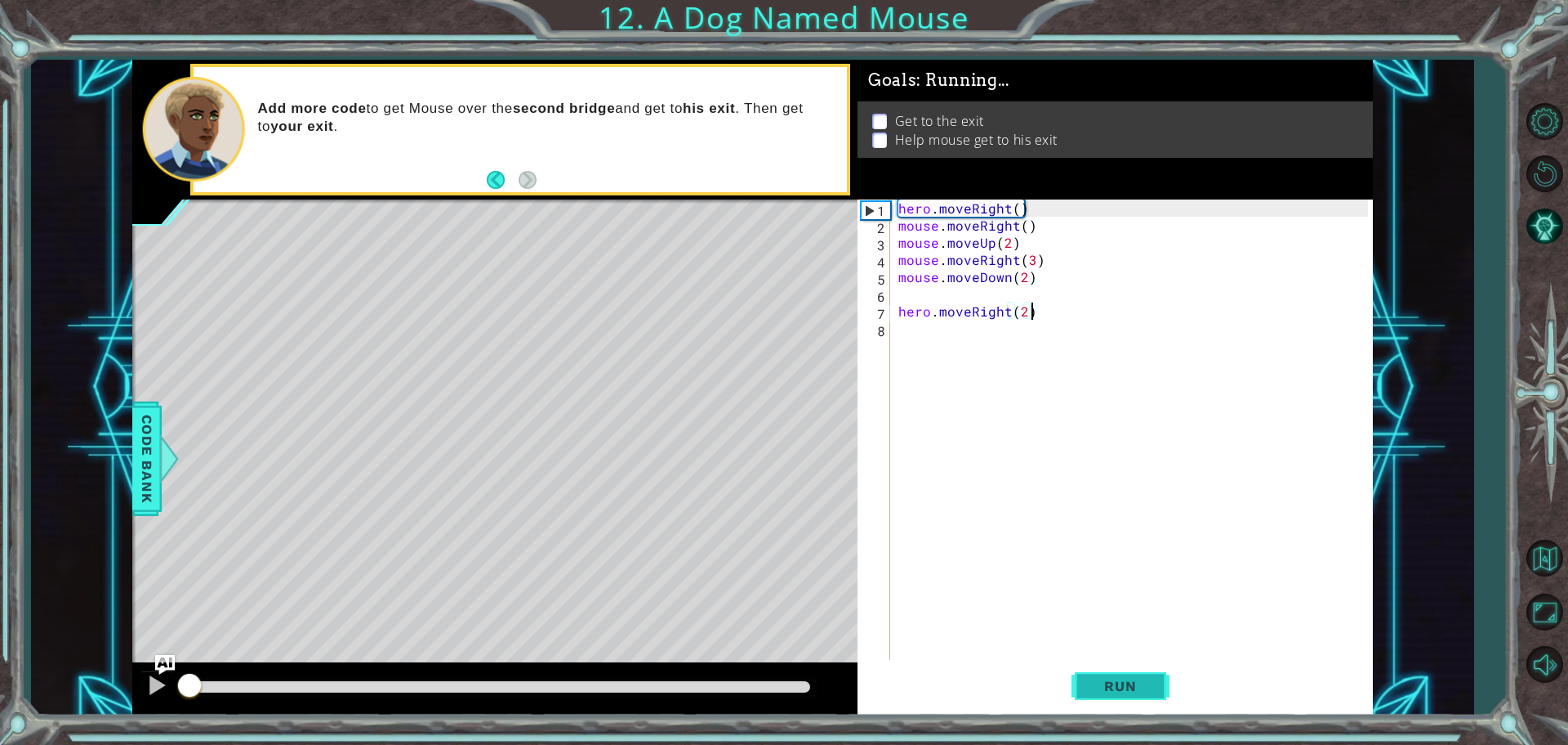
click at [1099, 669] on button "Run" at bounding box center [1121, 684] width 98 height 51
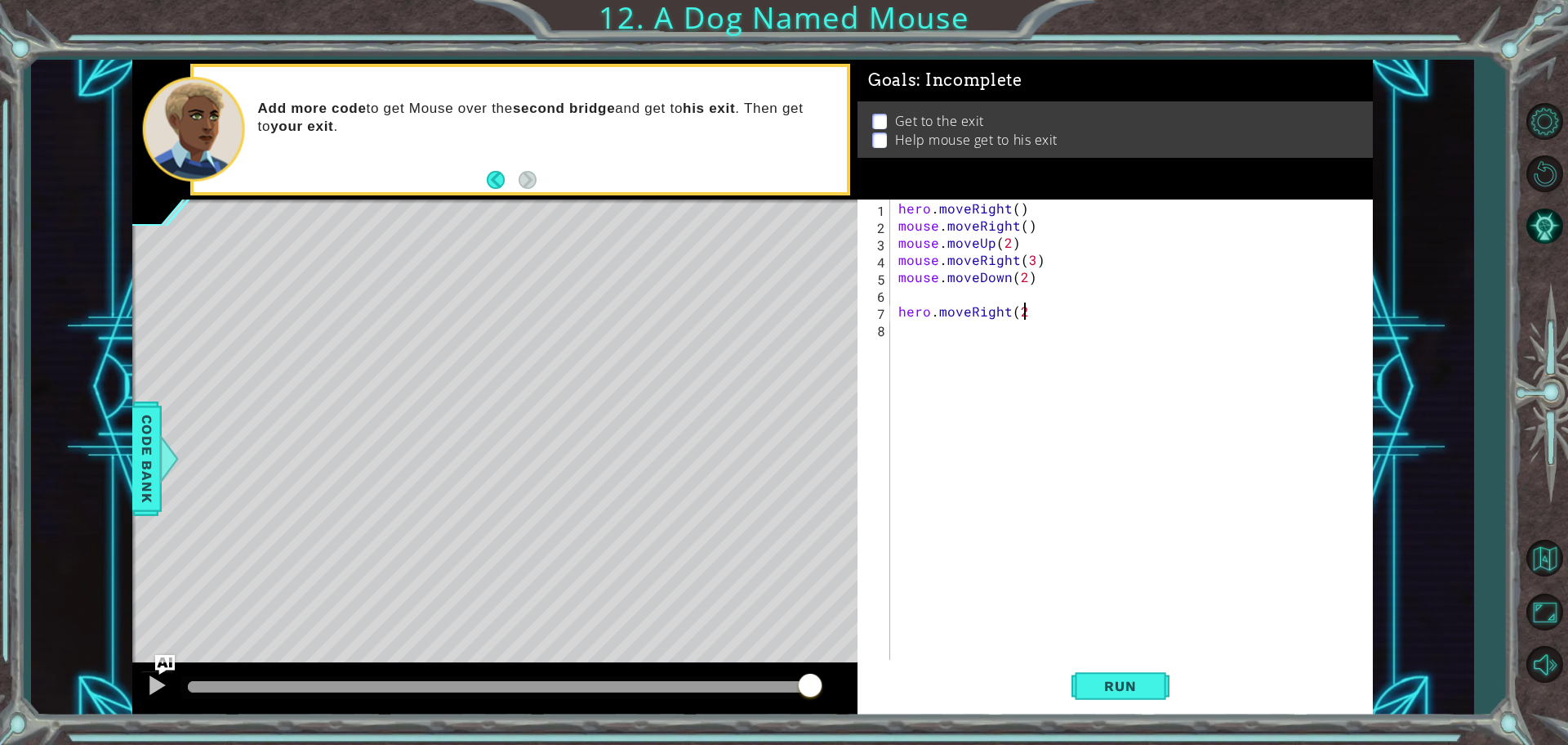
type textarea "hero.moveRight(2)"
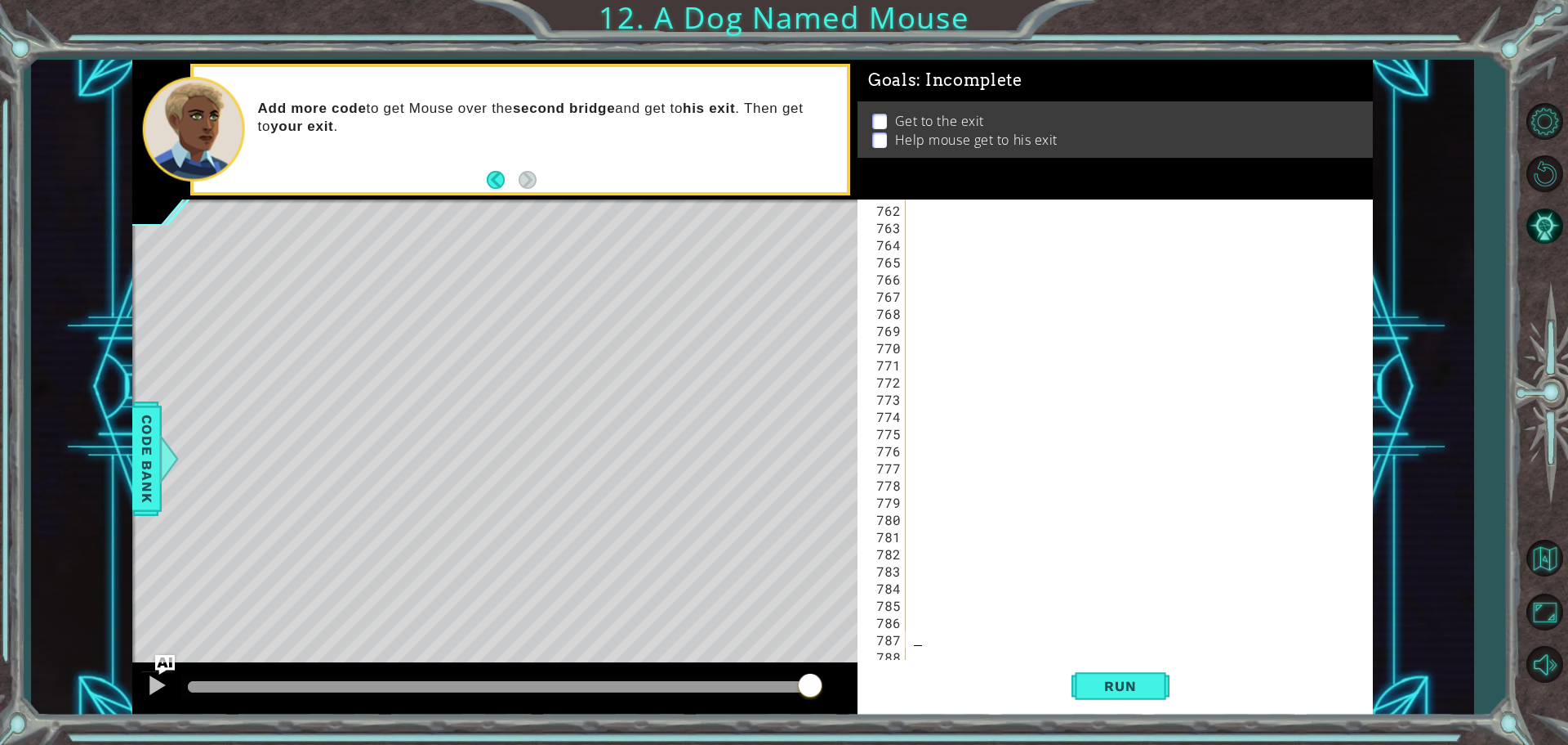
scroll to position [13062, 0]
click at [948, 658] on div at bounding box center [1137, 448] width 453 height 498
drag, startPoint x: 942, startPoint y: 656, endPoint x: 905, endPoint y: 640, distance: 40.3
click at [941, 656] on div at bounding box center [1137, 448] width 453 height 498
click at [918, 653] on div at bounding box center [1137, 448] width 453 height 498
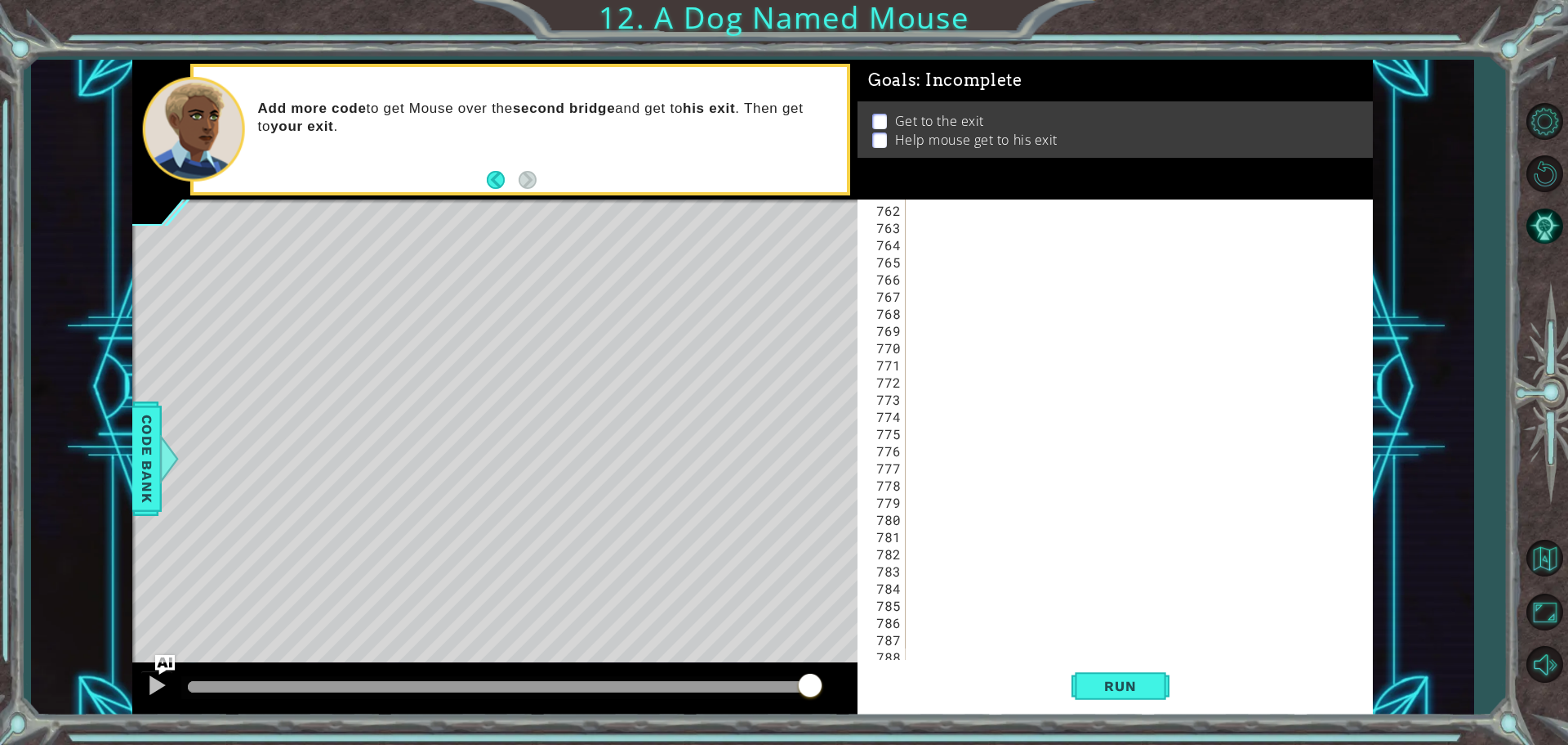
click at [920, 651] on div at bounding box center [1137, 448] width 453 height 498
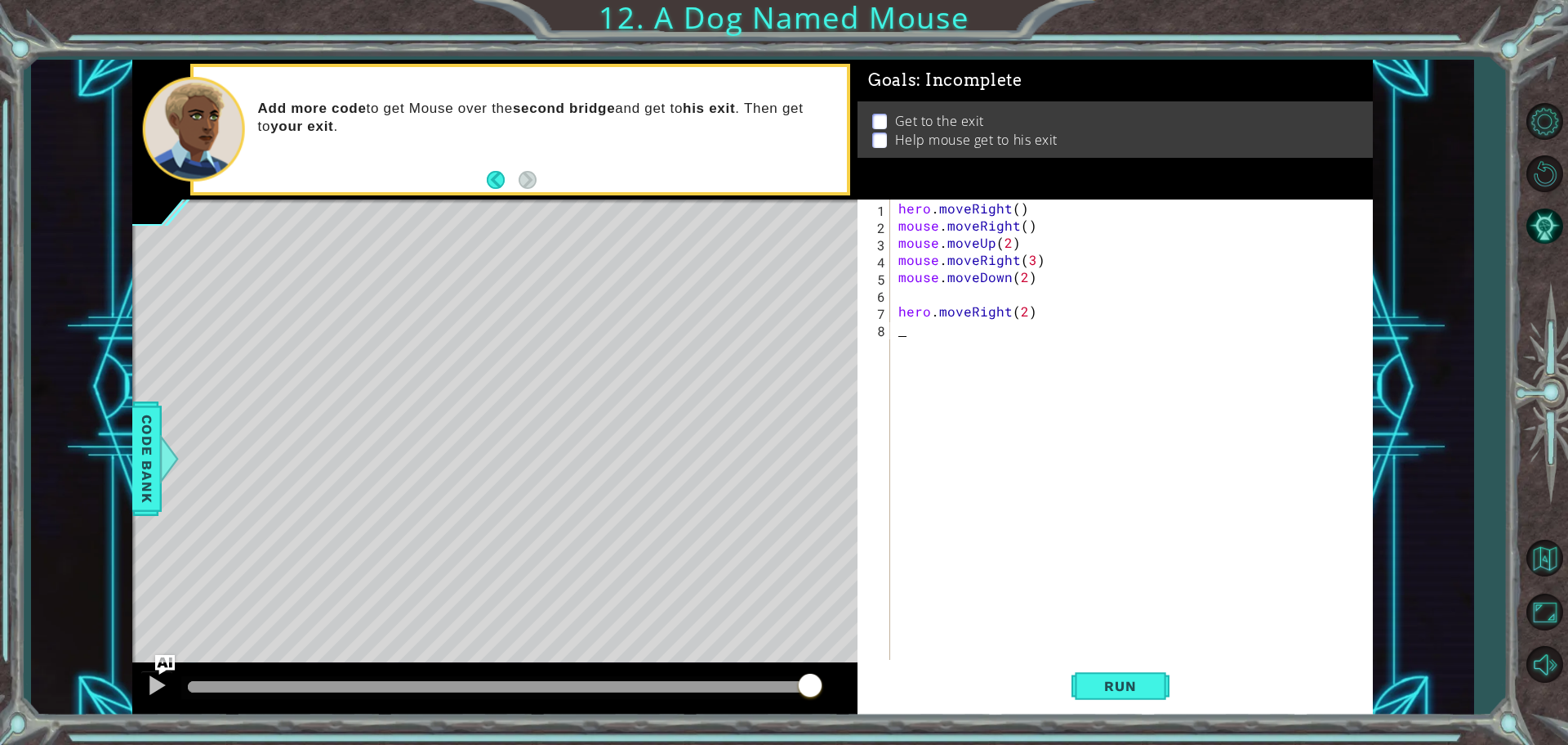
type textarea "hero.moveRight(2)"
